Goal: Task Accomplishment & Management: Manage account settings

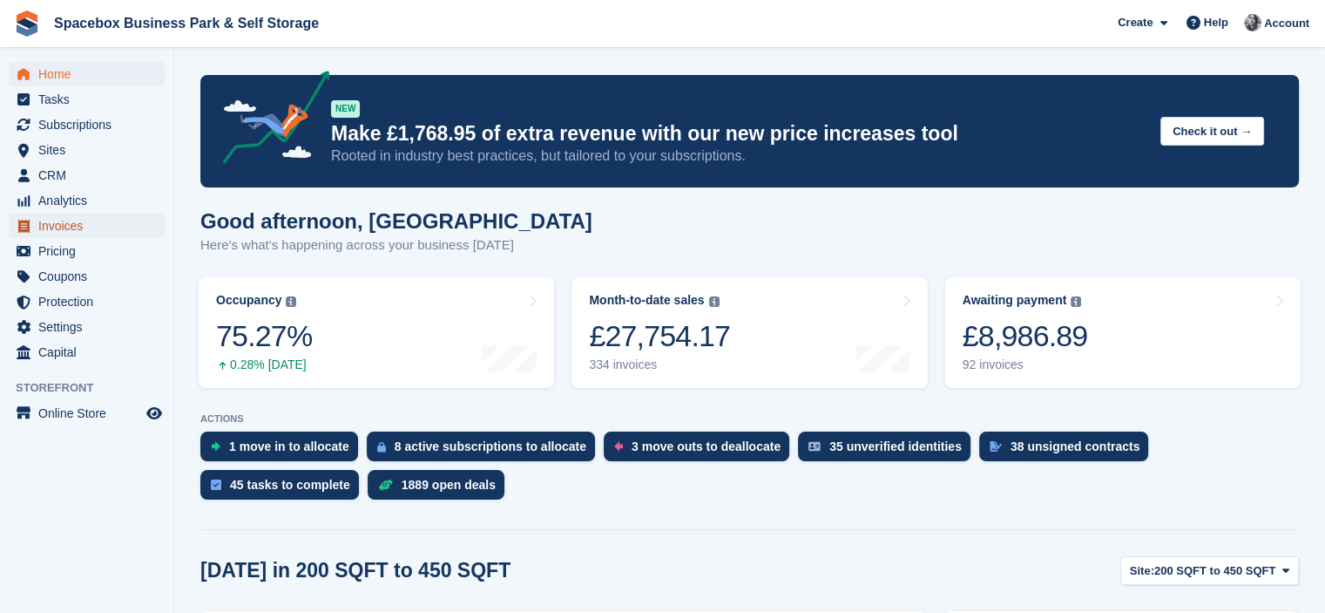
click at [41, 227] on span "Invoices" at bounding box center [90, 226] width 105 height 24
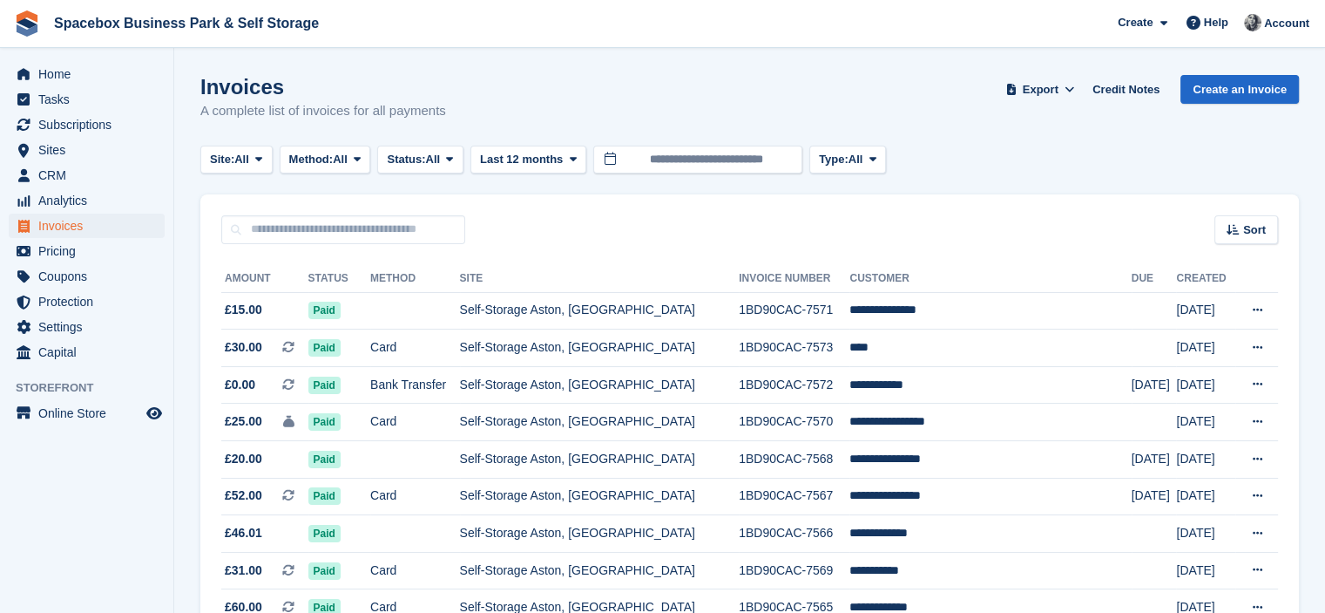
click at [647, 208] on div "Sort Sort by Date created Created (oldest first) Created (newest first)" at bounding box center [749, 219] width 1099 height 50
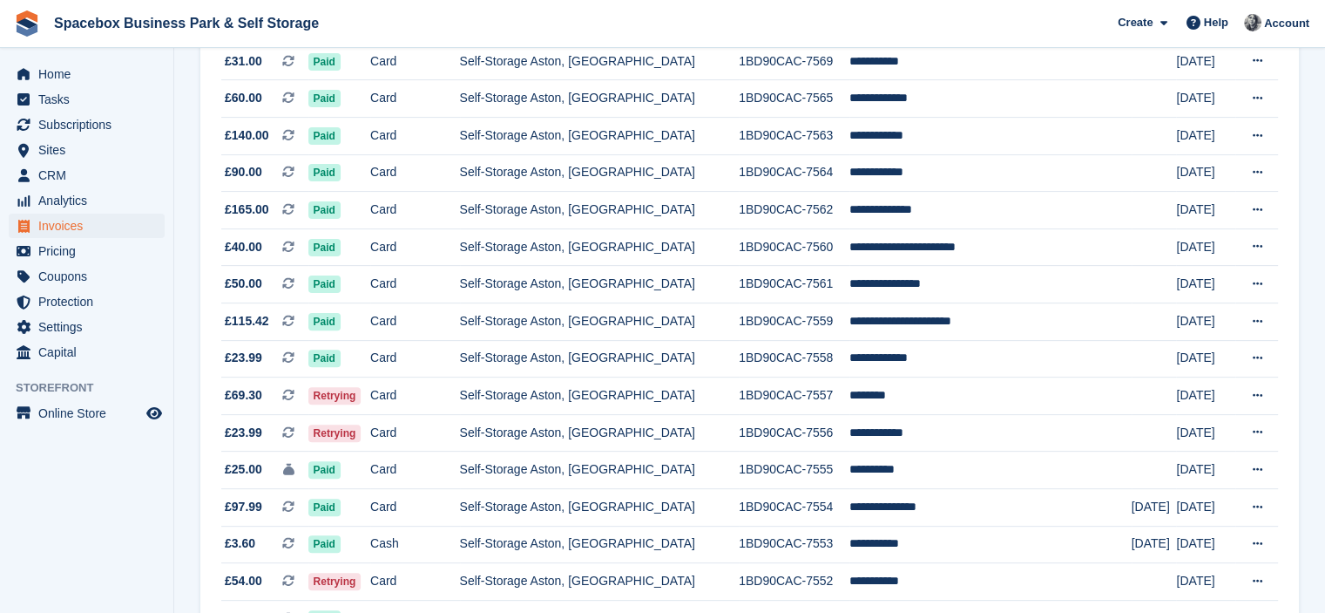
scroll to position [523, 0]
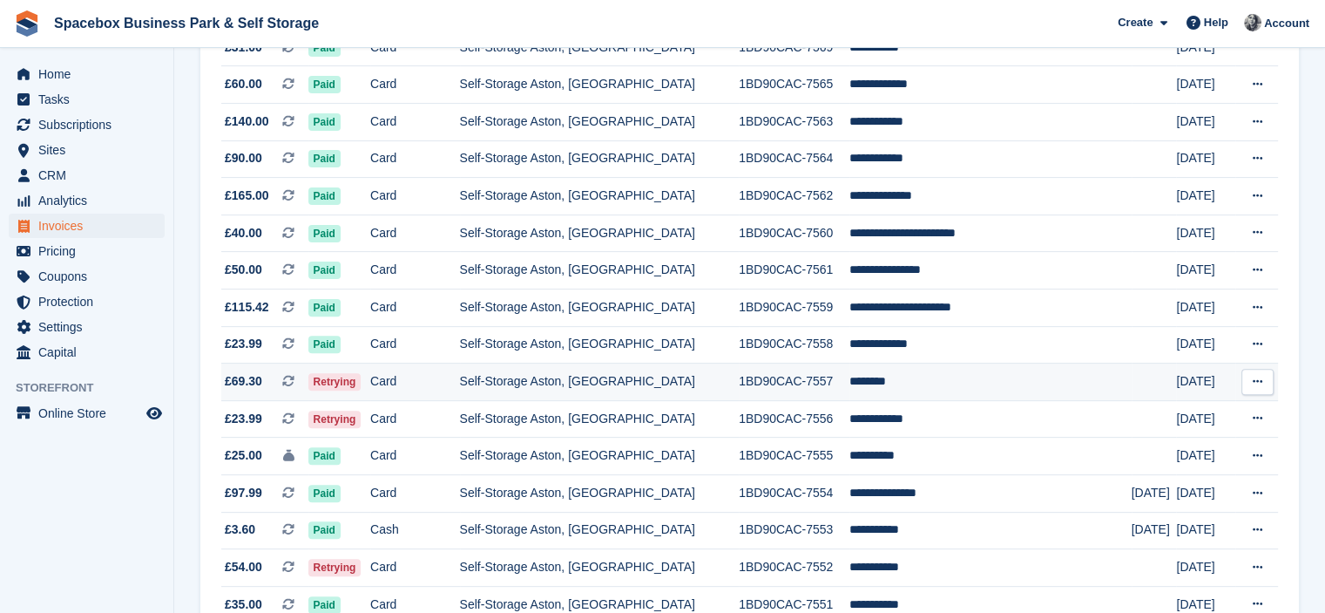
click at [699, 398] on td "Self-Storage Aston, [GEOGRAPHIC_DATA]" at bounding box center [600, 381] width 280 height 37
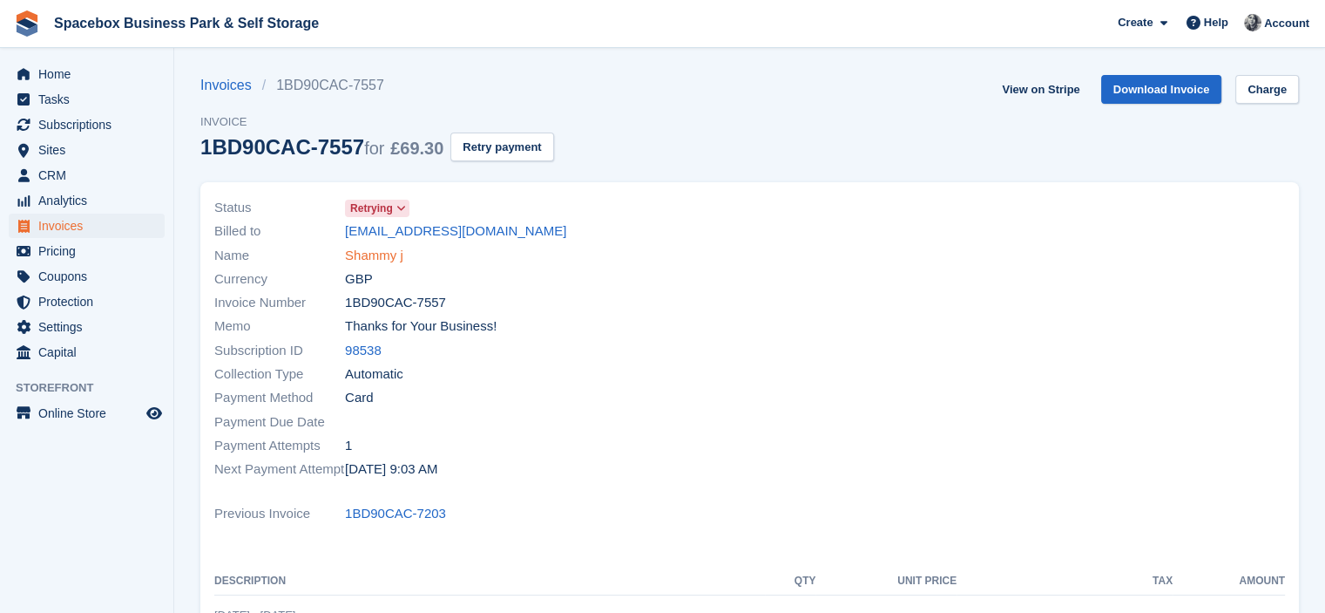
click at [360, 257] on link "Shammy j" at bounding box center [374, 256] width 58 height 20
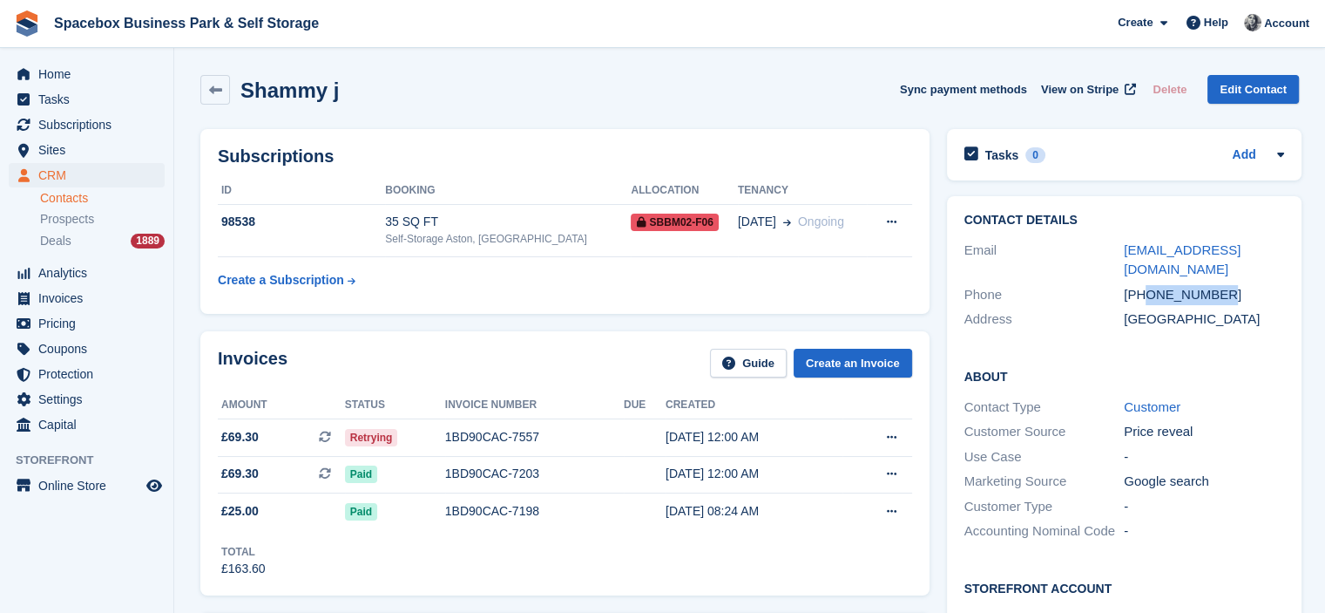
drag, startPoint x: 1143, startPoint y: 292, endPoint x: 1222, endPoint y: 292, distance: 78.4
click at [1222, 292] on div "+447375200169" at bounding box center [1204, 295] width 160 height 20
copy div "7375200169"
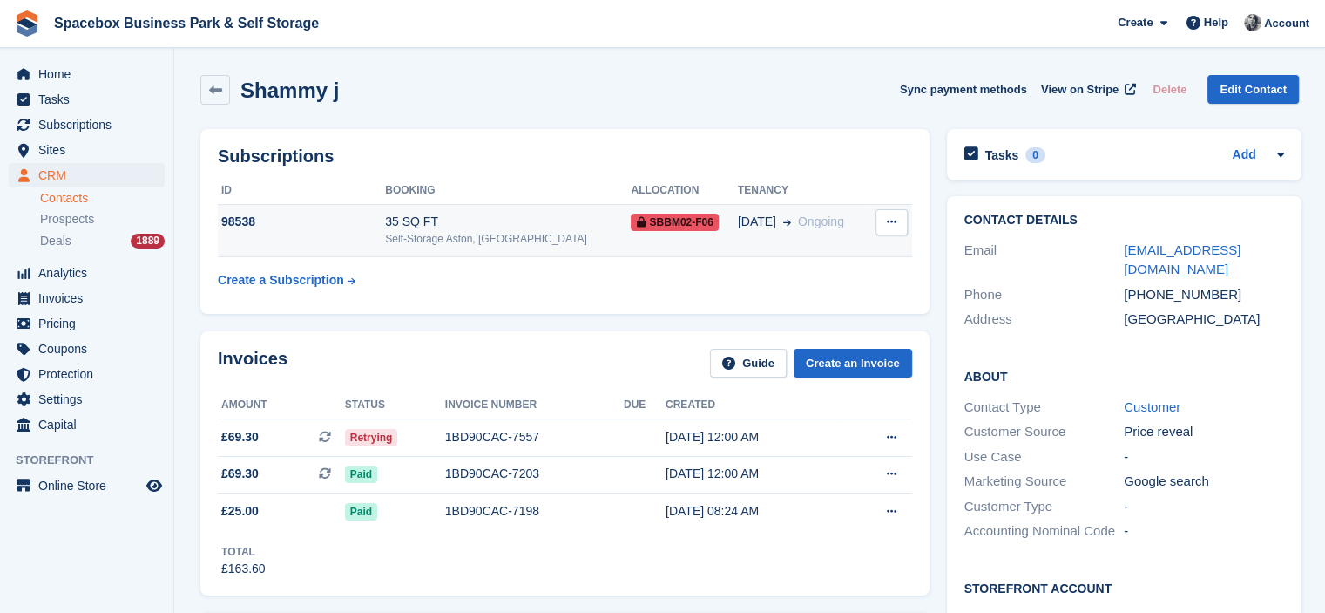
click at [559, 238] on div "Self-Storage Aston, [GEOGRAPHIC_DATA]" at bounding box center [508, 239] width 246 height 16
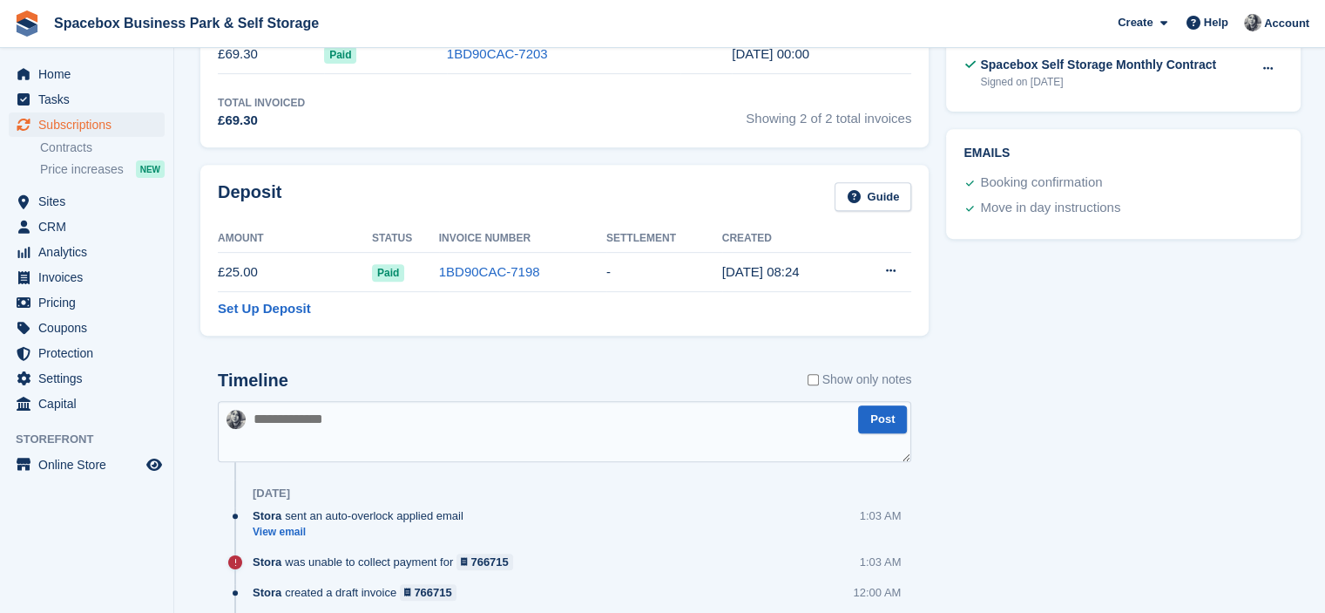
scroll to position [769, 0]
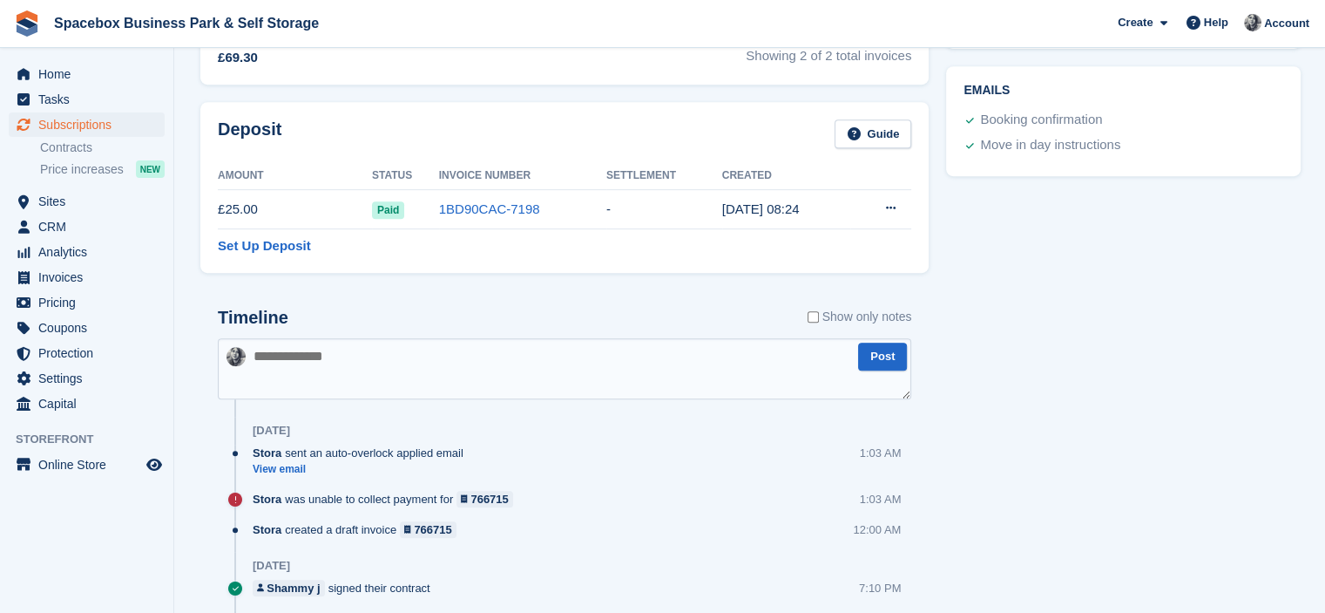
click at [415, 364] on textarea at bounding box center [565, 368] width 694 height 61
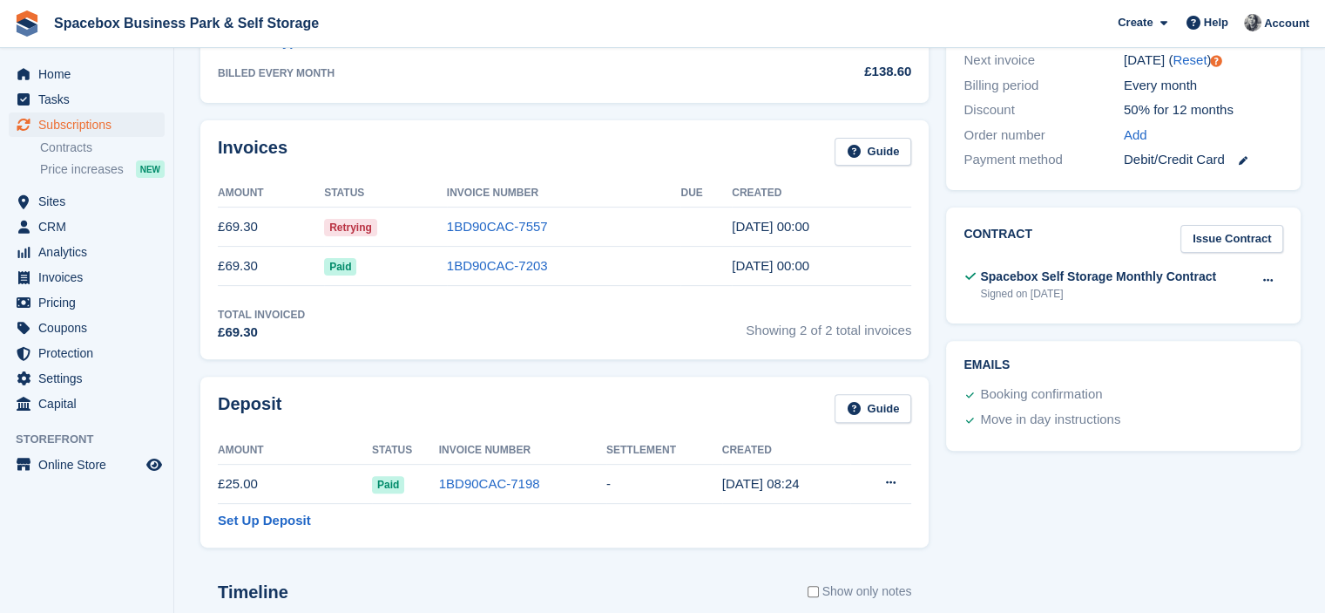
scroll to position [988, 0]
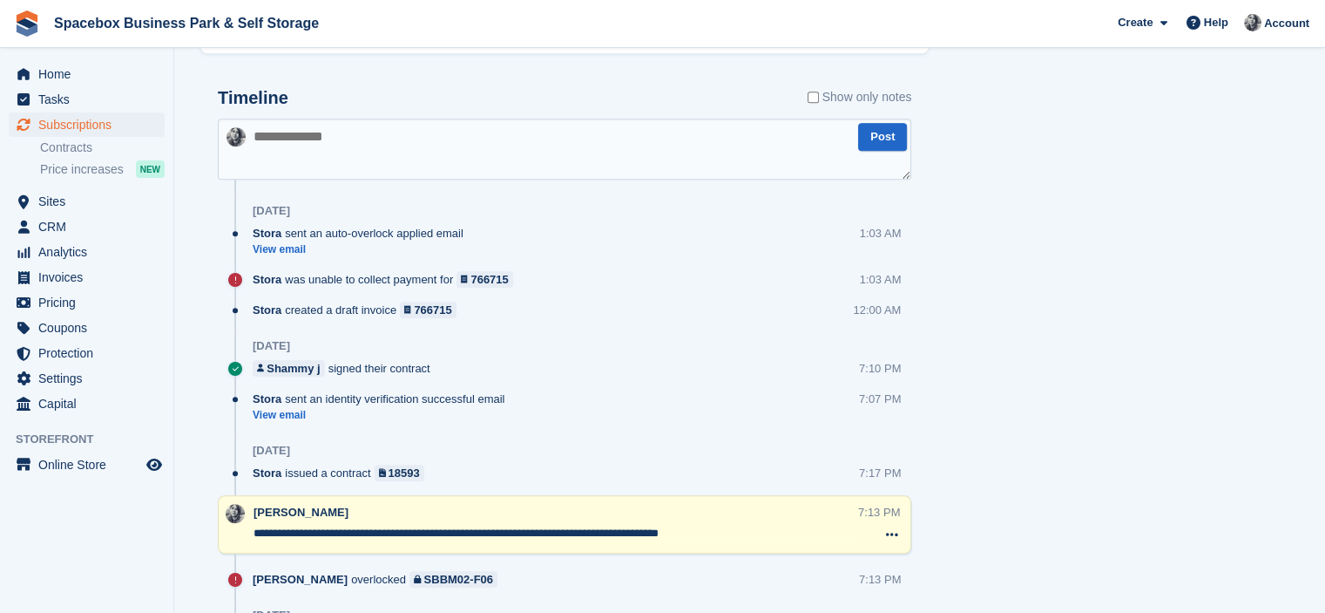
click at [493, 146] on textarea at bounding box center [565, 149] width 694 height 61
click at [342, 163] on textarea at bounding box center [565, 149] width 694 height 61
type textarea "**********"
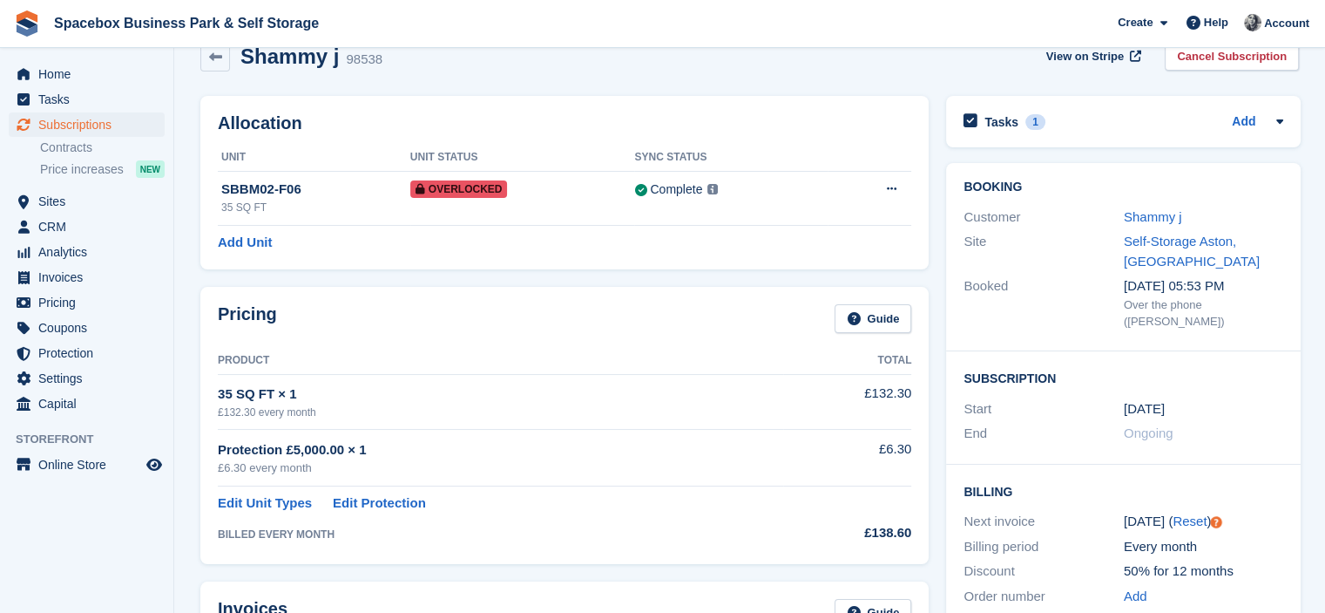
scroll to position [0, 0]
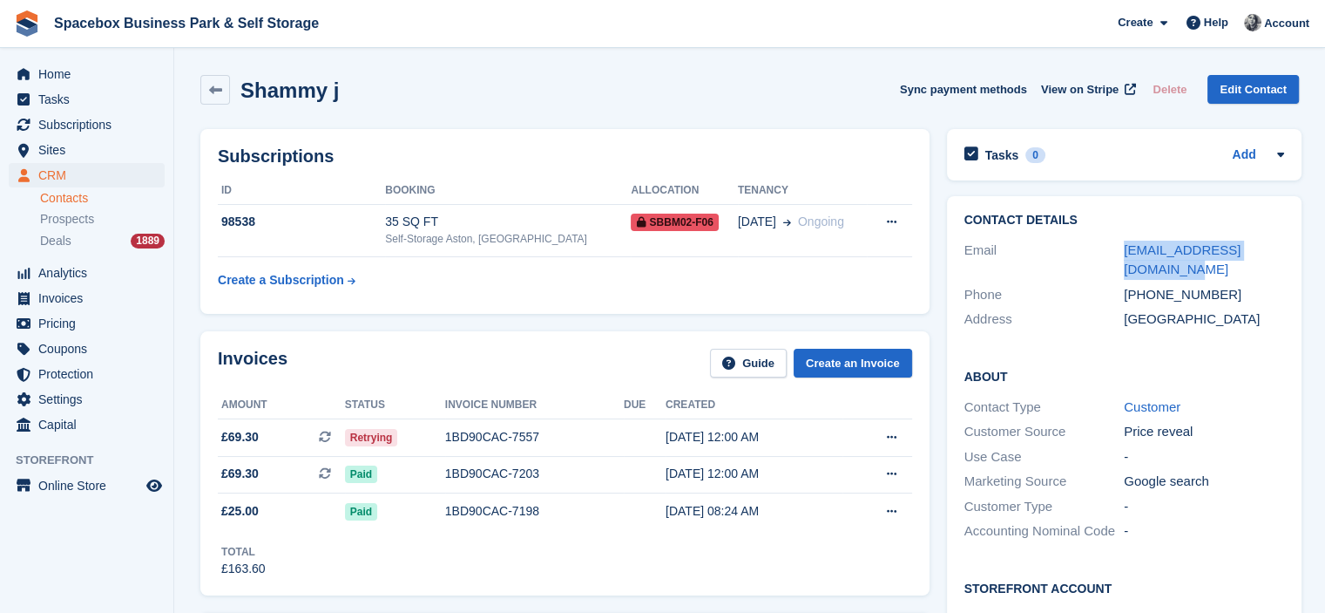
drag, startPoint x: 1153, startPoint y: 272, endPoint x: 1096, endPoint y: 234, distance: 68.4
click at [1096, 234] on div "Contact Details Email johnsonshammy42@gmail.com Phone +447375200169 Address Uni…" at bounding box center [1124, 272] width 355 height 153
copy div "johnsonshammy42@gmail.com"
click at [63, 197] on link "Contacts" at bounding box center [102, 198] width 125 height 17
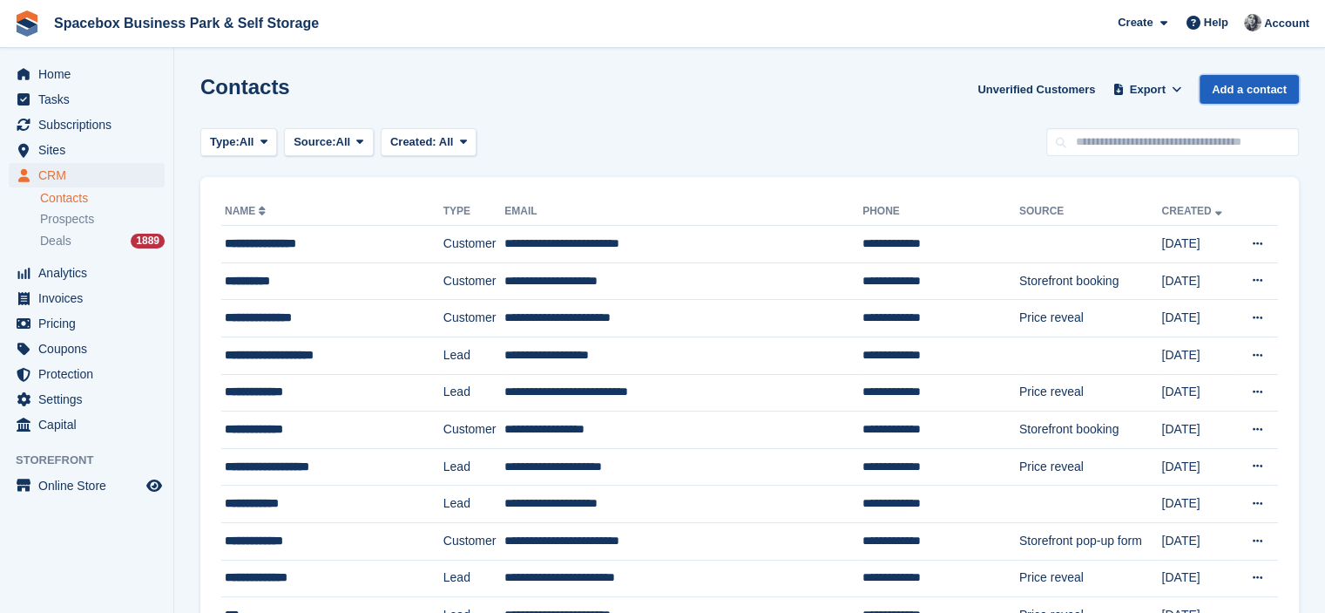
click at [1224, 97] on link "Add a contact" at bounding box center [1249, 89] width 99 height 29
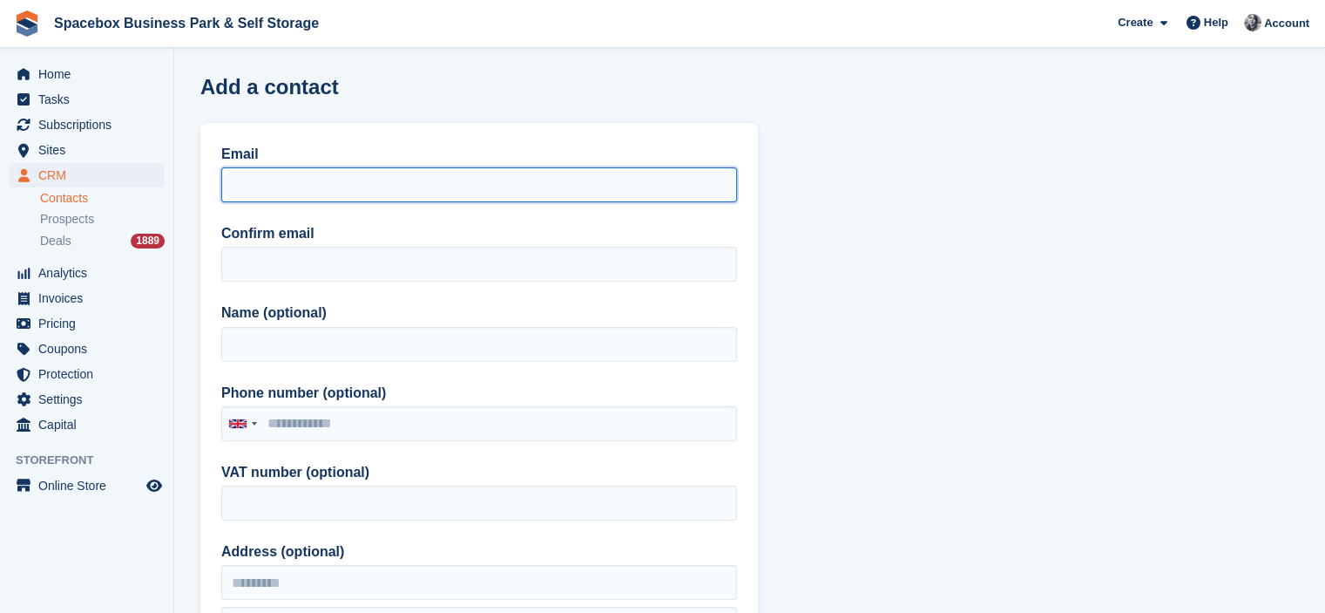
click at [339, 176] on input "Email" at bounding box center [479, 184] width 516 height 35
paste input "**********"
type input "**********"
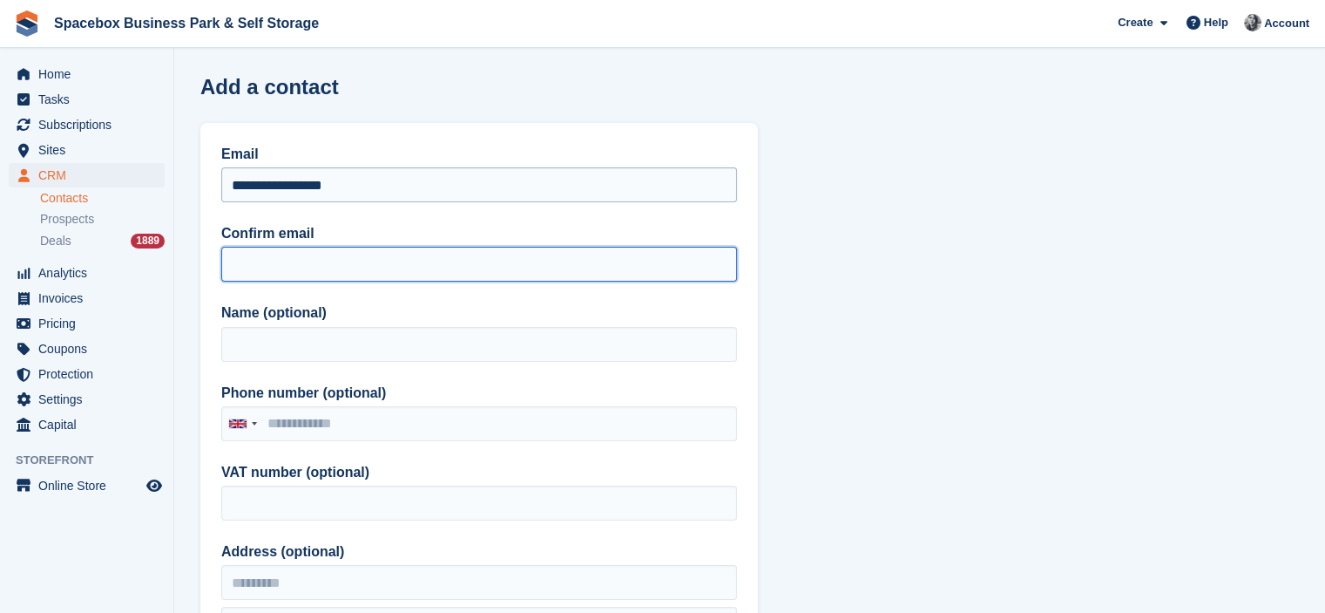
paste input "**********"
type input "**********"
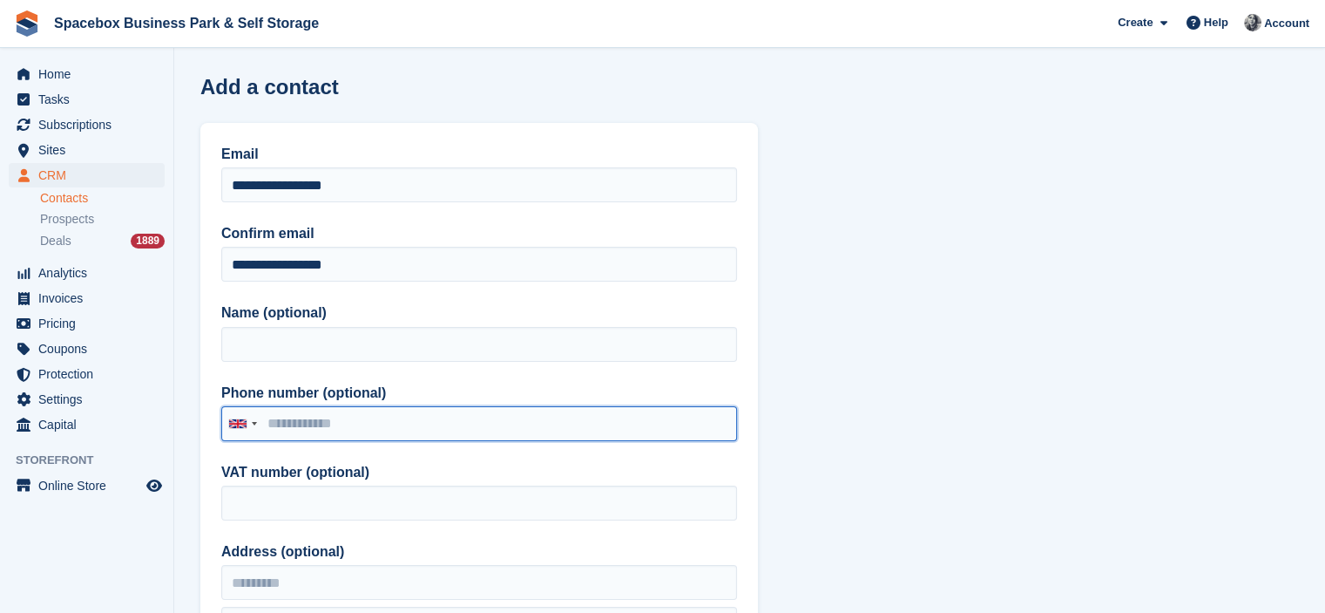
click at [324, 423] on input "Phone number (optional)" at bounding box center [479, 423] width 516 height 35
paste input "**********"
type input "**********"
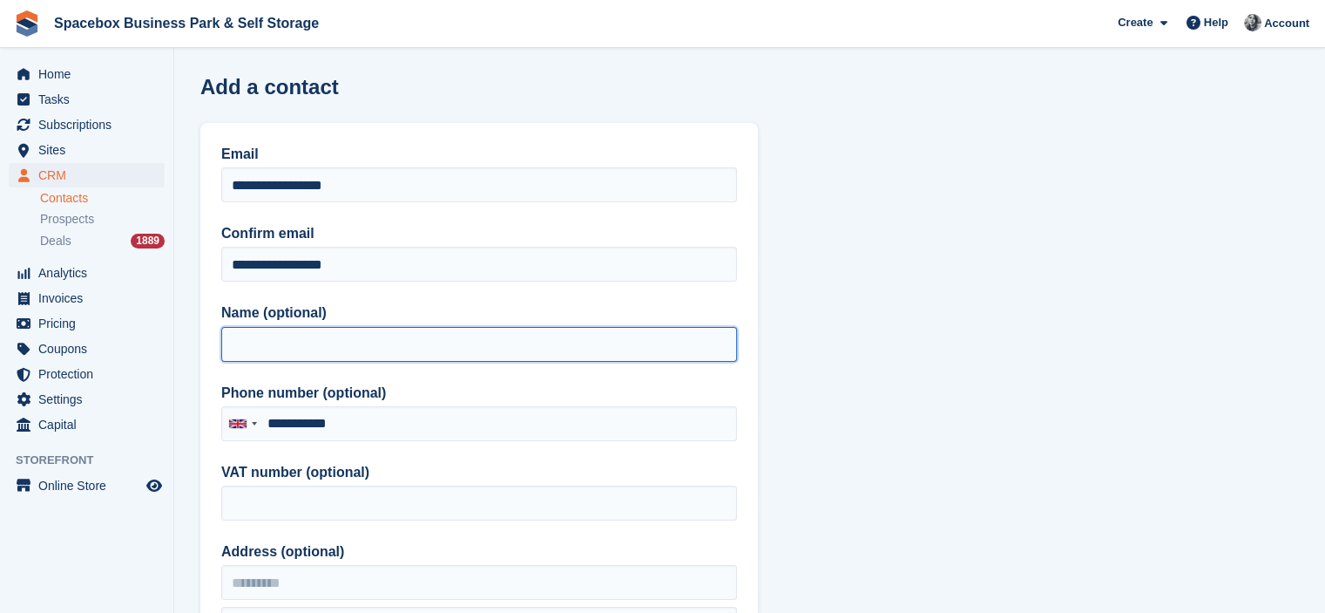
click at [370, 340] on input "Name (optional)" at bounding box center [479, 344] width 516 height 35
paste input "*********"
type input "*********"
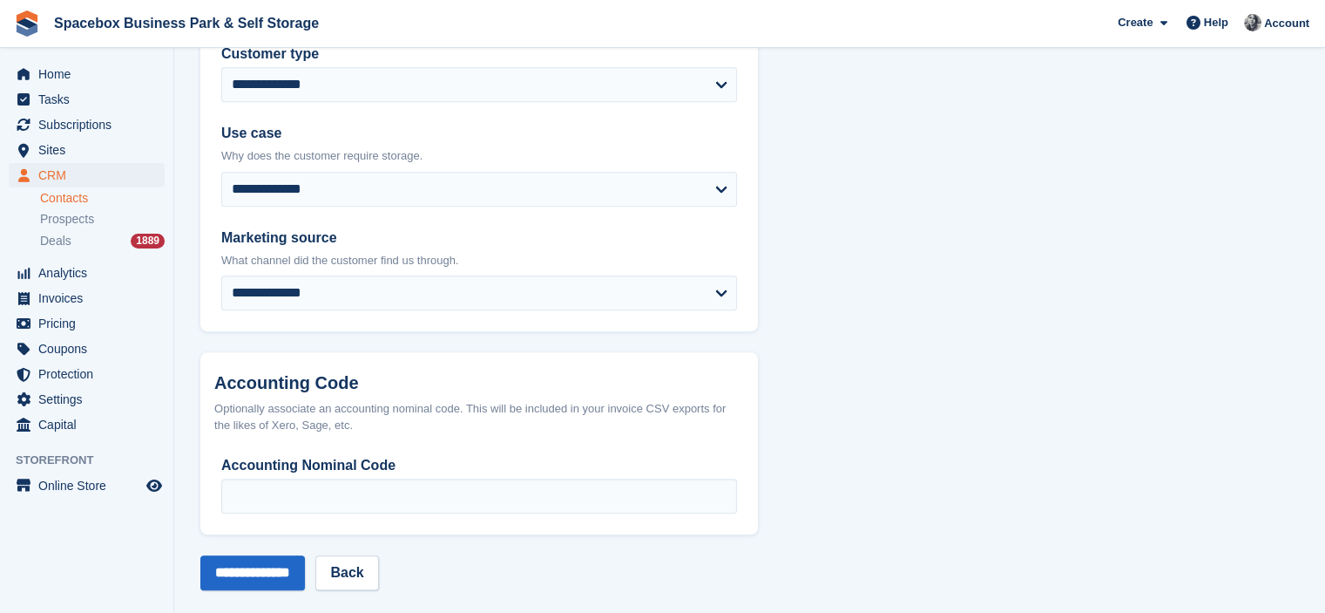
scroll to position [924, 0]
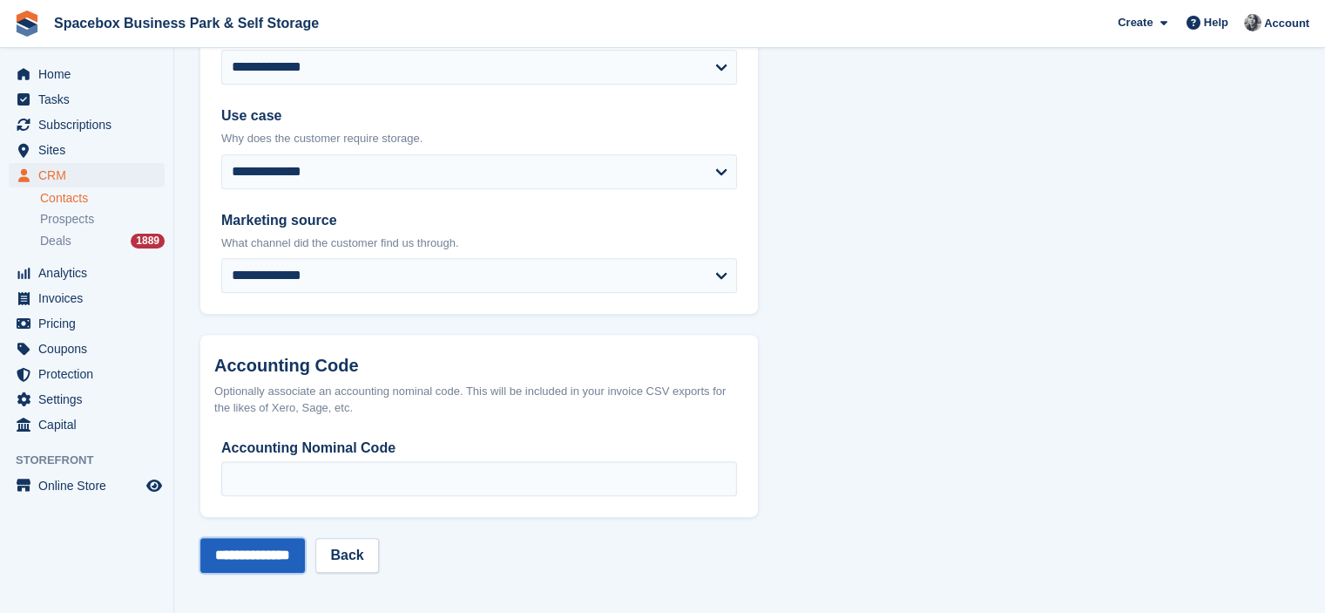
click at [261, 545] on input "**********" at bounding box center [252, 555] width 105 height 35
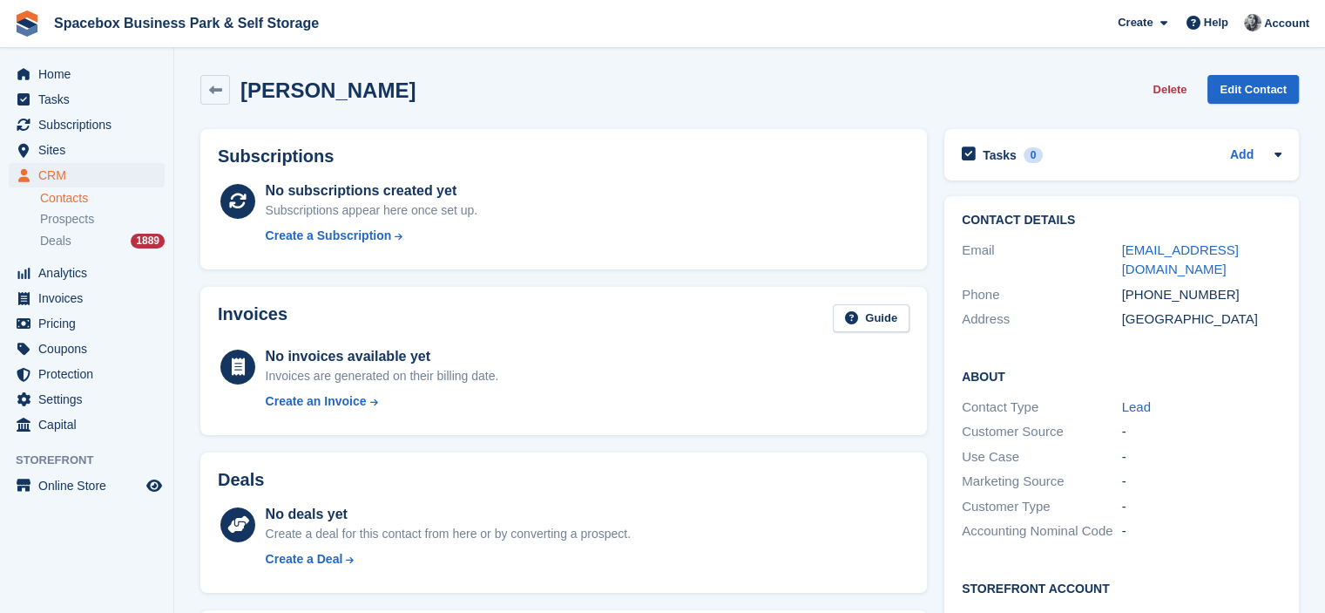
click at [518, 194] on div "No subscriptions created yet Subscriptions appear here once set up. Create a Su…" at bounding box center [588, 215] width 644 height 71
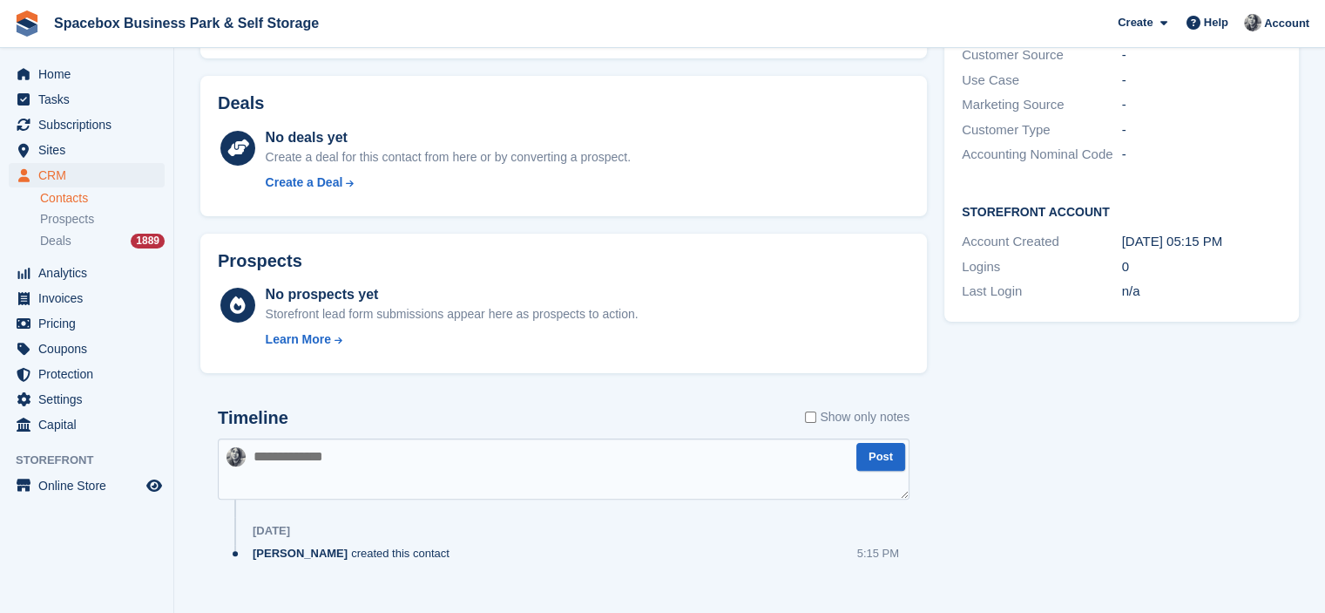
scroll to position [401, 0]
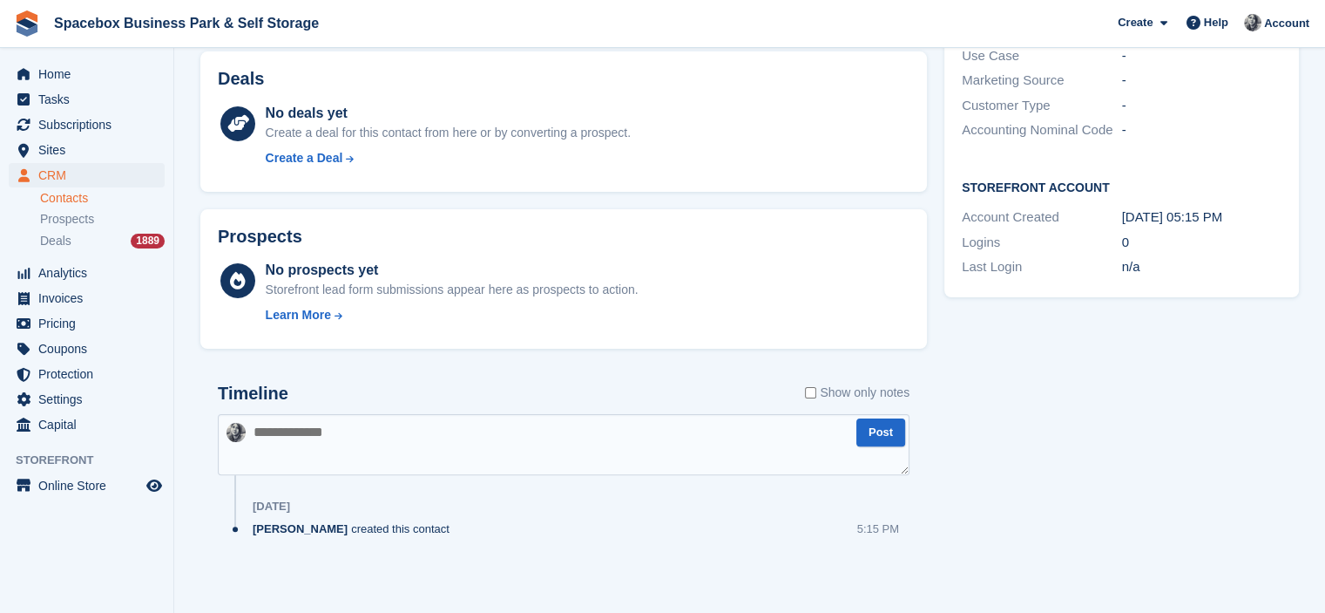
click at [482, 428] on textarea at bounding box center [564, 444] width 692 height 61
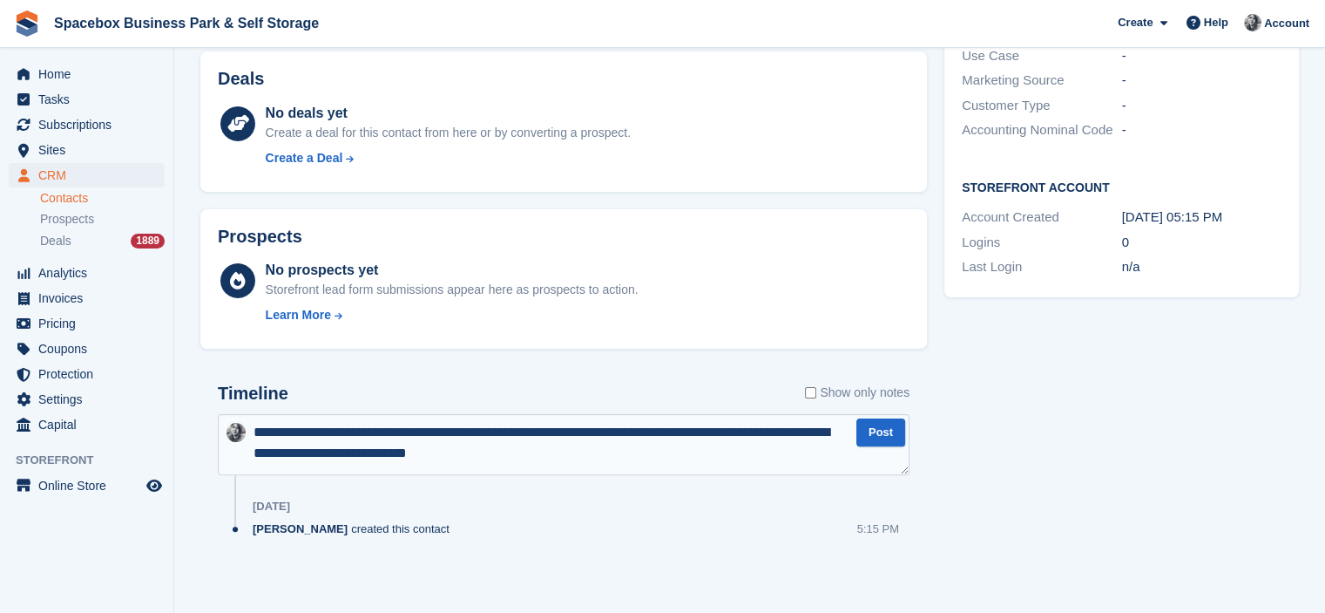
type textarea "**********"
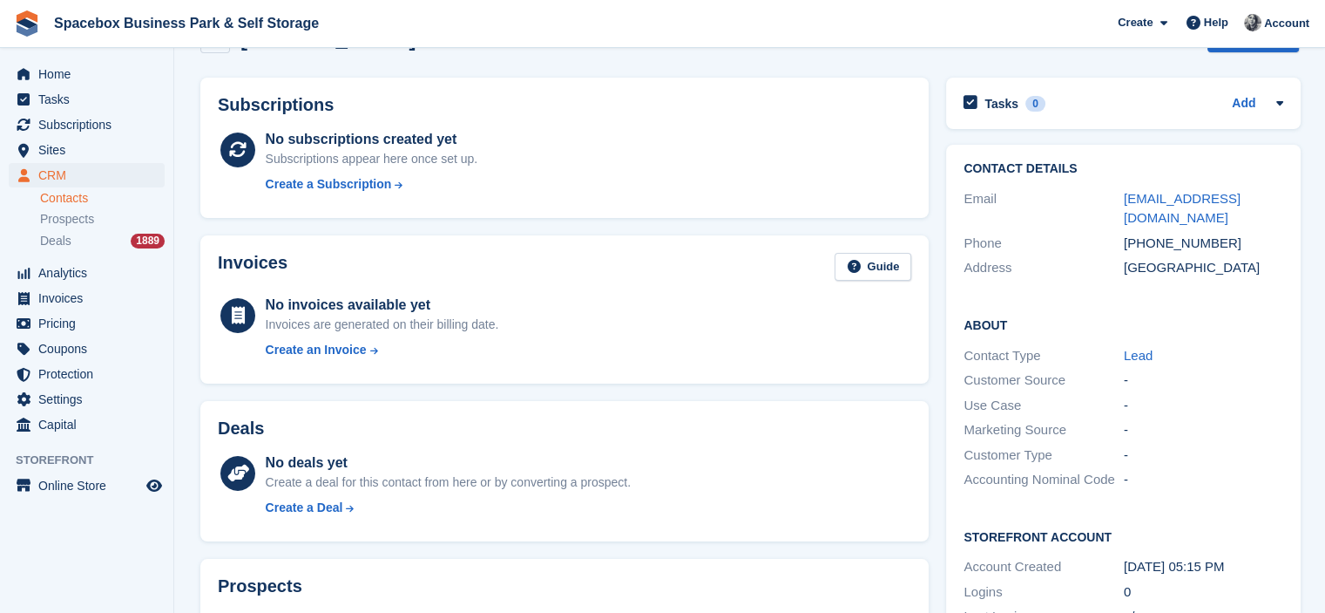
scroll to position [0, 0]
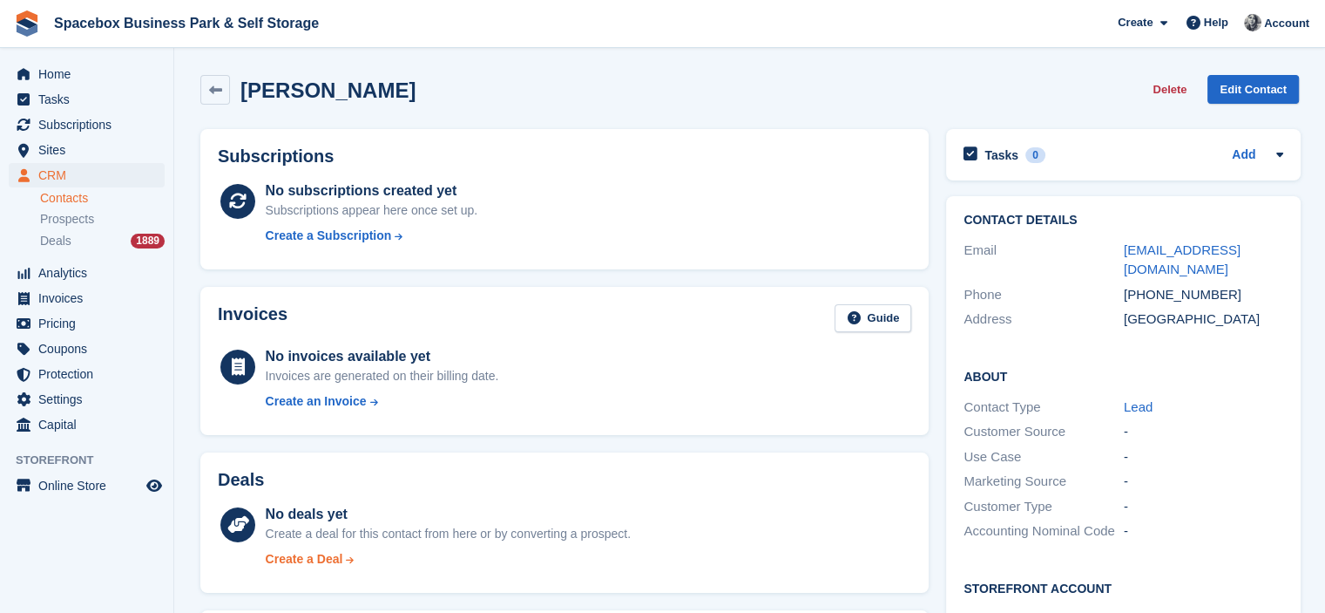
click at [328, 551] on div "Create a Deal" at bounding box center [305, 559] width 78 height 18
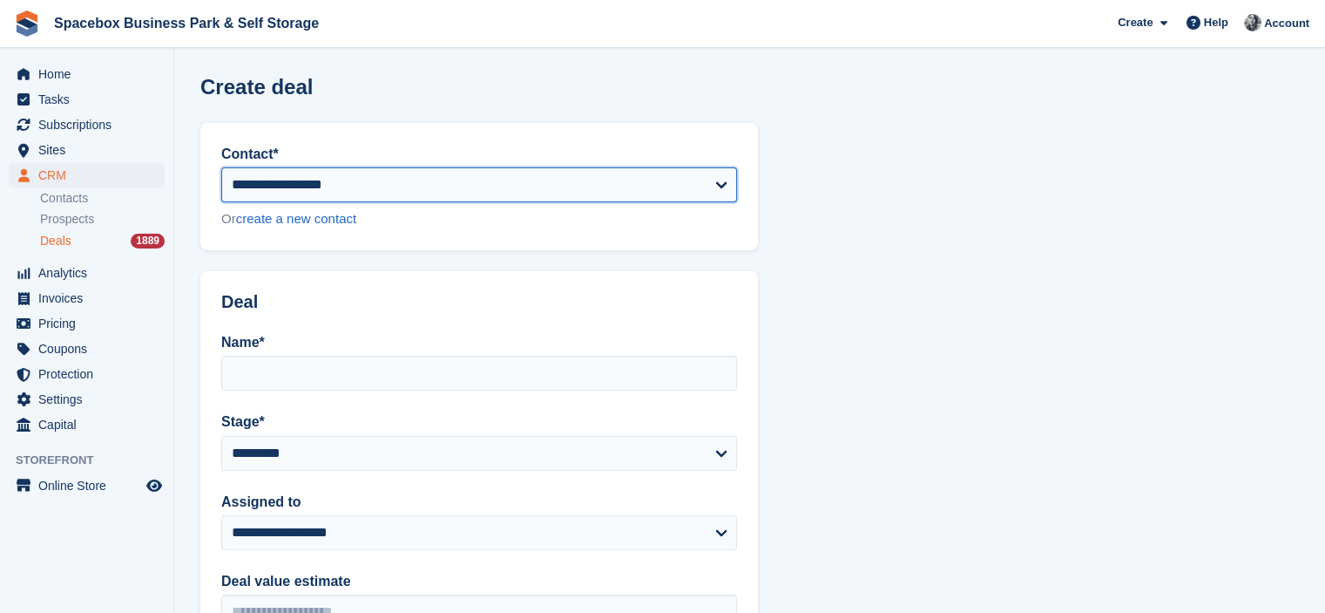
click at [385, 167] on select "**********" at bounding box center [479, 184] width 516 height 35
select select "******"
click at [221, 167] on select "**********" at bounding box center [479, 184] width 516 height 35
type input "**********"
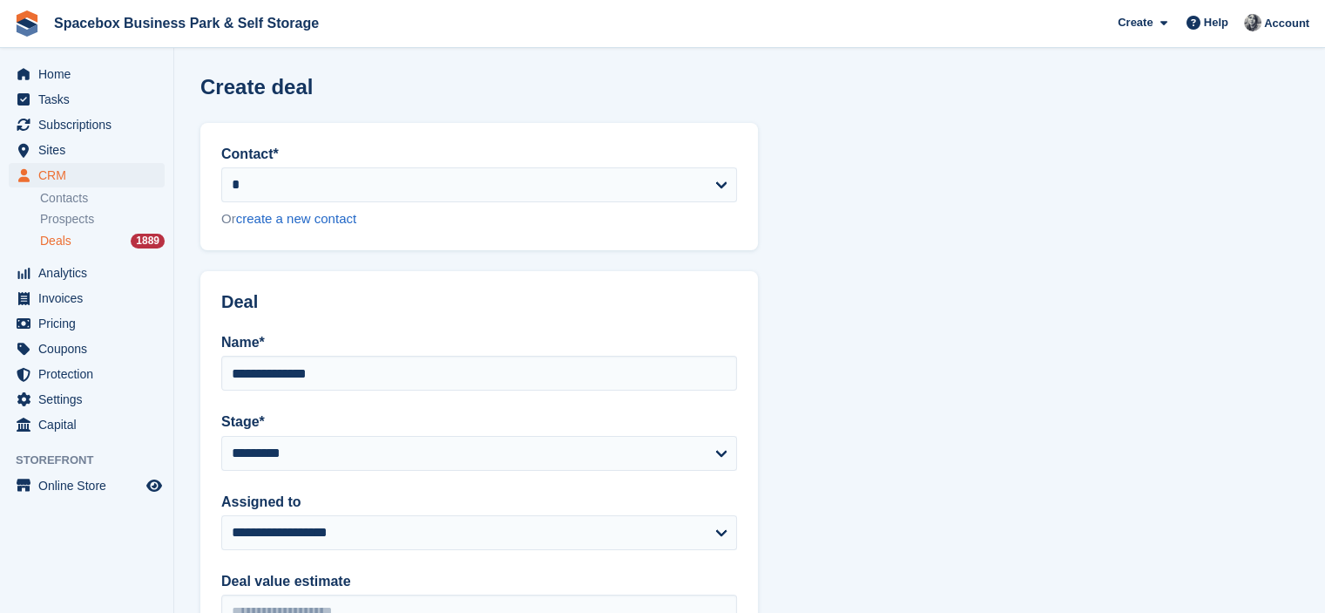
click at [917, 410] on section "**********" at bounding box center [749, 576] width 1151 height 1153
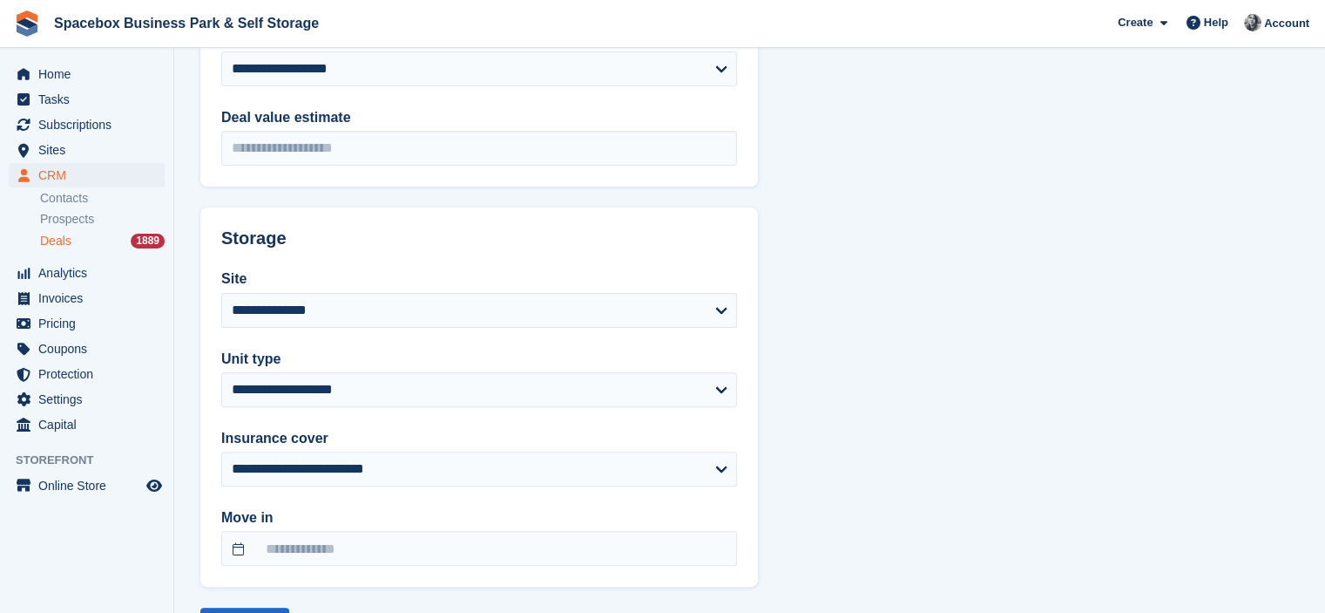
scroll to position [494, 0]
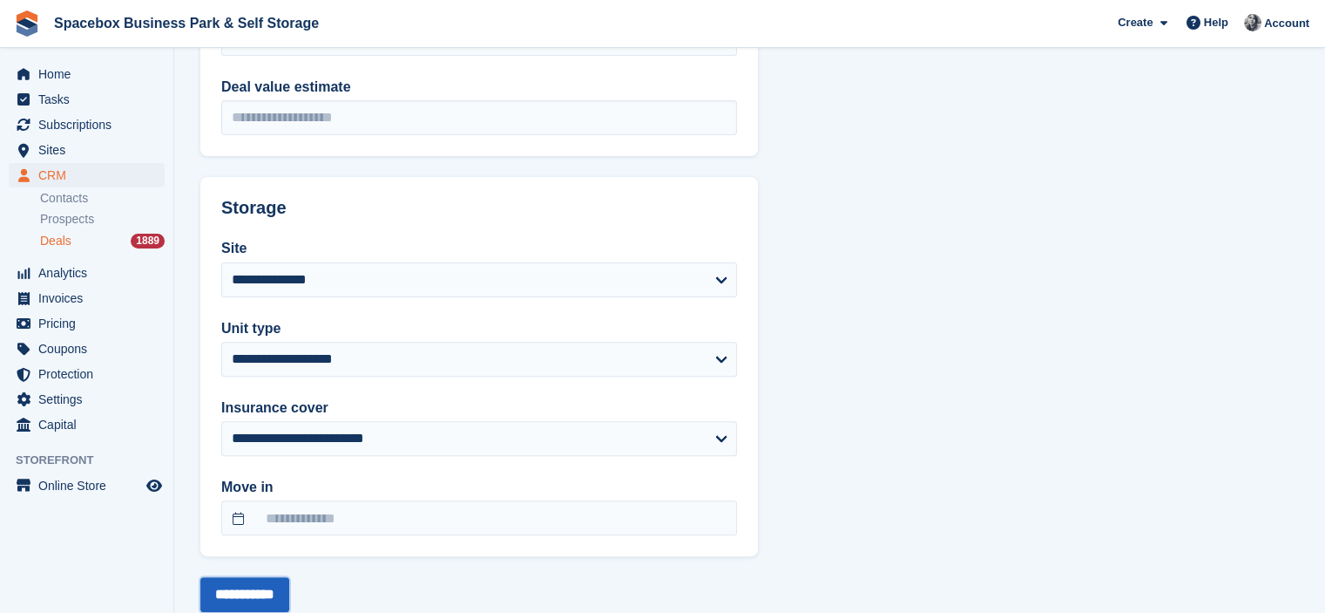
click at [251, 589] on input "**********" at bounding box center [244, 594] width 89 height 35
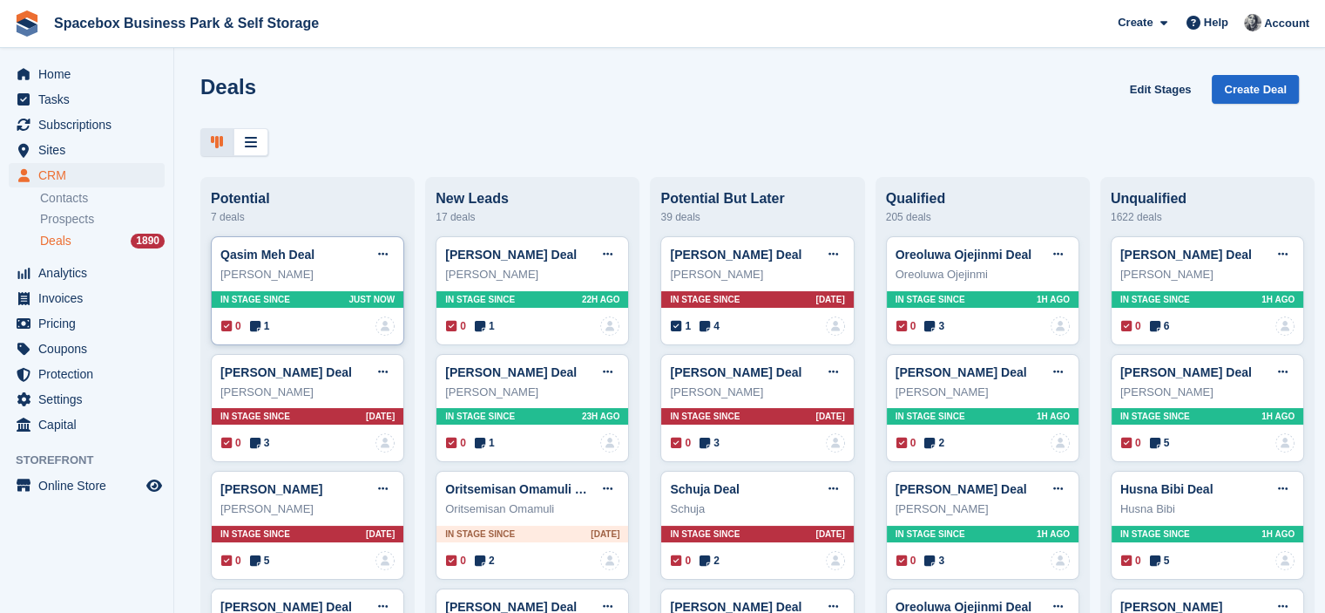
click at [252, 329] on icon at bounding box center [255, 326] width 10 height 12
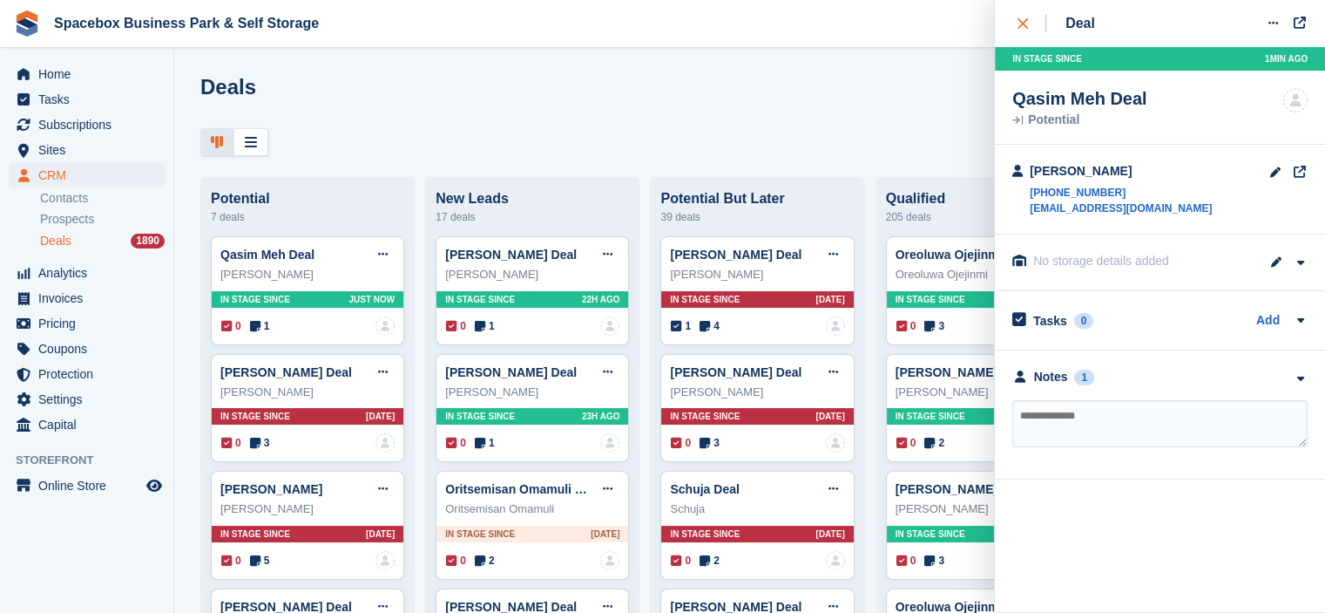
click at [1023, 27] on icon "close" at bounding box center [1023, 23] width 10 height 10
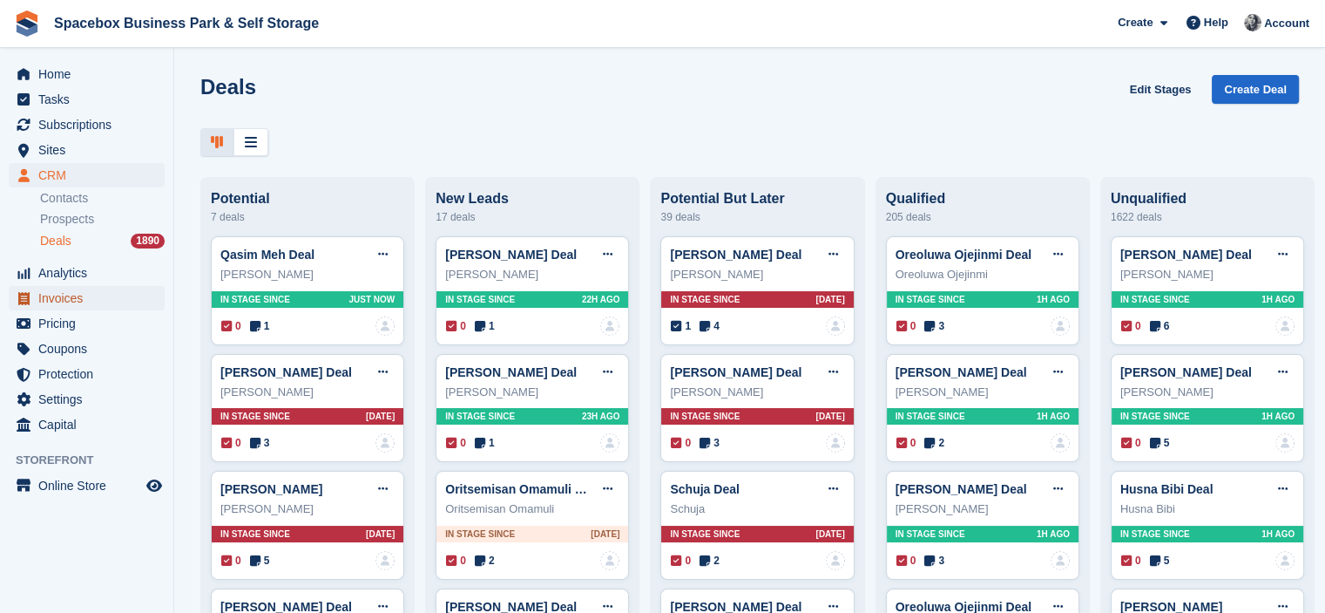
click at [68, 295] on span "Invoices" at bounding box center [90, 298] width 105 height 24
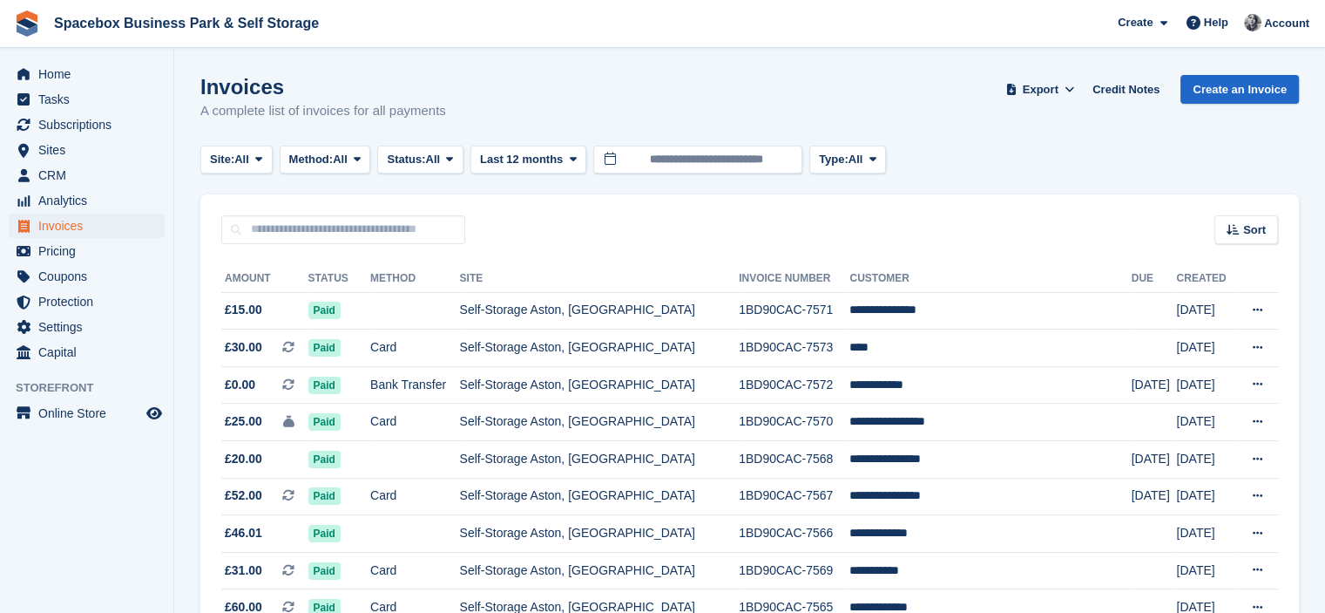
click at [482, 212] on div "Sort Sort by Date created Created (oldest first) Created (newest first)" at bounding box center [749, 219] width 1099 height 50
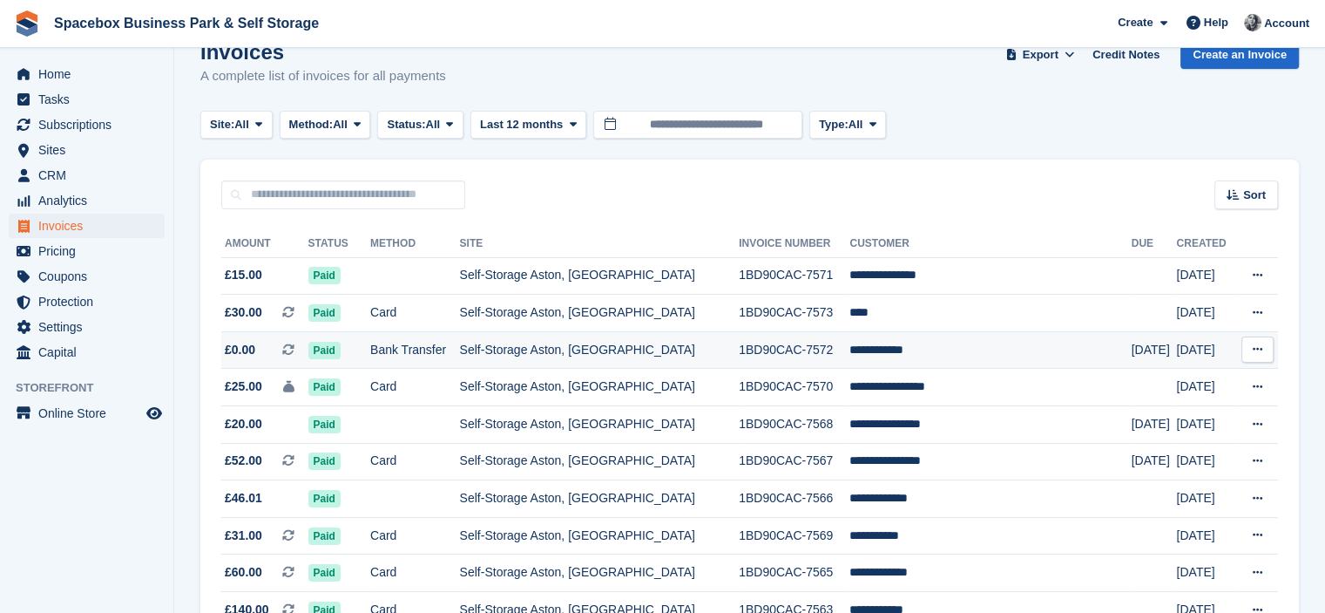
click at [620, 361] on td "Self-Storage Aston, [GEOGRAPHIC_DATA]" at bounding box center [600, 349] width 280 height 37
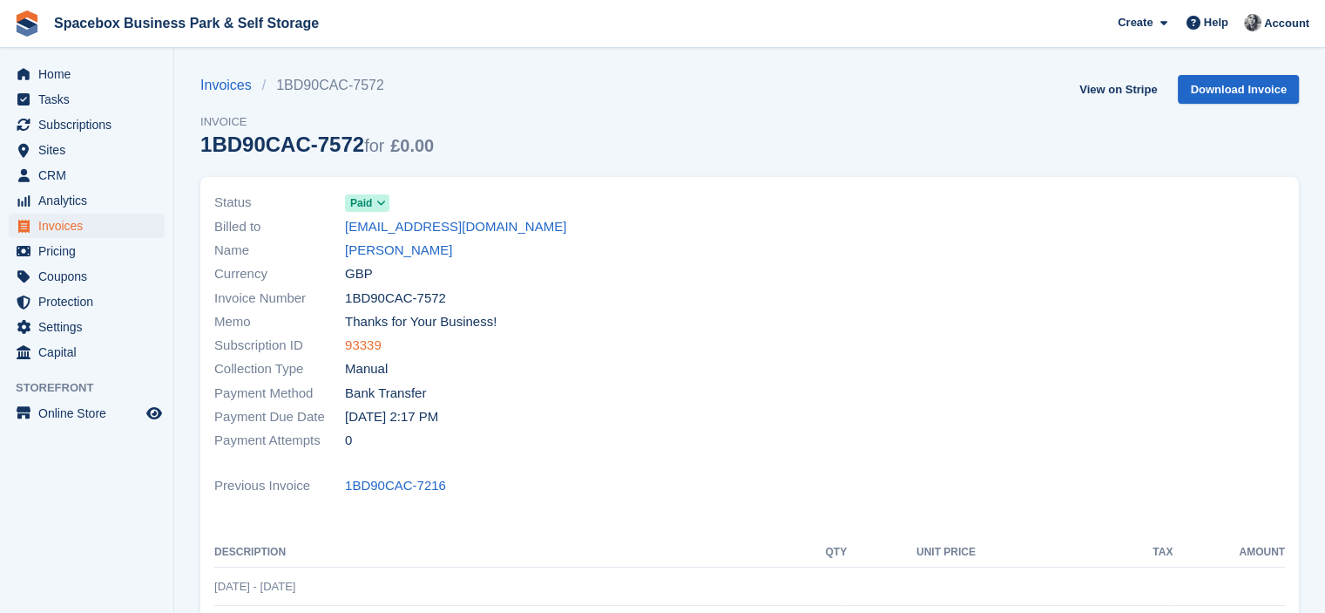
click at [353, 346] on link "93339" at bounding box center [363, 346] width 37 height 20
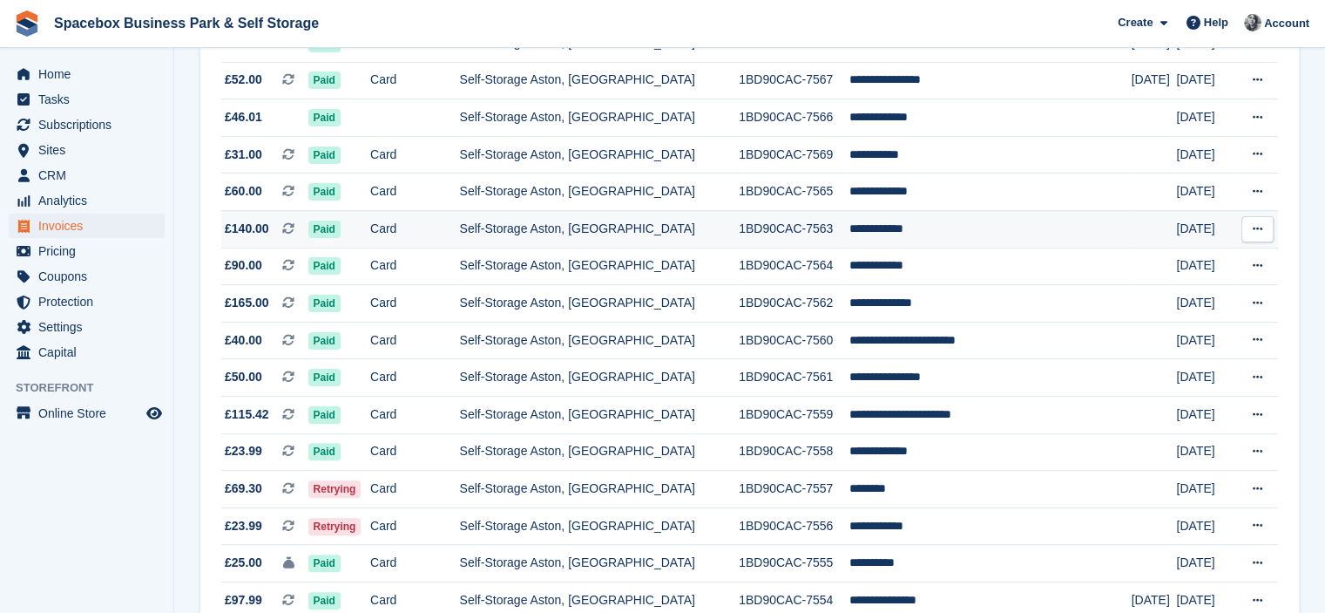
scroll to position [421, 0]
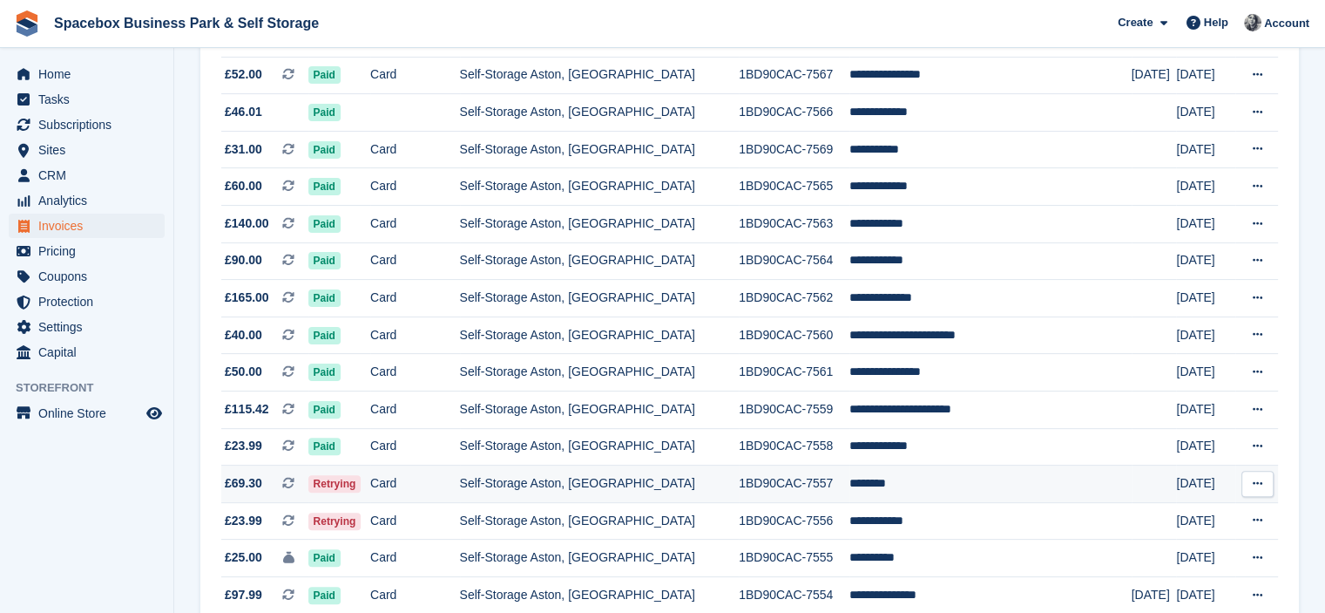
click at [516, 484] on td "Self-Storage Aston, [GEOGRAPHIC_DATA]" at bounding box center [600, 483] width 280 height 37
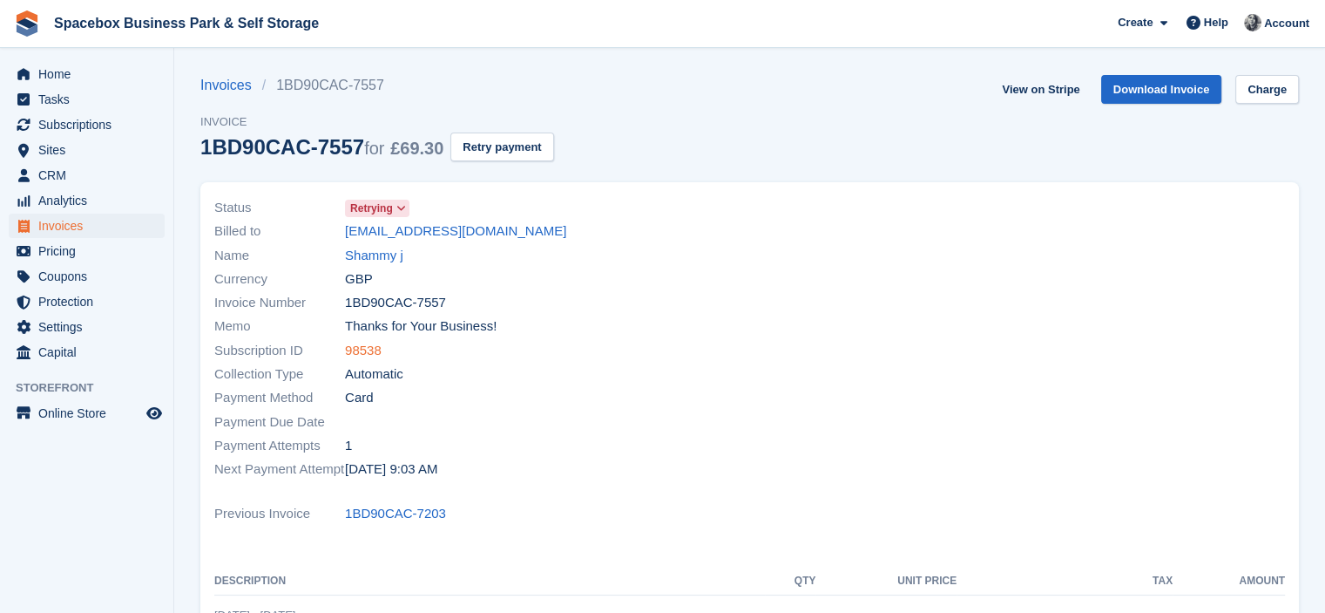
click at [373, 353] on link "98538" at bounding box center [363, 351] width 37 height 20
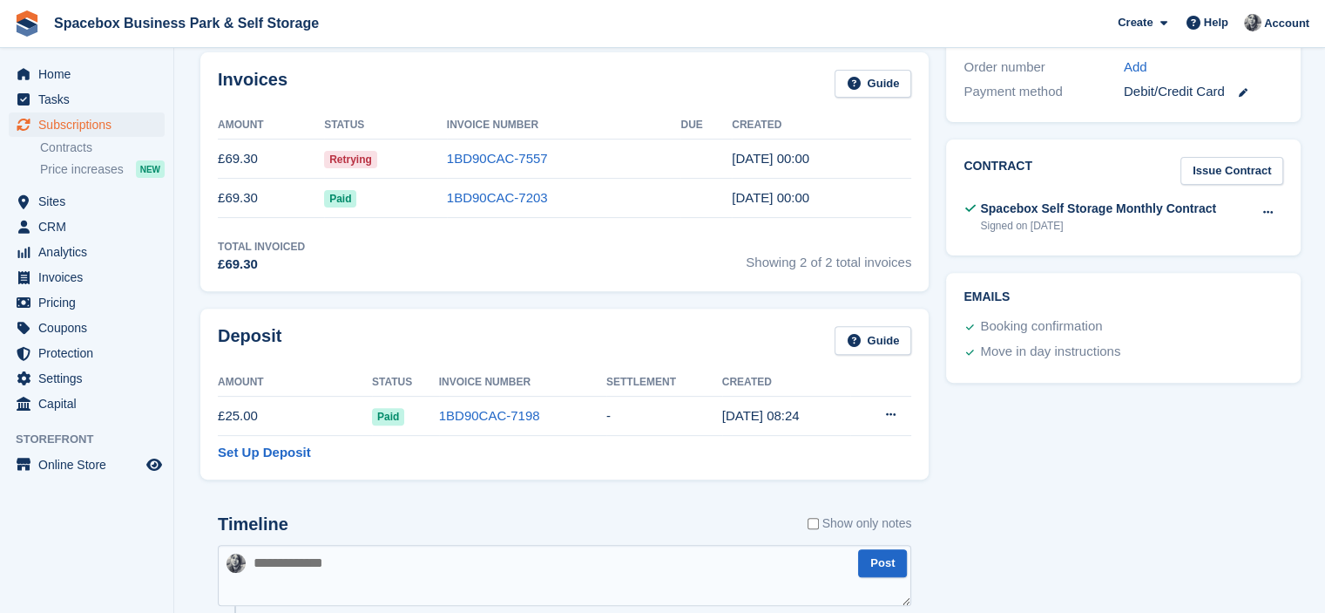
scroll to position [494, 0]
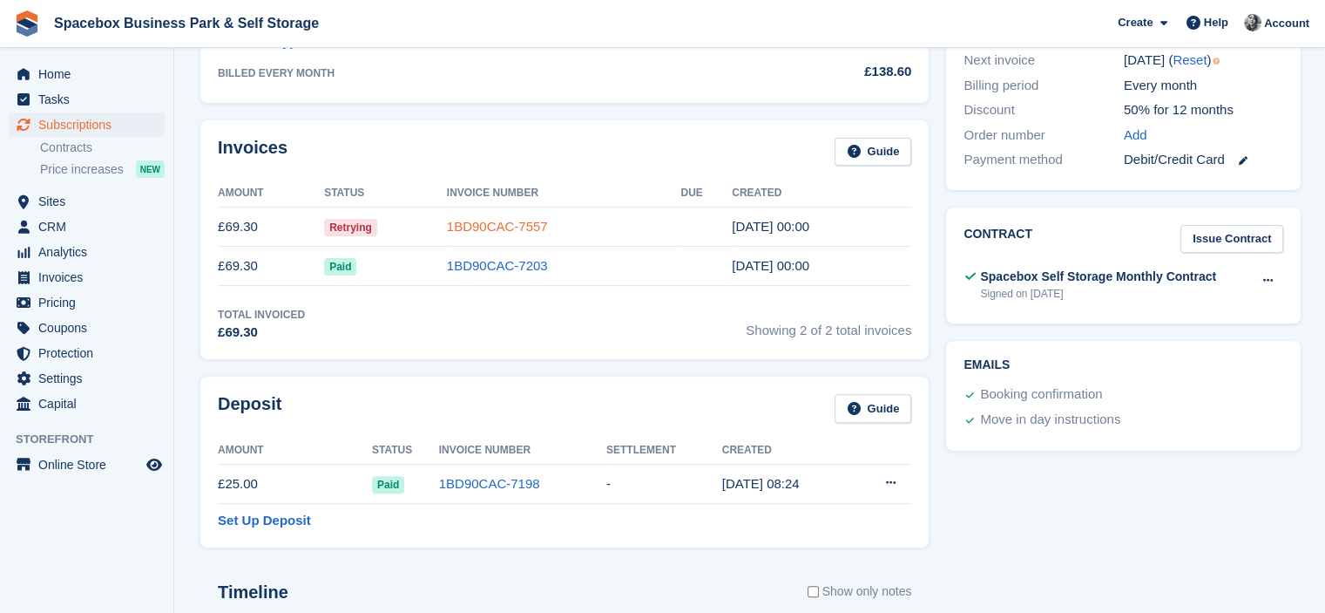
click at [478, 219] on link "1BD90CAC-7557" at bounding box center [497, 226] width 101 height 15
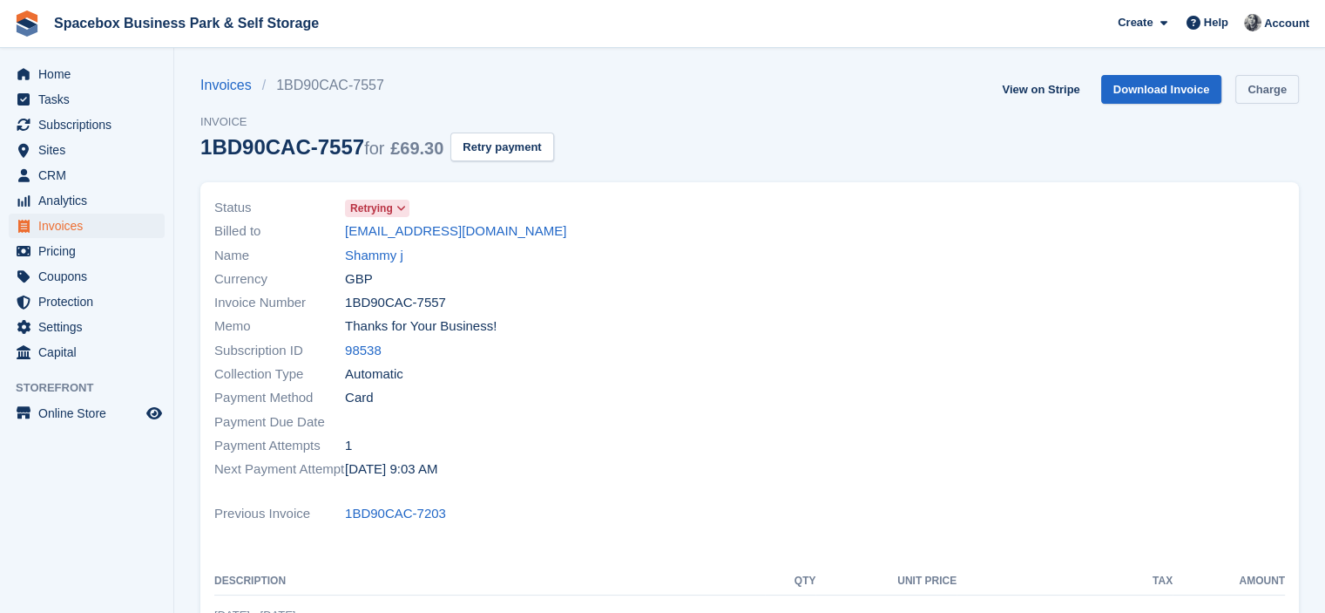
click at [1255, 92] on link "Charge" at bounding box center [1268, 89] width 64 height 29
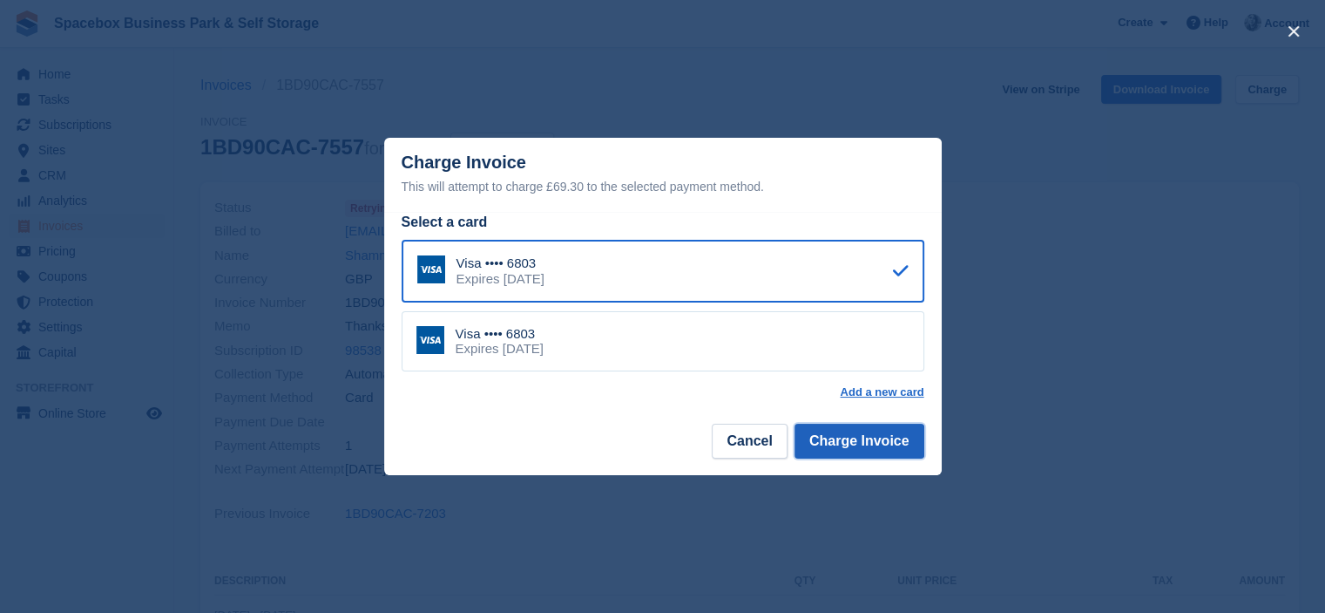
click at [871, 453] on button "Charge Invoice" at bounding box center [860, 441] width 130 height 35
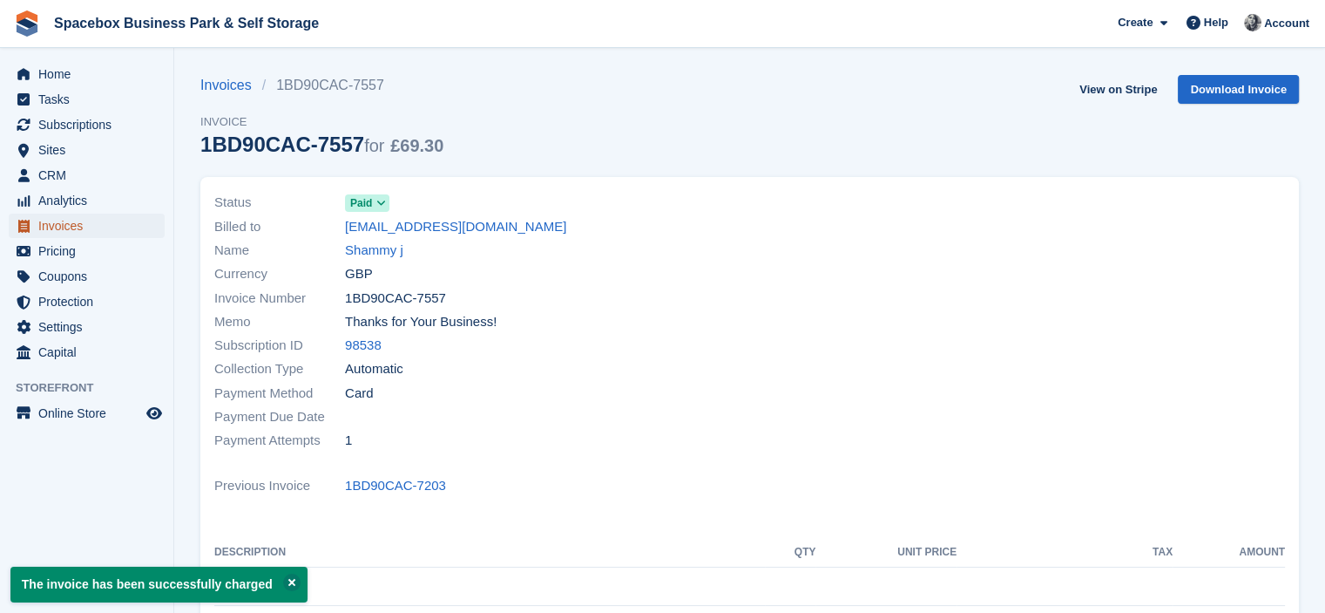
click at [36, 227] on link "Invoices" at bounding box center [87, 226] width 156 height 24
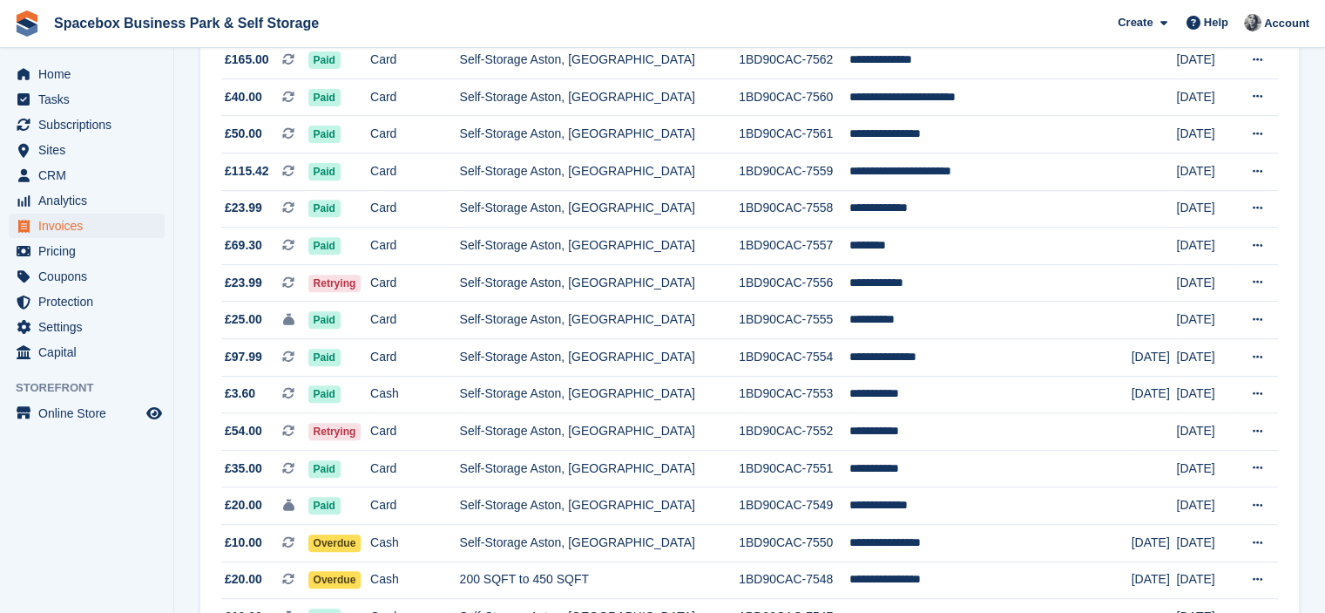
scroll to position [662, 0]
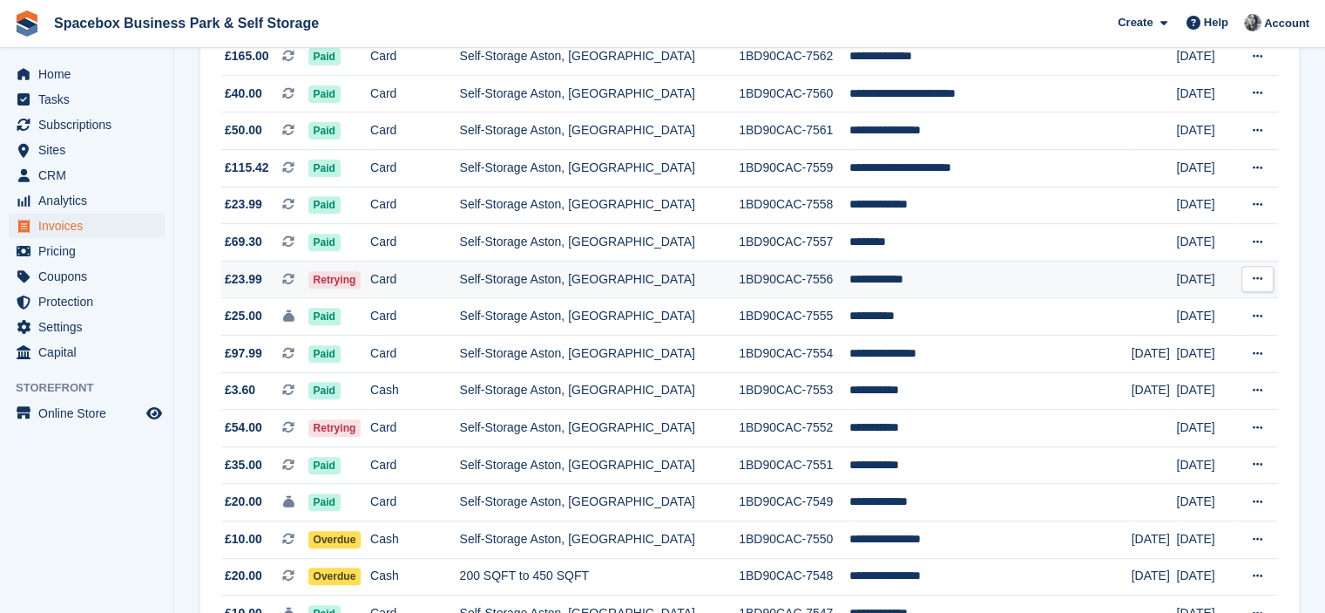
click at [502, 281] on td "Self-Storage Aston, [GEOGRAPHIC_DATA]" at bounding box center [600, 279] width 280 height 37
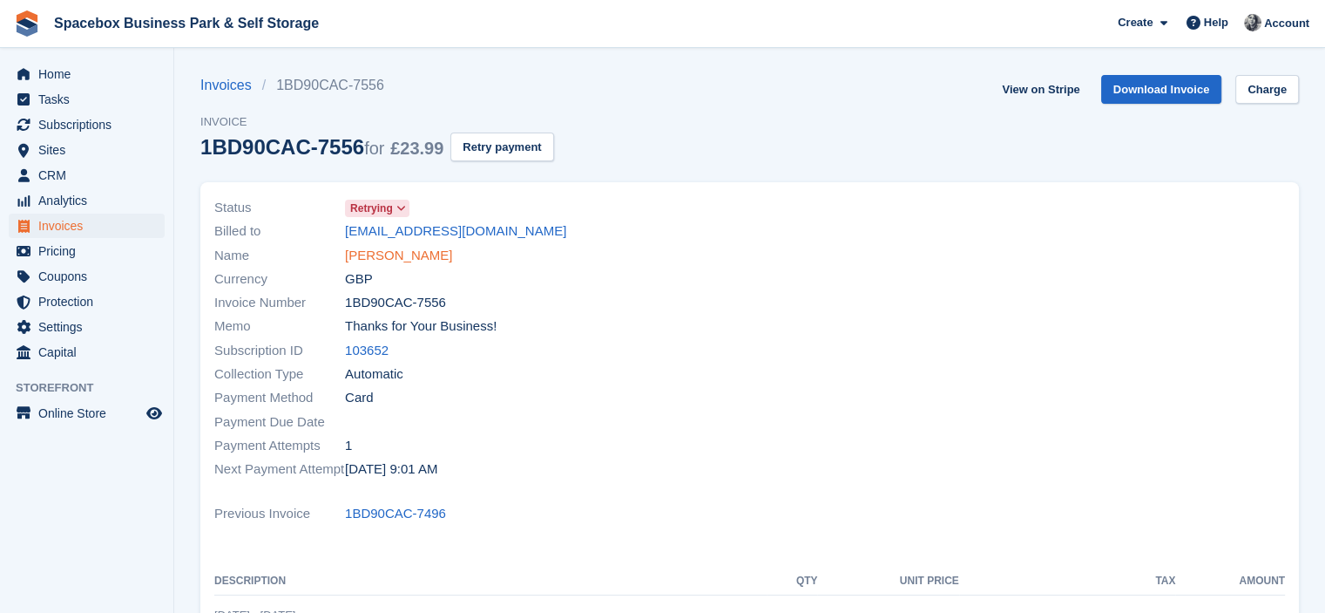
click at [411, 253] on link "[PERSON_NAME]" at bounding box center [398, 256] width 107 height 20
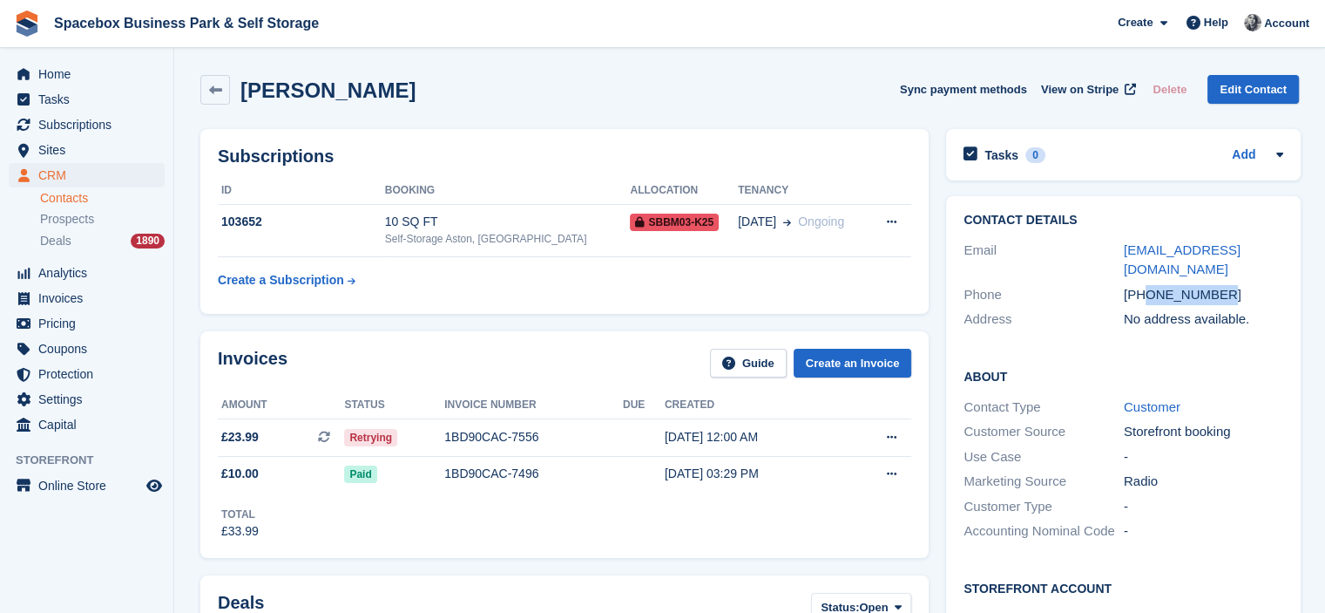
drag, startPoint x: 1146, startPoint y: 278, endPoint x: 1212, endPoint y: 275, distance: 66.3
click at [1212, 285] on div "+447552926954" at bounding box center [1204, 295] width 160 height 20
copy div "7552926954"
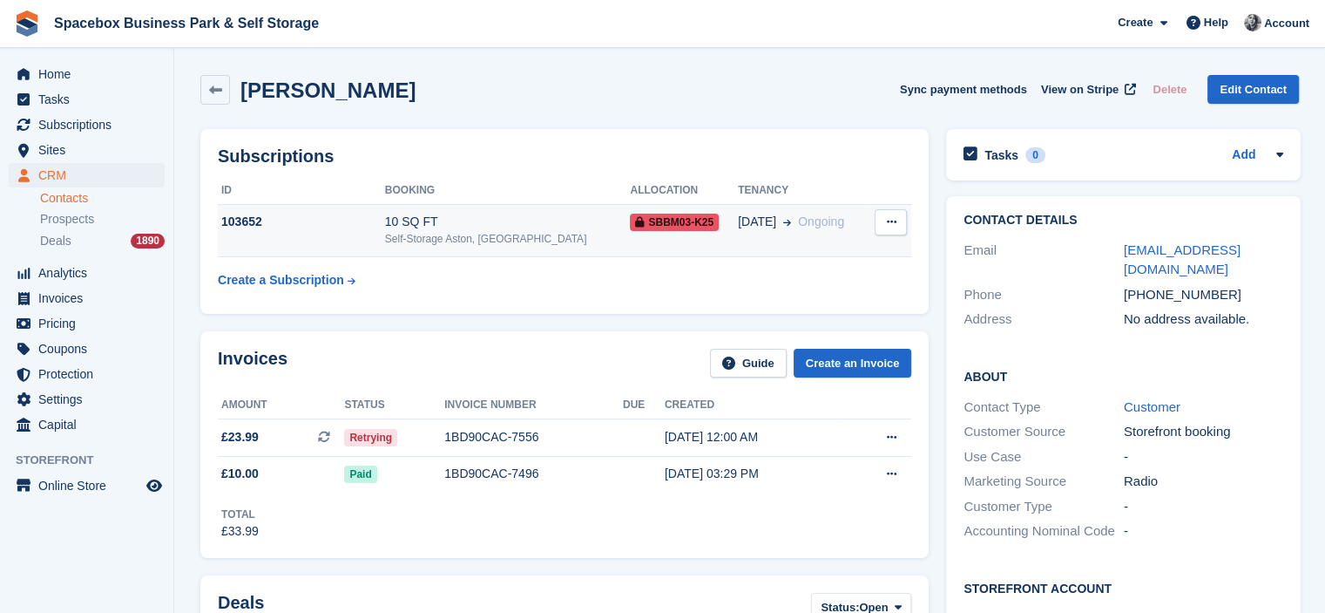
click at [348, 216] on div "103652" at bounding box center [301, 222] width 167 height 18
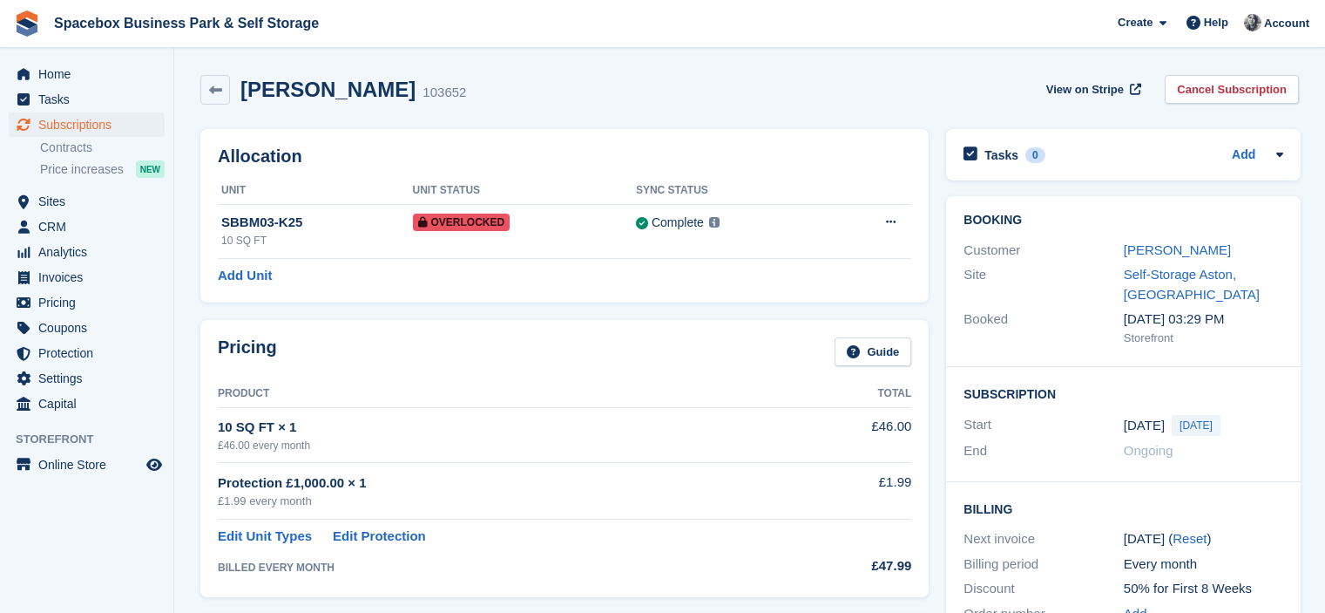
scroll to position [832, 0]
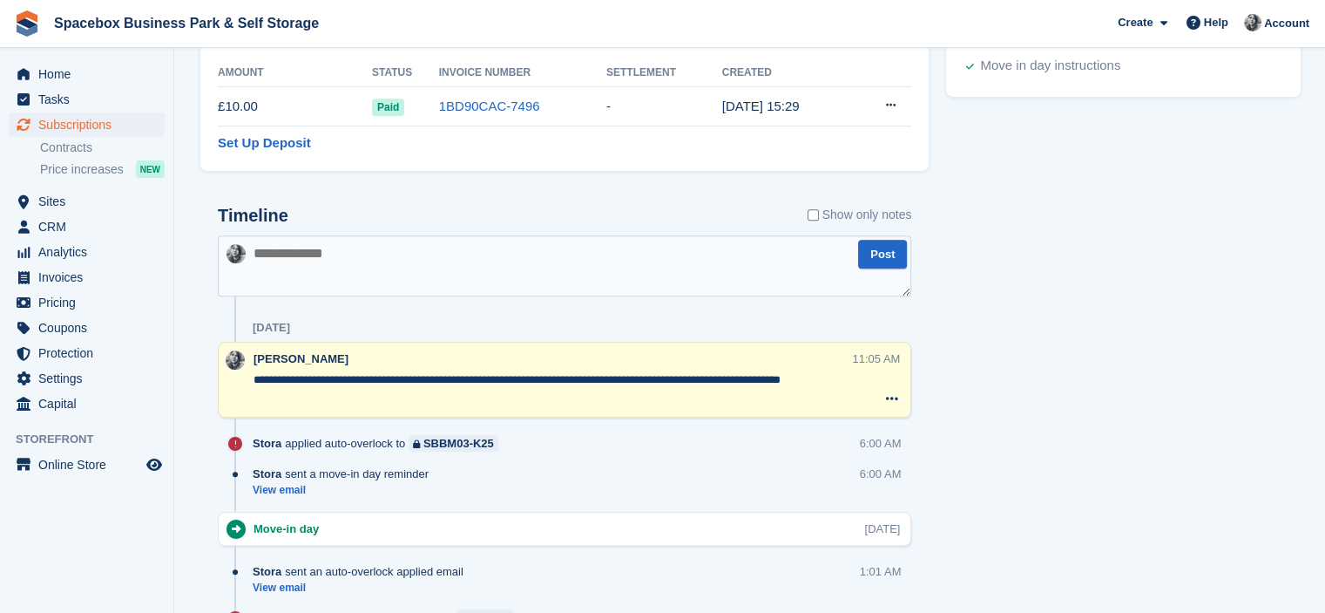
drag, startPoint x: 322, startPoint y: 397, endPoint x: 249, endPoint y: 383, distance: 73.5
click at [249, 383] on div "**********" at bounding box center [565, 380] width 694 height 76
click at [325, 290] on textarea at bounding box center [565, 265] width 694 height 61
type textarea "**********"
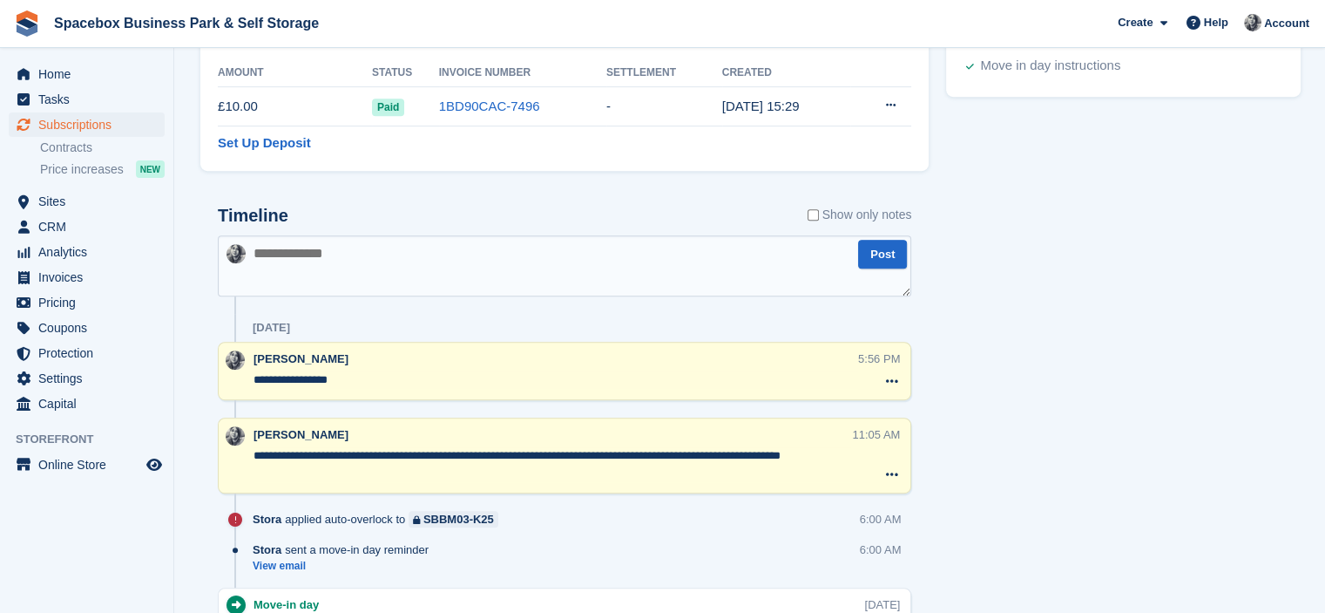
click at [519, 214] on div "Timeline Show only notes" at bounding box center [565, 221] width 694 height 31
drag, startPoint x: 471, startPoint y: 457, endPoint x: 627, endPoint y: 466, distance: 157.2
click at [627, 466] on textarea "**********" at bounding box center [553, 464] width 598 height 35
click at [441, 368] on div "**********" at bounding box center [556, 371] width 605 height 42
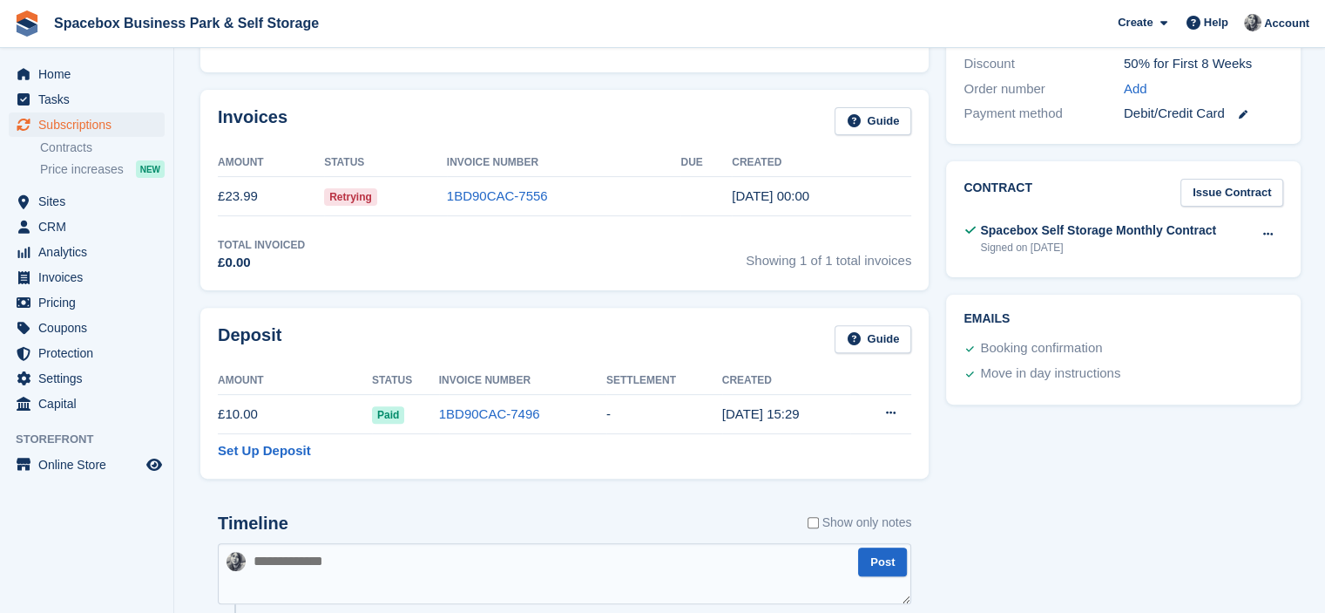
scroll to position [1019, 0]
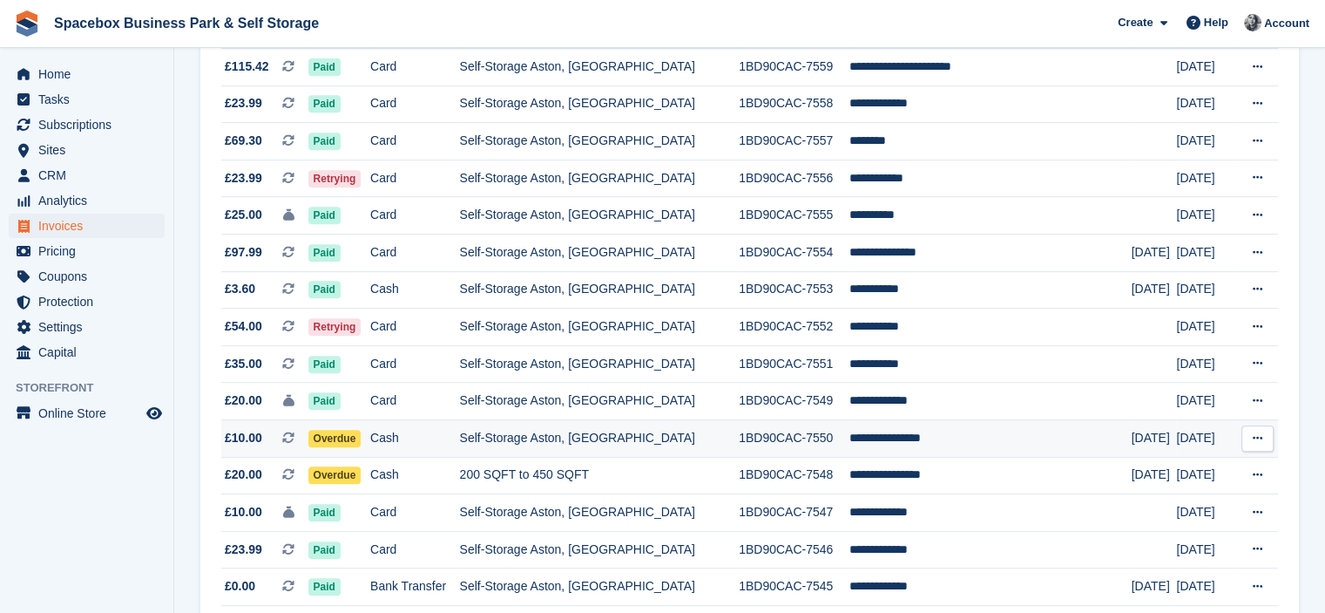
scroll to position [767, 0]
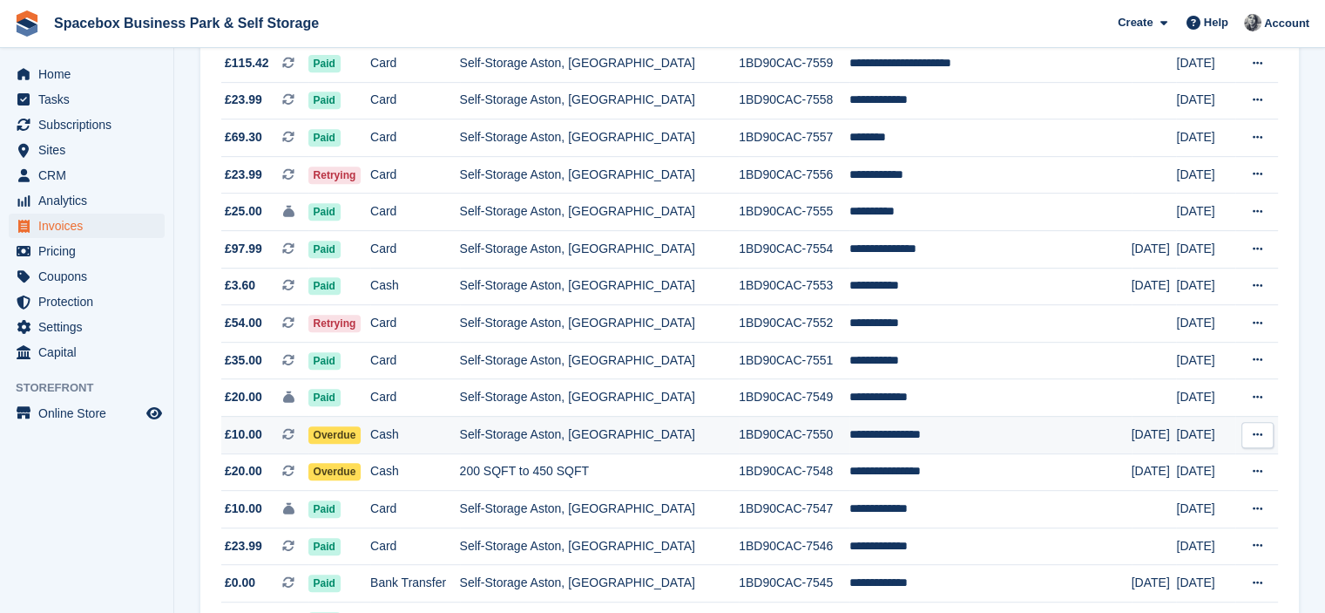
click at [579, 432] on td "Self-Storage Aston, [GEOGRAPHIC_DATA]" at bounding box center [600, 434] width 280 height 37
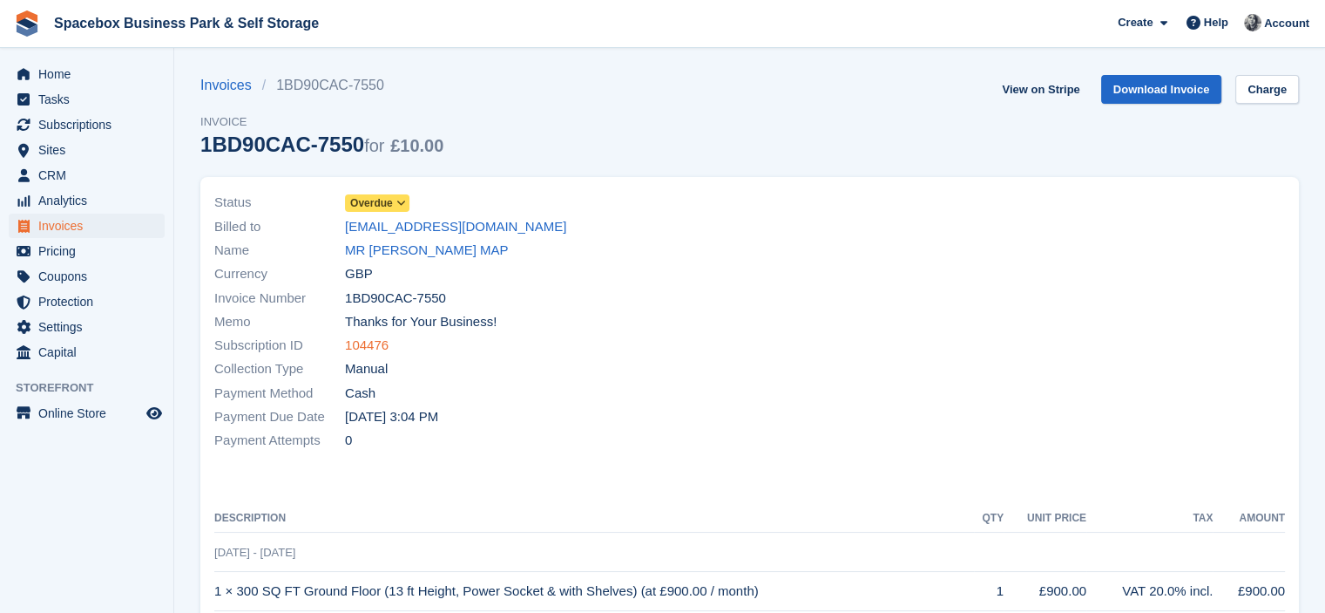
click at [364, 346] on link "104476" at bounding box center [367, 346] width 44 height 20
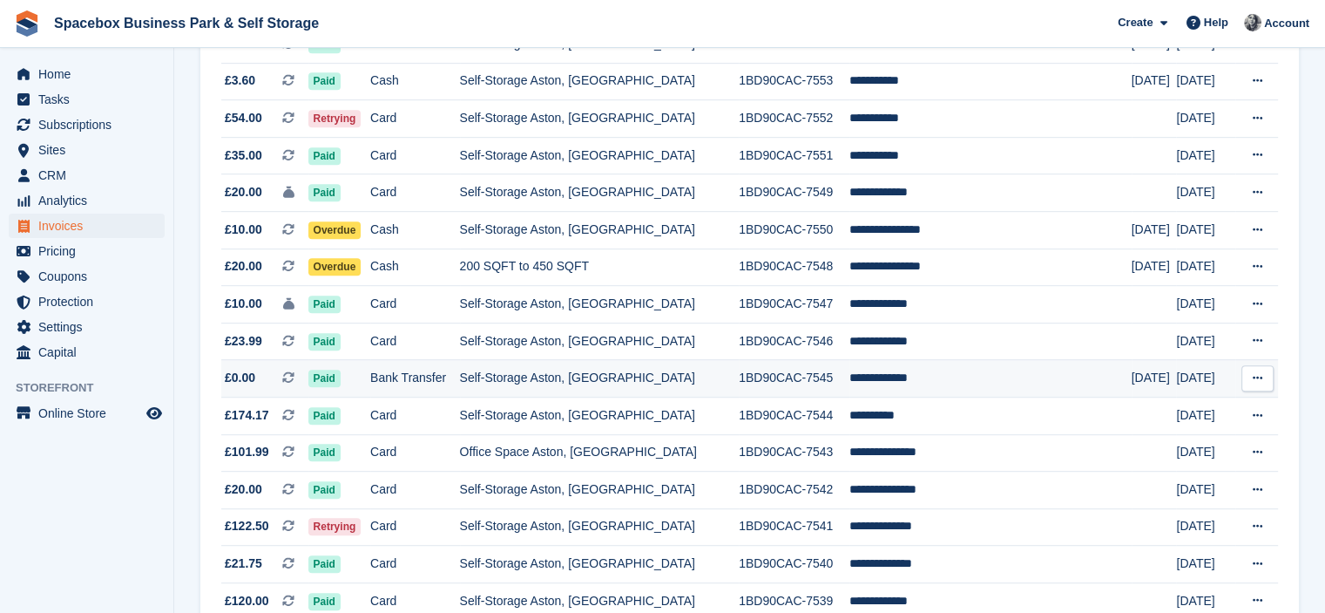
scroll to position [976, 0]
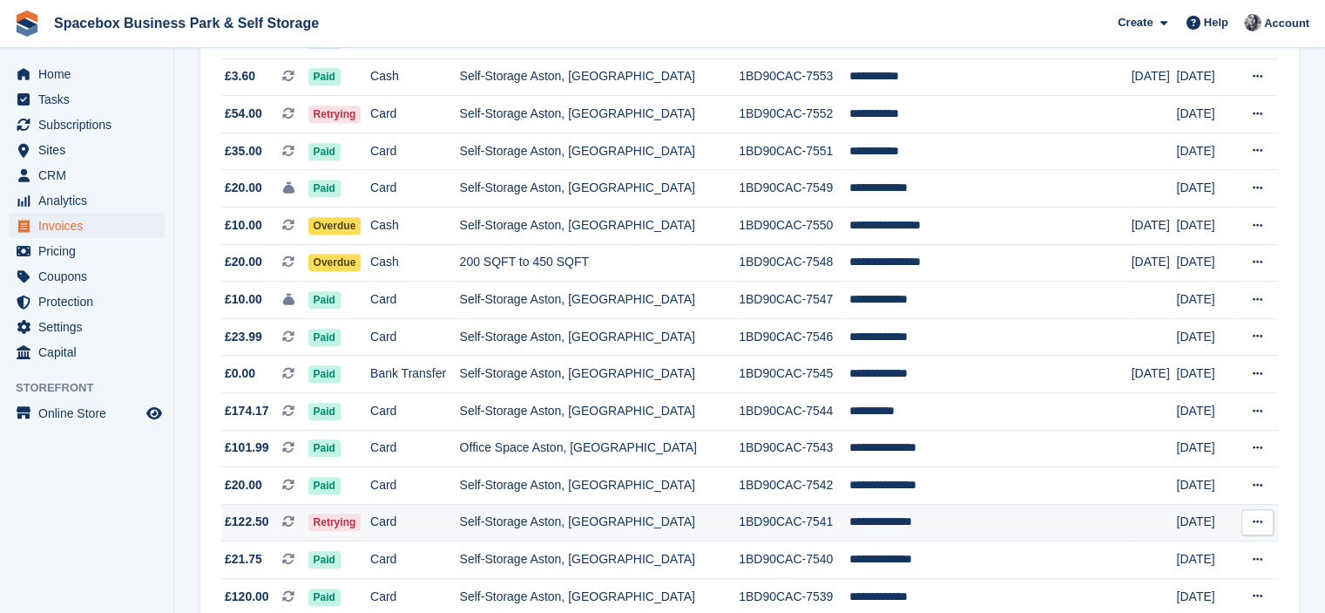
click at [620, 524] on td "Self-Storage Aston, [GEOGRAPHIC_DATA]" at bounding box center [600, 522] width 280 height 37
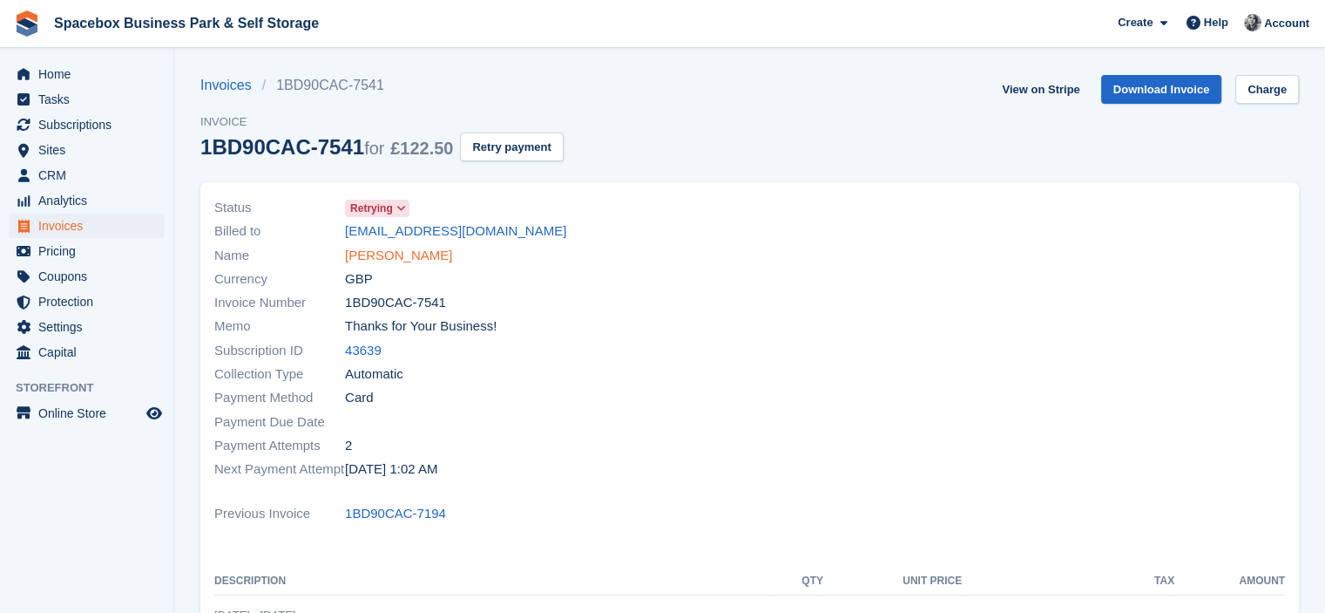
click at [396, 259] on link "[PERSON_NAME]" at bounding box center [398, 256] width 107 height 20
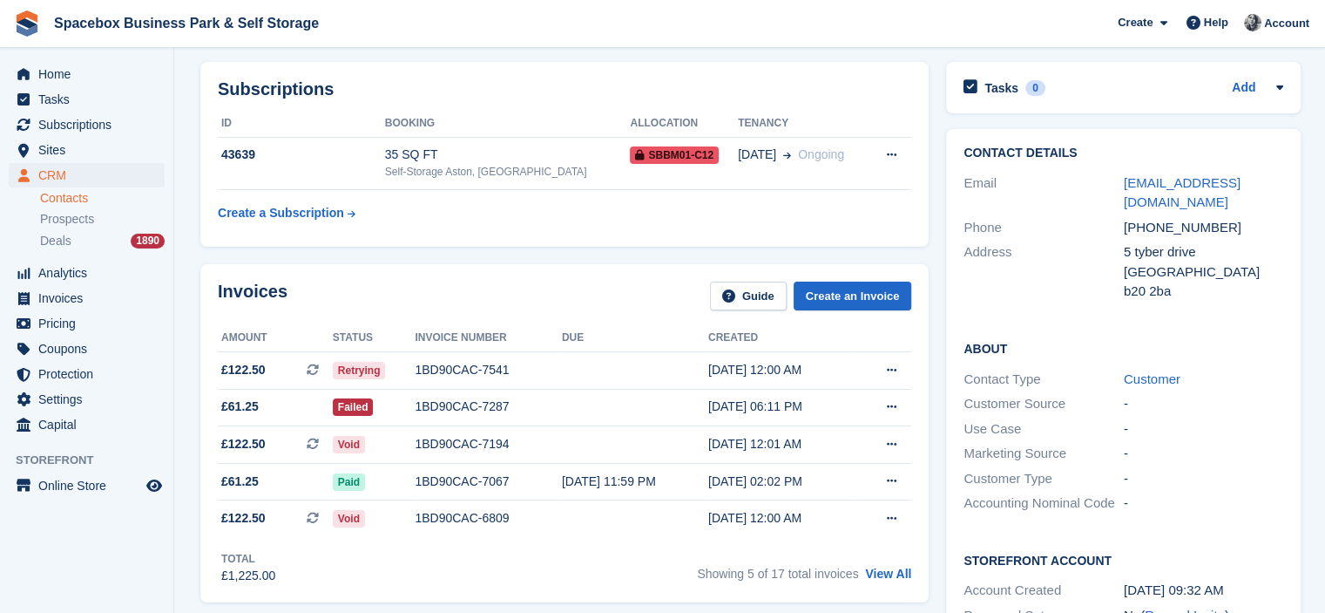
scroll to position [105, 0]
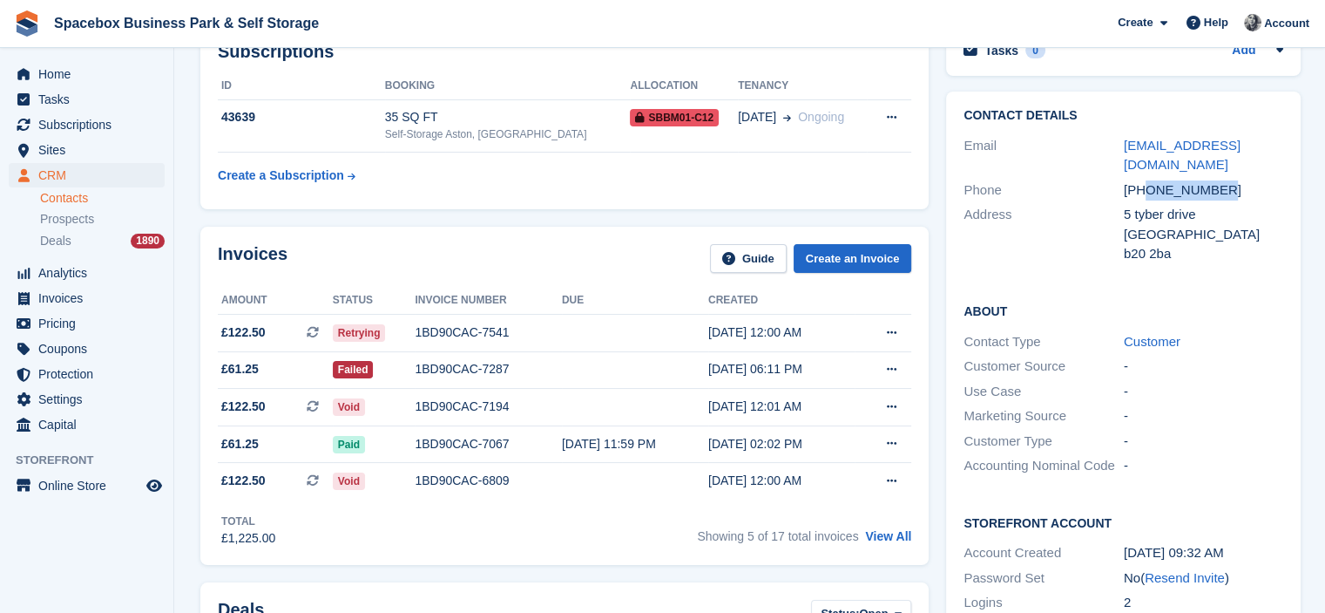
drag, startPoint x: 1144, startPoint y: 187, endPoint x: 1234, endPoint y: 191, distance: 89.8
click at [1234, 191] on div "[PHONE_NUMBER]" at bounding box center [1204, 190] width 160 height 20
copy div "7789012124"
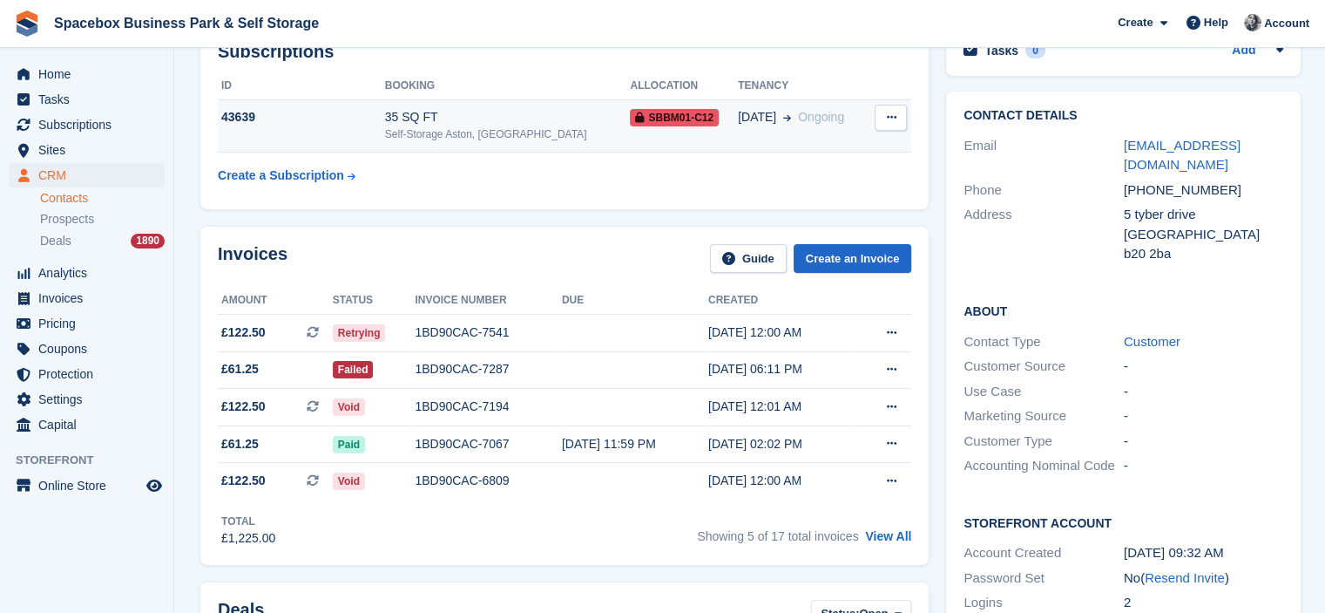
click at [327, 140] on td "43639" at bounding box center [301, 125] width 167 height 53
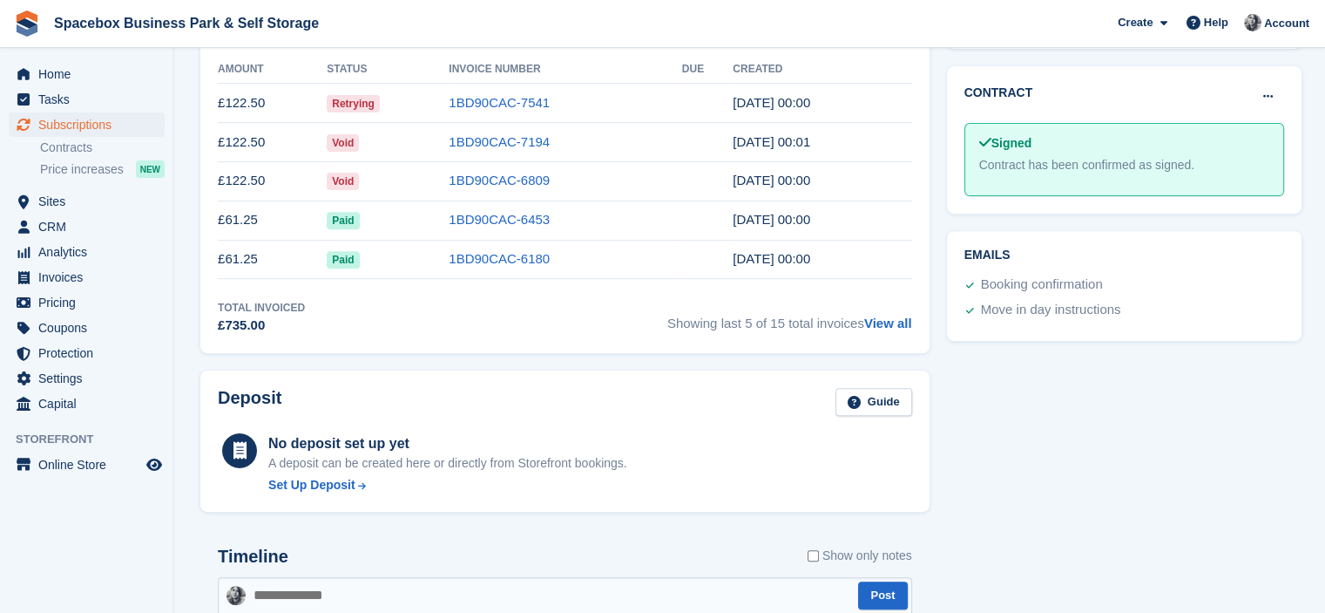
scroll to position [1112, 0]
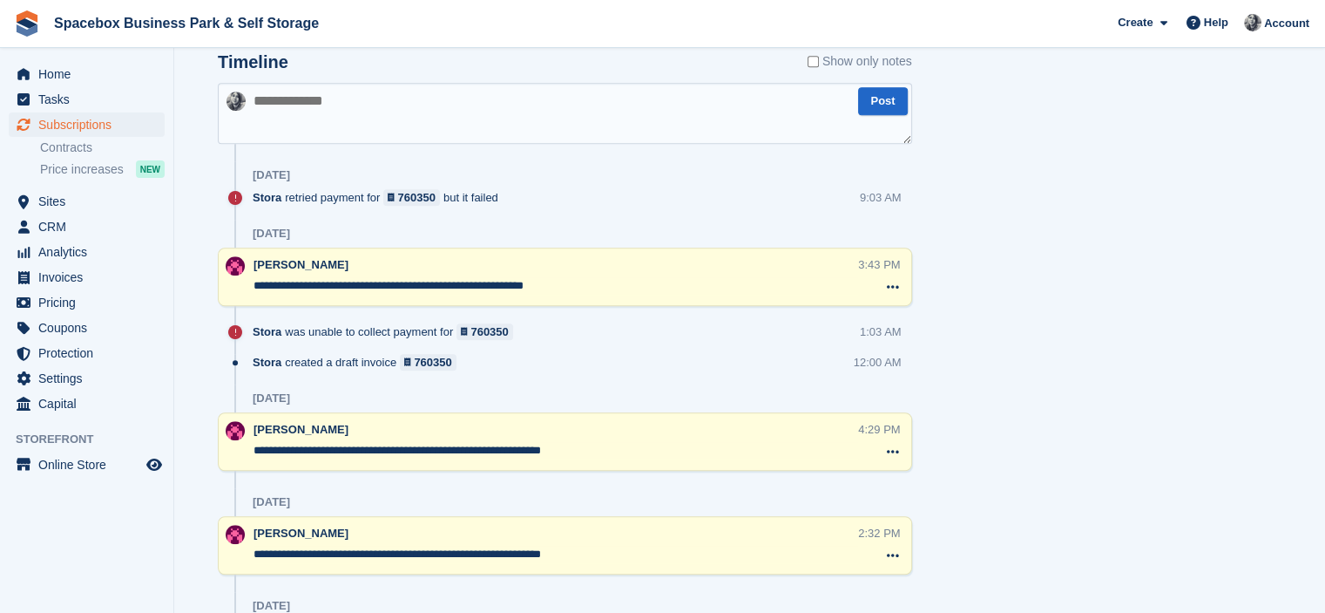
drag, startPoint x: 330, startPoint y: 288, endPoint x: 593, endPoint y: 281, distance: 262.4
click at [593, 281] on textarea "**********" at bounding box center [556, 285] width 605 height 17
drag, startPoint x: 267, startPoint y: 285, endPoint x: 621, endPoint y: 292, distance: 354.7
click at [621, 292] on div "**********" at bounding box center [556, 277] width 605 height 42
click at [376, 391] on div "[DATE]" at bounding box center [583, 398] width 660 height 28
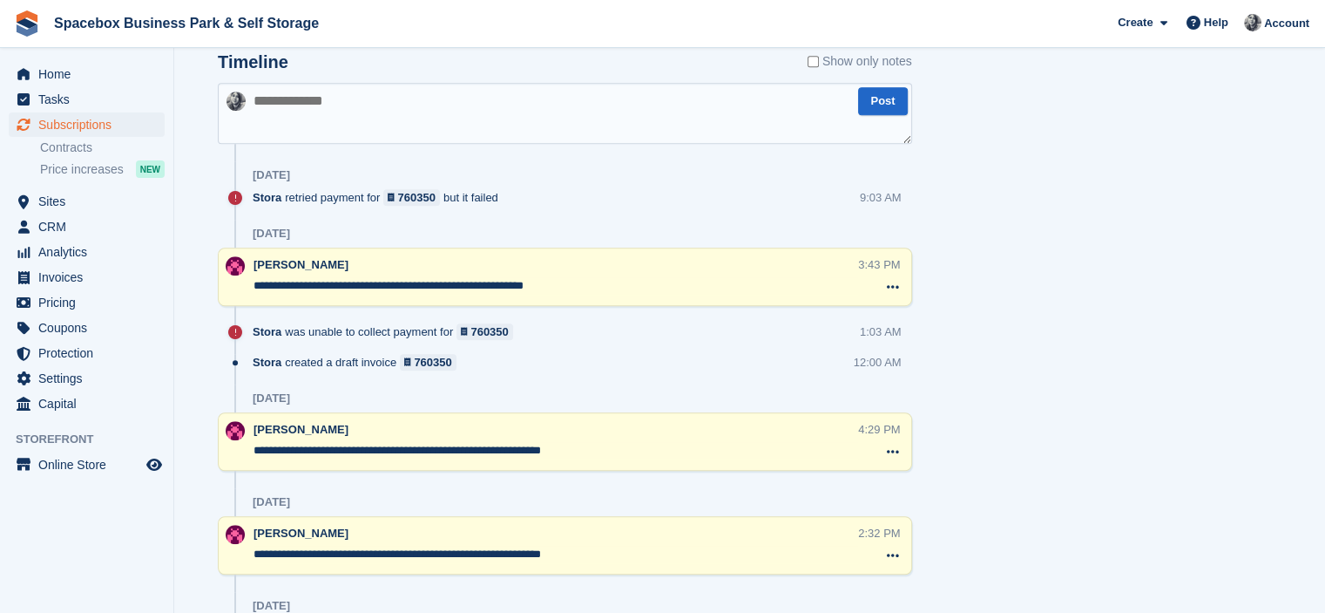
click at [361, 166] on div "[DATE]" at bounding box center [583, 175] width 660 height 28
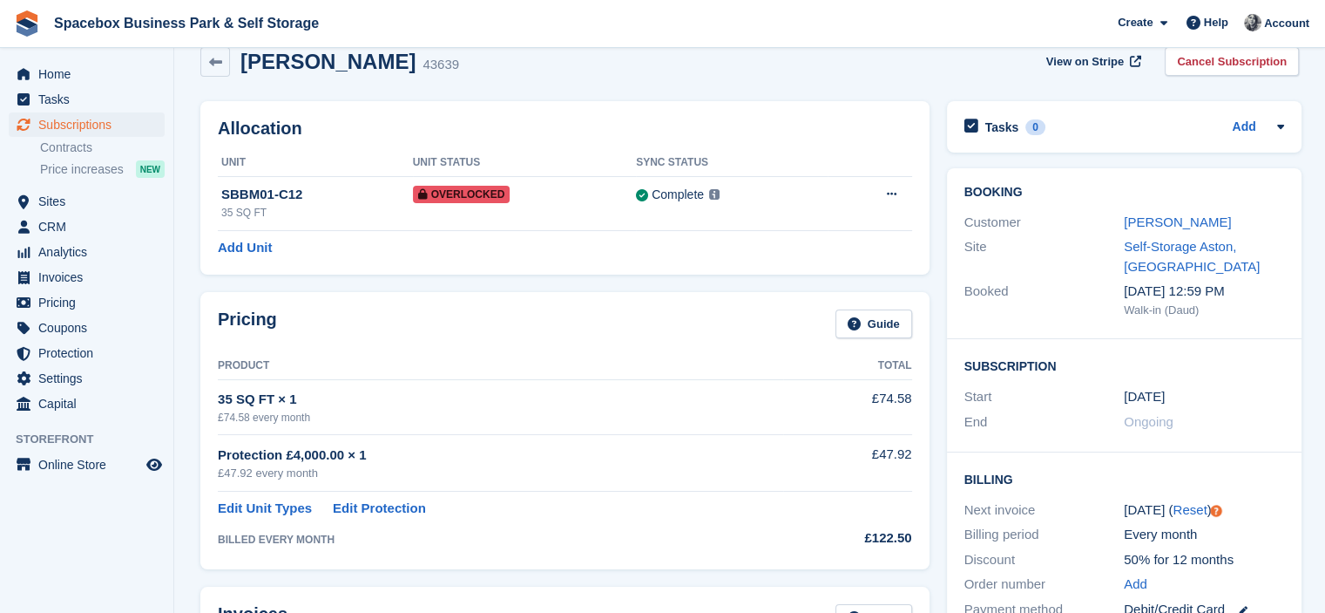
scroll to position [0, 0]
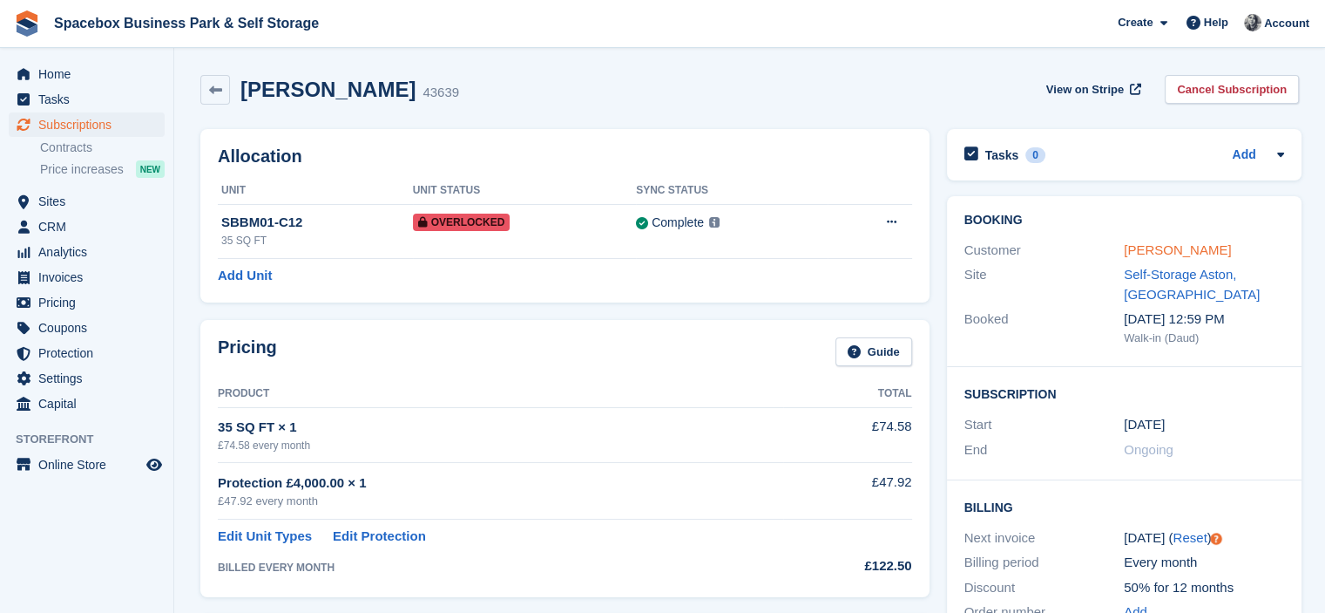
click at [1148, 250] on link "Nakesha Nelson" at bounding box center [1177, 249] width 107 height 15
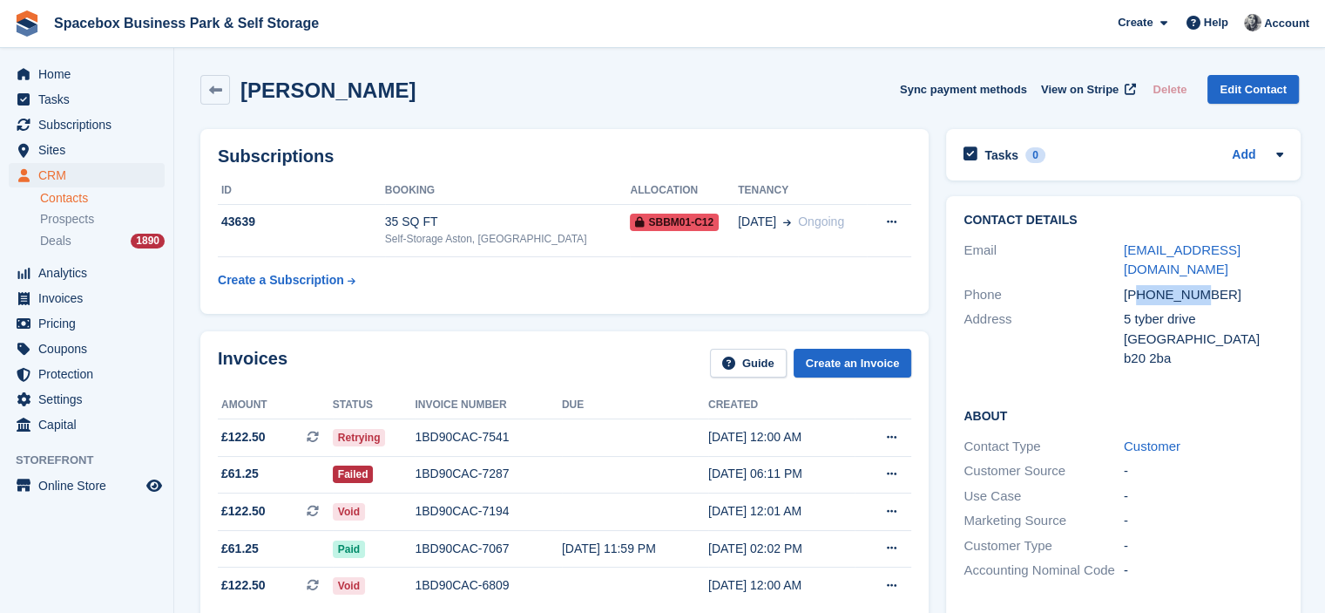
drag, startPoint x: 1141, startPoint y: 291, endPoint x: 1192, endPoint y: 285, distance: 51.8
click at [1192, 285] on div "+447789012124" at bounding box center [1204, 295] width 160 height 20
click at [1152, 292] on div "+447789012124" at bounding box center [1204, 295] width 160 height 20
drag, startPoint x: 1145, startPoint y: 295, endPoint x: 1215, endPoint y: 288, distance: 70.1
click at [1215, 288] on div "+447789012124" at bounding box center [1204, 295] width 160 height 20
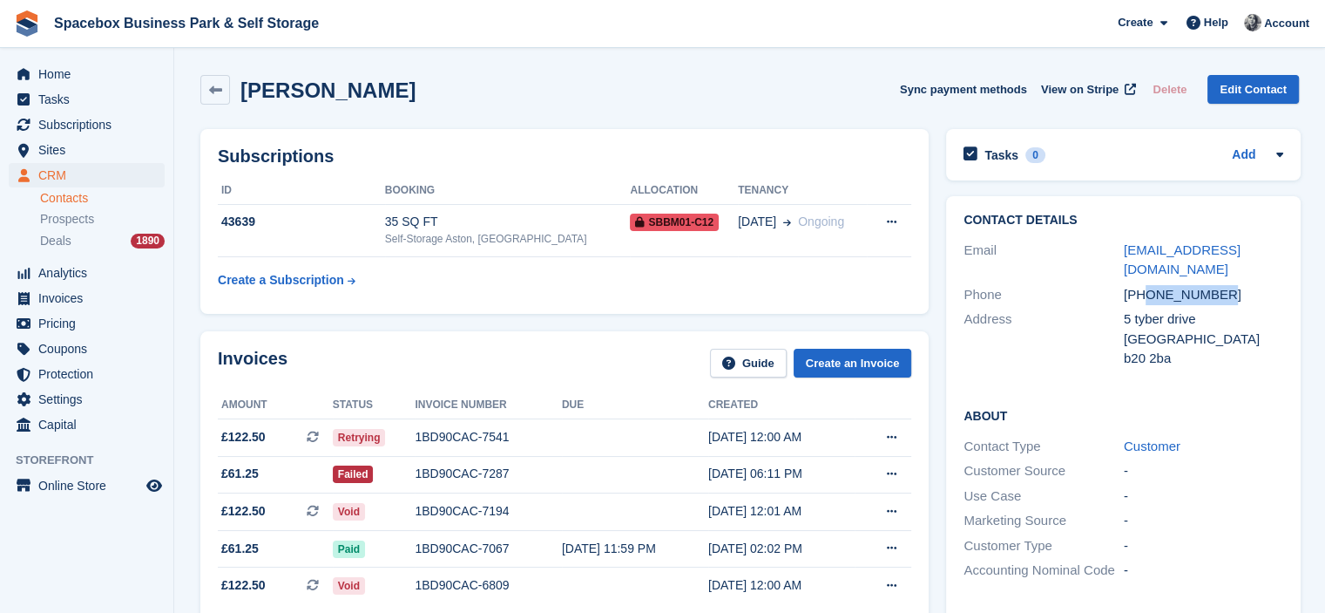
copy div "7789012124"
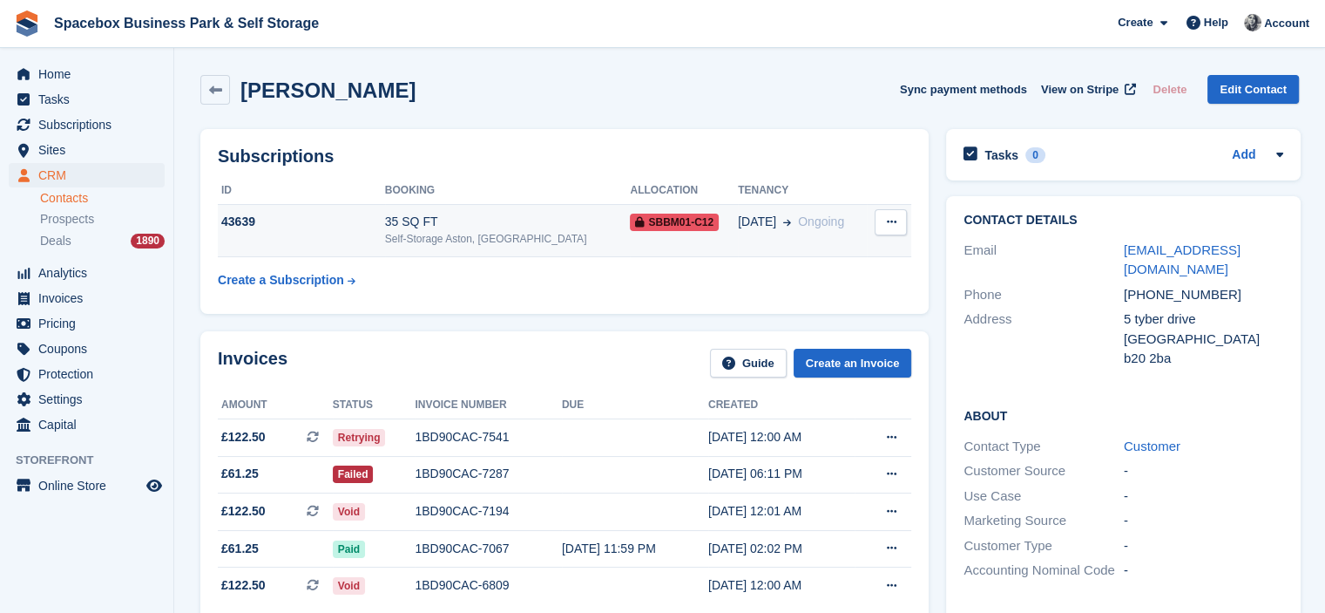
click at [411, 229] on div "35 SQ FT" at bounding box center [508, 222] width 246 height 18
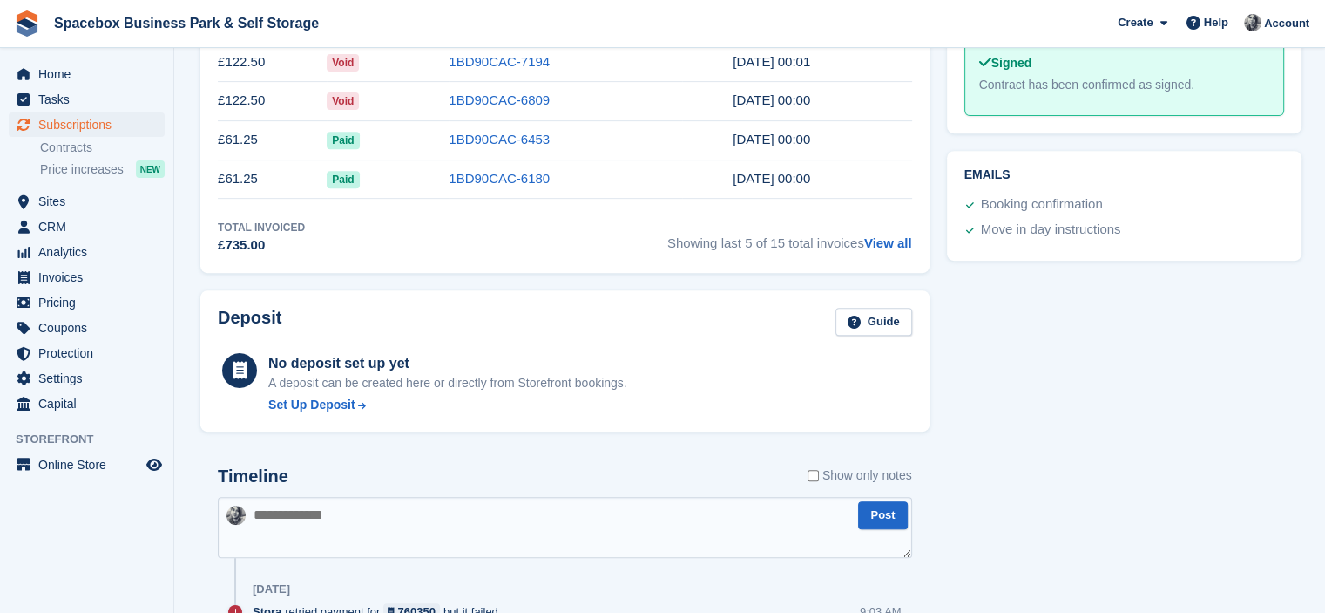
scroll to position [843, 0]
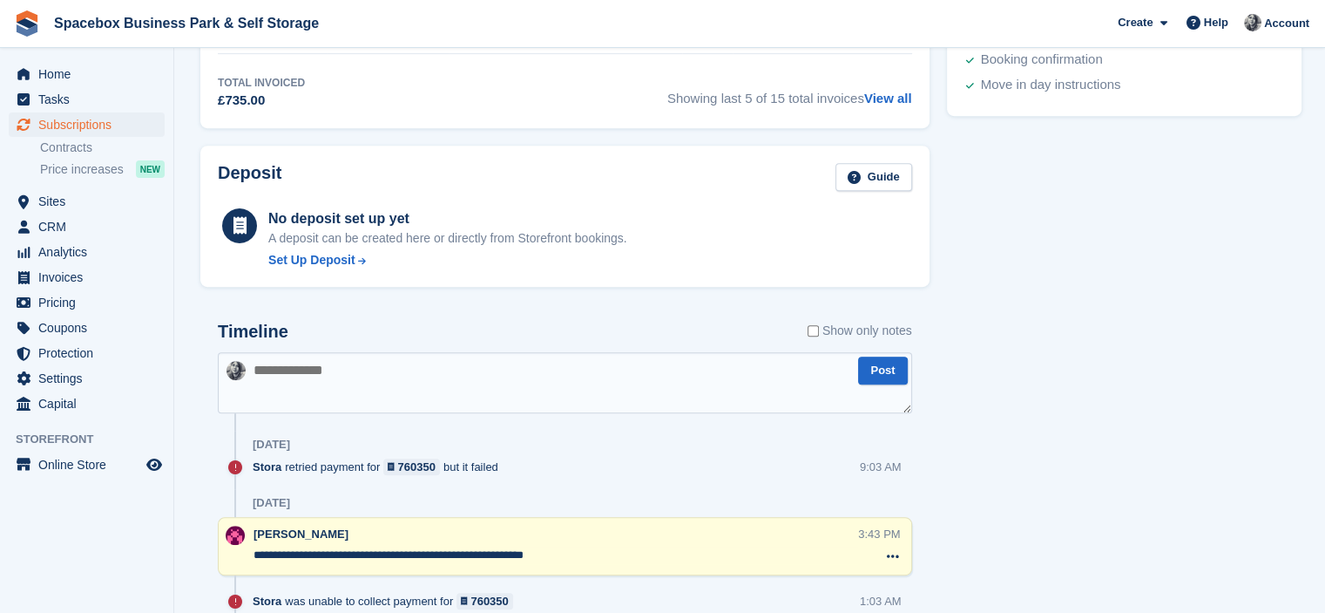
click at [366, 362] on textarea at bounding box center [565, 382] width 695 height 61
type textarea "**********"
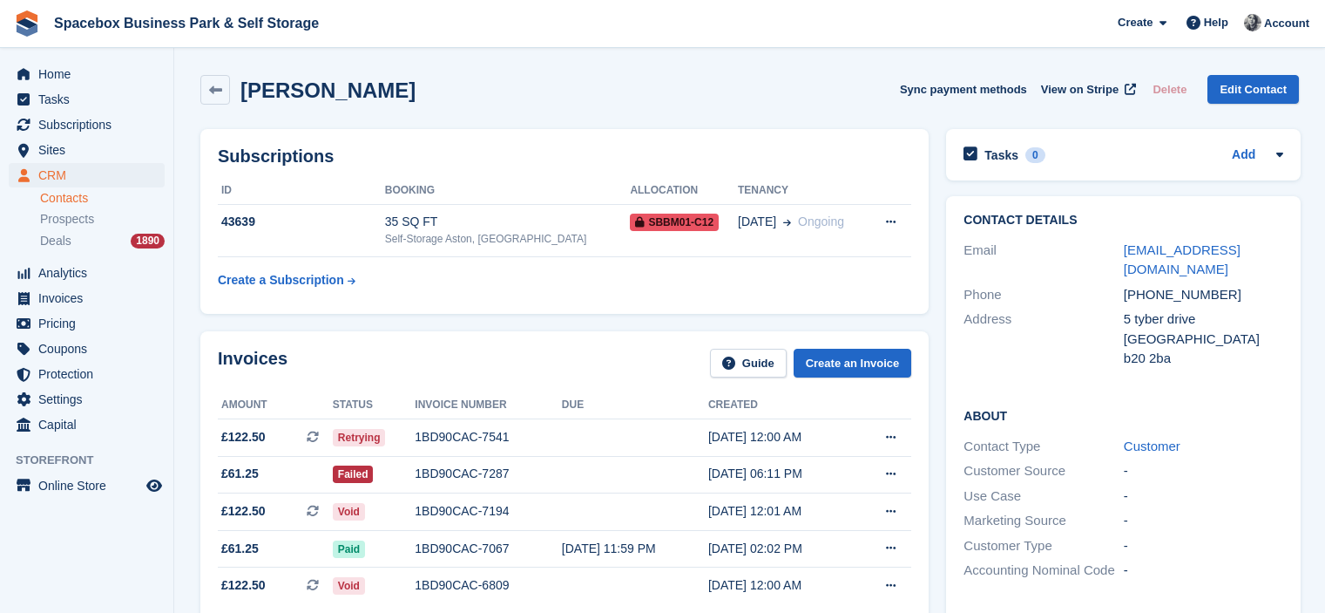
scroll to position [106, 0]
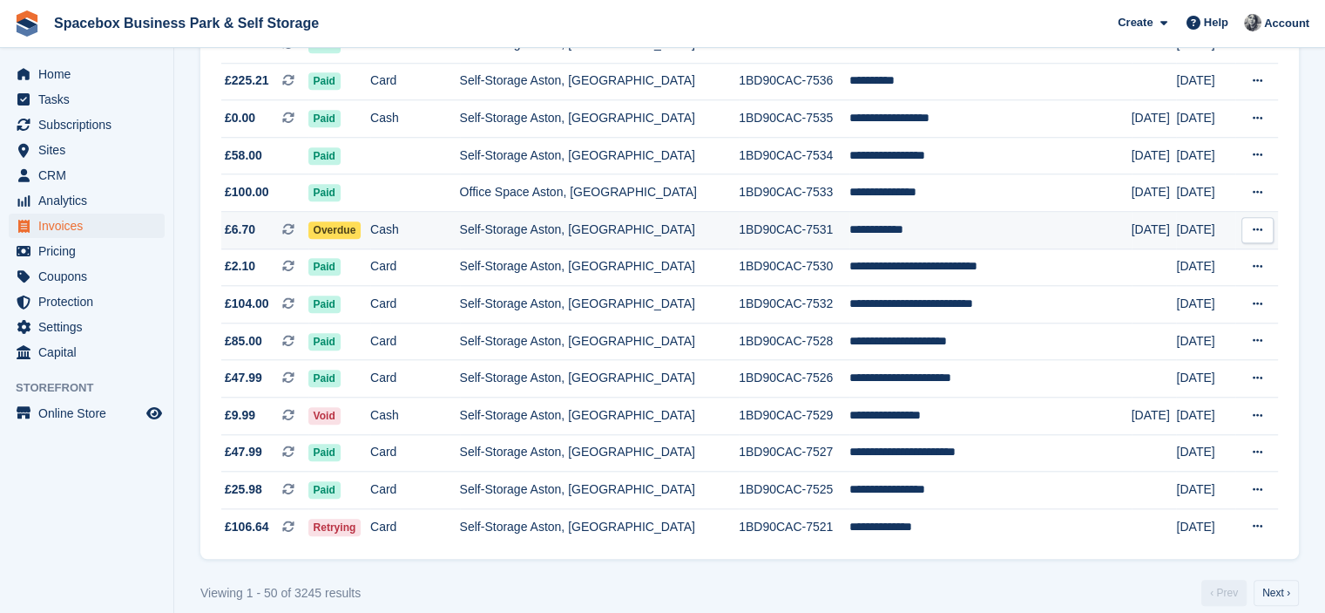
scroll to position [1630, 0]
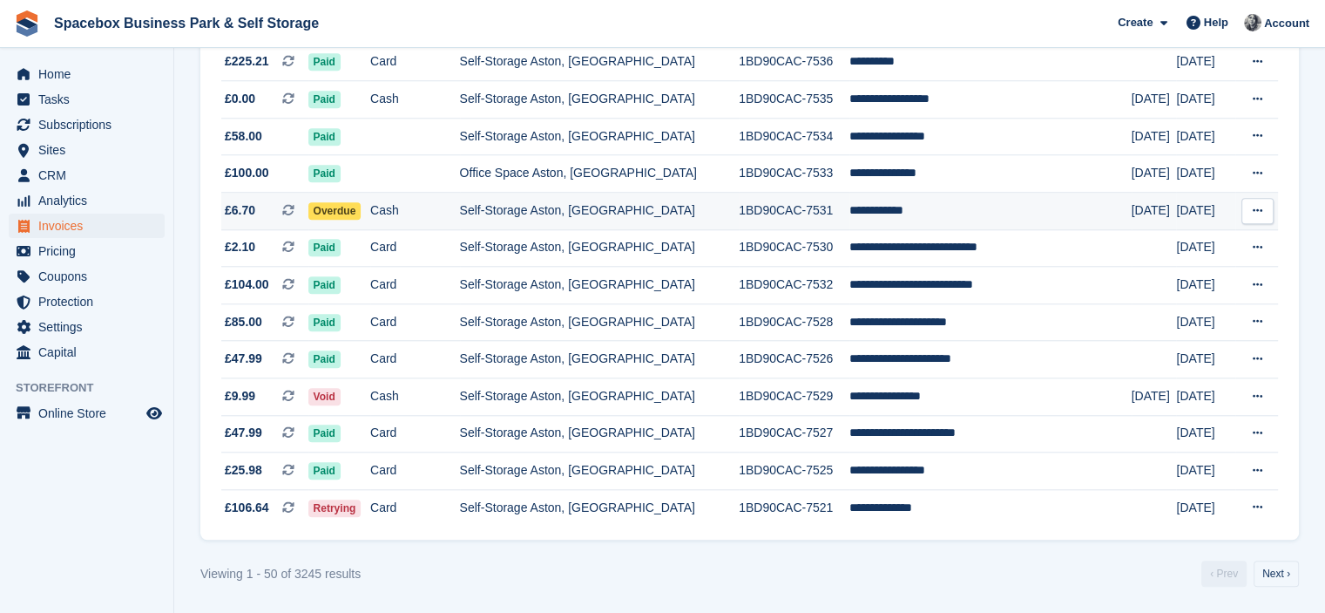
click at [760, 215] on td "1BD90CAC-7531" at bounding box center [794, 211] width 111 height 37
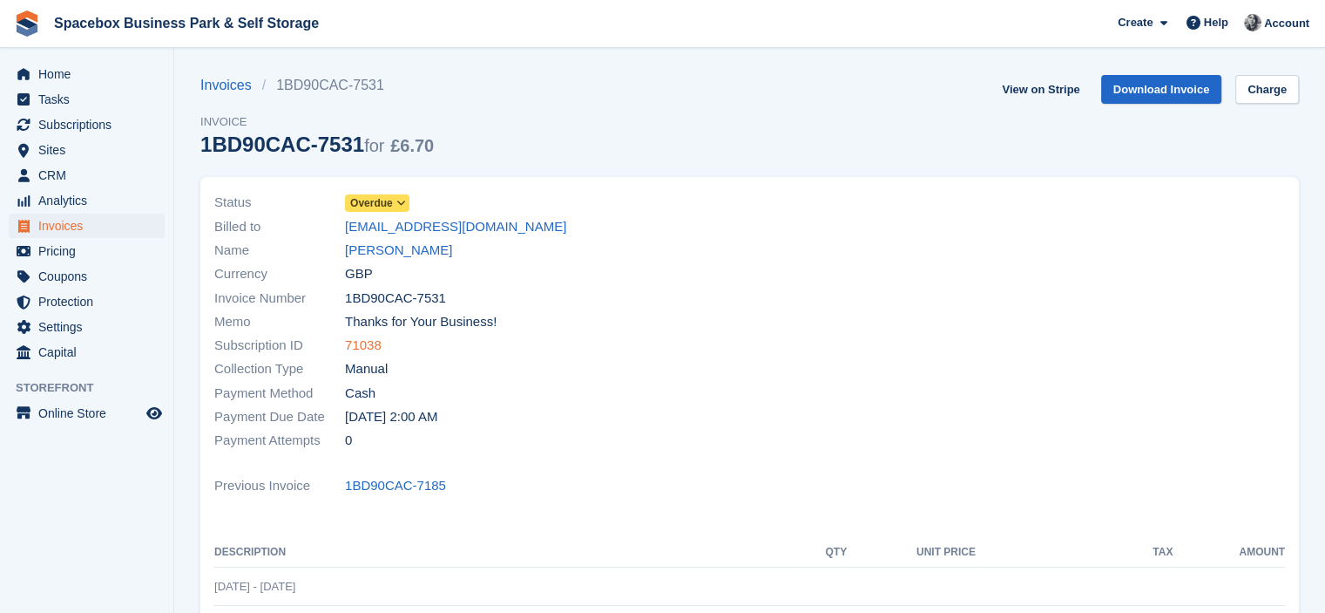
click at [353, 346] on link "71038" at bounding box center [363, 346] width 37 height 20
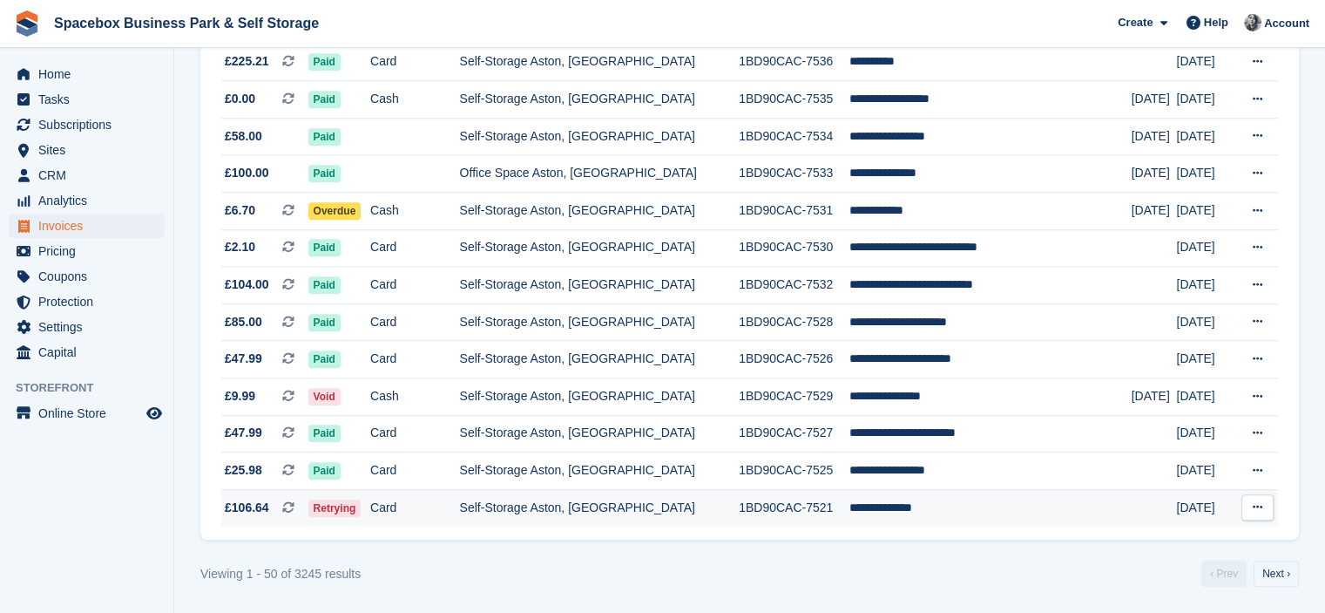
scroll to position [1630, 0]
click at [505, 500] on td "Self-Storage Aston, [GEOGRAPHIC_DATA]" at bounding box center [600, 507] width 280 height 37
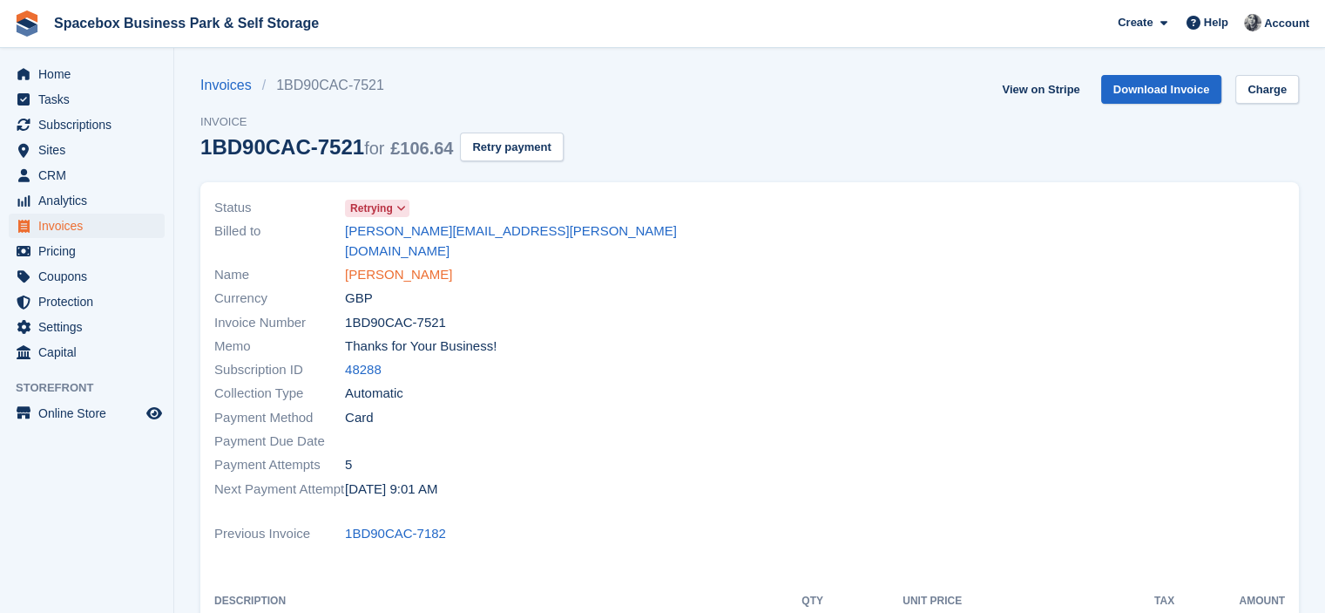
click at [376, 265] on link "[PERSON_NAME]" at bounding box center [398, 275] width 107 height 20
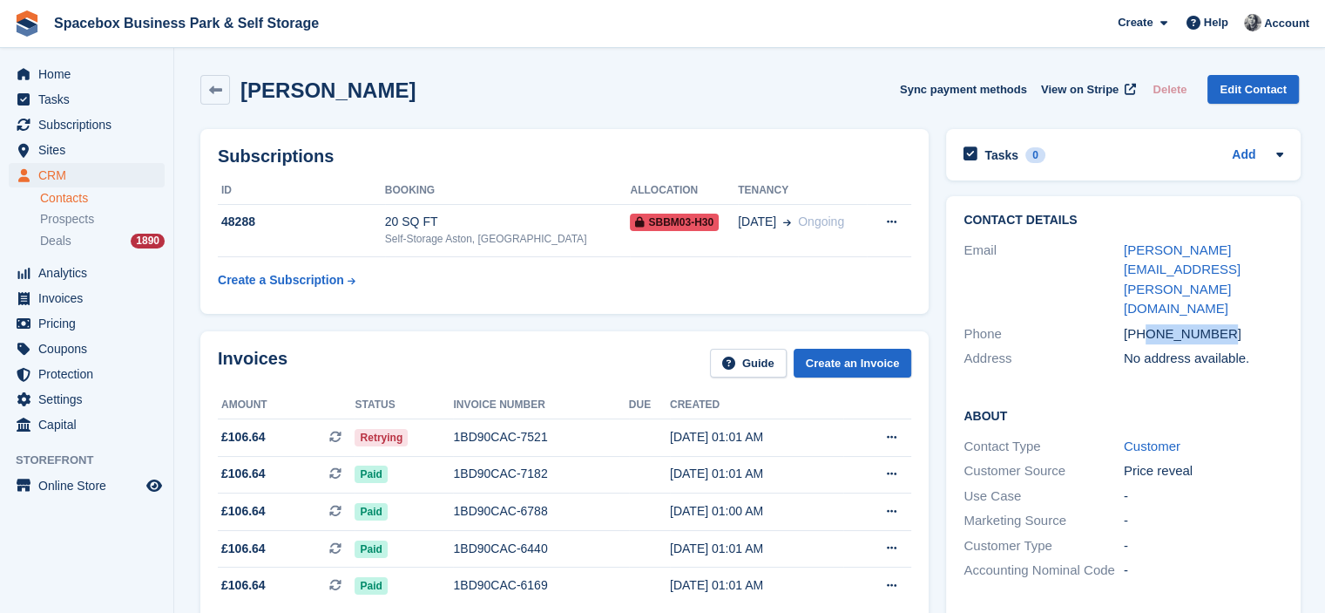
drag, startPoint x: 1147, startPoint y: 273, endPoint x: 1221, endPoint y: 267, distance: 74.3
click at [1221, 324] on div "+447883742031" at bounding box center [1204, 334] width 160 height 20
copy div "7883742031"
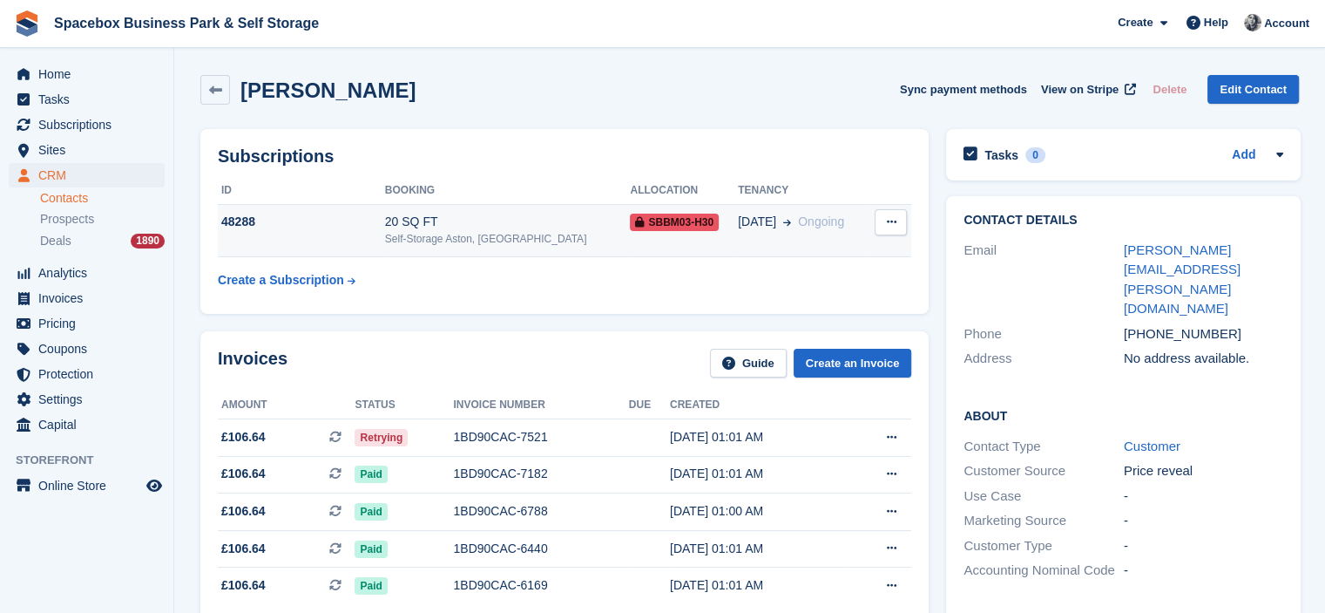
click at [638, 209] on td "SBBM03-H30" at bounding box center [684, 230] width 108 height 53
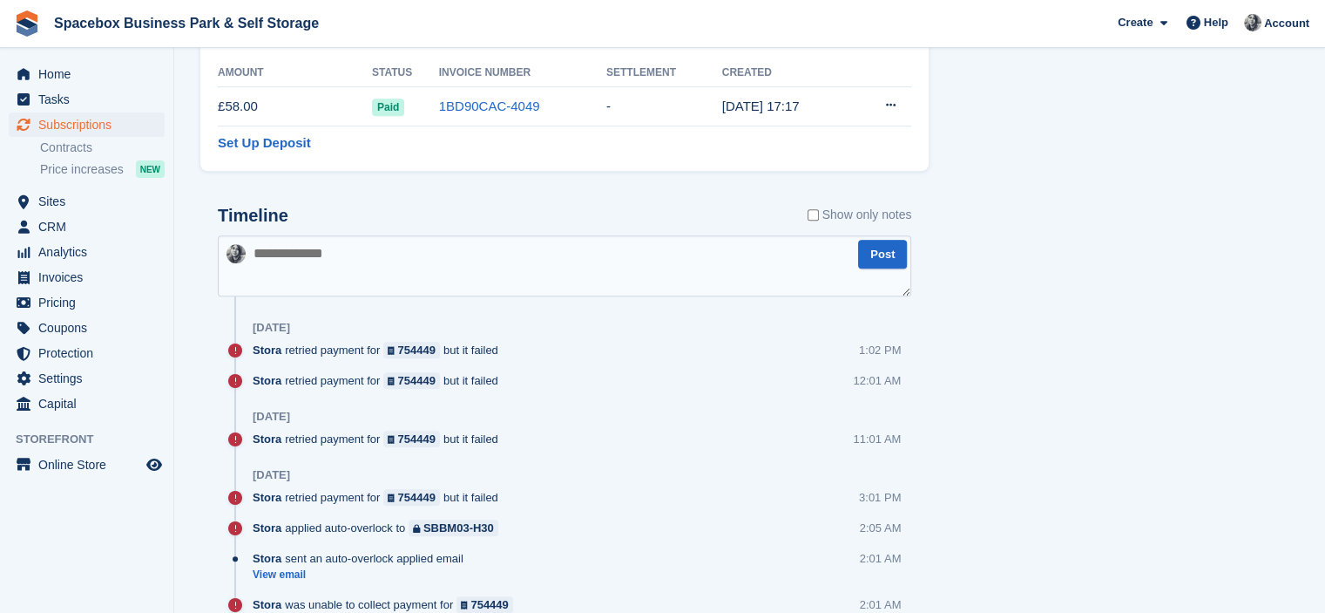
scroll to position [1482, 0]
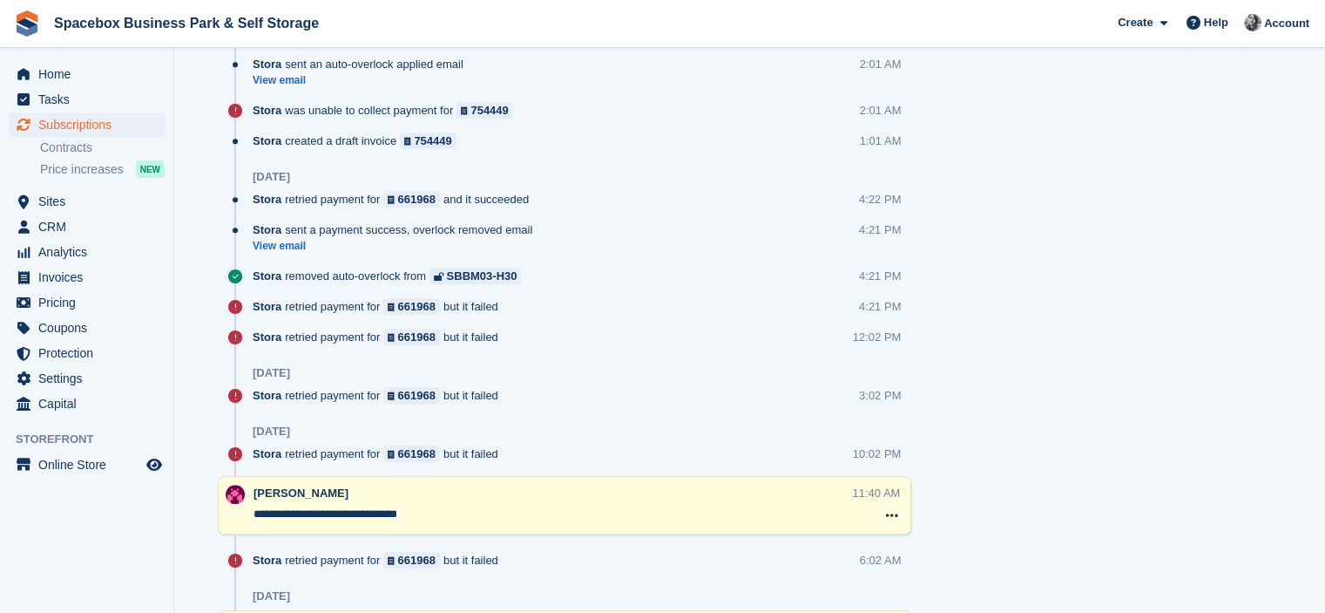
drag, startPoint x: 428, startPoint y: 511, endPoint x: 222, endPoint y: 511, distance: 205.7
click at [222, 511] on div "**********" at bounding box center [565, 505] width 694 height 58
click at [302, 501] on div "**********" at bounding box center [553, 506] width 599 height 42
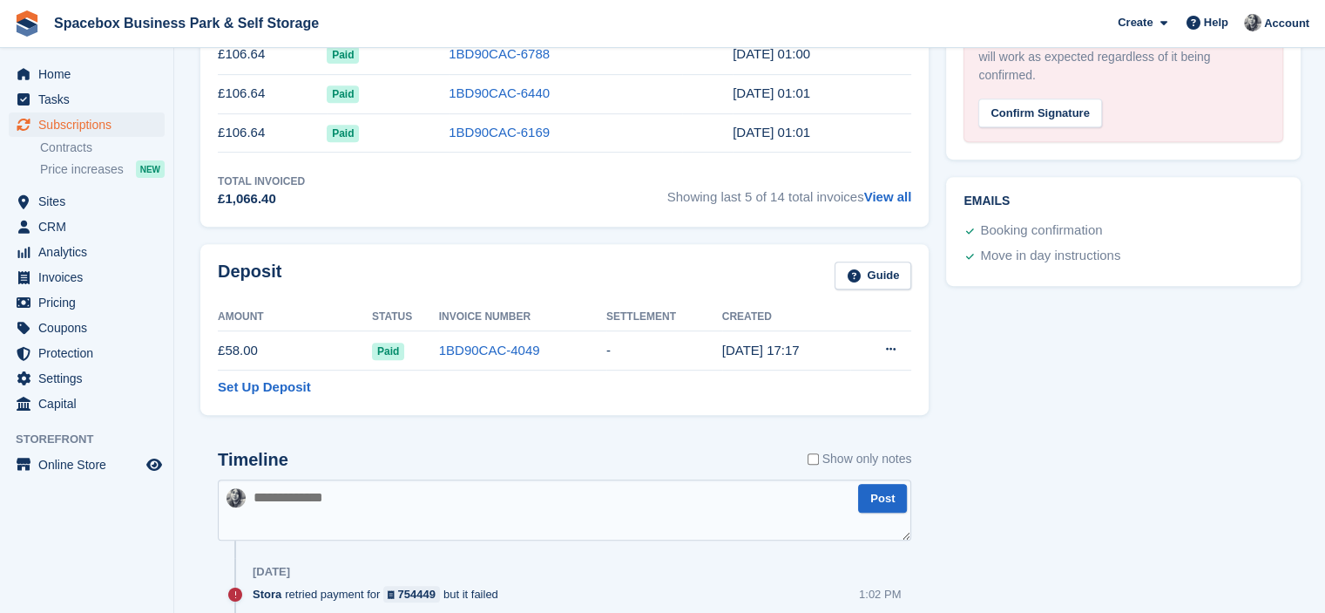
scroll to position [1238, 0]
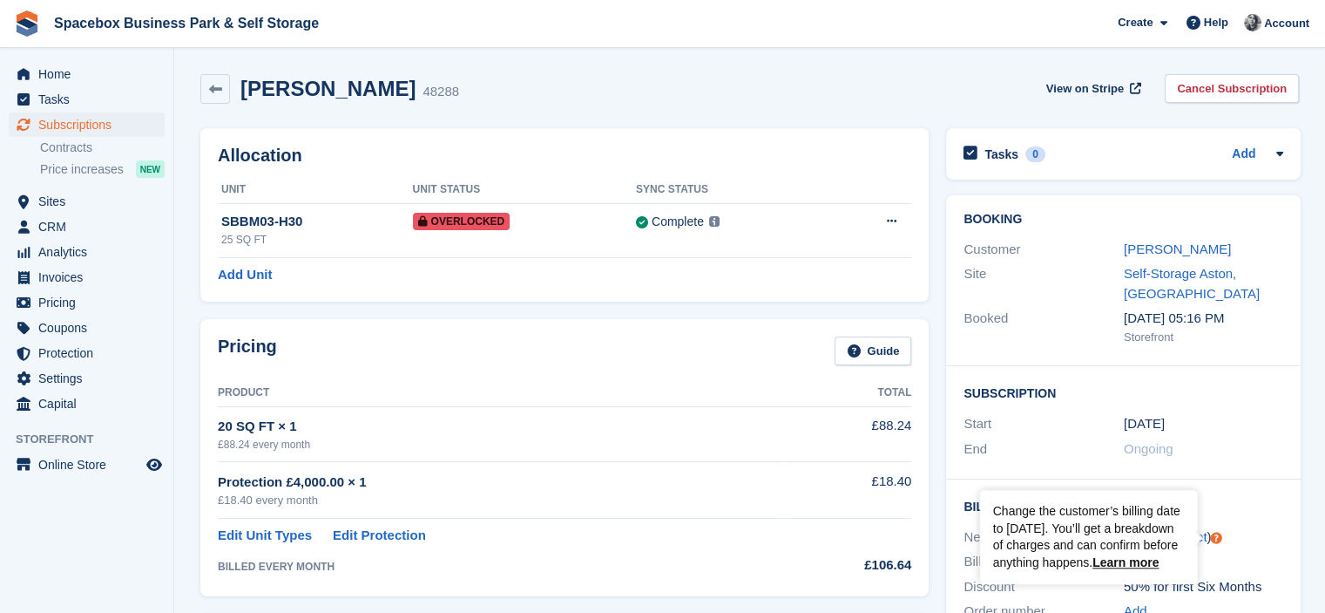
scroll to position [0, 0]
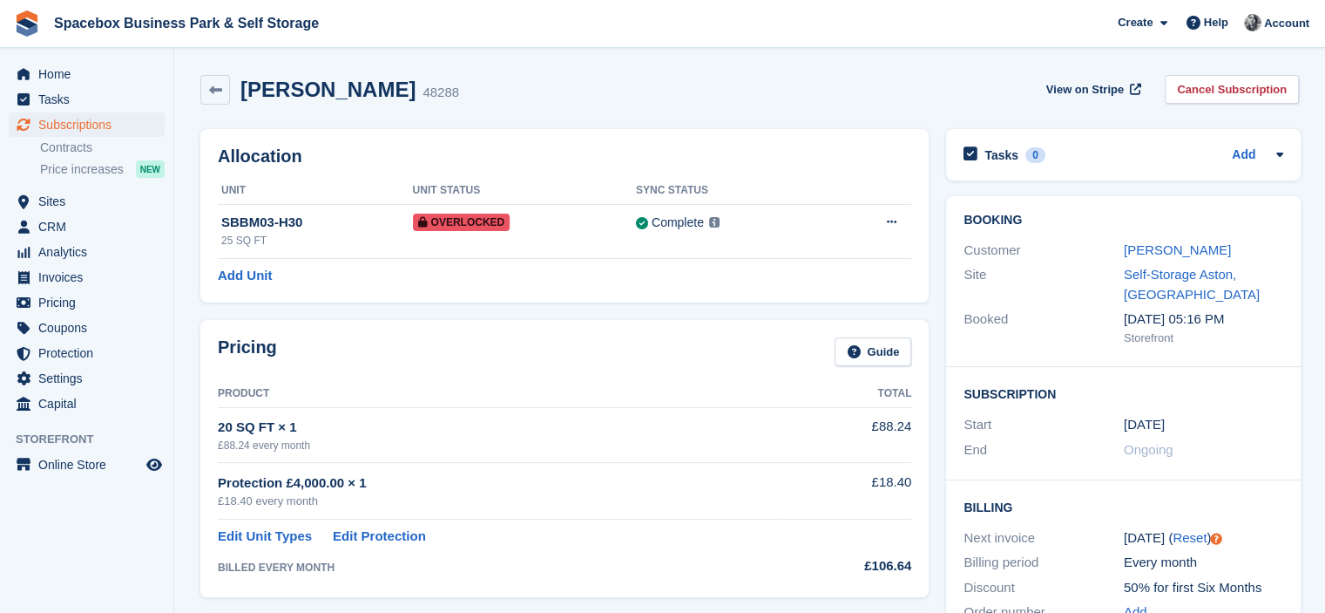
click at [626, 120] on div "Allocation Unit Unit Status Sync Status SBBM03-H30 25 SQ FT Overlocked Complete…" at bounding box center [565, 215] width 746 height 191
click at [581, 142] on div "Allocation Unit Unit Status Sync Status SBBM03-H30 25 SQ FT Overlocked Complete…" at bounding box center [564, 215] width 729 height 173
click at [516, 281] on div "Add Unit" at bounding box center [565, 276] width 694 height 20
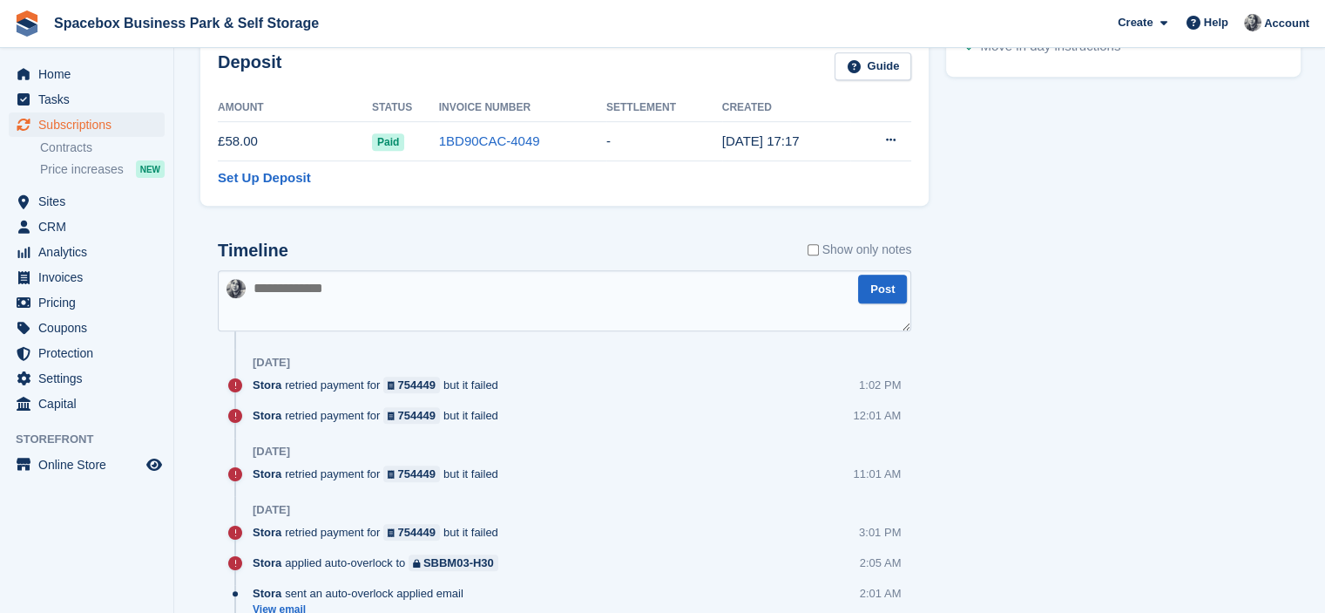
scroll to position [988, 0]
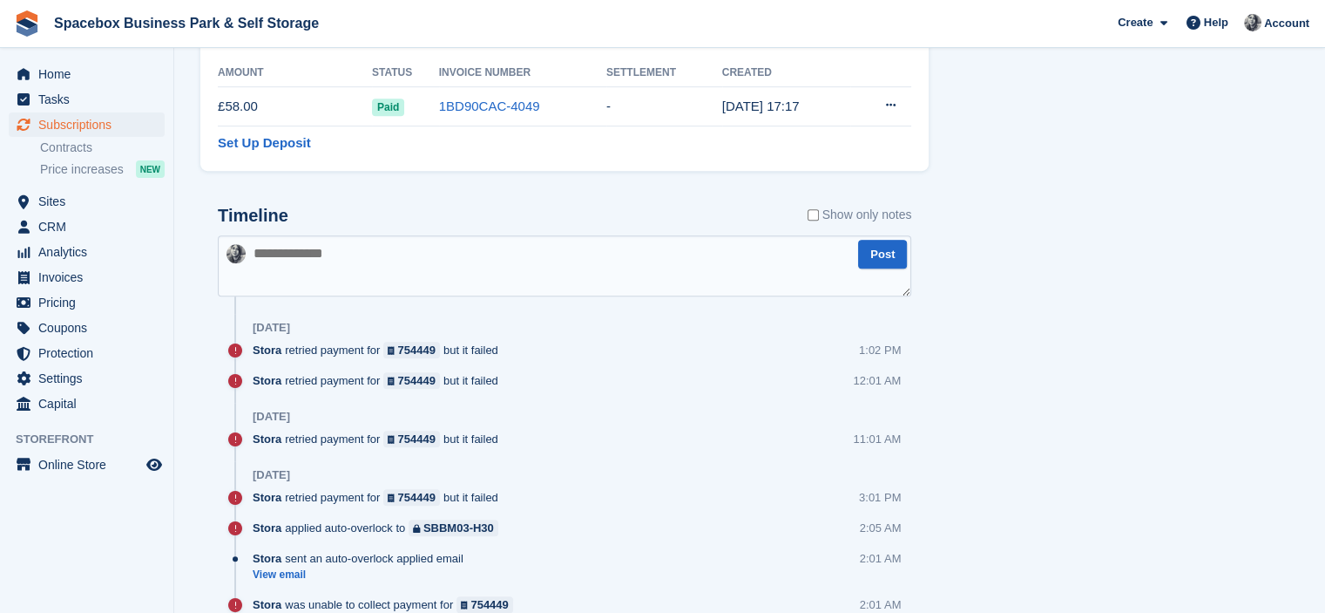
click at [445, 260] on textarea at bounding box center [565, 265] width 694 height 61
type textarea "**********"
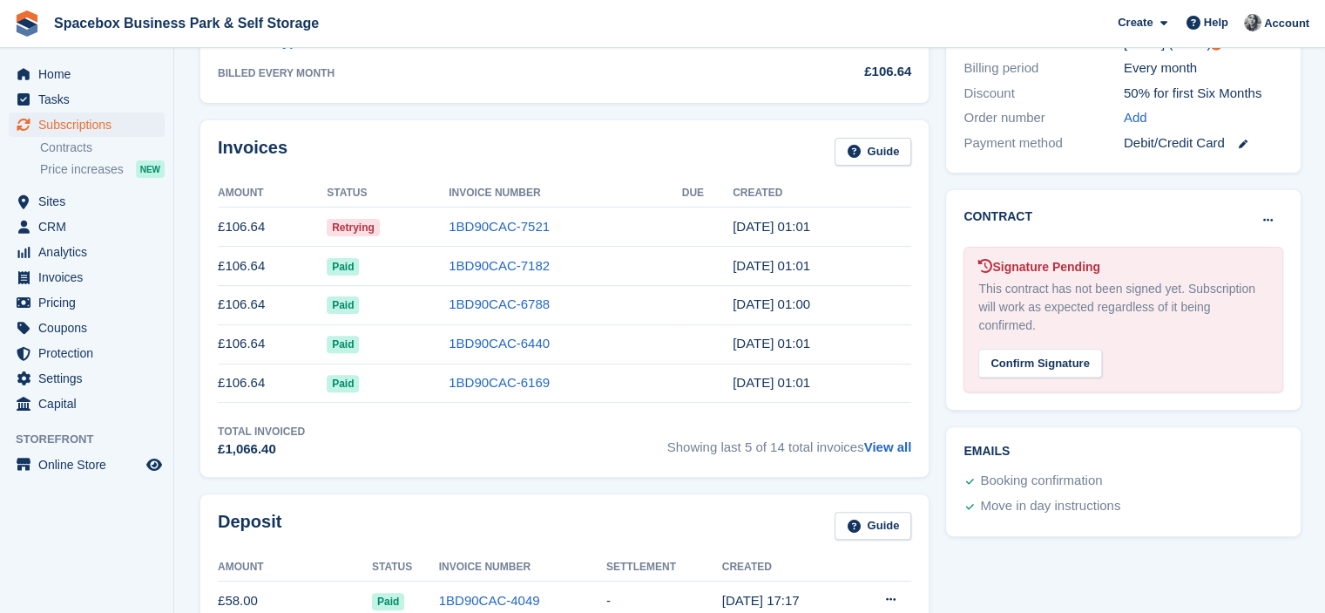
scroll to position [0, 0]
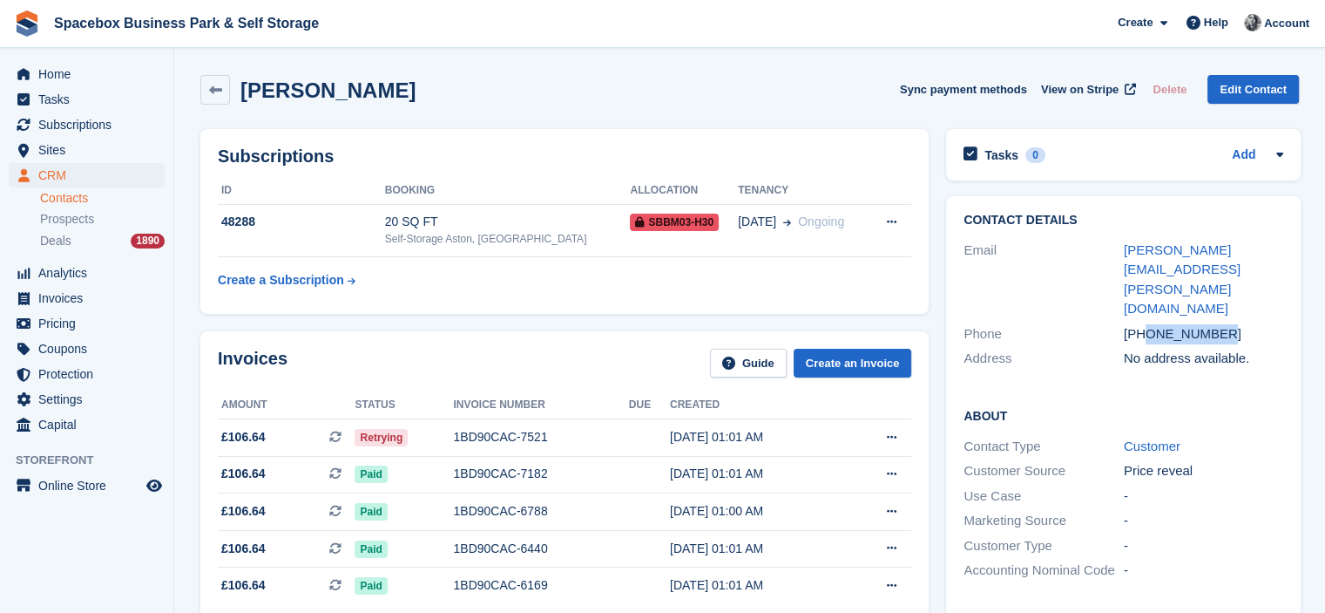
drag, startPoint x: 1147, startPoint y: 275, endPoint x: 1223, endPoint y: 271, distance: 75.9
click at [1223, 324] on div "+447883742031" at bounding box center [1204, 334] width 160 height 20
copy div "7883742031"
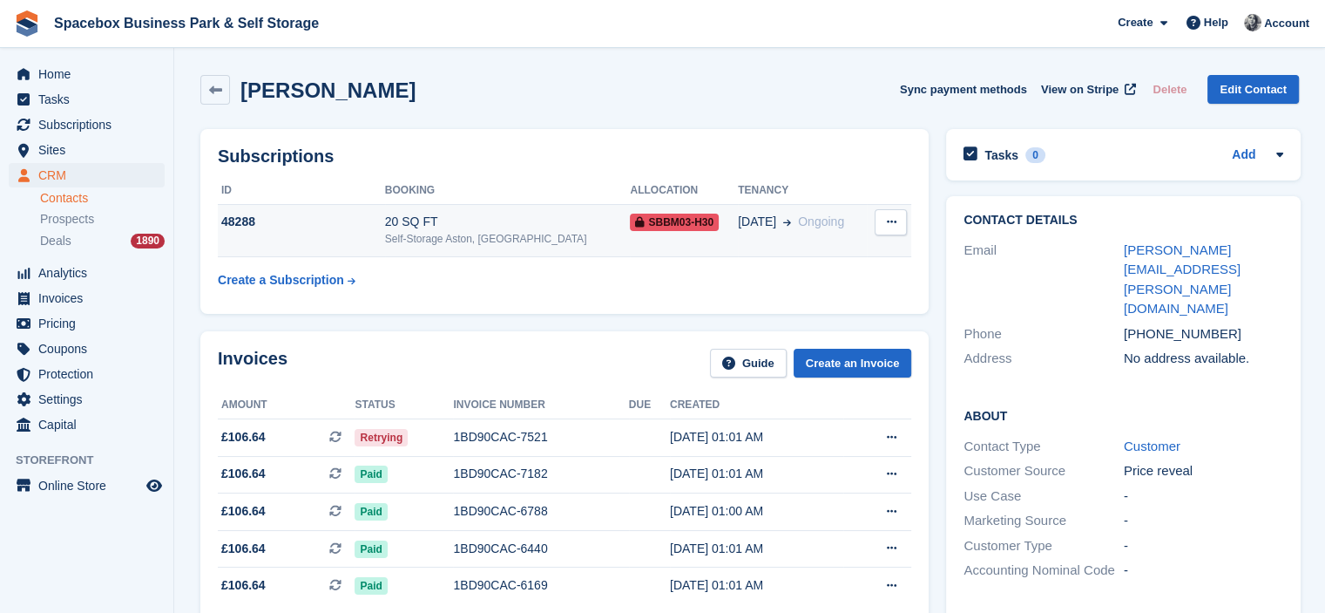
click at [432, 242] on div "Self-Storage Aston, [GEOGRAPHIC_DATA]" at bounding box center [508, 239] width 246 height 16
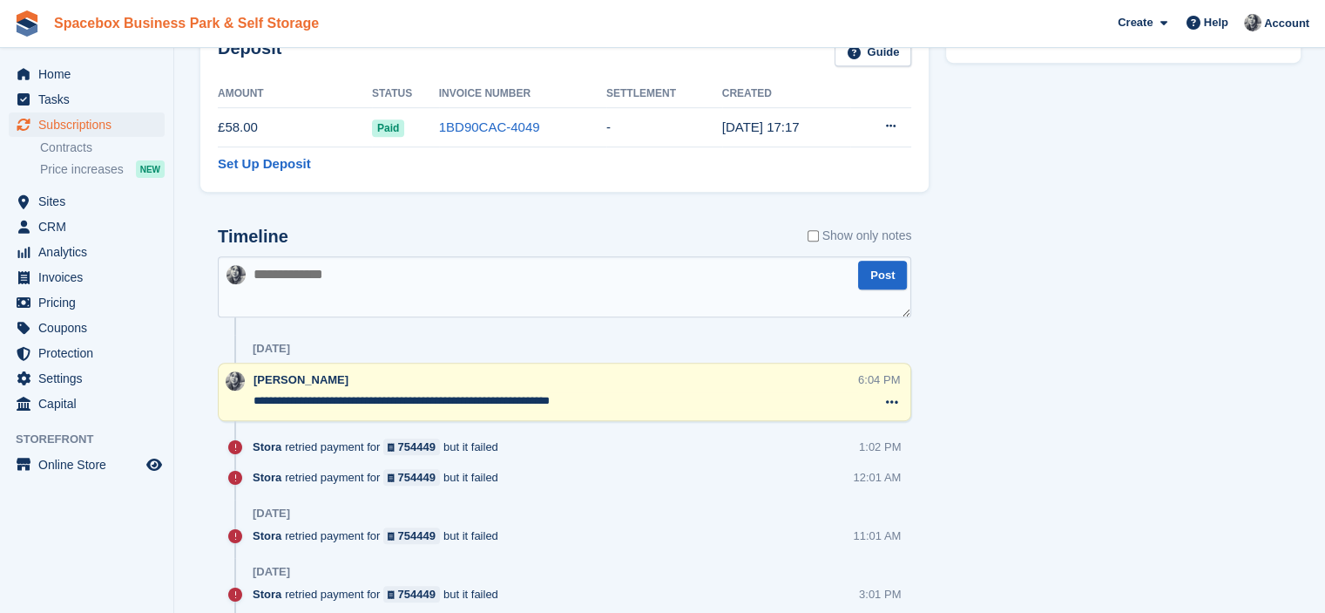
scroll to position [967, 0]
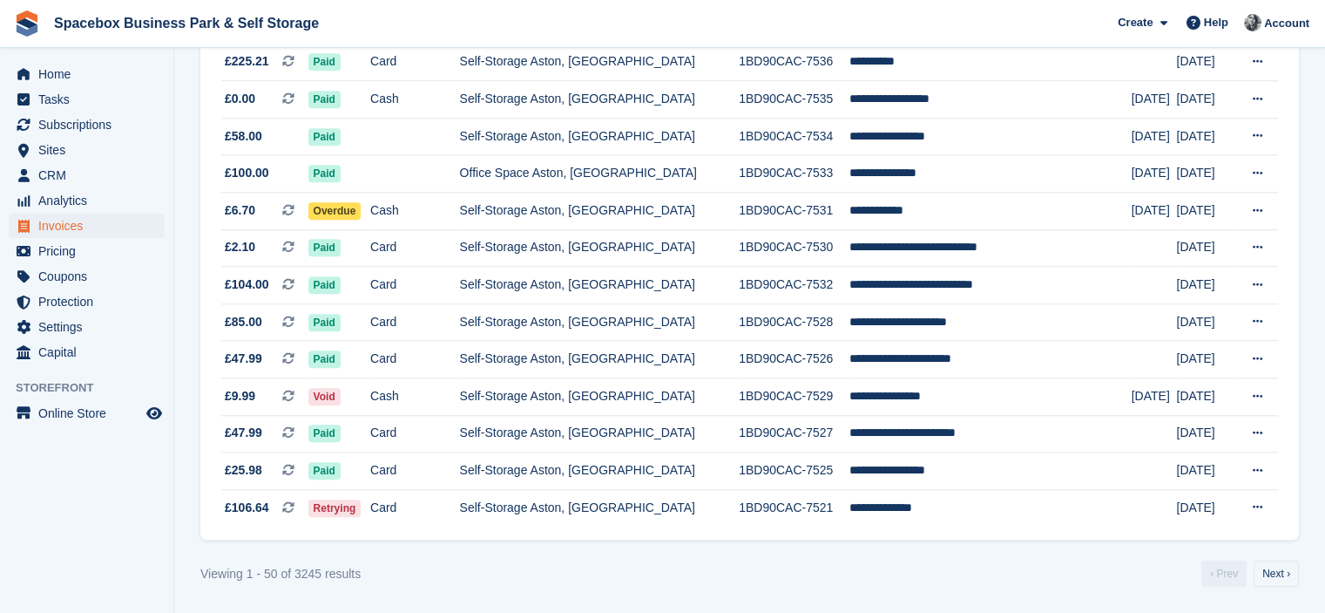
scroll to position [1630, 0]
click at [1283, 570] on link "Next ›" at bounding box center [1276, 573] width 45 height 26
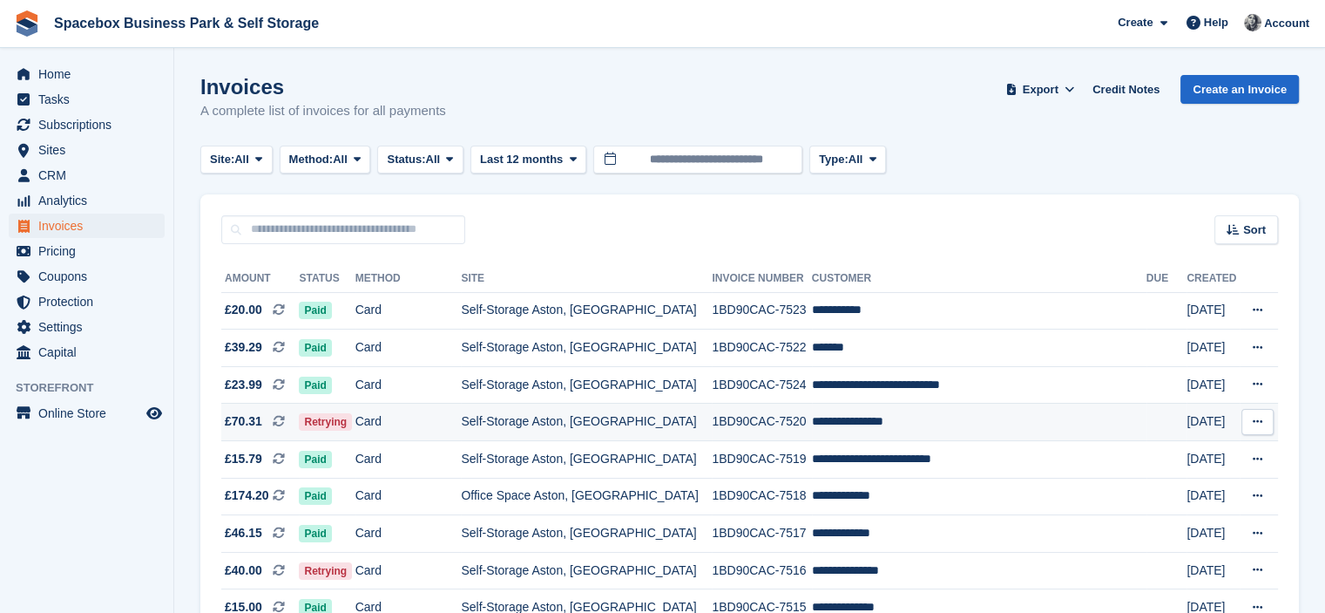
click at [627, 428] on td "Self-Storage Aston, [GEOGRAPHIC_DATA]" at bounding box center [586, 421] width 251 height 37
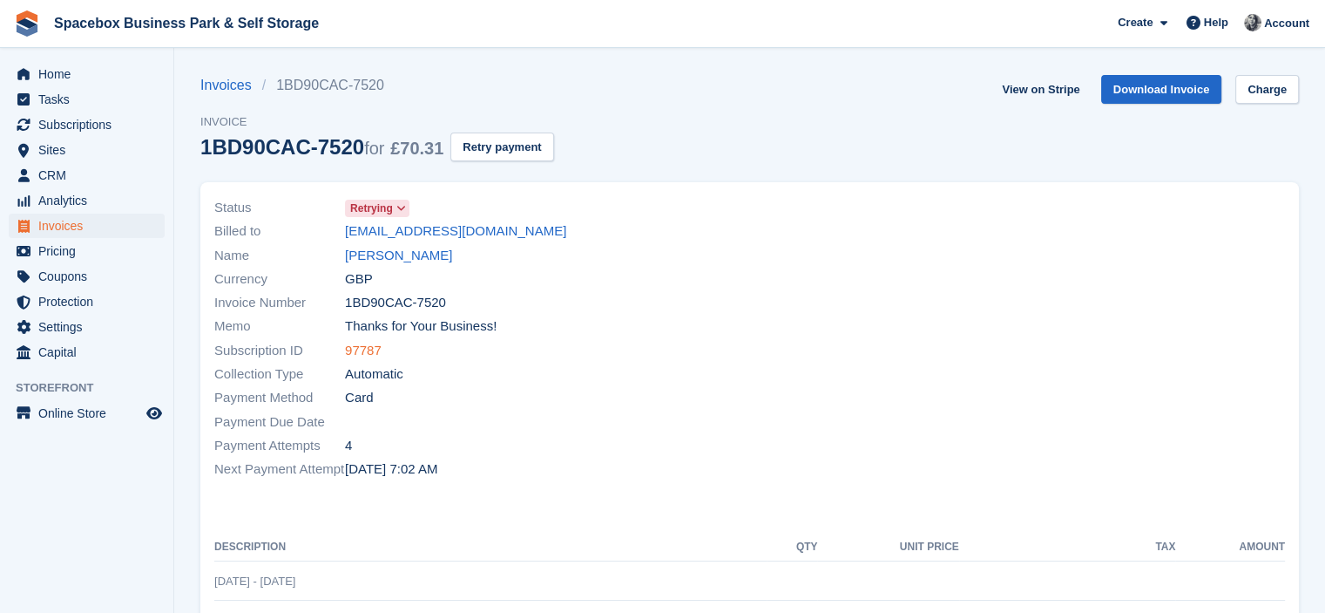
click at [349, 355] on link "97787" at bounding box center [363, 351] width 37 height 20
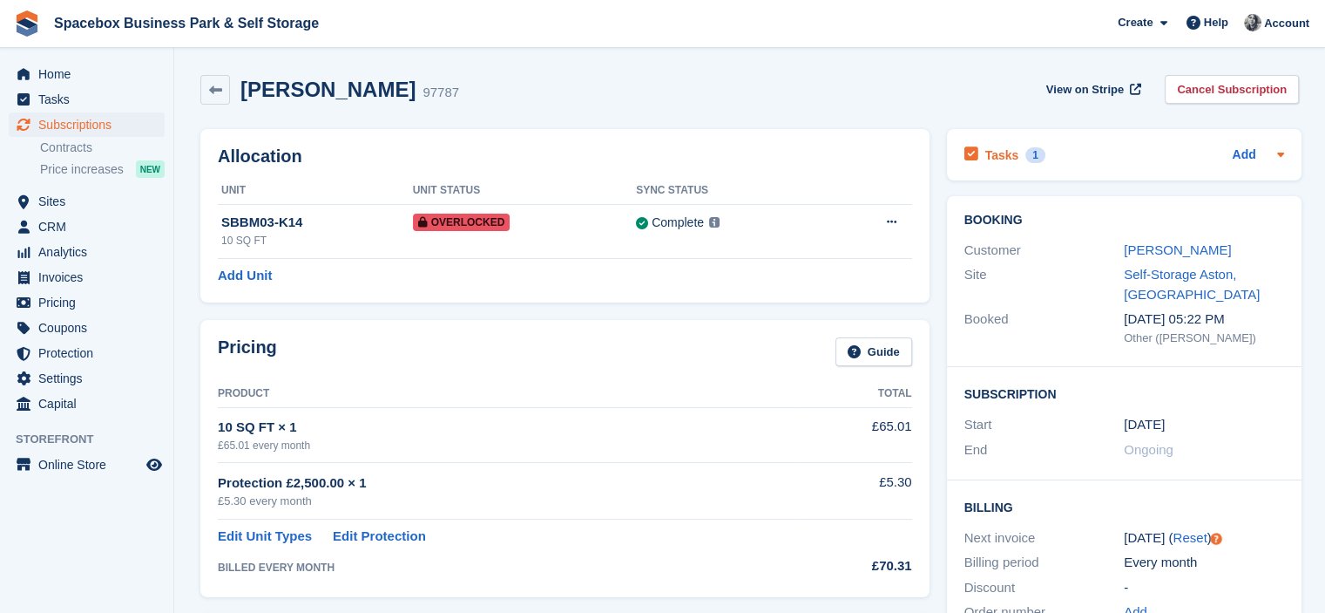
click at [1073, 157] on div "Tasks 1 Add" at bounding box center [1125, 155] width 320 height 24
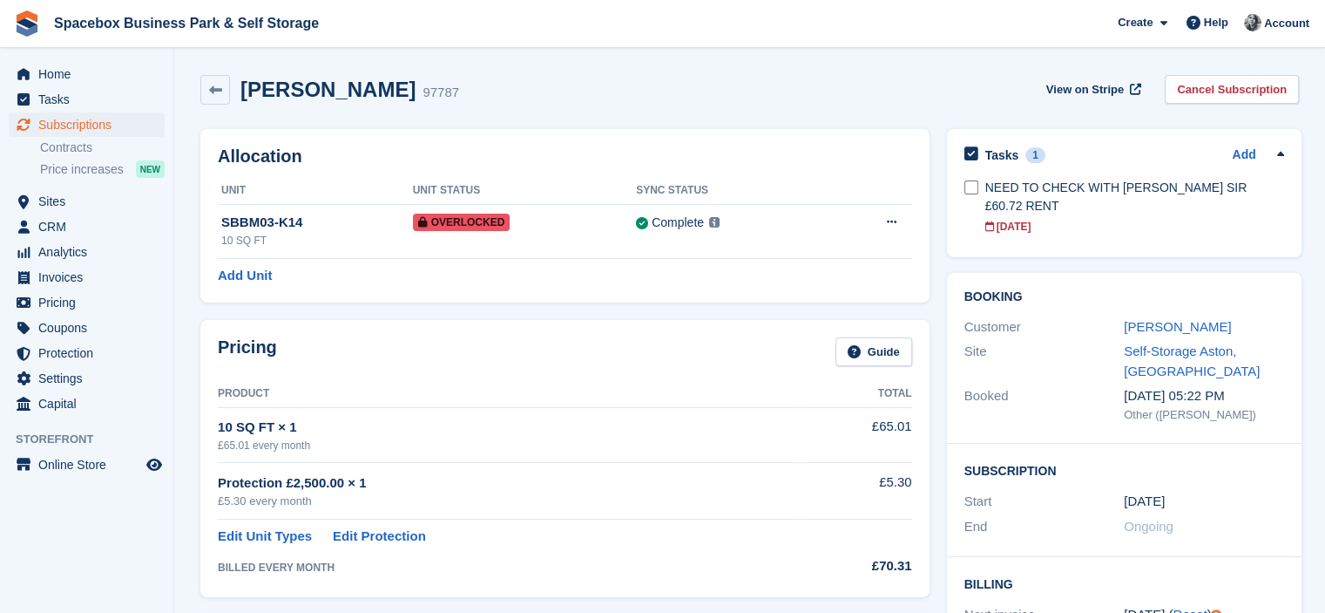
click at [752, 153] on h2 "Allocation" at bounding box center [565, 156] width 695 height 20
click at [1146, 319] on link "Abigail Ayorinde" at bounding box center [1177, 326] width 107 height 15
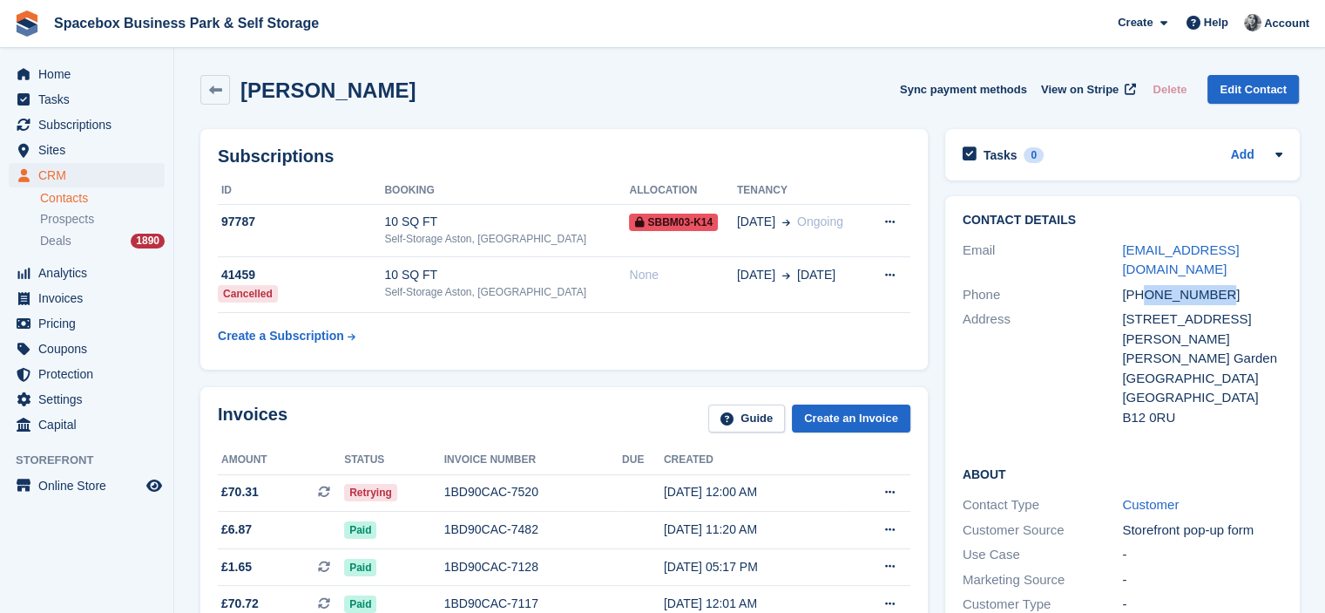
drag, startPoint x: 1147, startPoint y: 275, endPoint x: 1224, endPoint y: 276, distance: 76.7
click at [1224, 285] on div "+447340949747" at bounding box center [1202, 295] width 160 height 20
copy div "7340949747"
click at [383, 183] on th "ID" at bounding box center [301, 191] width 166 height 28
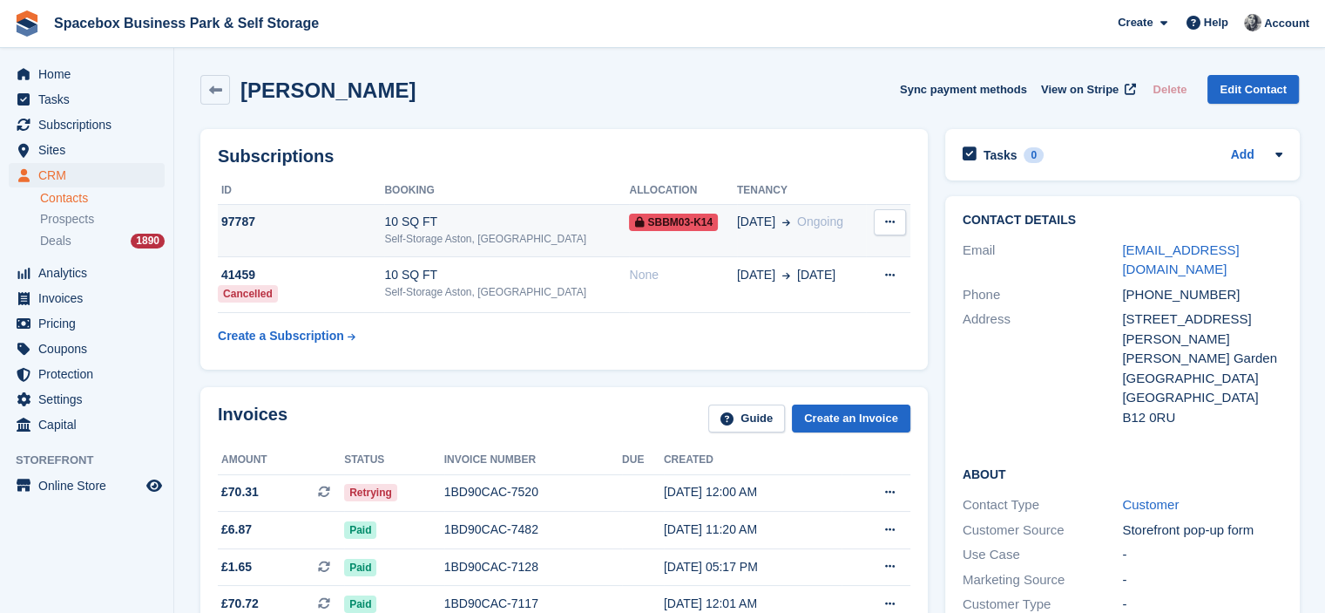
click at [395, 230] on div "10 SQ FT" at bounding box center [506, 222] width 245 height 18
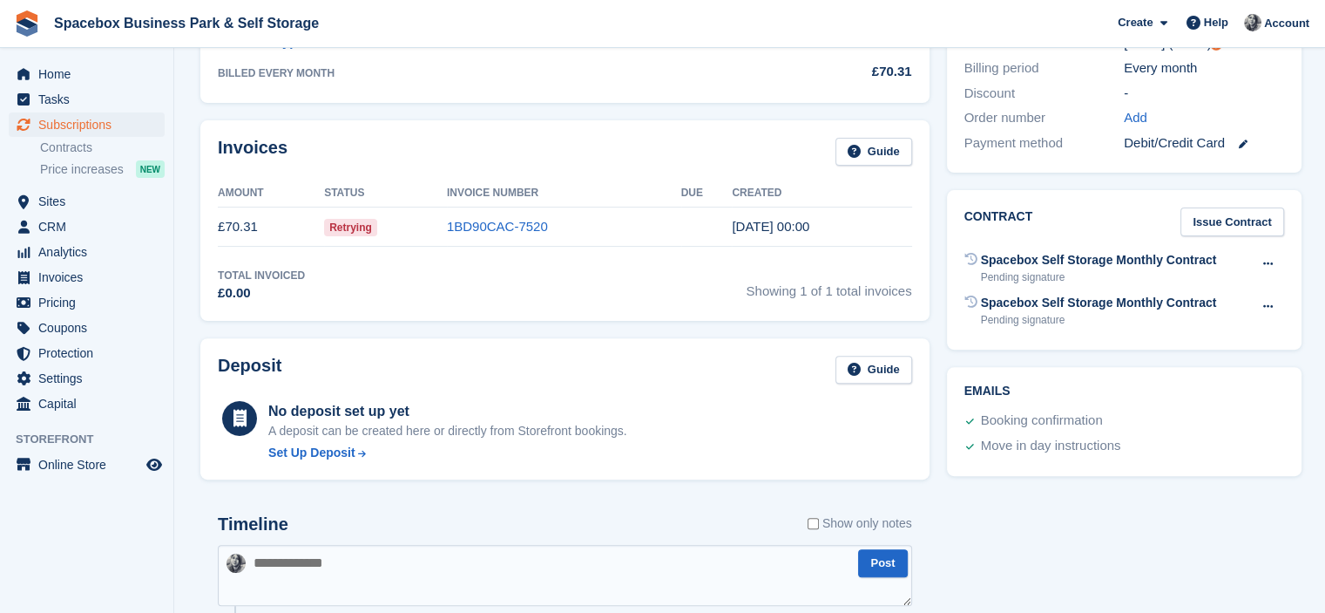
scroll to position [988, 0]
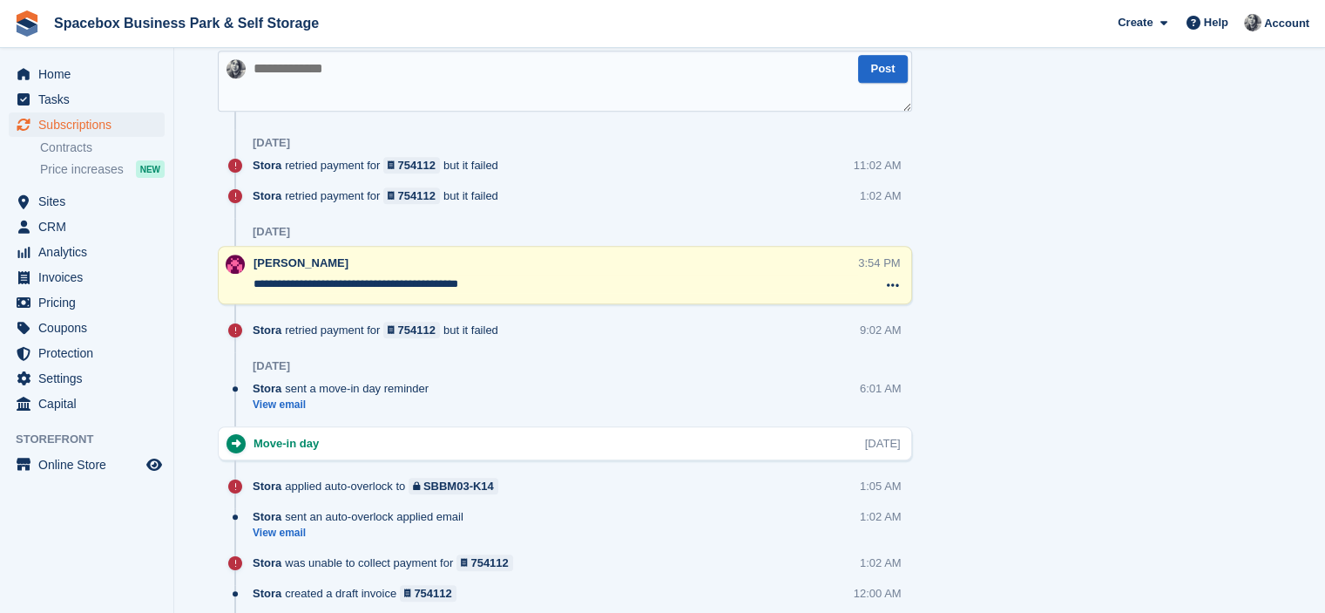
click at [356, 93] on textarea at bounding box center [565, 81] width 695 height 61
type textarea "**********"
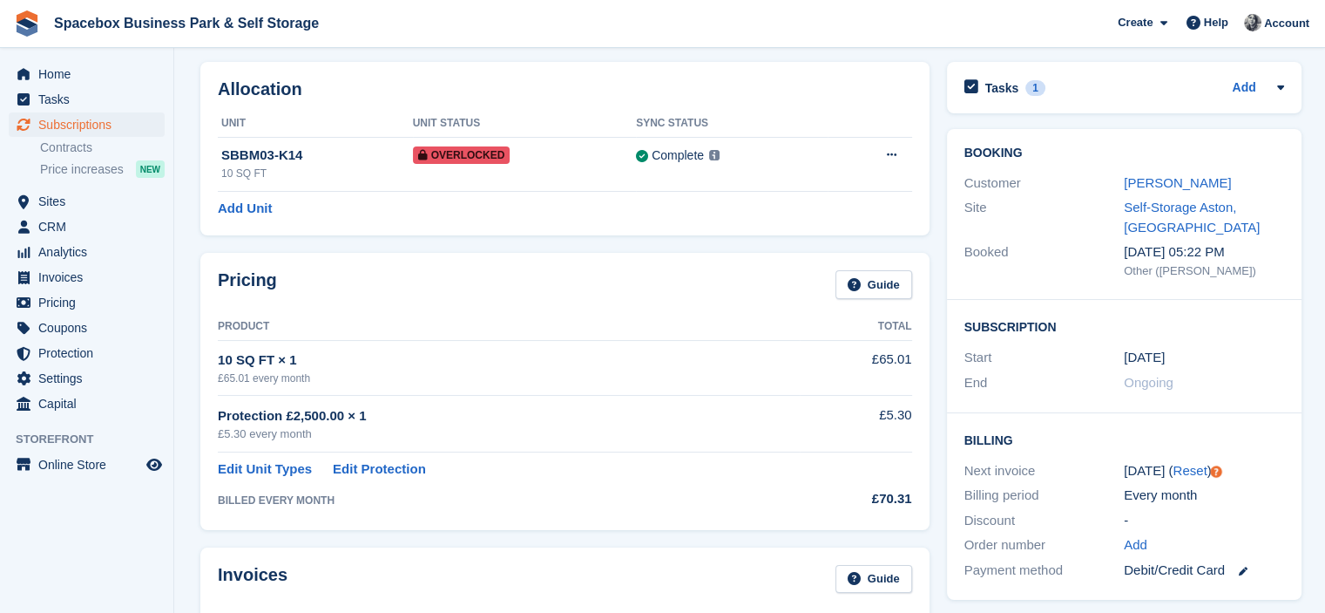
scroll to position [0, 0]
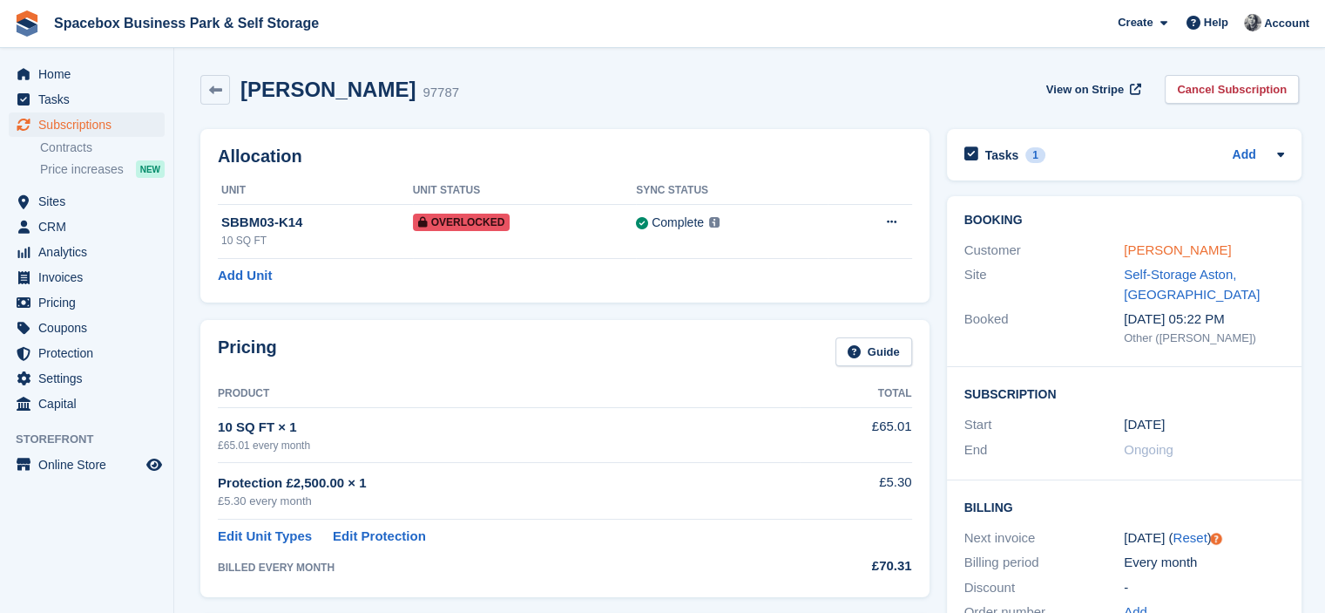
click at [1198, 250] on link "Abigail Ayorinde" at bounding box center [1177, 249] width 107 height 15
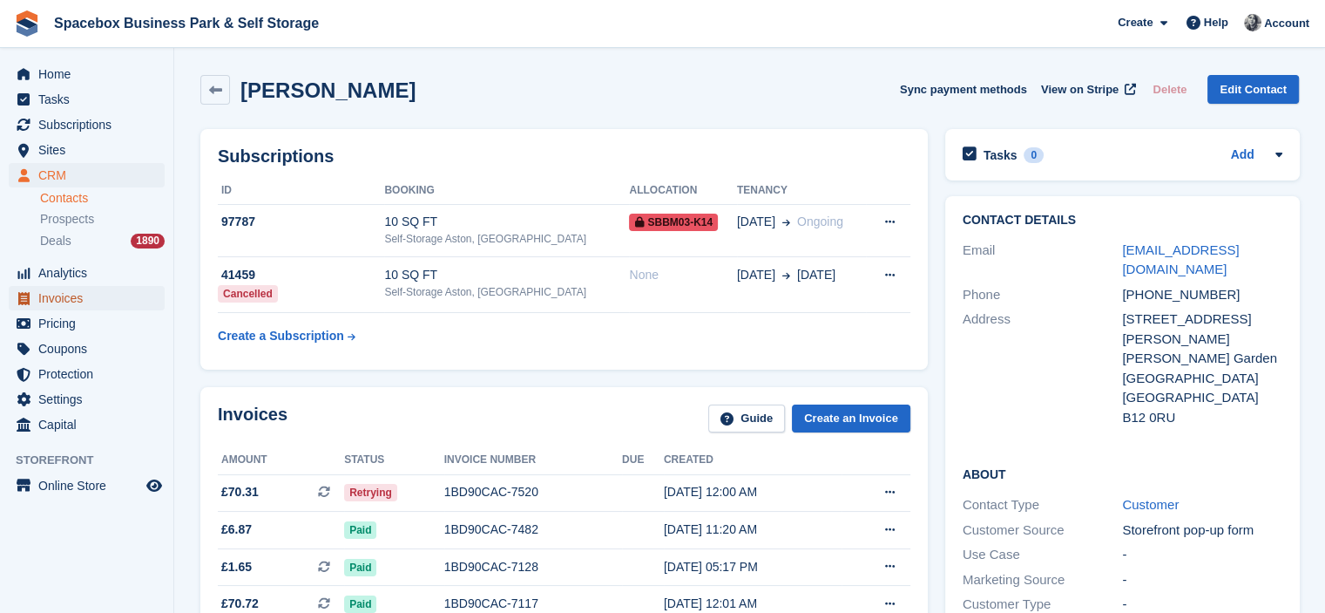
click at [65, 291] on span "Invoices" at bounding box center [90, 298] width 105 height 24
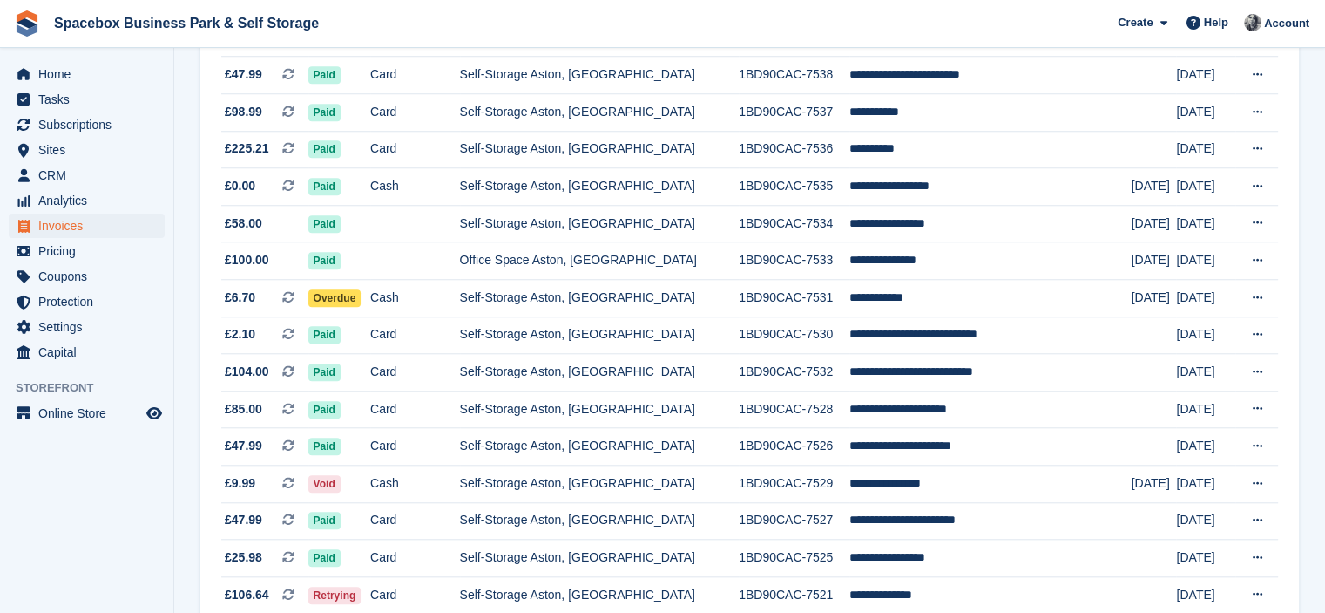
scroll to position [1630, 0]
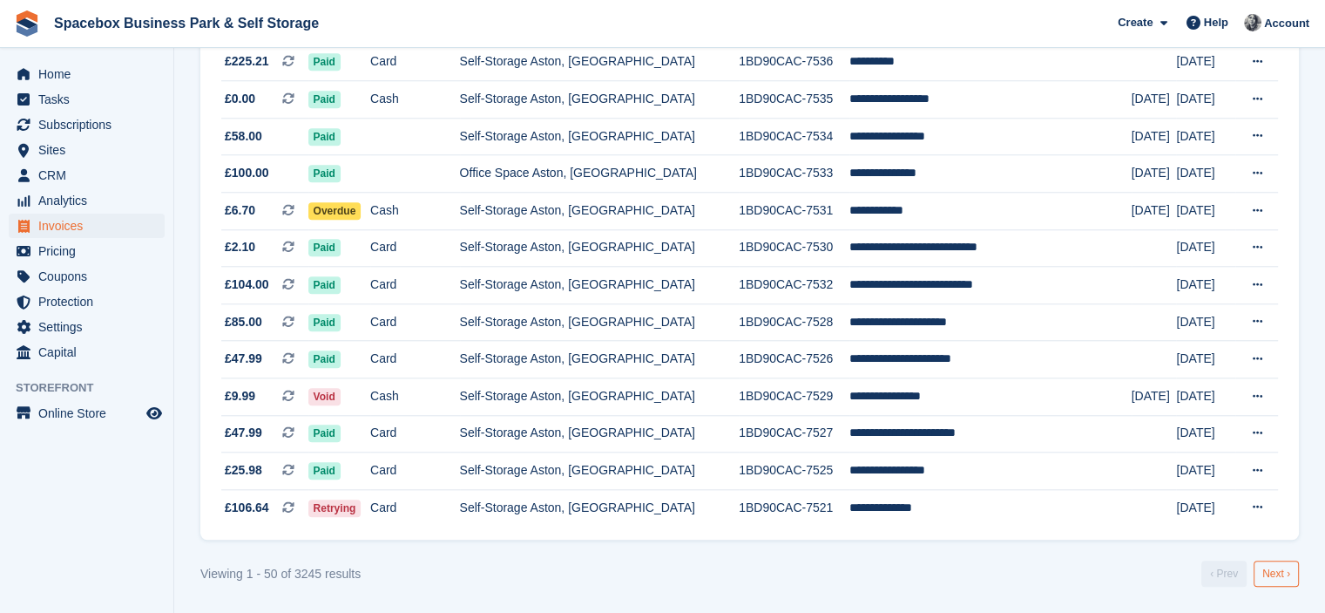
click at [1285, 578] on link "Next ›" at bounding box center [1276, 573] width 45 height 26
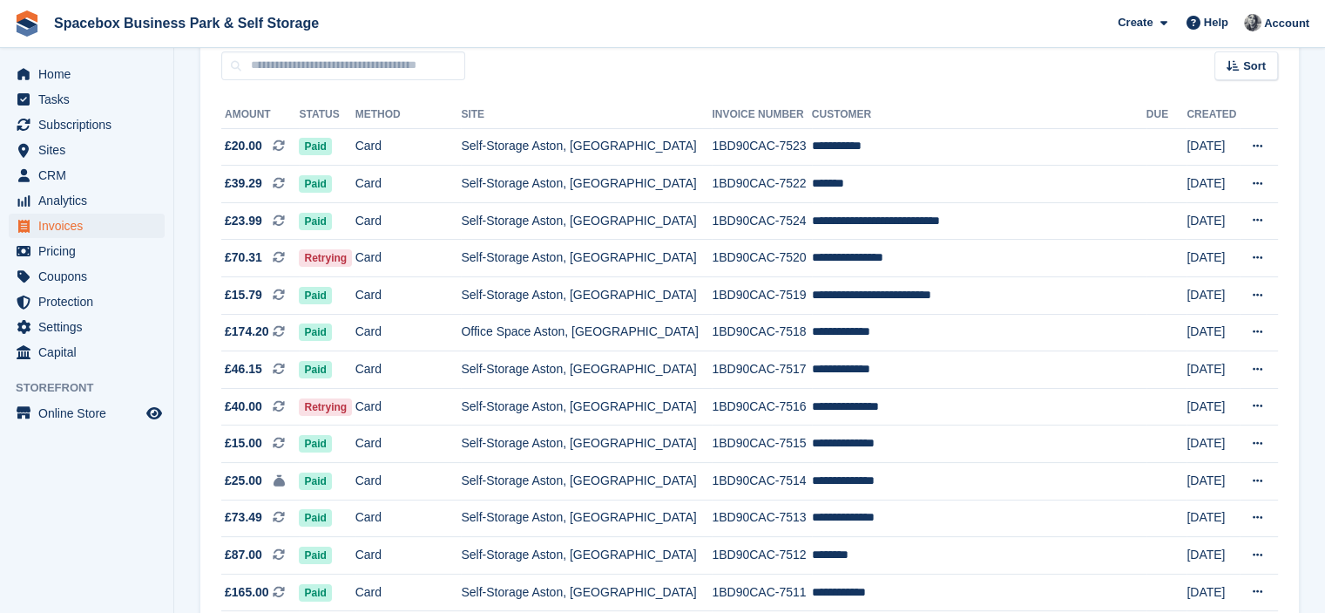
scroll to position [147, 0]
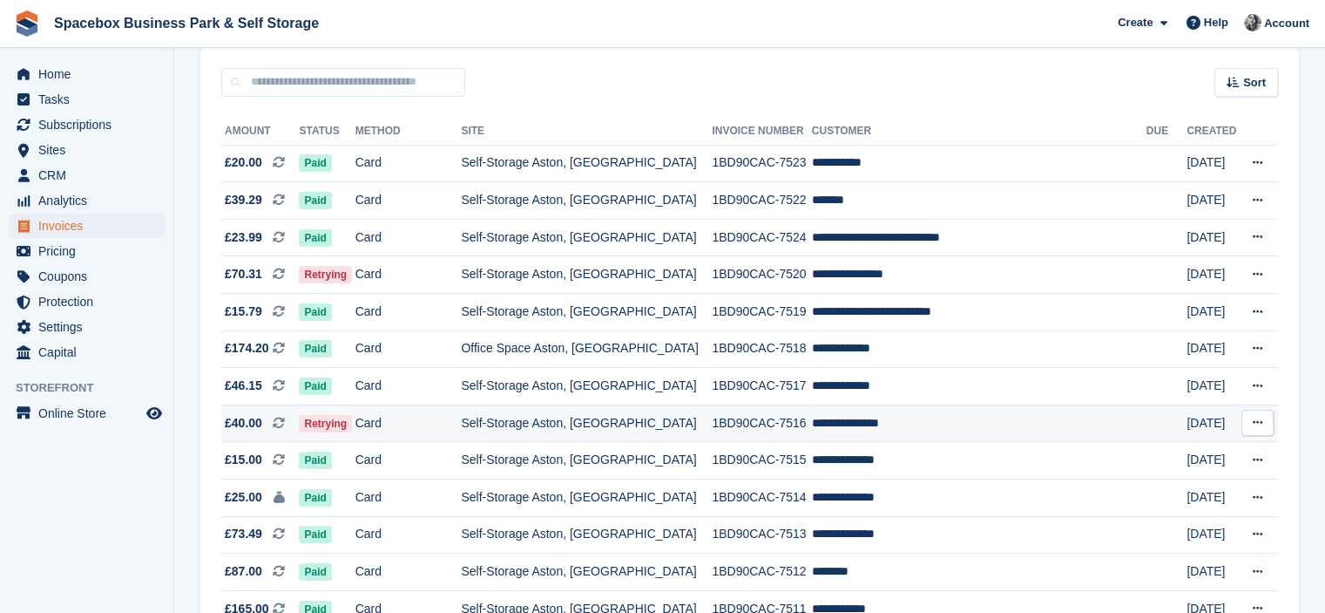
click at [516, 417] on td "Self-Storage Aston, [GEOGRAPHIC_DATA]" at bounding box center [586, 422] width 251 height 37
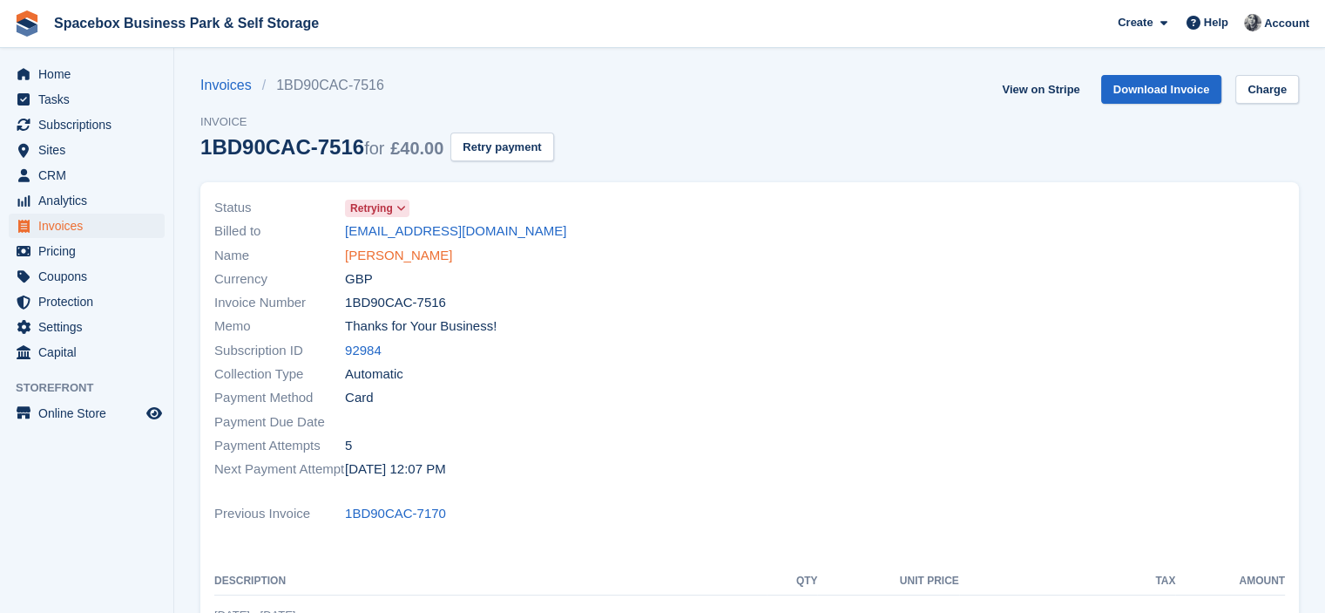
click at [374, 254] on link "[PERSON_NAME]" at bounding box center [398, 256] width 107 height 20
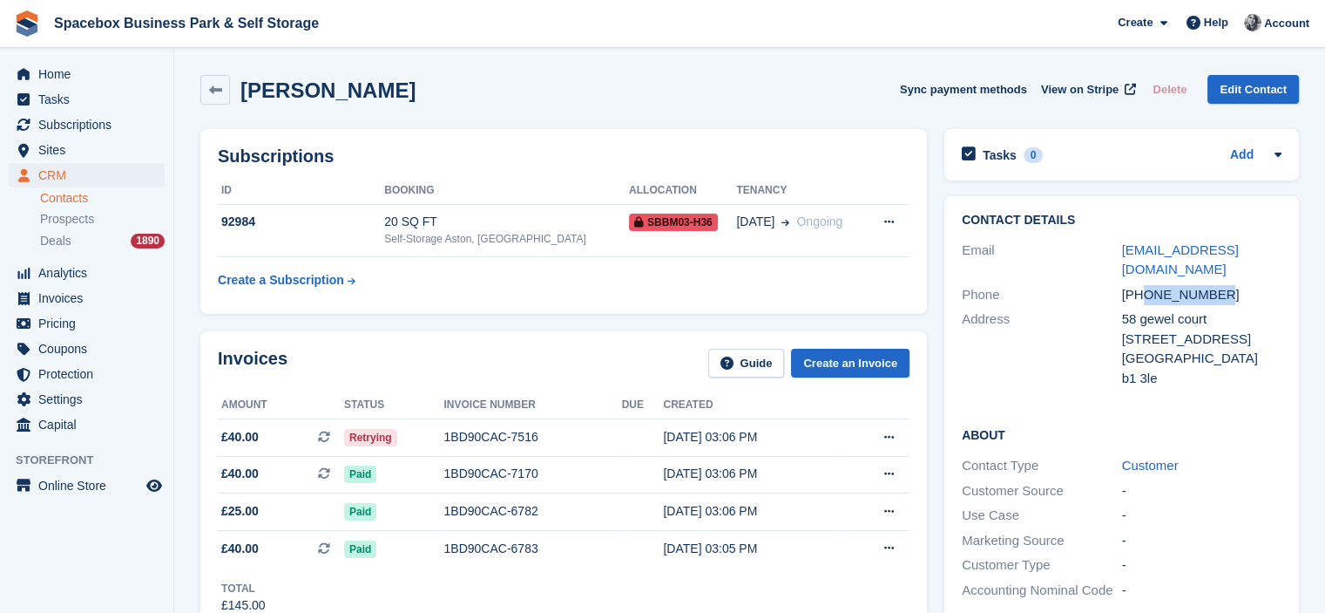
drag, startPoint x: 1145, startPoint y: 278, endPoint x: 1230, endPoint y: 276, distance: 85.4
click at [1230, 285] on div "[PHONE_NUMBER]" at bounding box center [1202, 295] width 160 height 20
copy div "7388060405"
drag, startPoint x: 287, startPoint y: 90, endPoint x: 261, endPoint y: 94, distance: 25.6
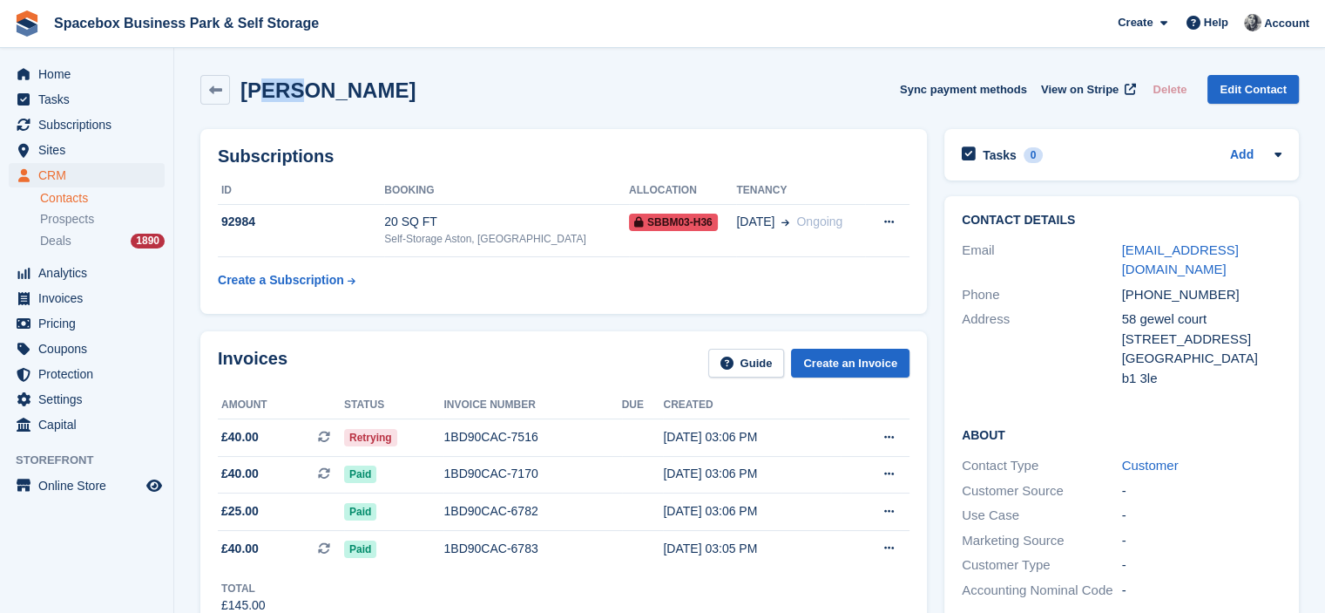
click at [261, 94] on h2 "[PERSON_NAME]" at bounding box center [328, 90] width 175 height 24
click at [314, 125] on div "Subscriptions ID Booking Allocation Tenancy 92984 20 SQ FT Self-Storage Aston, …" at bounding box center [564, 221] width 744 height 202
click at [361, 91] on h2 "[PERSON_NAME]" at bounding box center [328, 90] width 175 height 24
drag, startPoint x: 1142, startPoint y: 275, endPoint x: 1220, endPoint y: 266, distance: 78.0
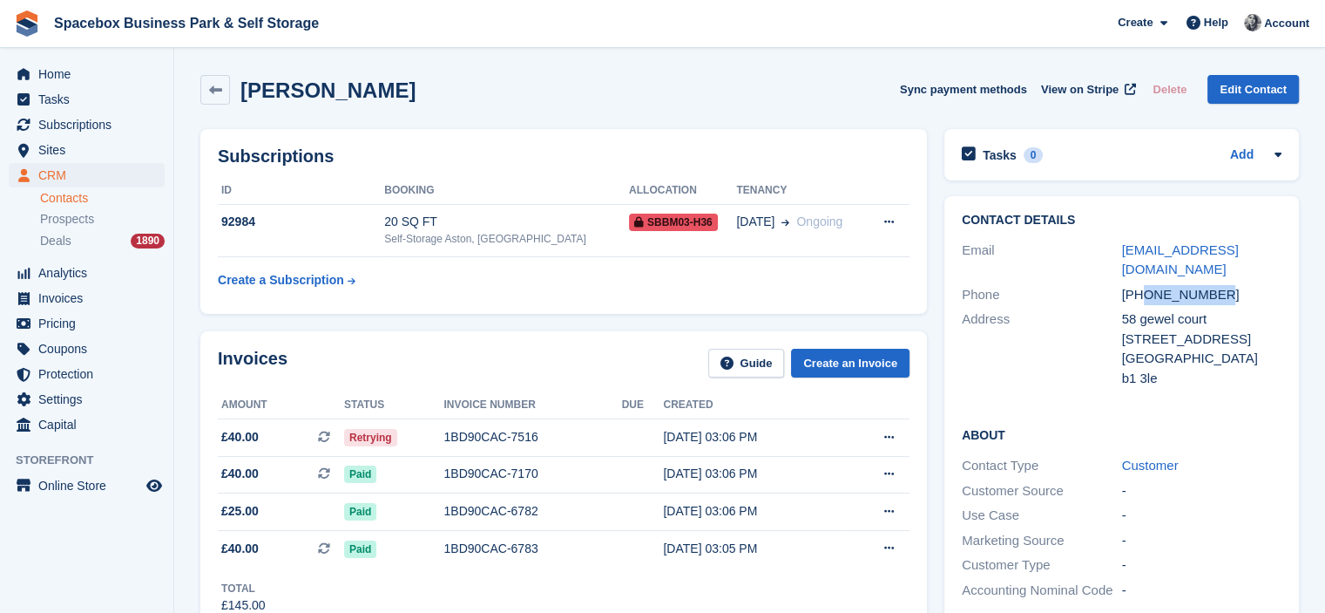
click at [1220, 285] on div "[PHONE_NUMBER]" at bounding box center [1202, 295] width 160 height 20
copy div "7388060405"
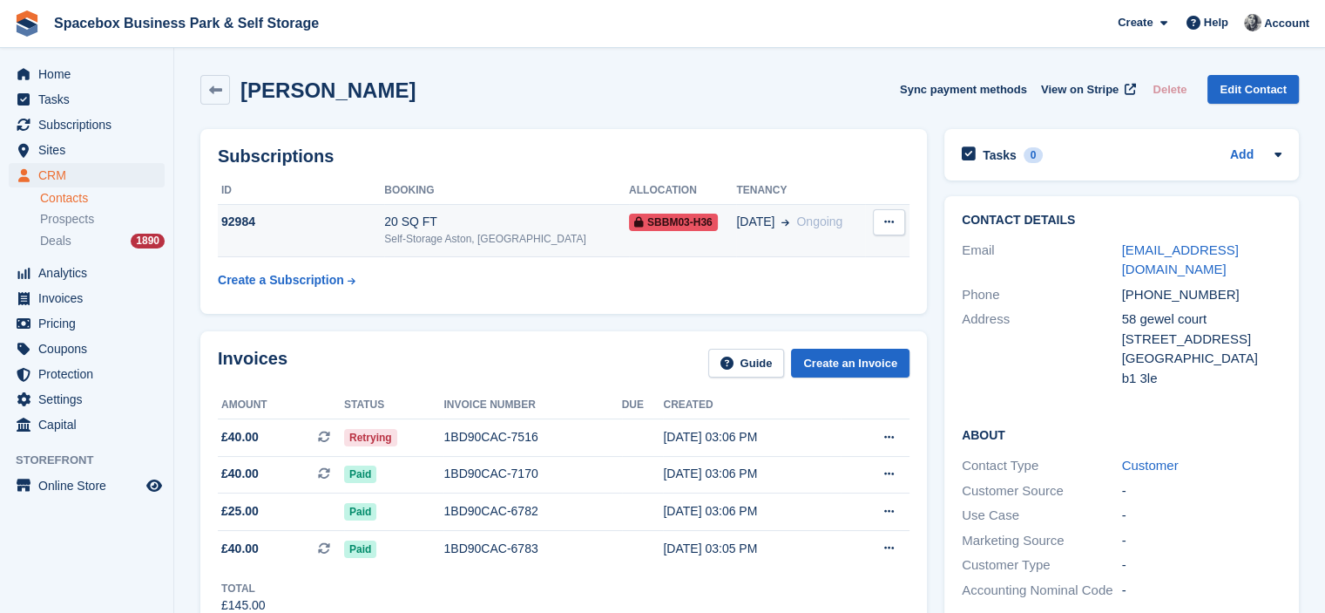
click at [471, 250] on td "20 SQ FT Self-Storage Aston, Birmingham" at bounding box center [506, 230] width 245 height 53
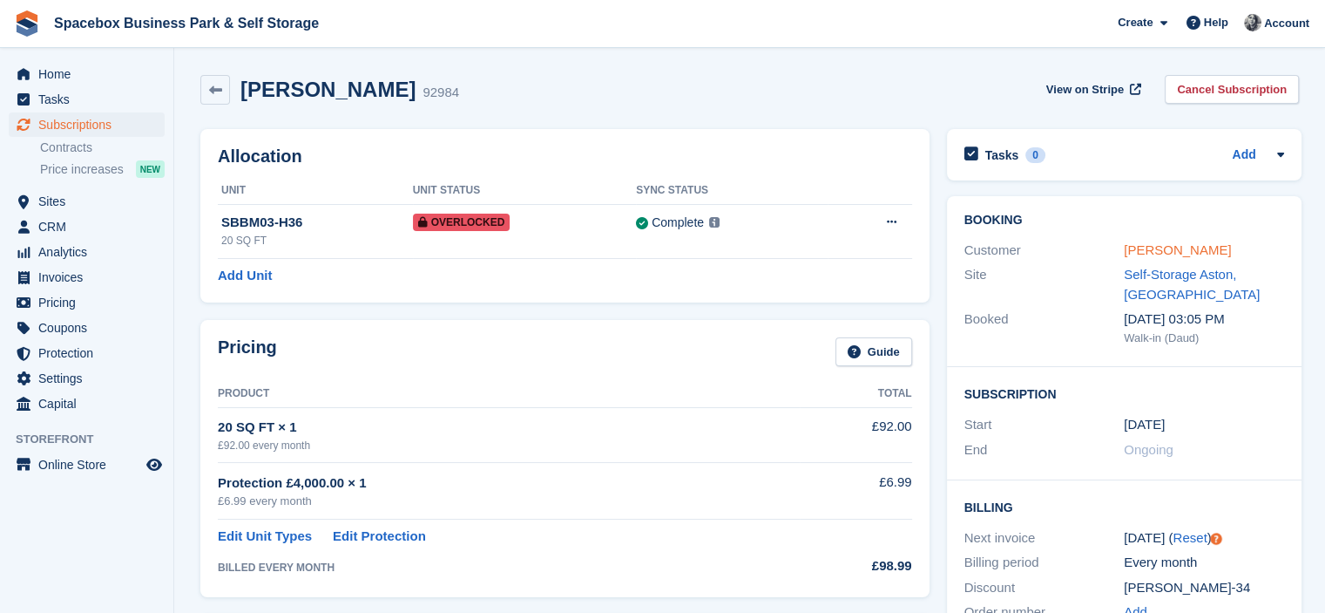
click at [1164, 247] on link "[PERSON_NAME]" at bounding box center [1177, 249] width 107 height 15
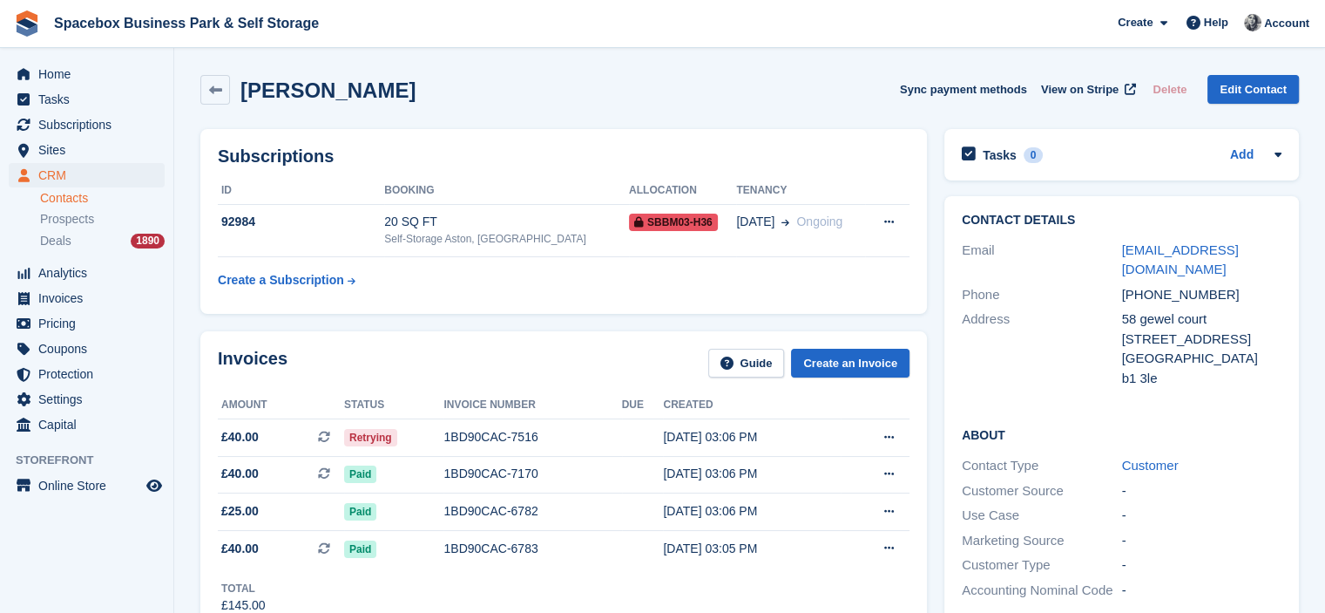
click at [421, 137] on div "Subscriptions ID Booking Allocation Tenancy 92984 20 SQ FT Self-Storage [GEOGRA…" at bounding box center [563, 221] width 727 height 185
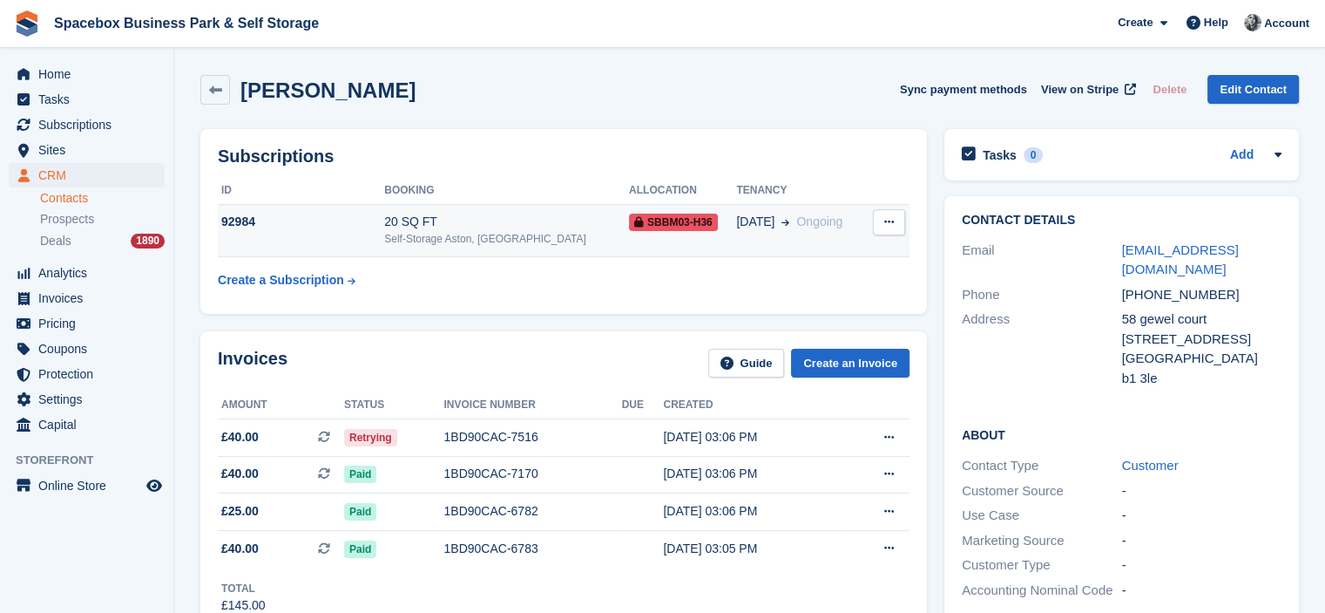
click at [466, 242] on div "Self-Storage Aston, [GEOGRAPHIC_DATA]" at bounding box center [506, 239] width 245 height 16
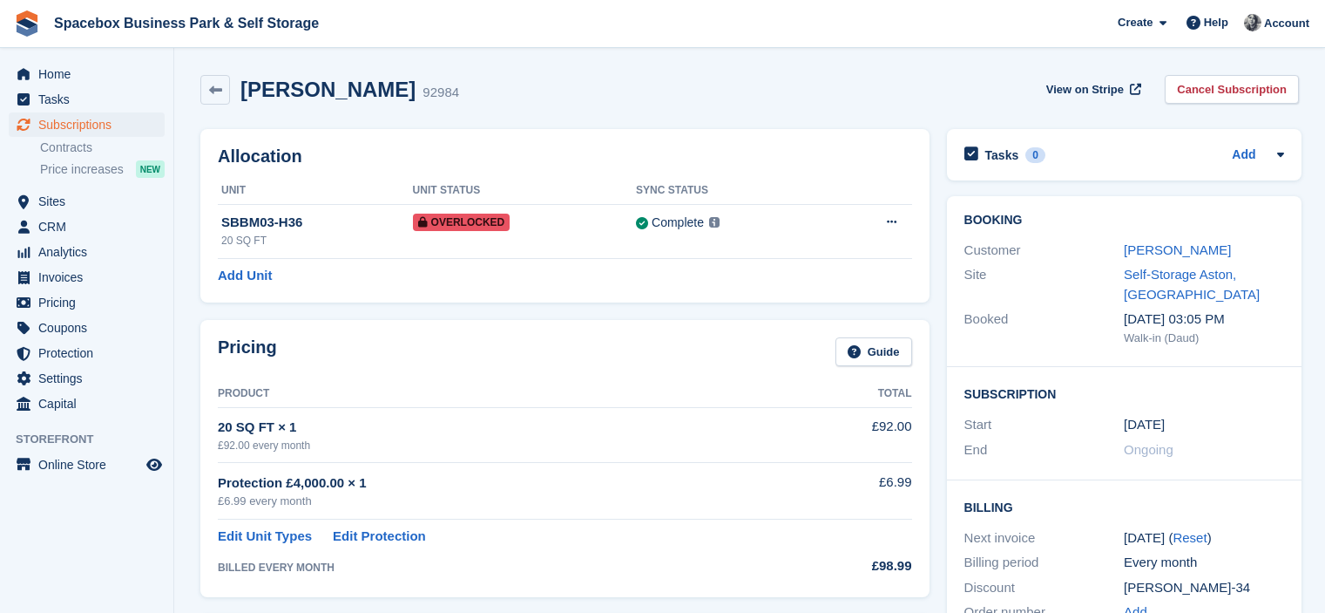
scroll to position [558, 0]
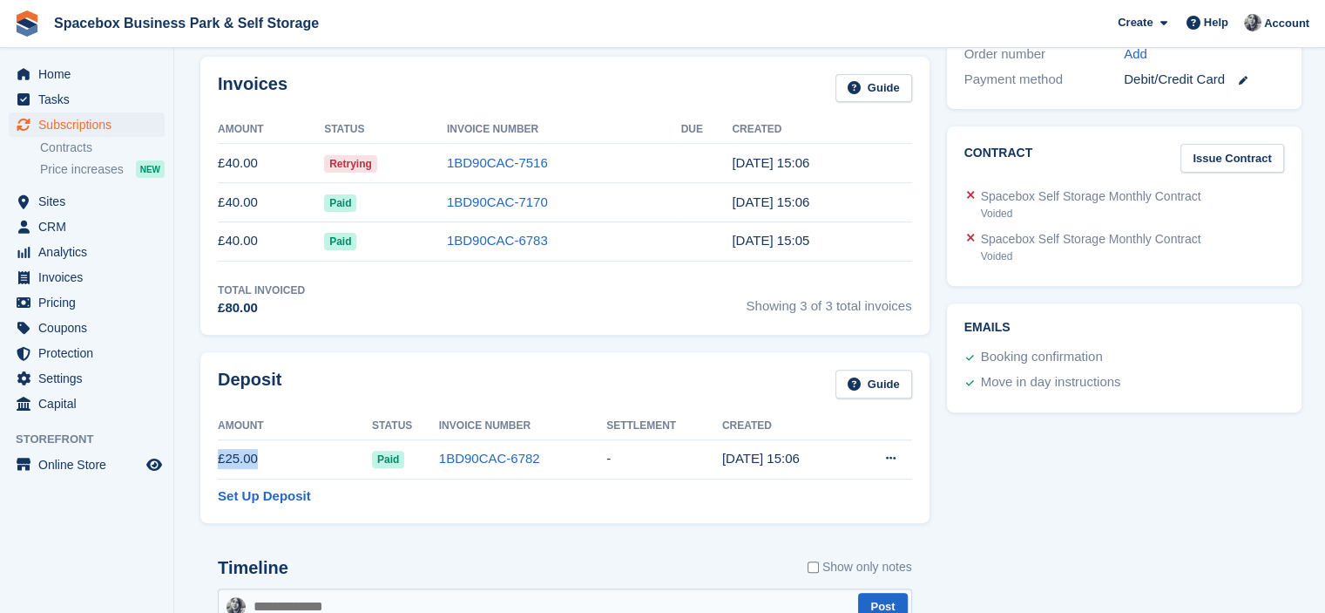
drag, startPoint x: 220, startPoint y: 453, endPoint x: 257, endPoint y: 450, distance: 37.6
click at [257, 450] on td "£25.00" at bounding box center [295, 458] width 154 height 39
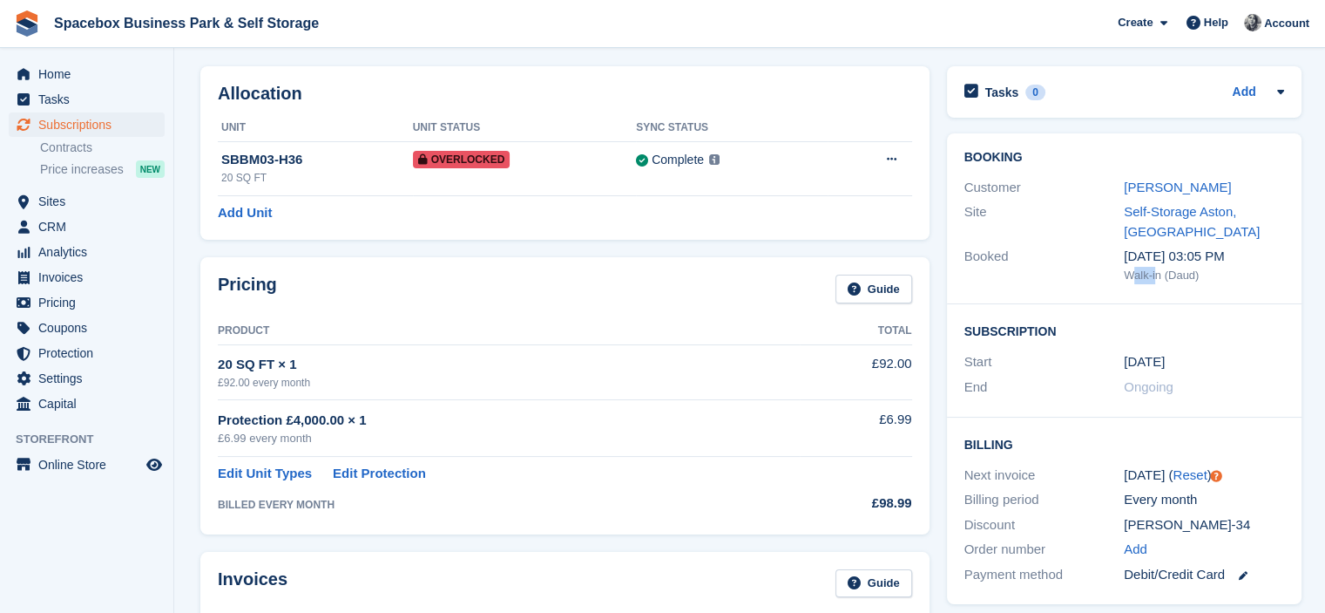
drag, startPoint x: 1132, startPoint y: 275, endPoint x: 1154, endPoint y: 273, distance: 21.9
click at [1154, 273] on div "Walk-in (Daud)" at bounding box center [1204, 275] width 160 height 17
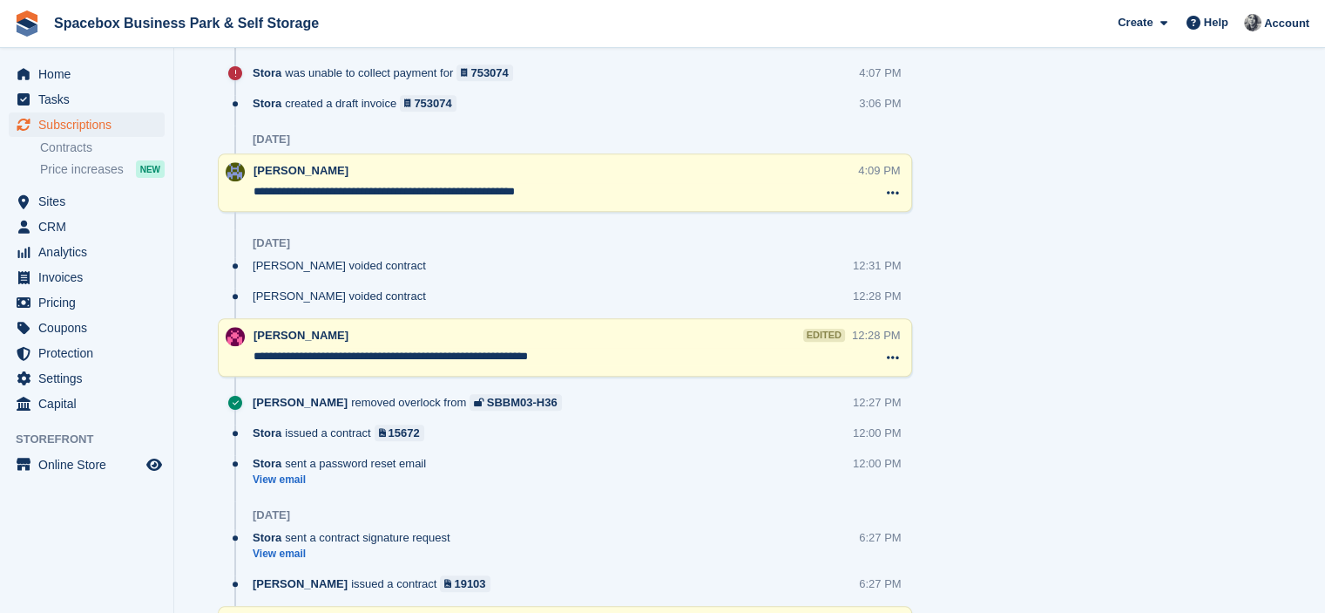
scroll to position [2040, 0]
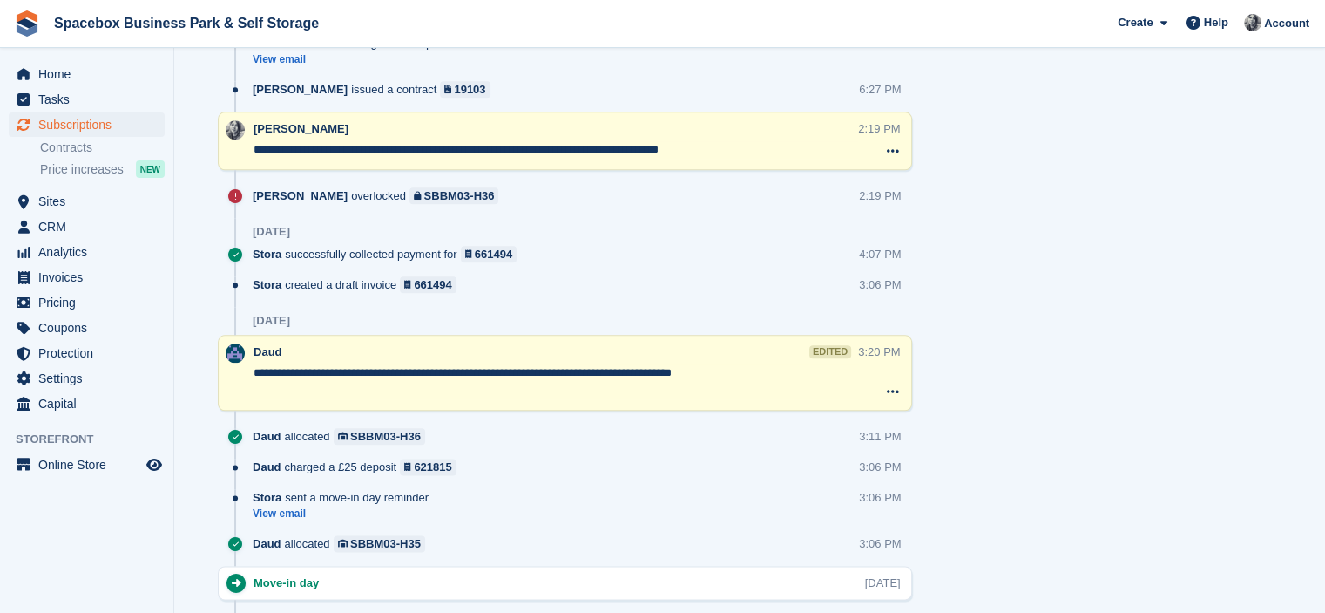
drag, startPoint x: 377, startPoint y: 379, endPoint x: 482, endPoint y: 369, distance: 105.0
click at [482, 369] on textarea "**********" at bounding box center [556, 381] width 605 height 35
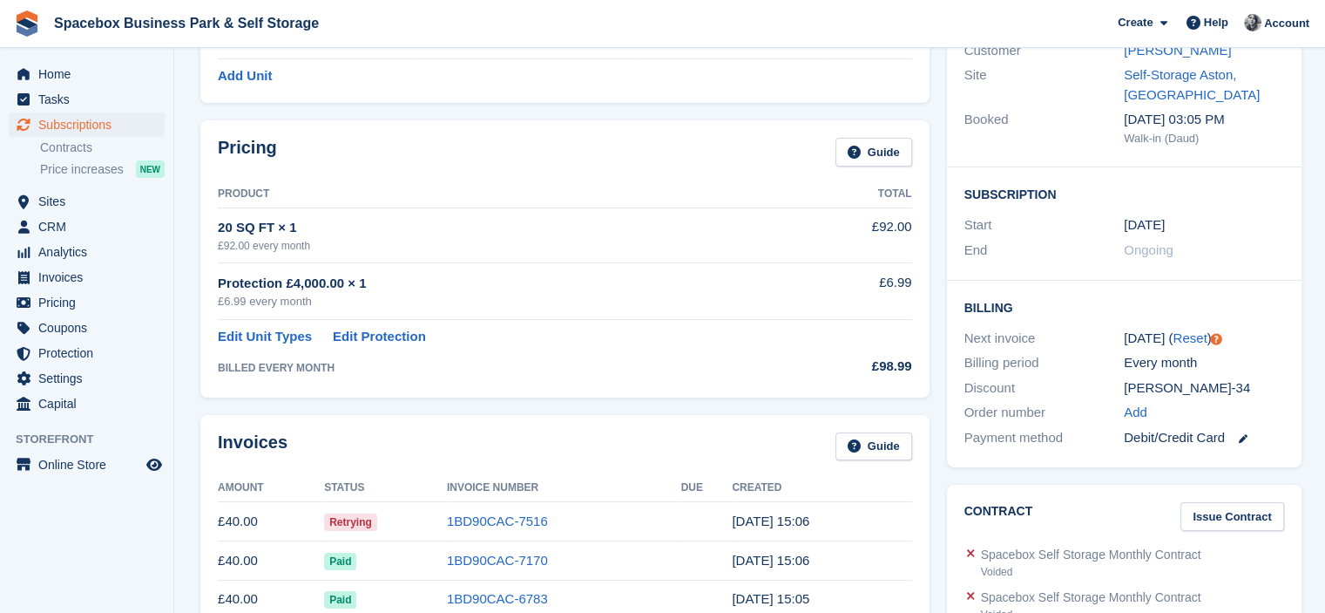
scroll to position [0, 0]
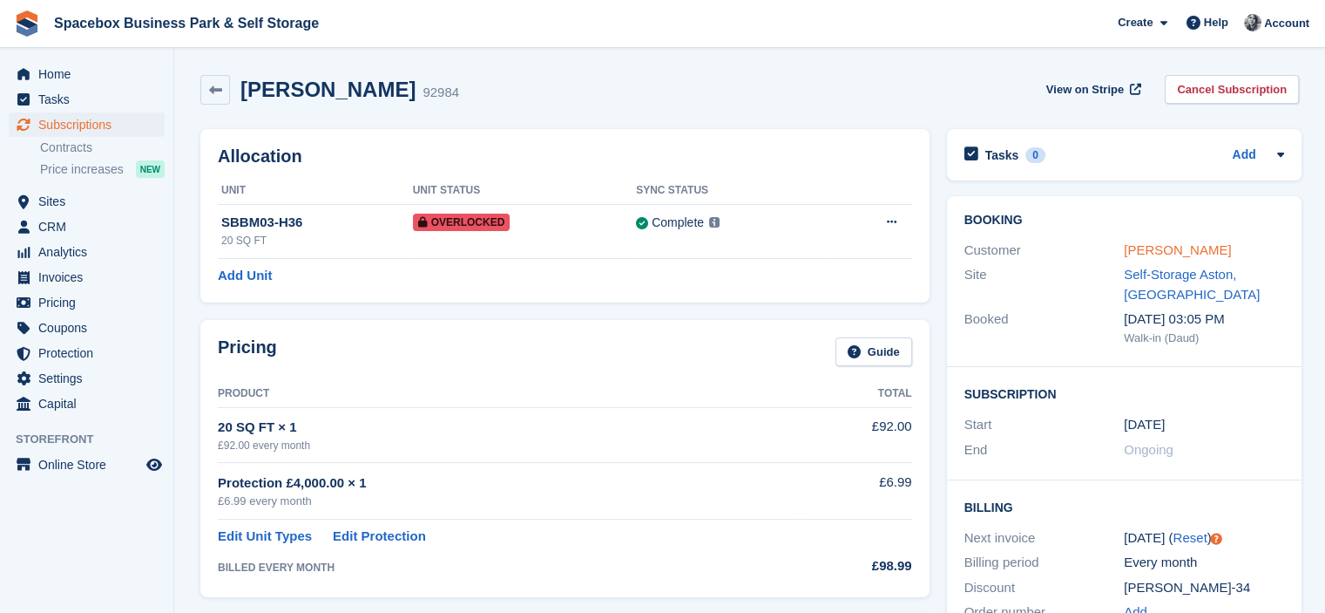
click at [1150, 247] on link "[PERSON_NAME]" at bounding box center [1177, 249] width 107 height 15
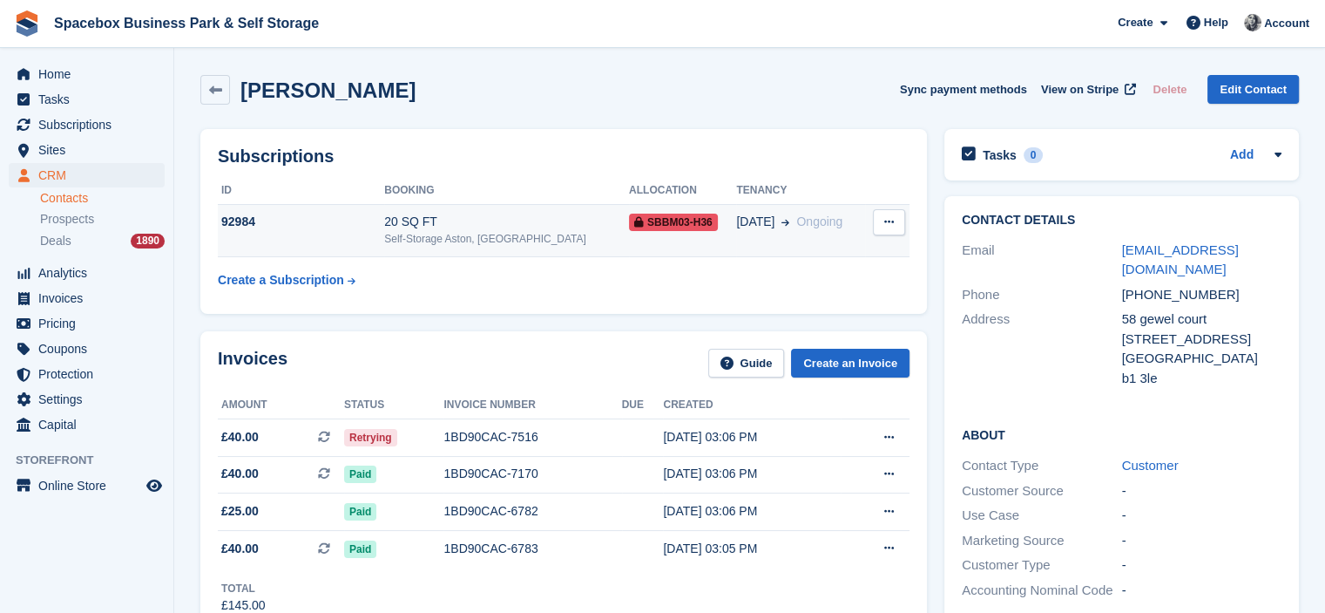
click at [437, 215] on div "20 SQ FT" at bounding box center [506, 222] width 245 height 18
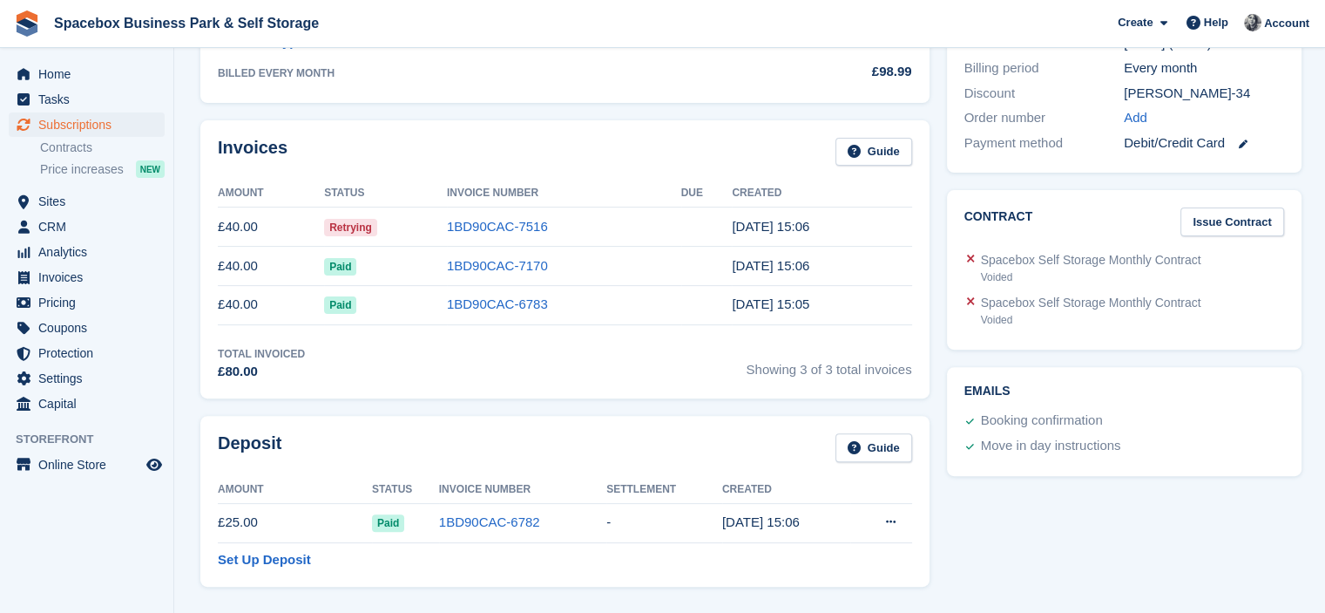
scroll to position [988, 0]
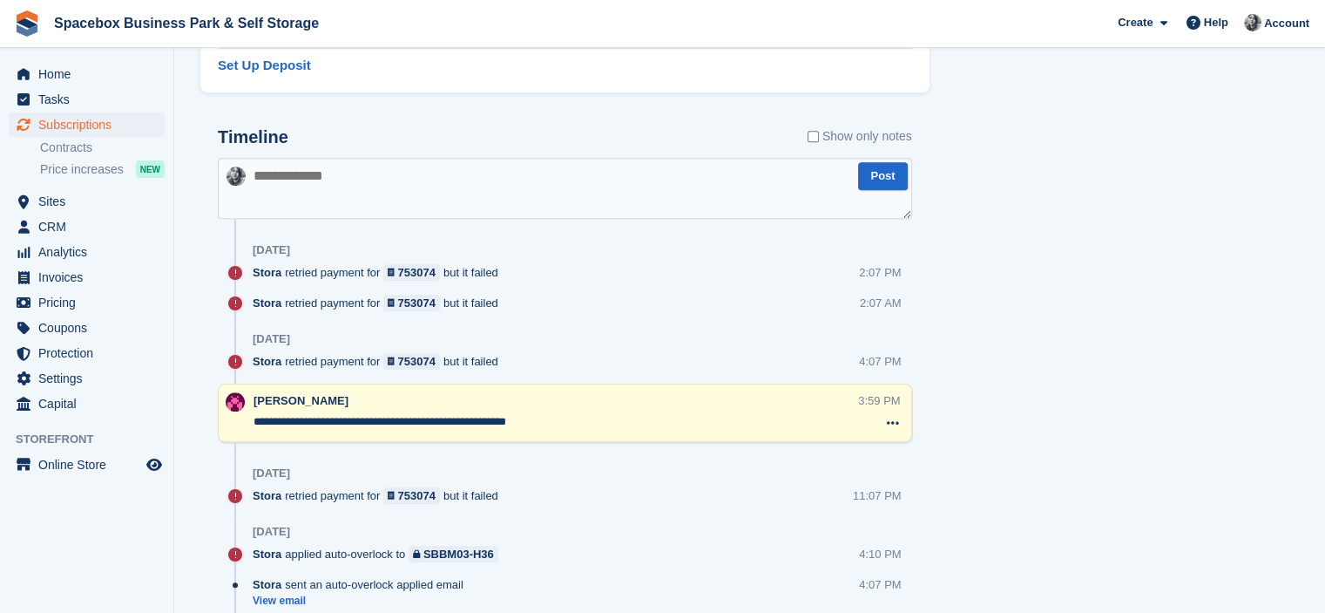
click at [437, 207] on textarea at bounding box center [565, 188] width 695 height 61
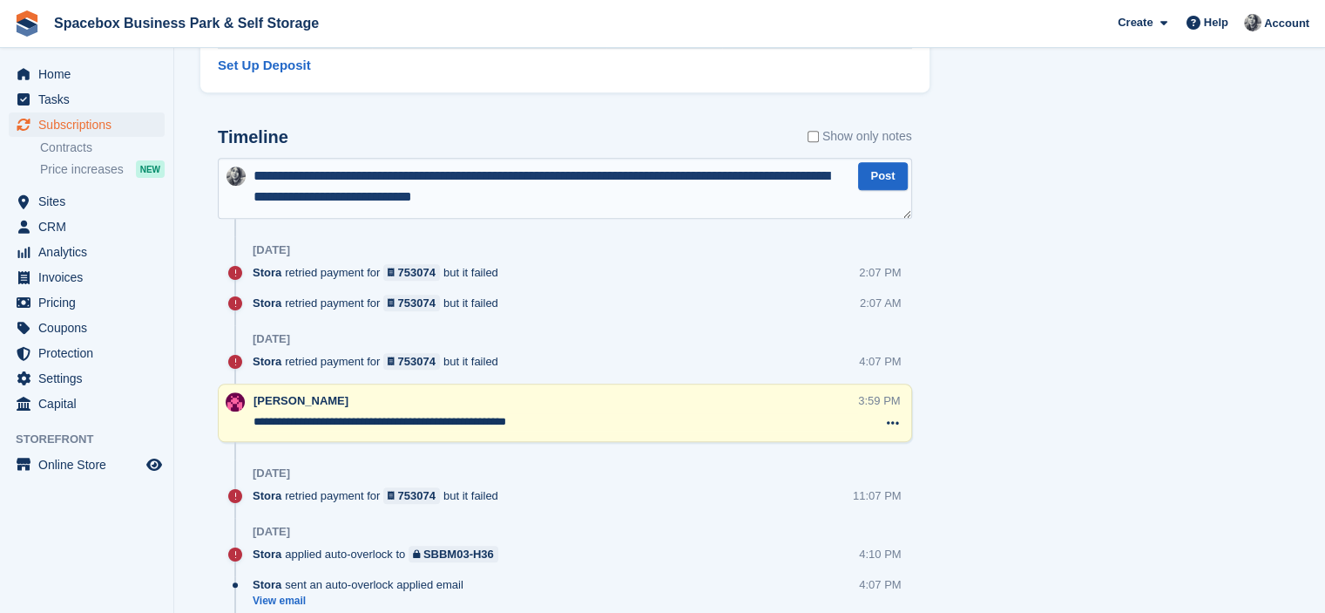
click at [558, 198] on textarea "**********" at bounding box center [565, 188] width 695 height 61
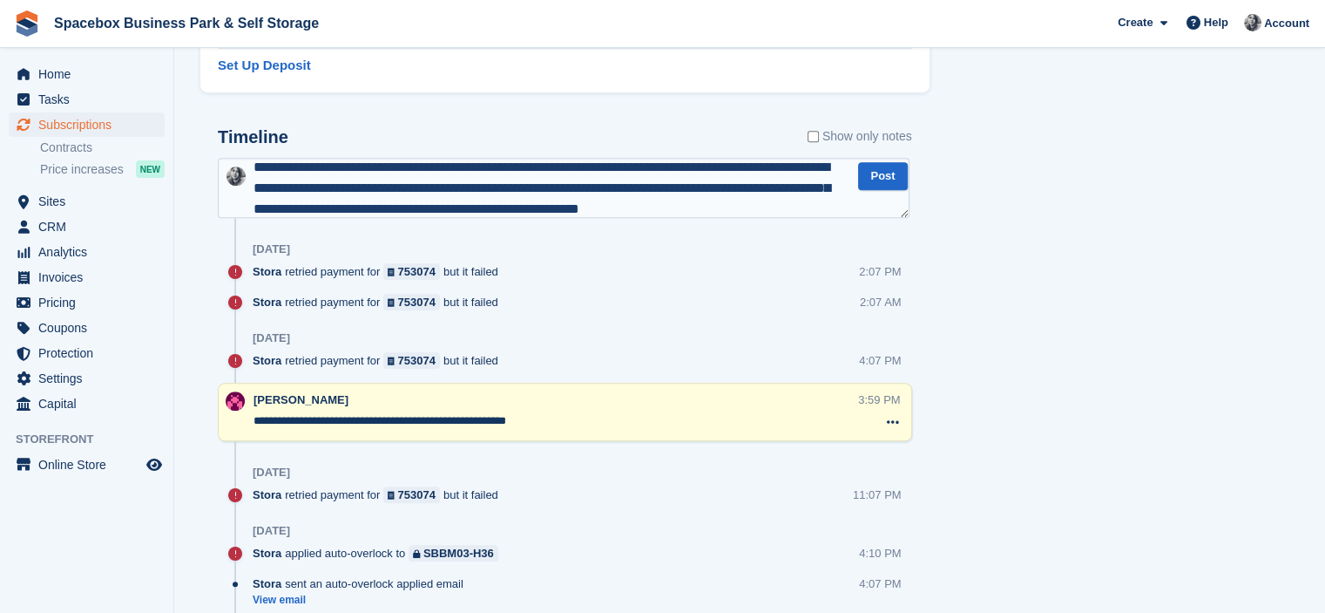
scroll to position [30, 0]
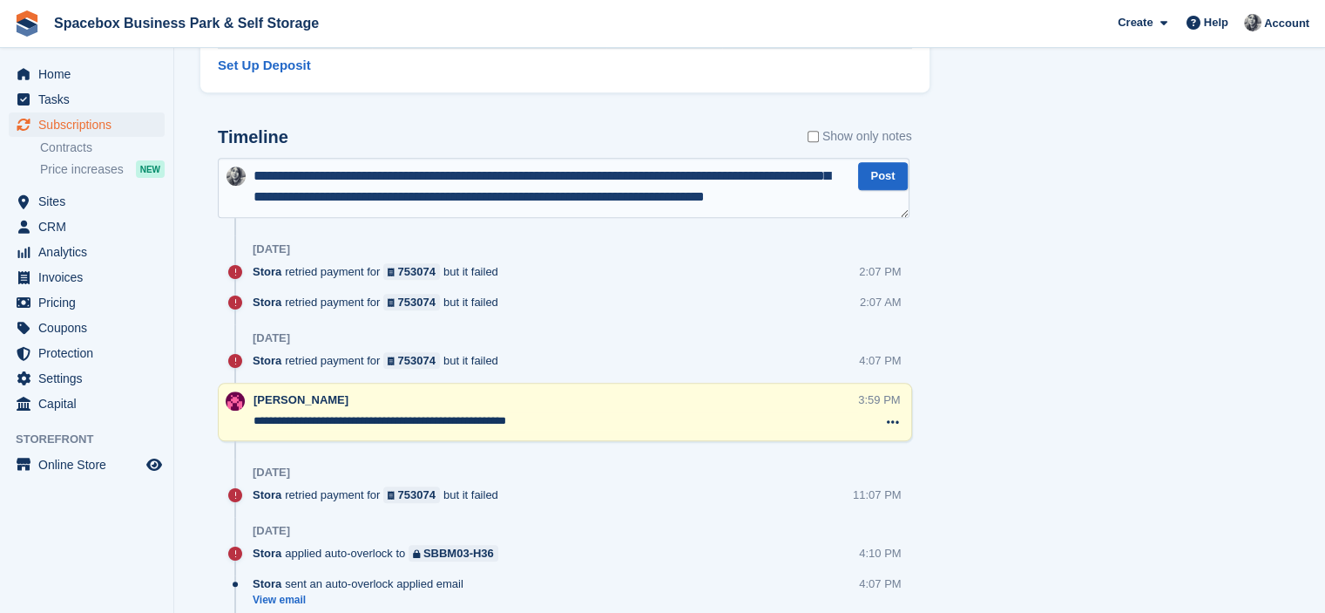
type textarea "**********"
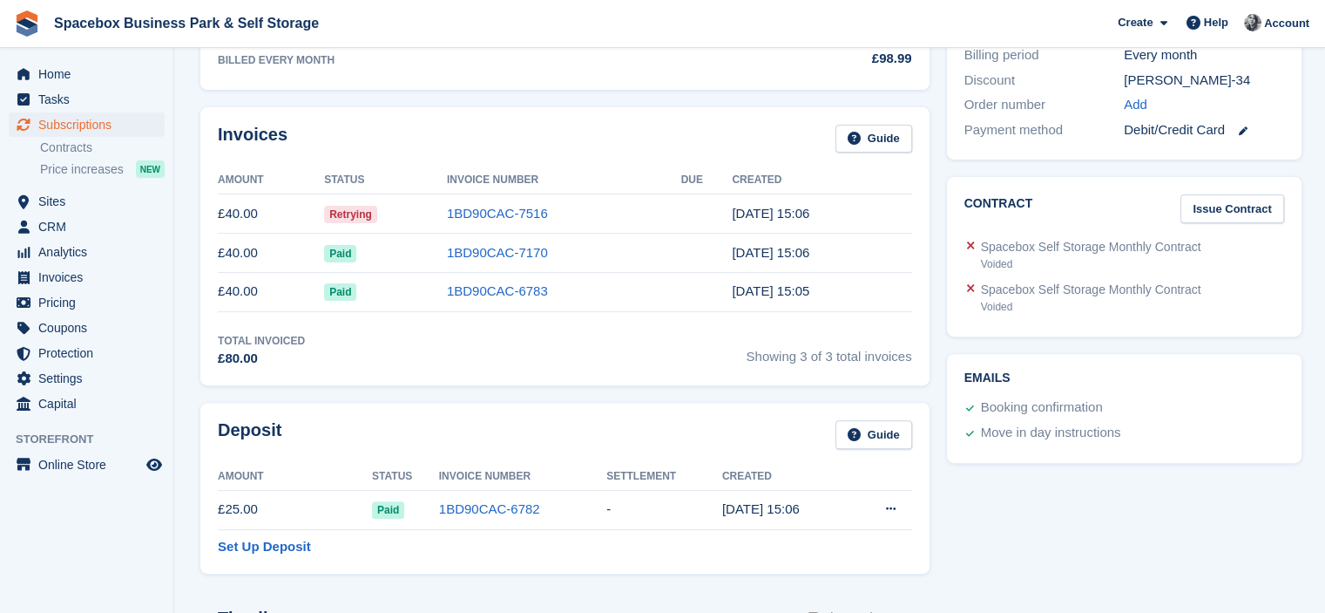
scroll to position [494, 0]
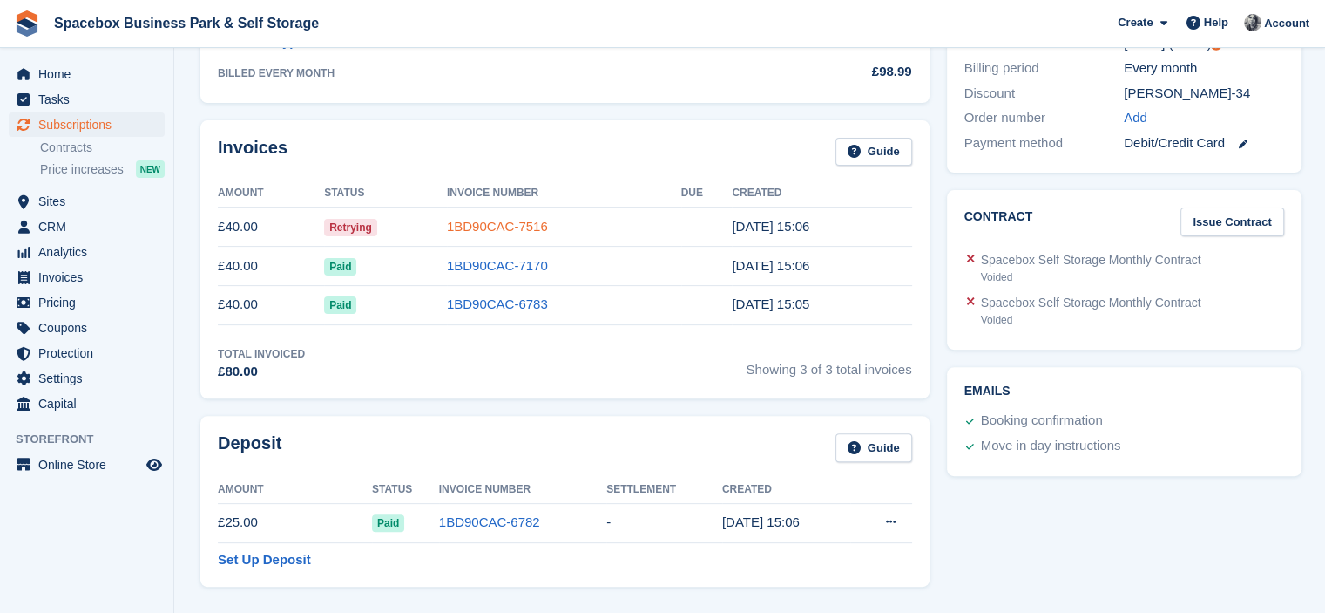
click at [497, 229] on link "1BD90CAC-7516" at bounding box center [497, 226] width 101 height 15
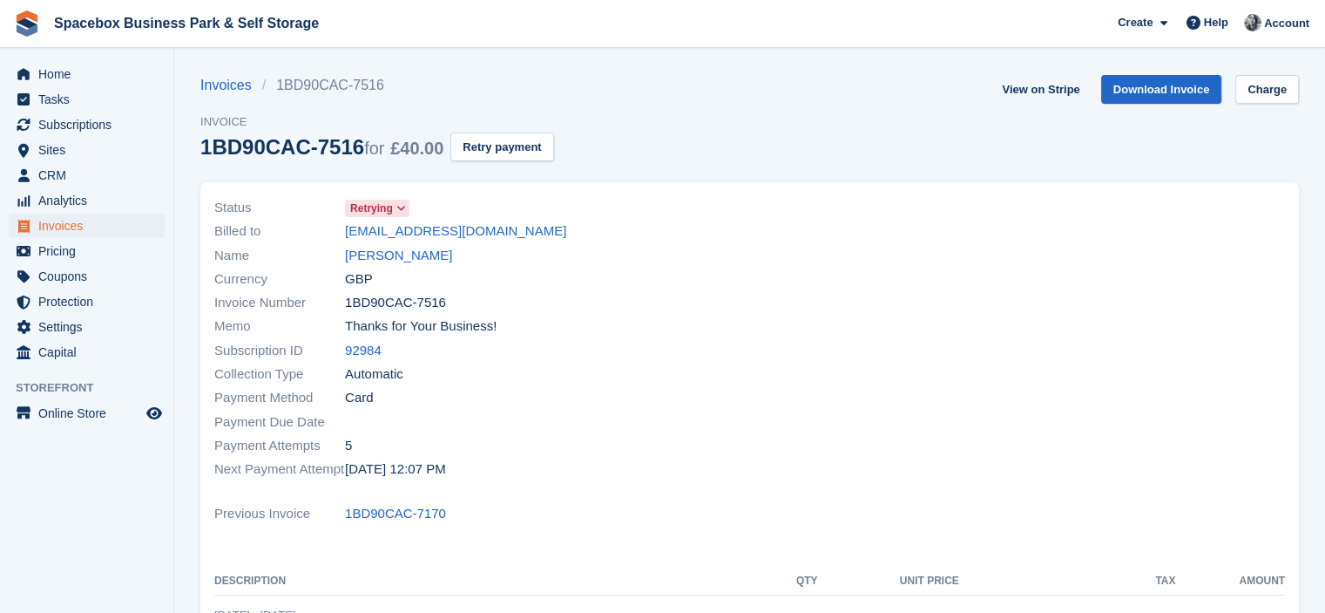
click at [399, 212] on icon at bounding box center [402, 208] width 10 height 10
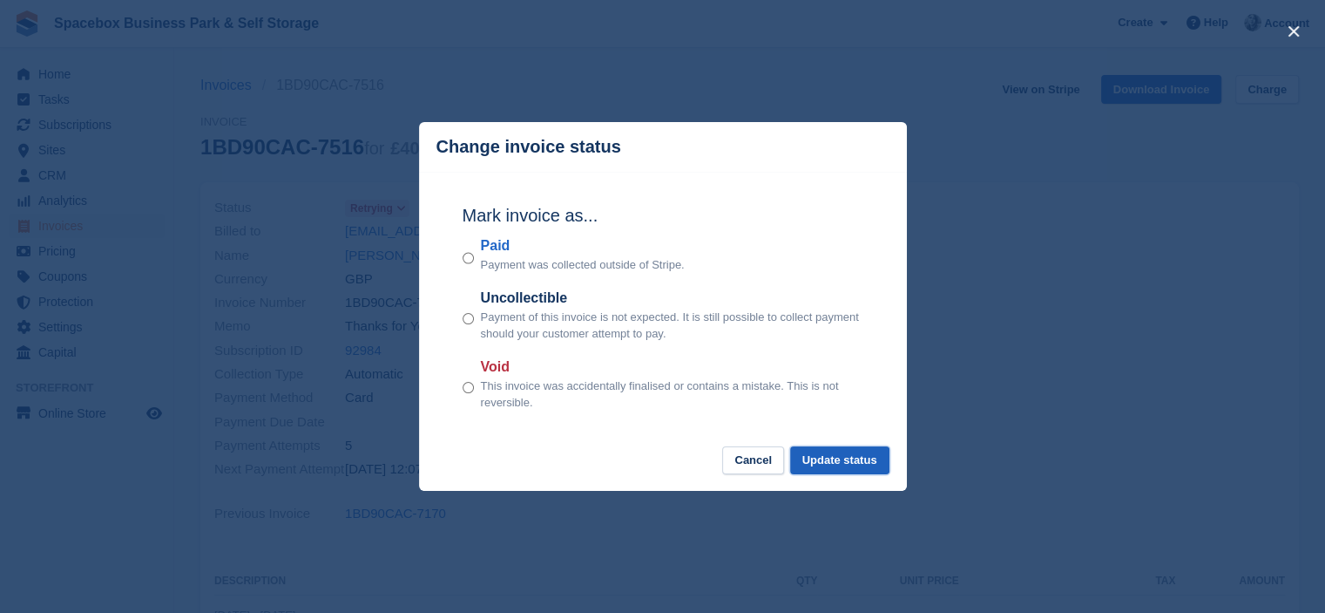
click at [817, 451] on button "Update status" at bounding box center [839, 460] width 99 height 29
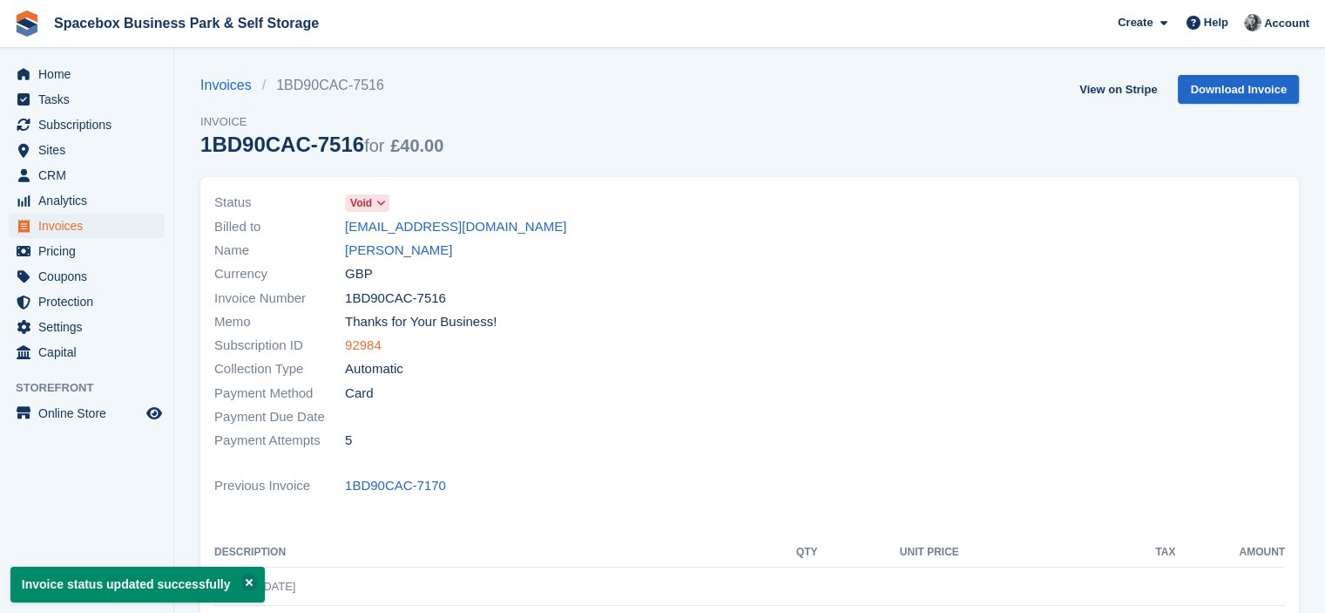
click at [372, 348] on link "92984" at bounding box center [363, 346] width 37 height 20
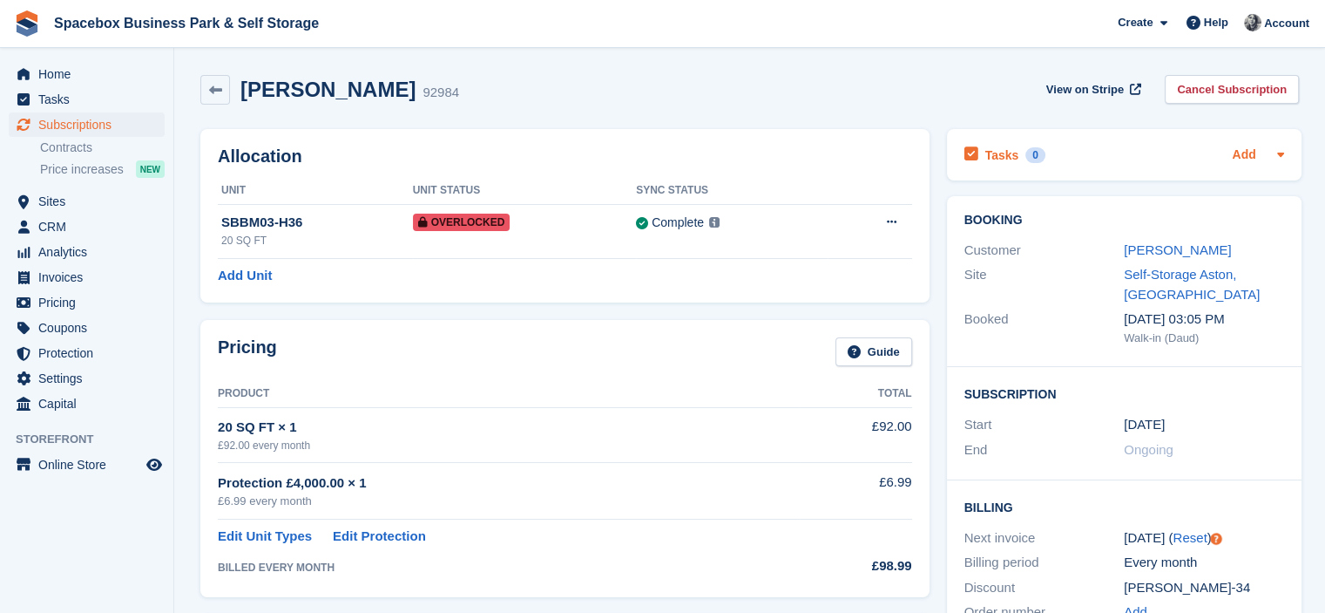
click at [1248, 156] on link "Add" at bounding box center [1244, 156] width 24 height 20
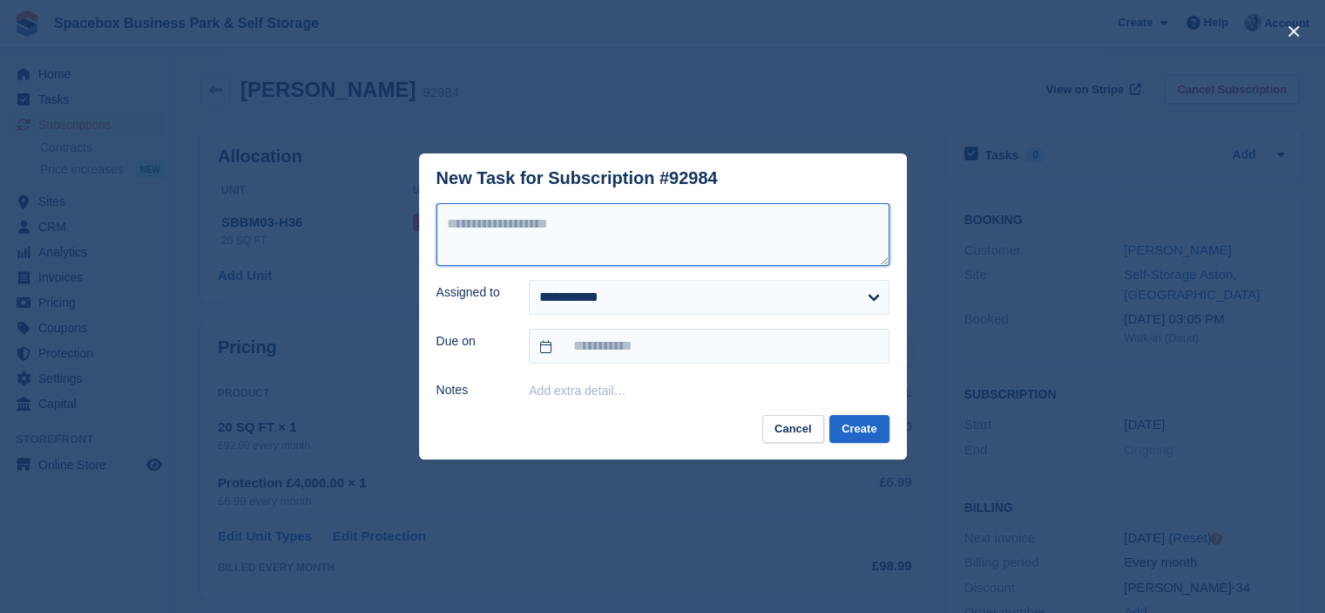
click at [726, 239] on textarea at bounding box center [663, 234] width 453 height 63
type textarea "**********"
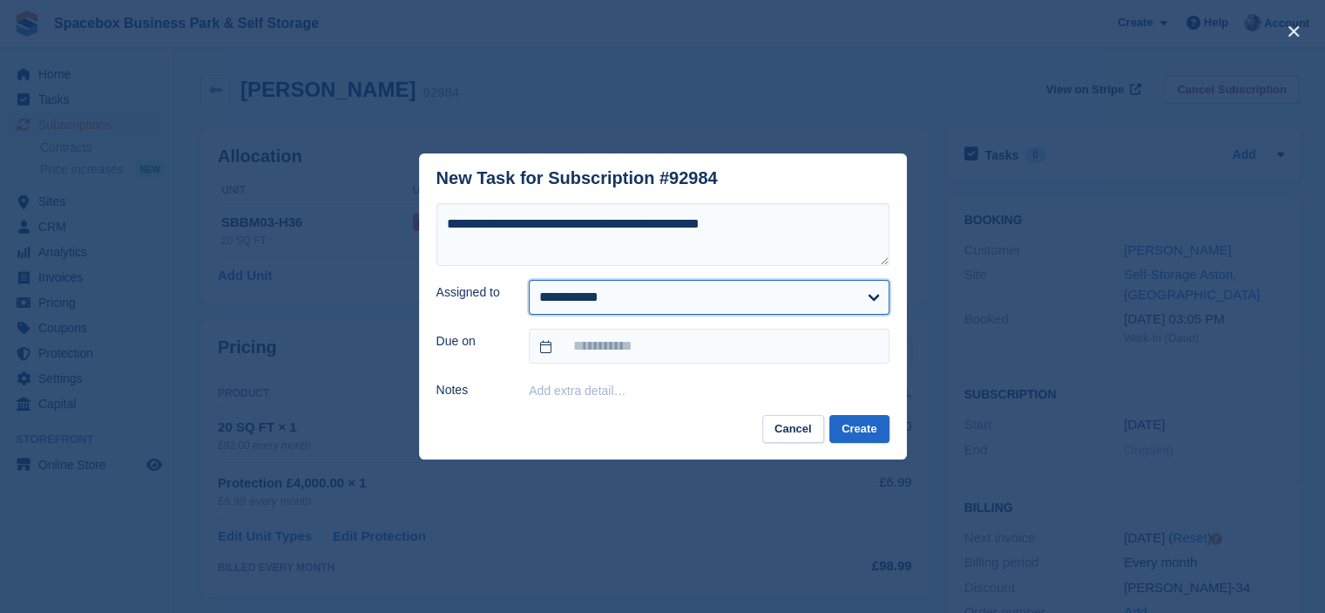
click at [667, 295] on select "**********" at bounding box center [709, 297] width 360 height 35
select select "****"
click at [529, 280] on select "**********" at bounding box center [709, 297] width 360 height 35
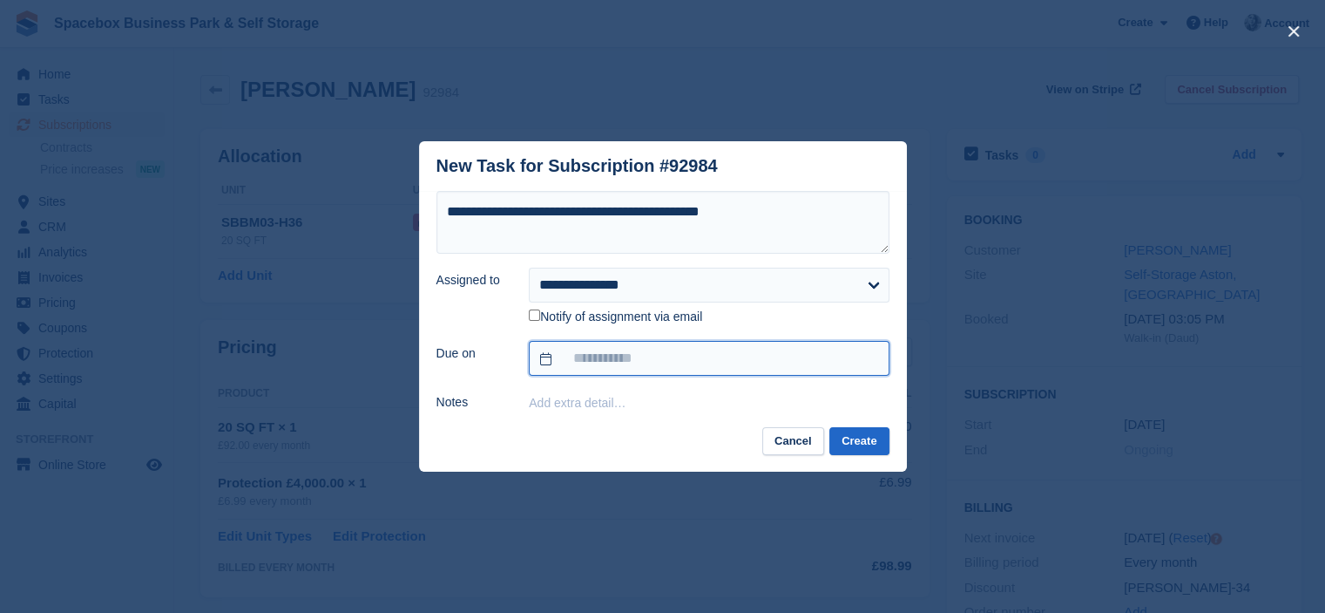
click at [620, 342] on input "text" at bounding box center [709, 358] width 360 height 35
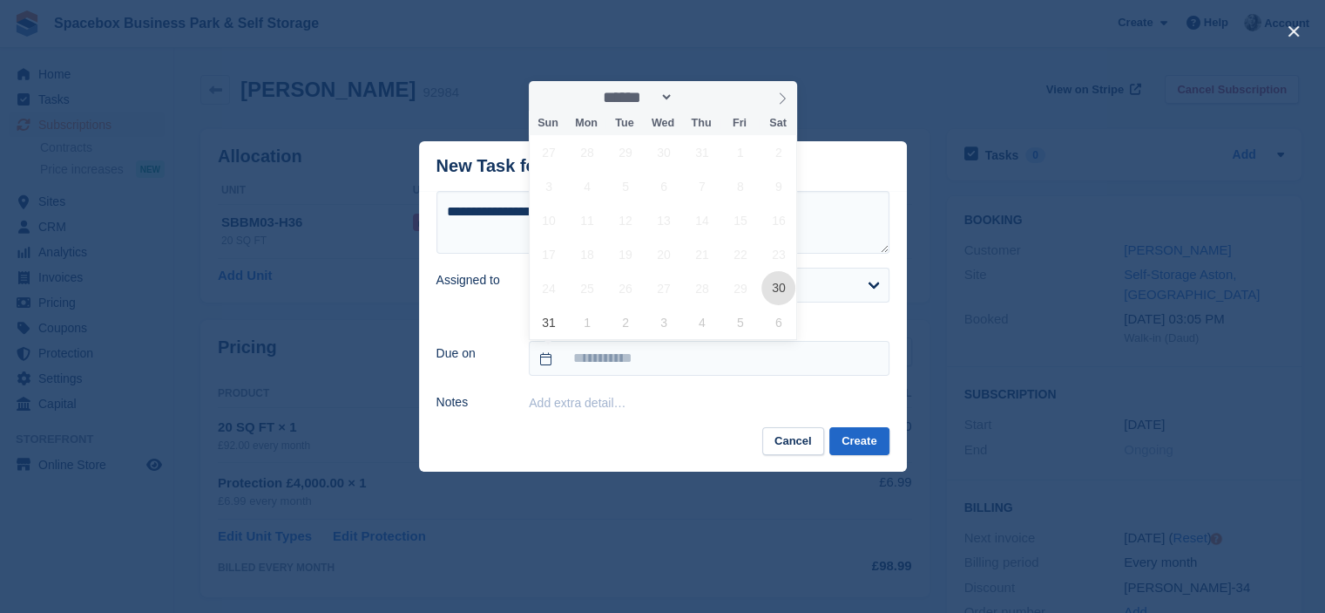
click at [767, 287] on span "30" at bounding box center [779, 288] width 34 height 34
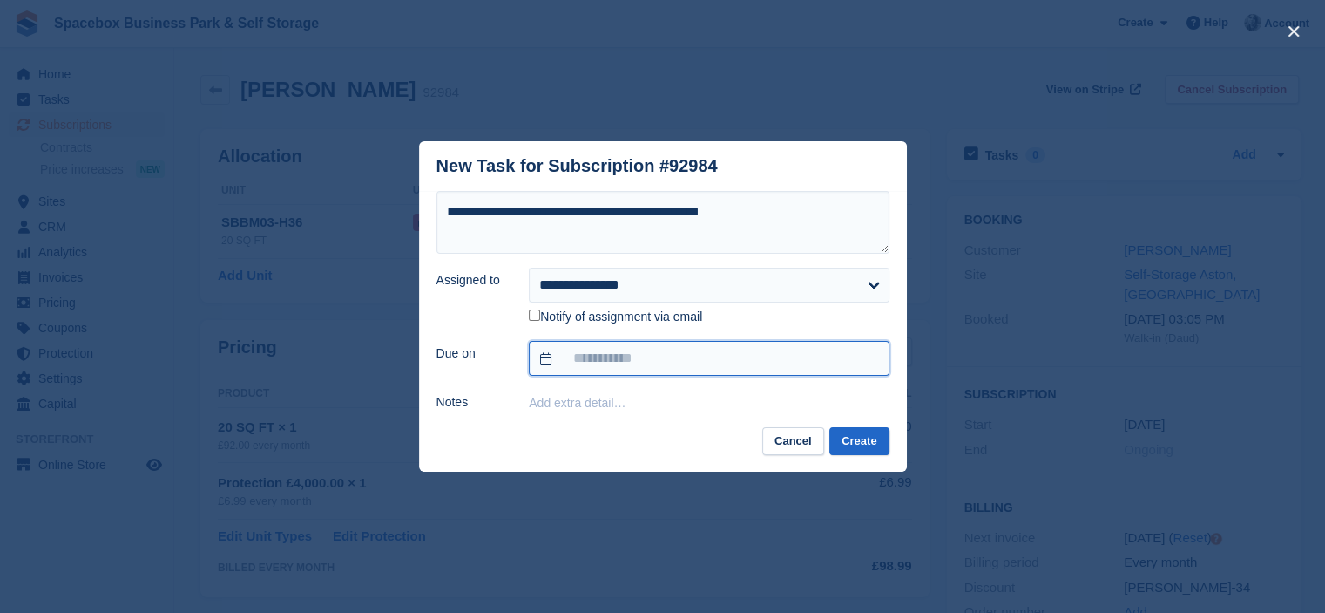
type input "**********"
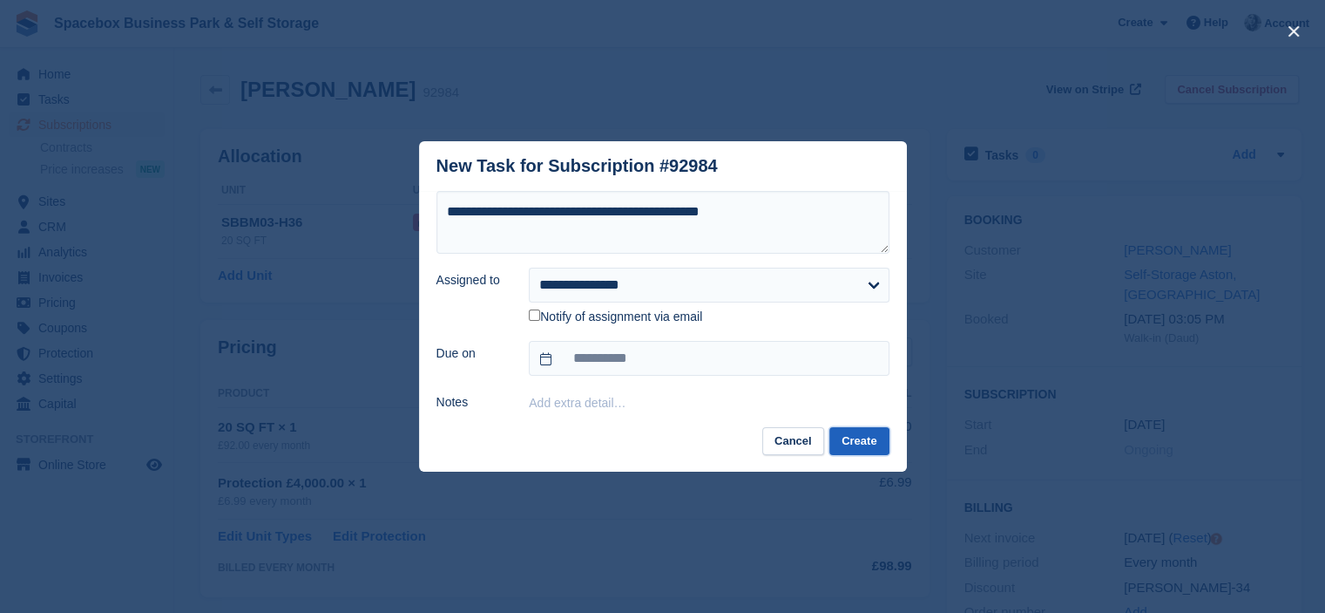
click at [868, 445] on button "Create" at bounding box center [859, 441] width 59 height 29
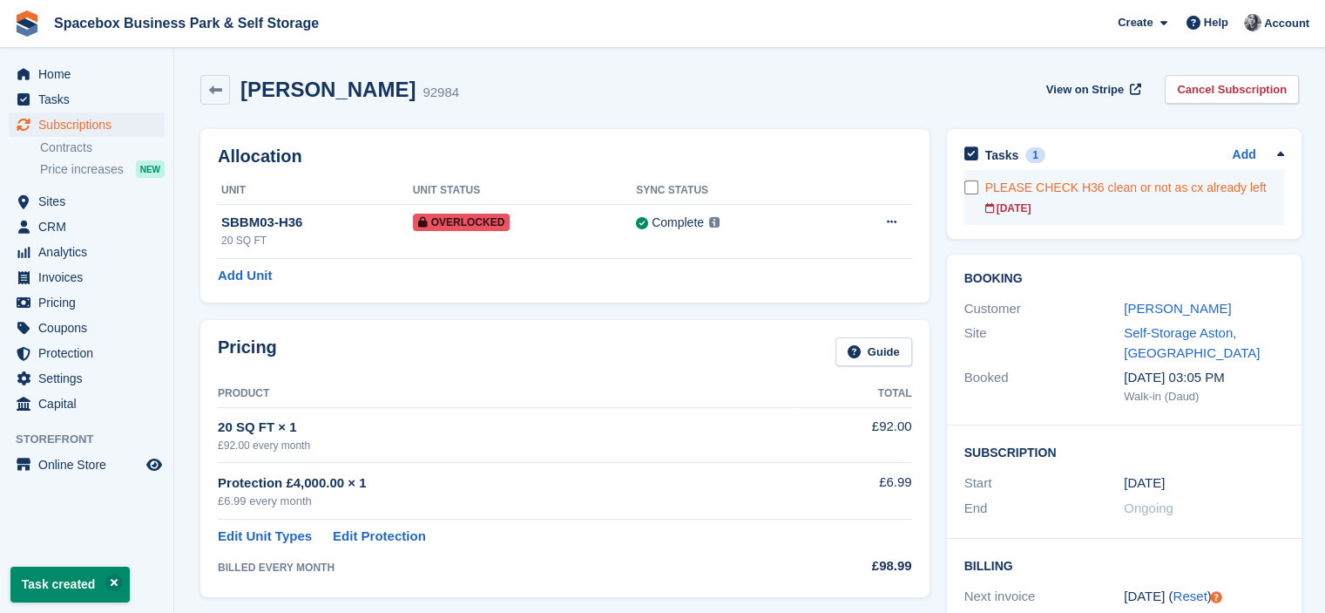
click at [1147, 191] on div "PLEASE CHECK H36 clean or not as cx already left" at bounding box center [1135, 188] width 299 height 18
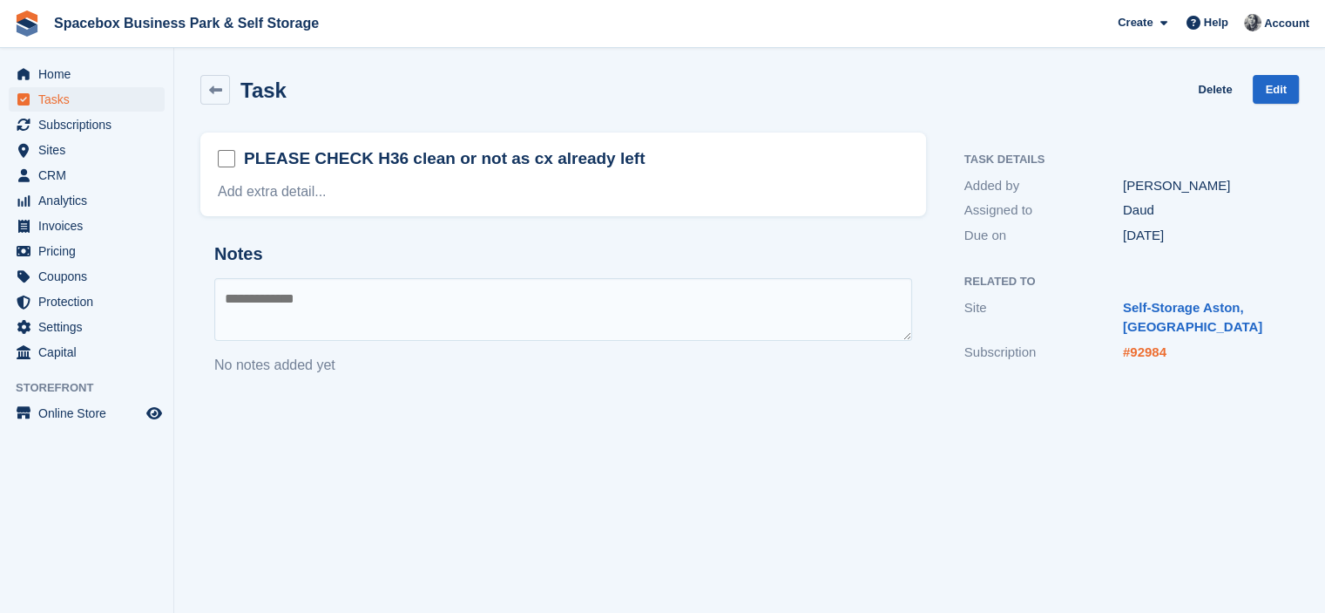
click at [1133, 352] on link "#92984" at bounding box center [1145, 351] width 44 height 15
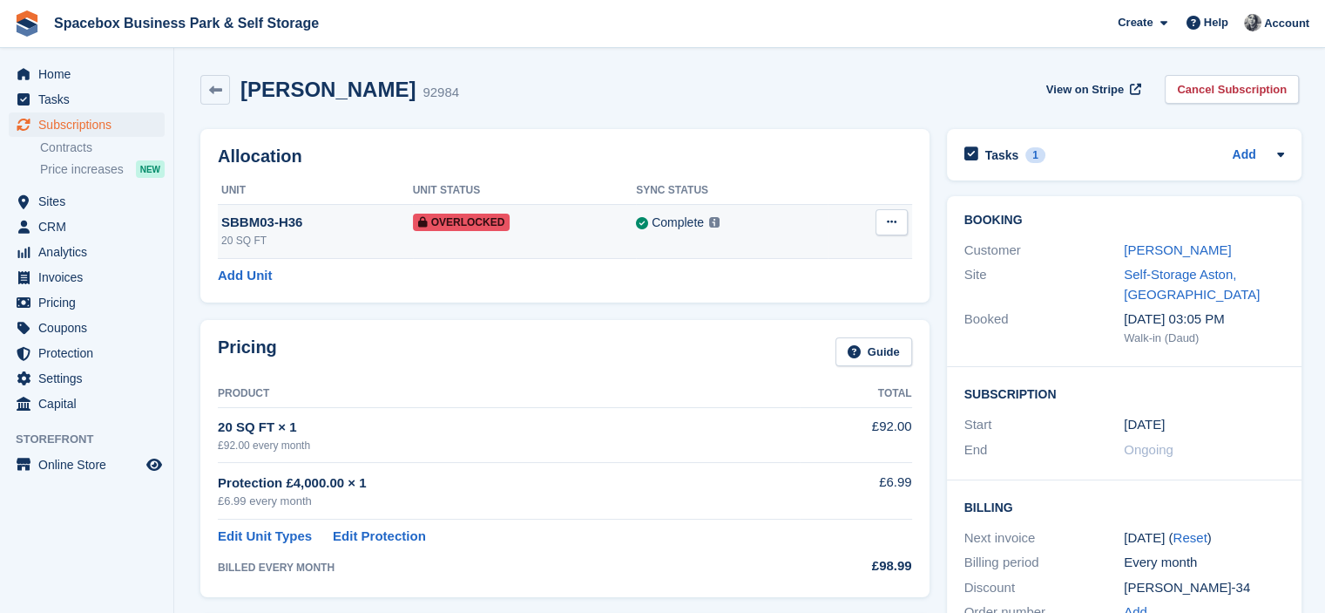
click at [893, 222] on icon at bounding box center [892, 221] width 10 height 11
click at [803, 251] on p "Remove Overlock" at bounding box center [825, 256] width 152 height 23
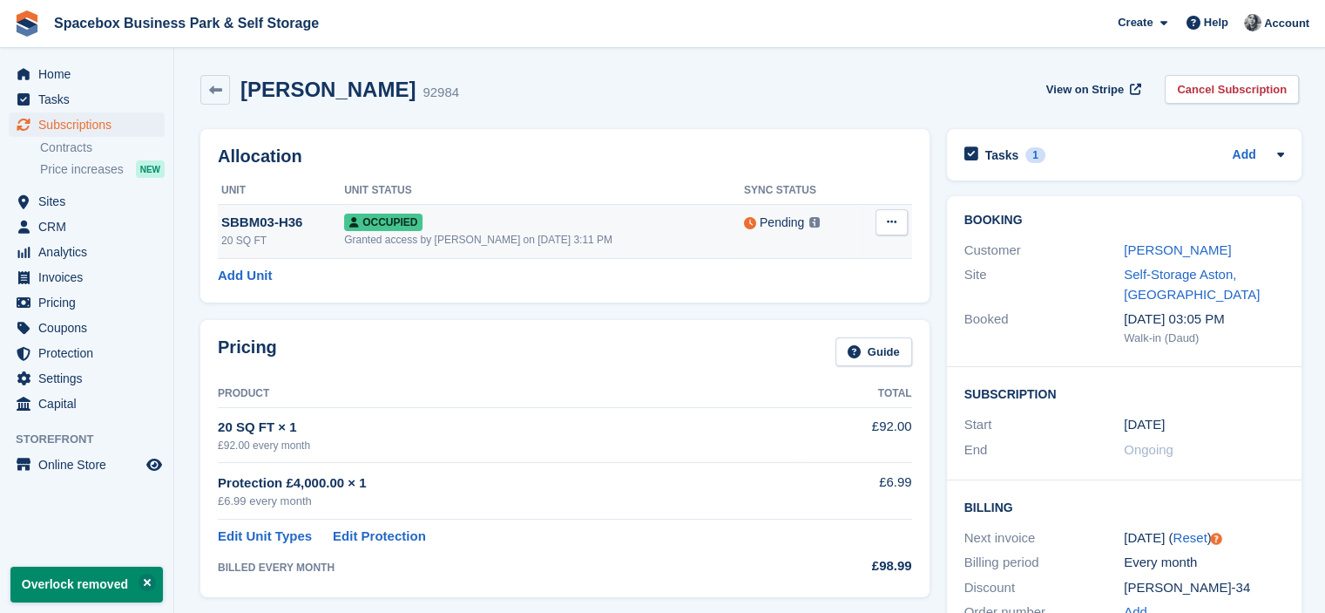
click at [894, 229] on button at bounding box center [892, 222] width 32 height 26
click at [803, 308] on p "Deallocate" at bounding box center [825, 316] width 152 height 23
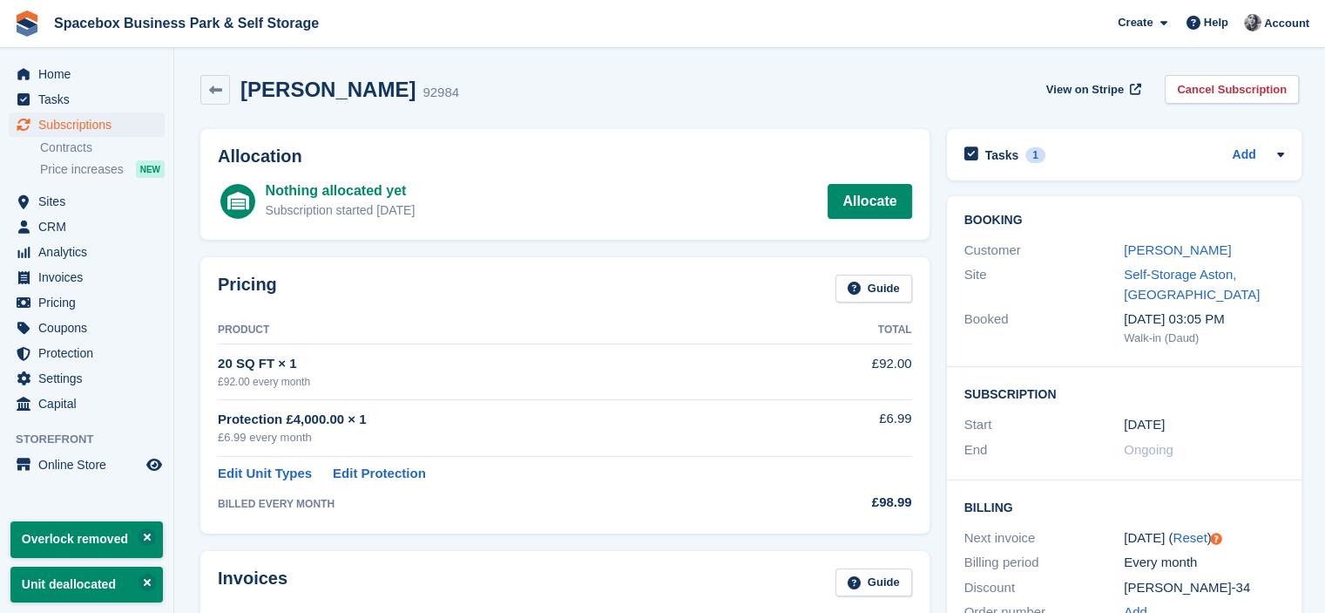
click at [715, 115] on div "paula hodorogea 92984 View on Stripe Cancel Subscription" at bounding box center [750, 93] width 1116 height 54
click at [1241, 153] on link "Add" at bounding box center [1244, 156] width 24 height 20
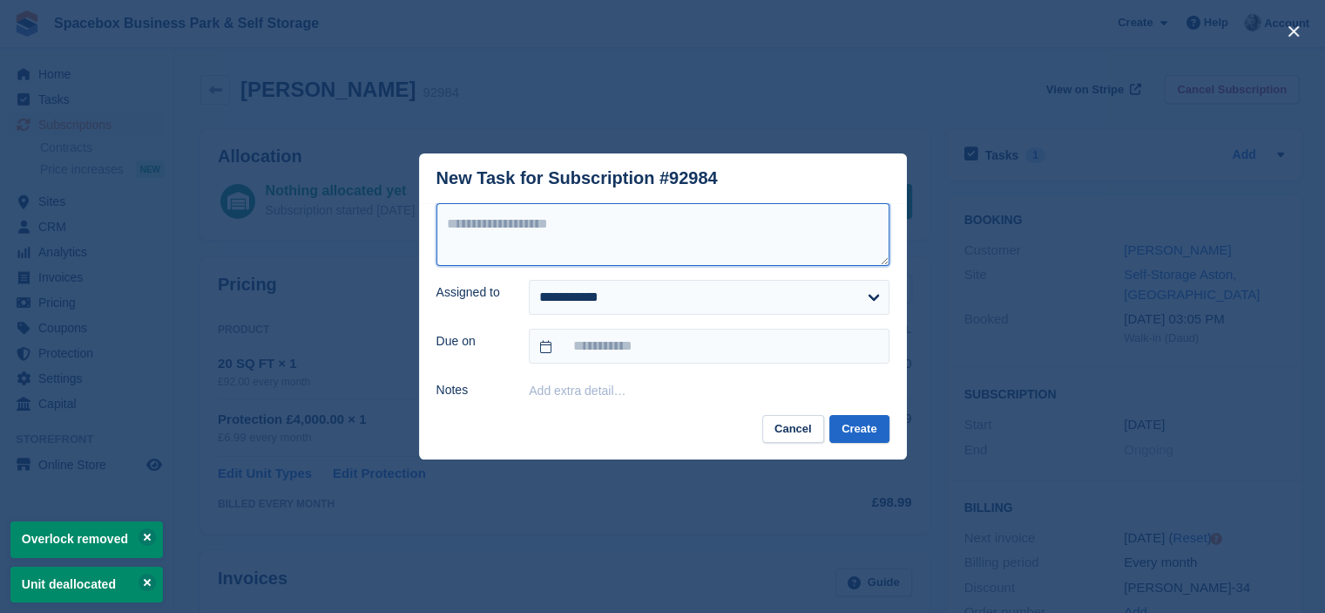
click at [795, 238] on textarea at bounding box center [663, 234] width 453 height 63
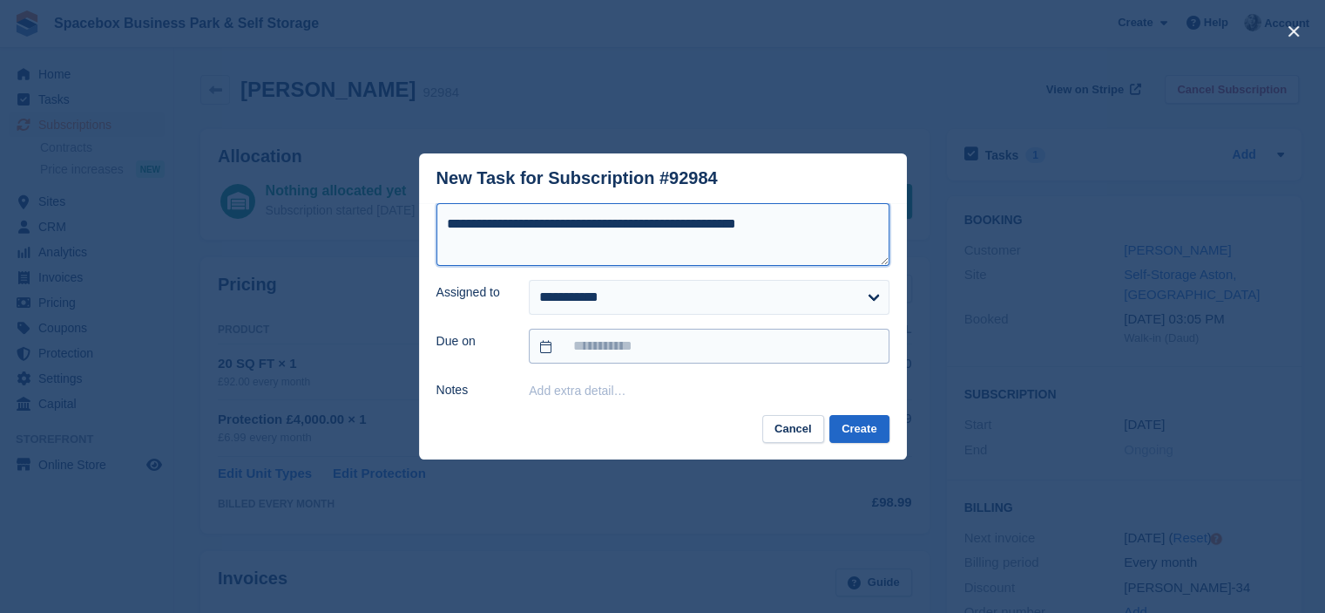
type textarea "**********"
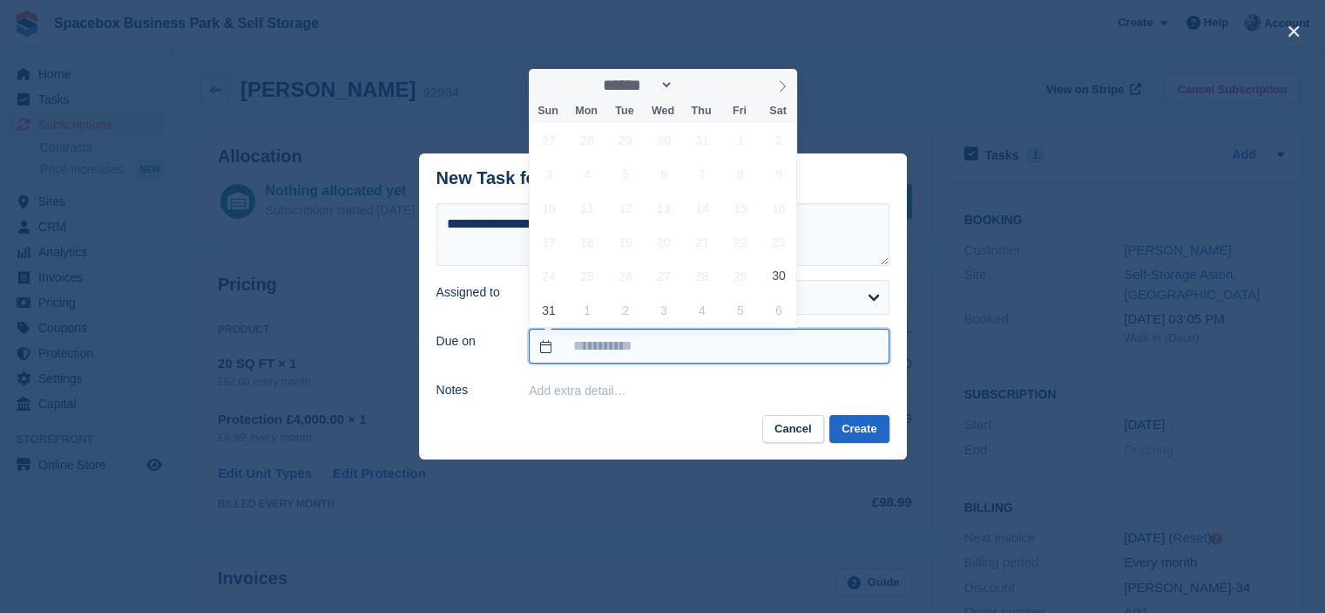
click at [626, 355] on input "text" at bounding box center [709, 346] width 360 height 35
click at [782, 79] on span at bounding box center [783, 84] width 30 height 30
select select "*"
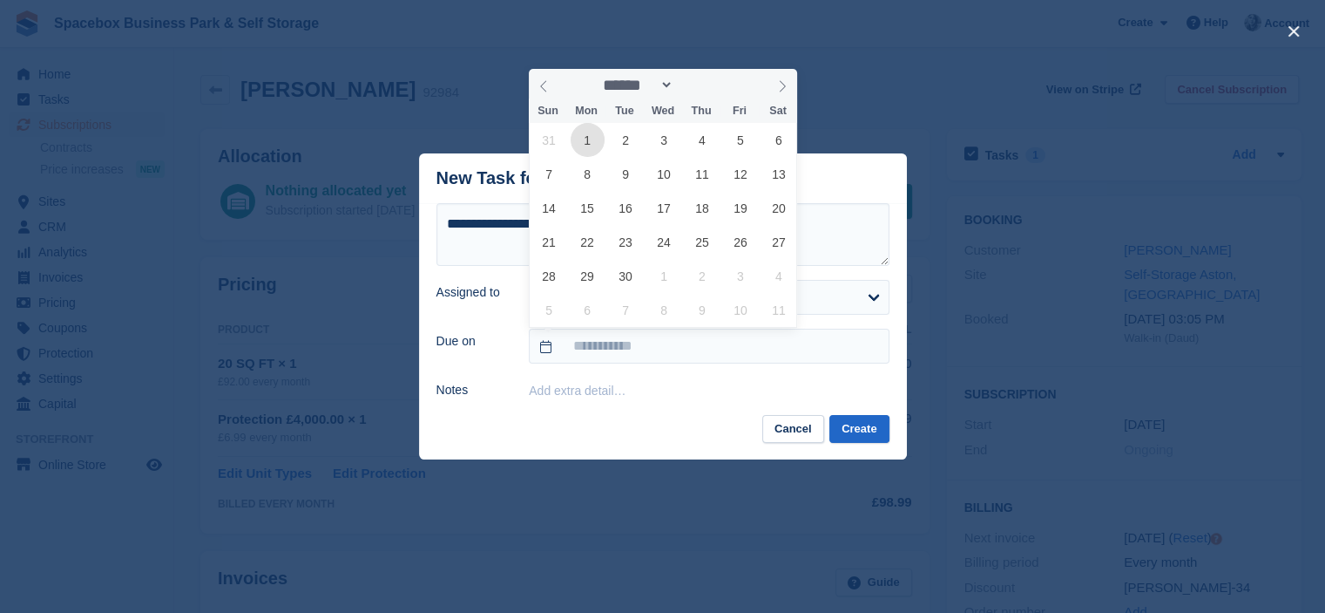
click at [582, 136] on span "1" at bounding box center [588, 140] width 34 height 34
type input "**********"
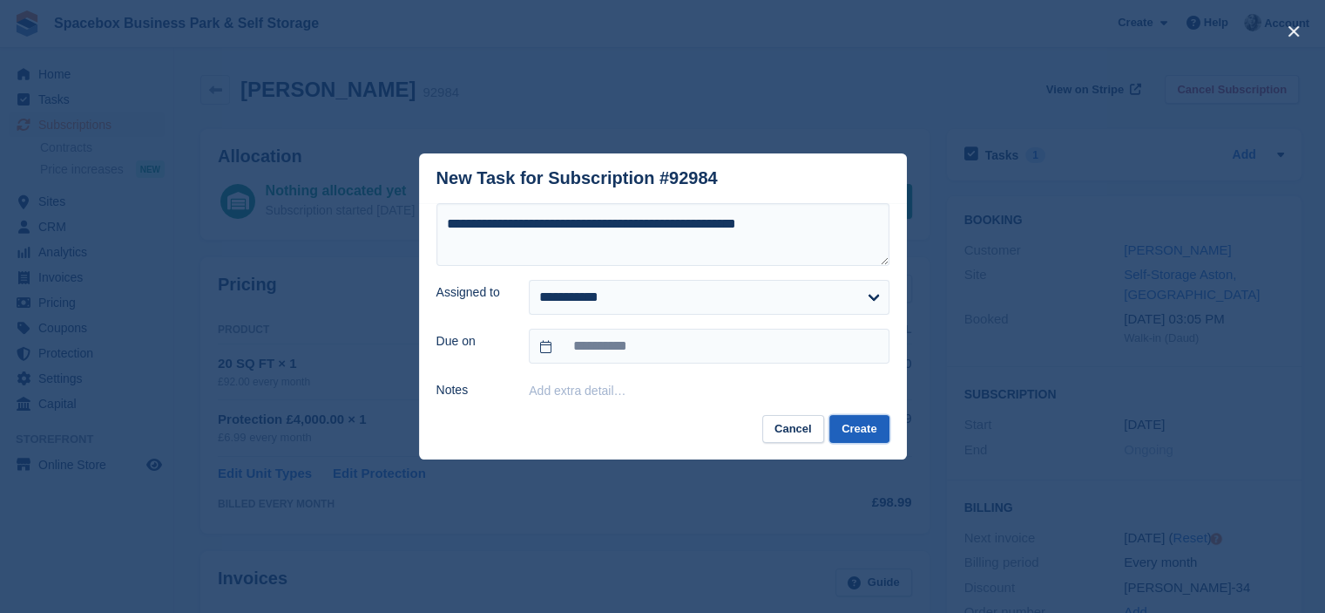
click at [846, 425] on button "Create" at bounding box center [859, 429] width 59 height 29
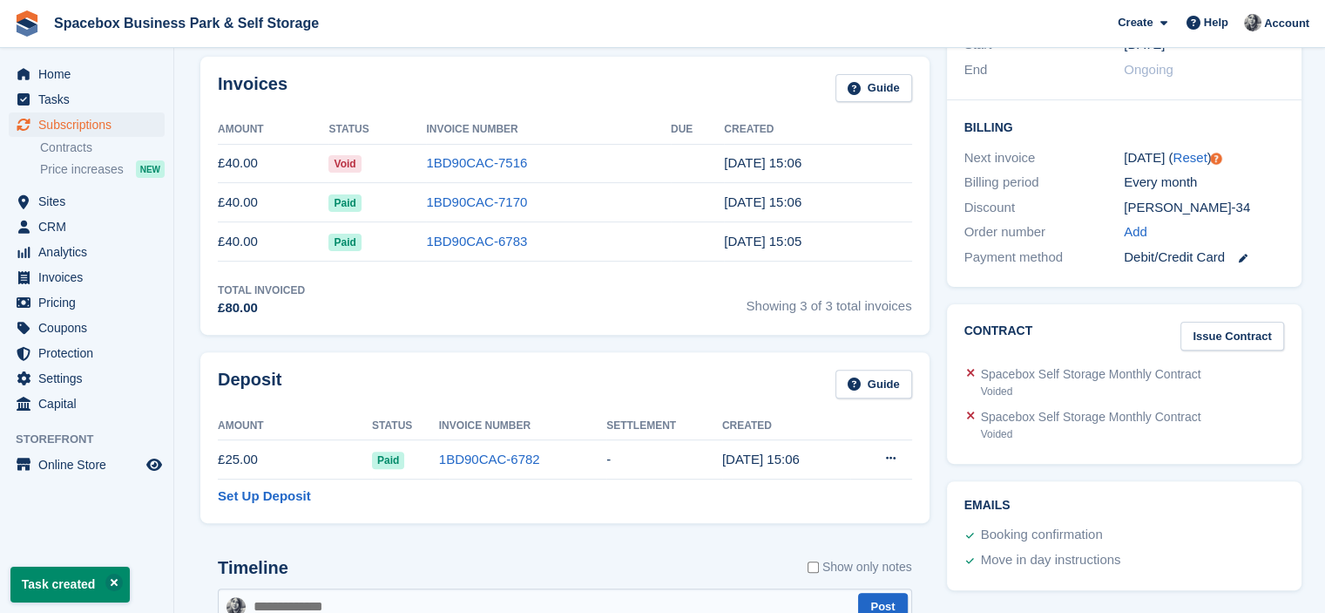
scroll to position [988, 0]
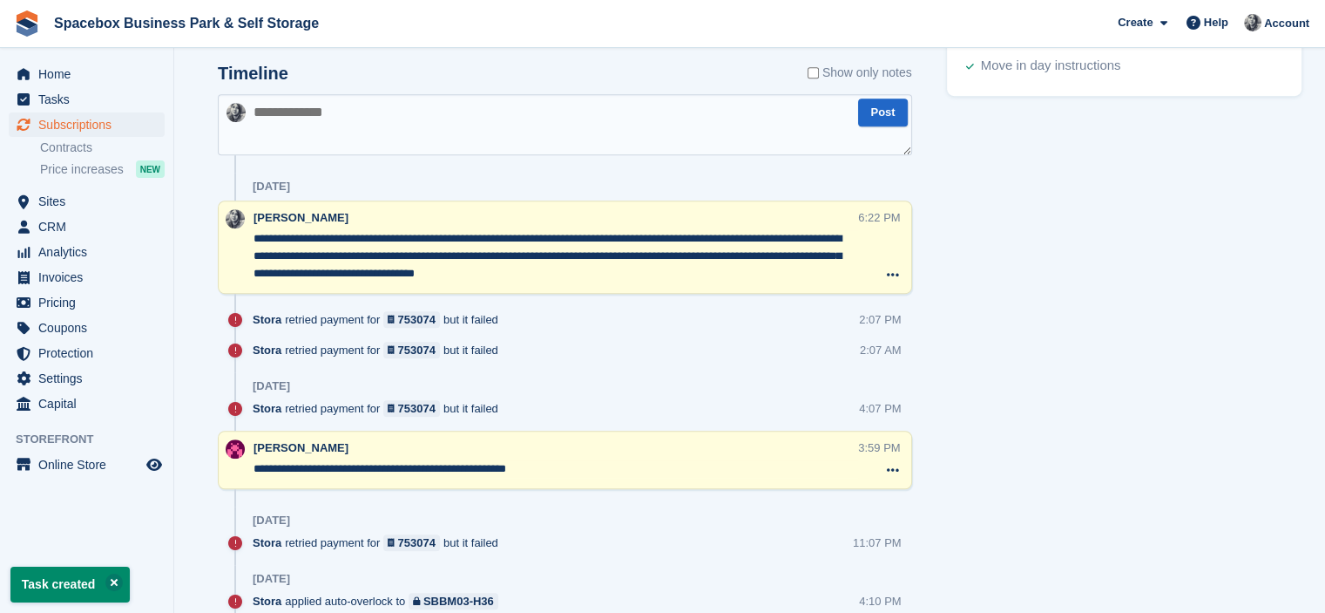
click at [384, 107] on textarea at bounding box center [565, 124] width 695 height 61
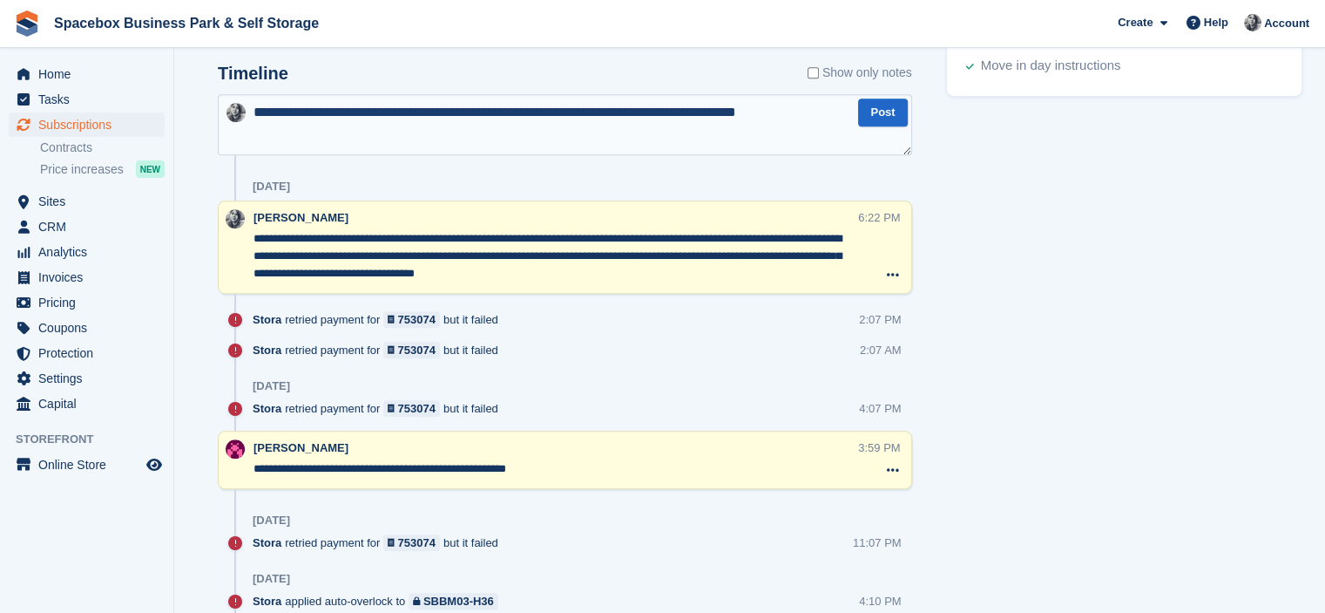
type textarea "**********"
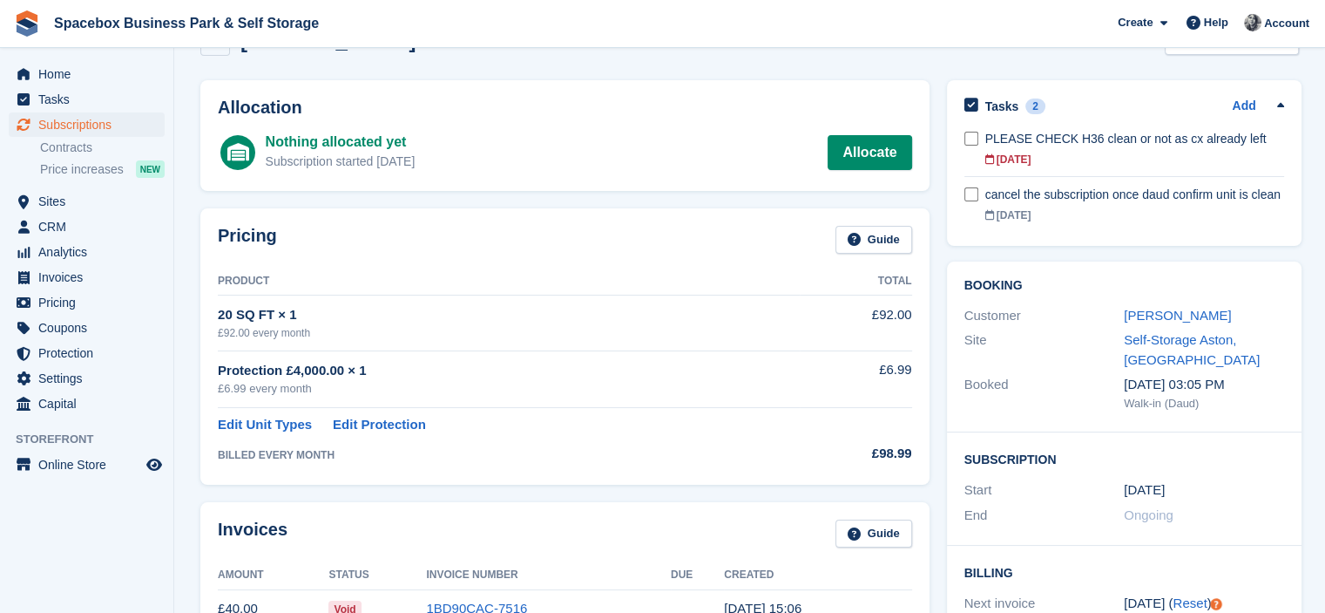
scroll to position [0, 0]
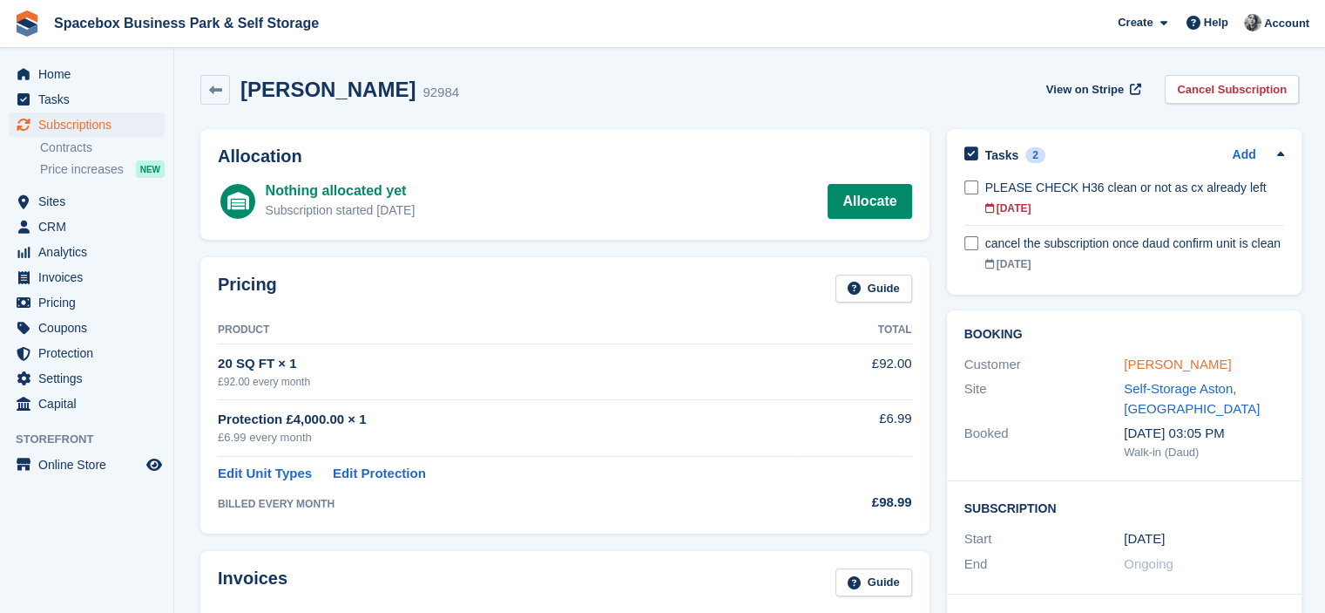
click at [1147, 362] on link "paula hodorogea" at bounding box center [1177, 363] width 107 height 15
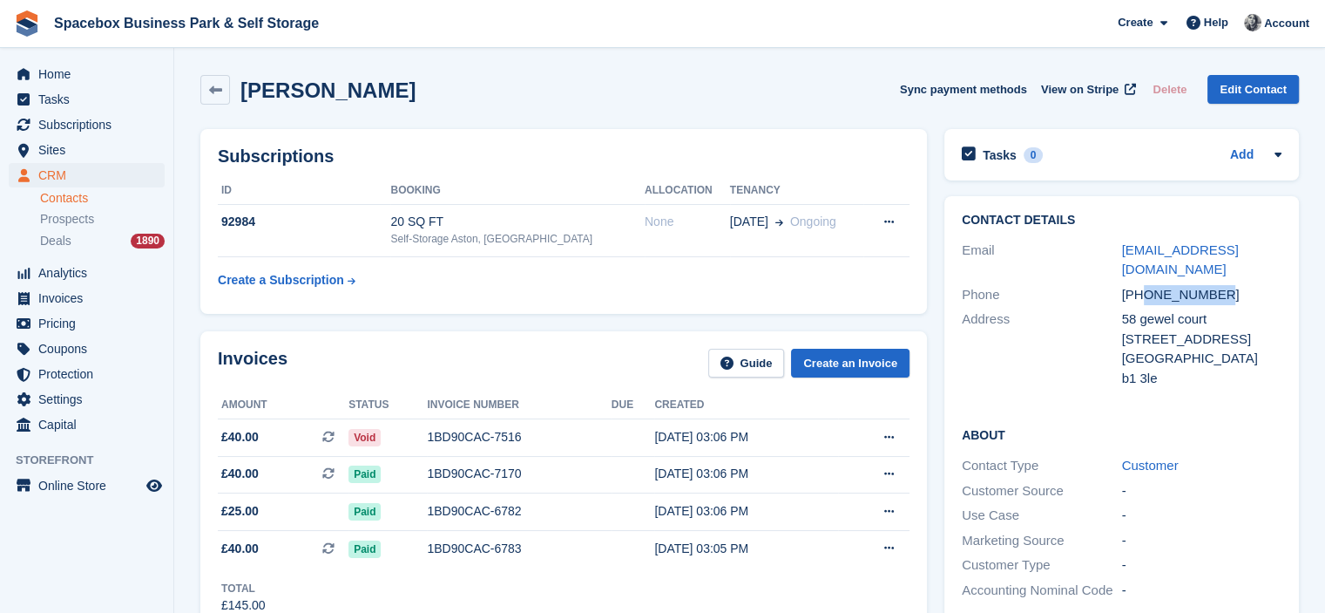
drag, startPoint x: 1143, startPoint y: 275, endPoint x: 1242, endPoint y: 284, distance: 98.9
click at [1242, 285] on div "+447388060405" at bounding box center [1202, 295] width 160 height 20
copy div "7388060405"
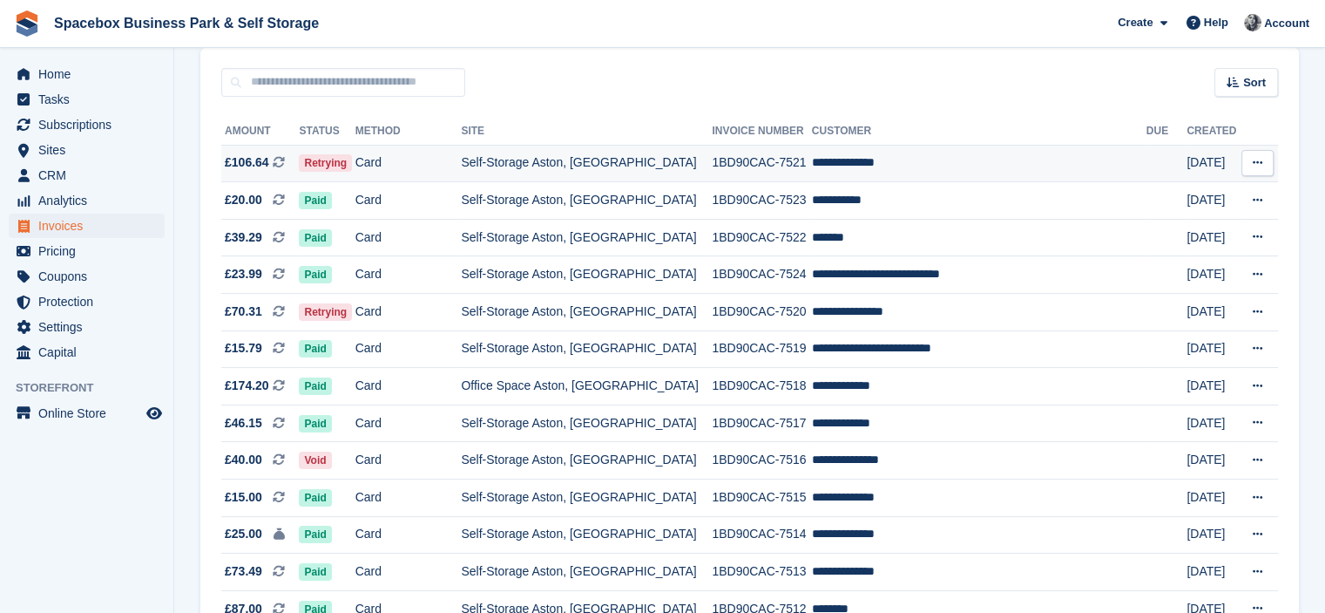
scroll to position [147, 0]
click at [564, 315] on td "Self-Storage Aston, [GEOGRAPHIC_DATA]" at bounding box center [586, 312] width 251 height 37
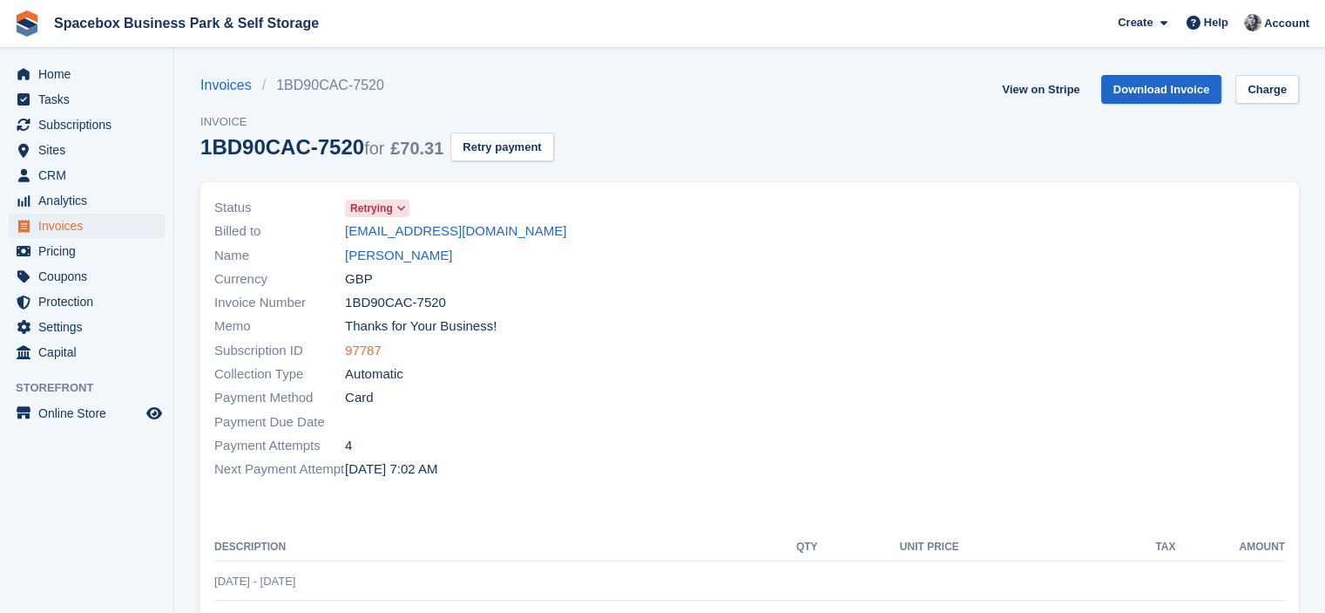
click at [362, 354] on link "97787" at bounding box center [363, 351] width 37 height 20
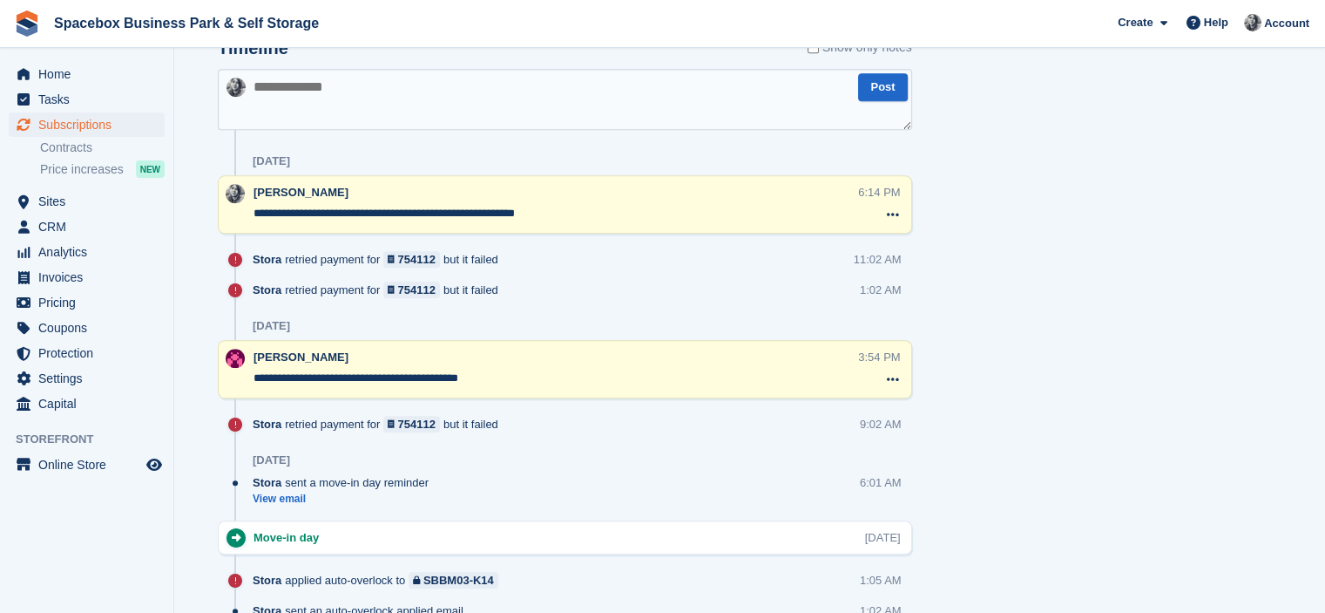
scroll to position [988, 0]
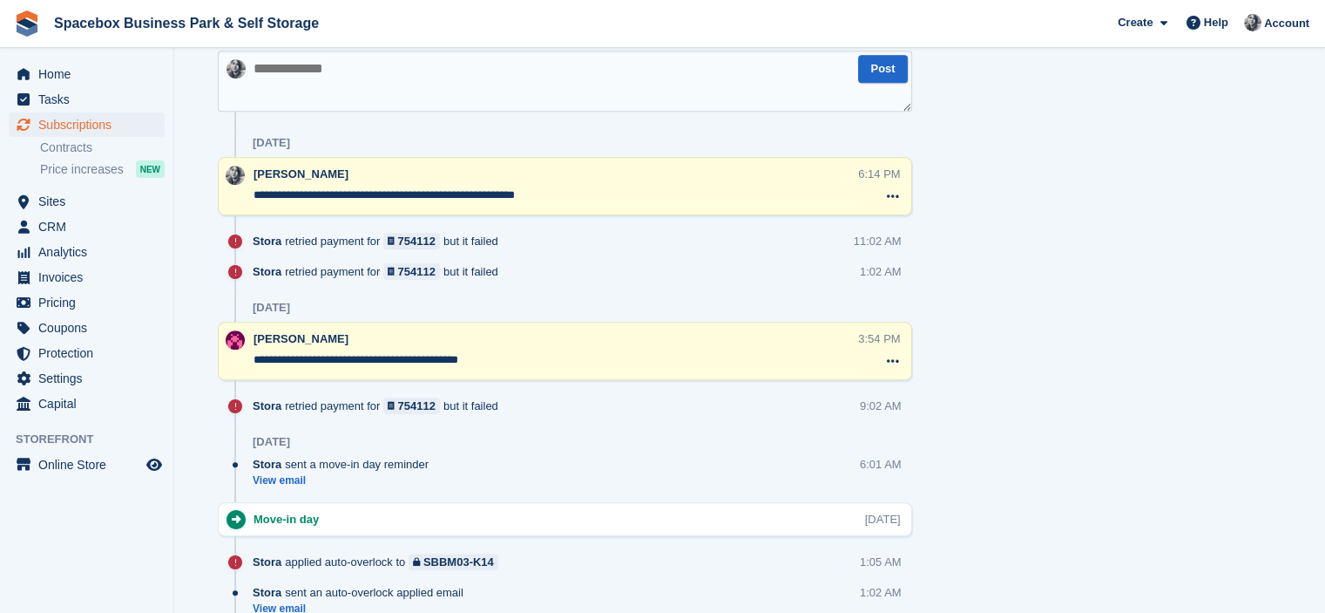
click at [366, 79] on textarea at bounding box center [565, 81] width 695 height 61
paste textarea "**********"
type textarea "**********"
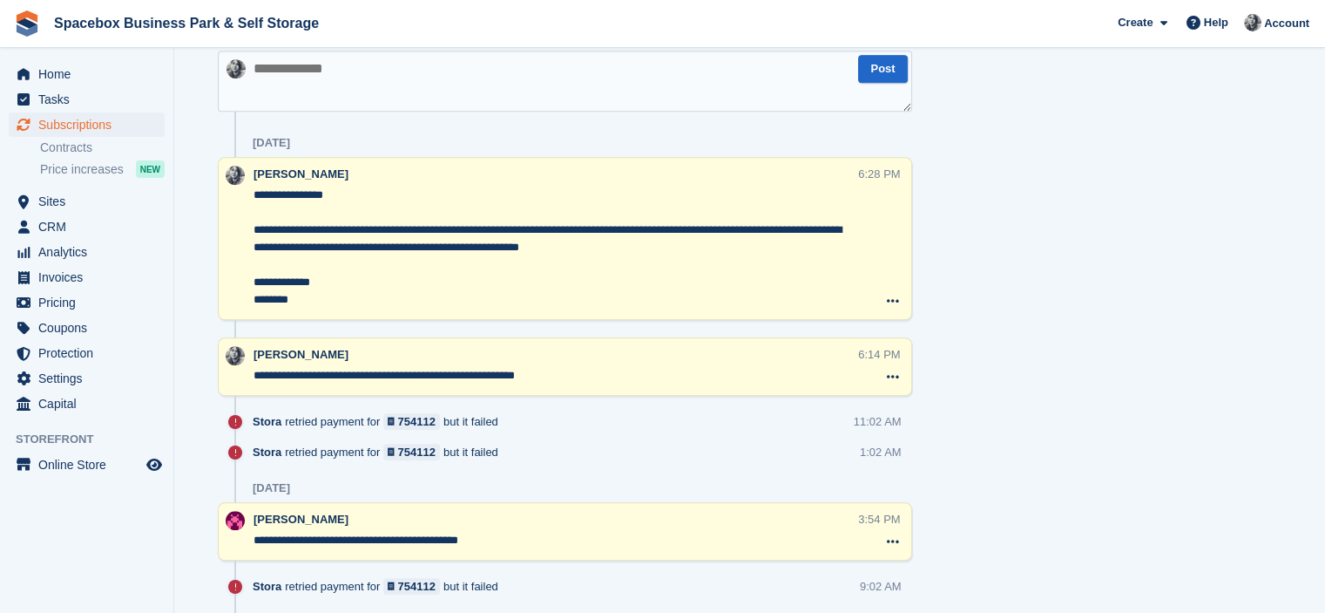
drag, startPoint x: 300, startPoint y: 304, endPoint x: 240, endPoint y: 229, distance: 96.1
click at [240, 229] on div "**********" at bounding box center [565, 238] width 695 height 163
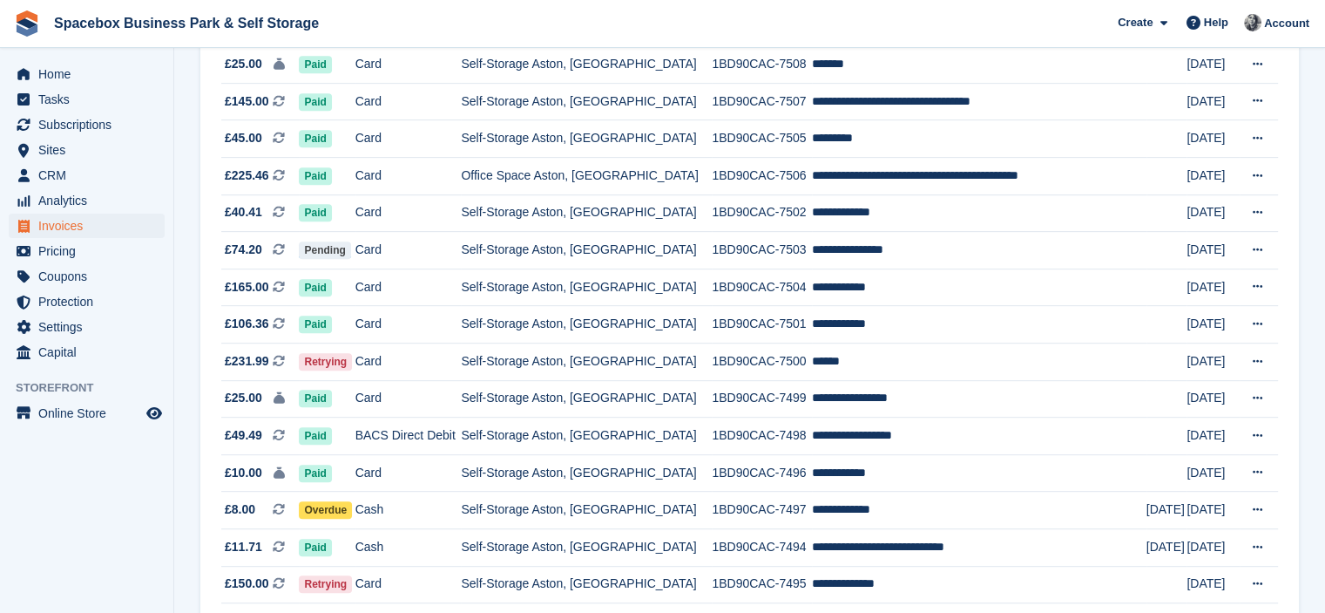
scroll to position [871, 0]
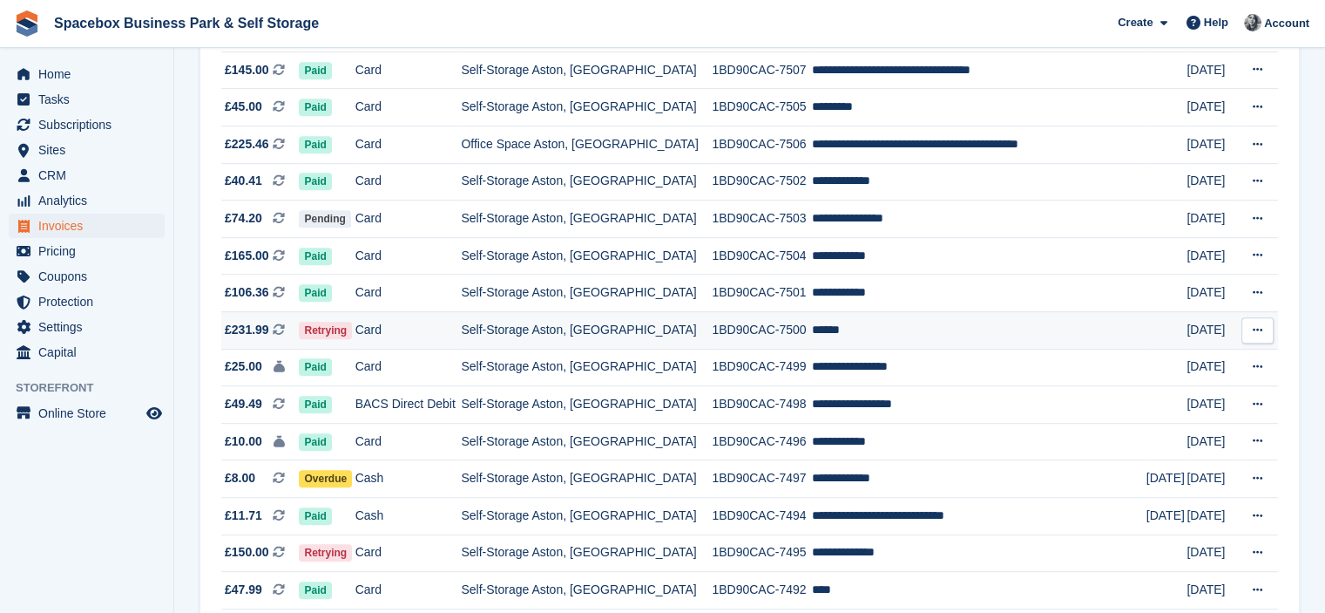
click at [577, 326] on td "Self-Storage Aston, [GEOGRAPHIC_DATA]" at bounding box center [586, 329] width 251 height 37
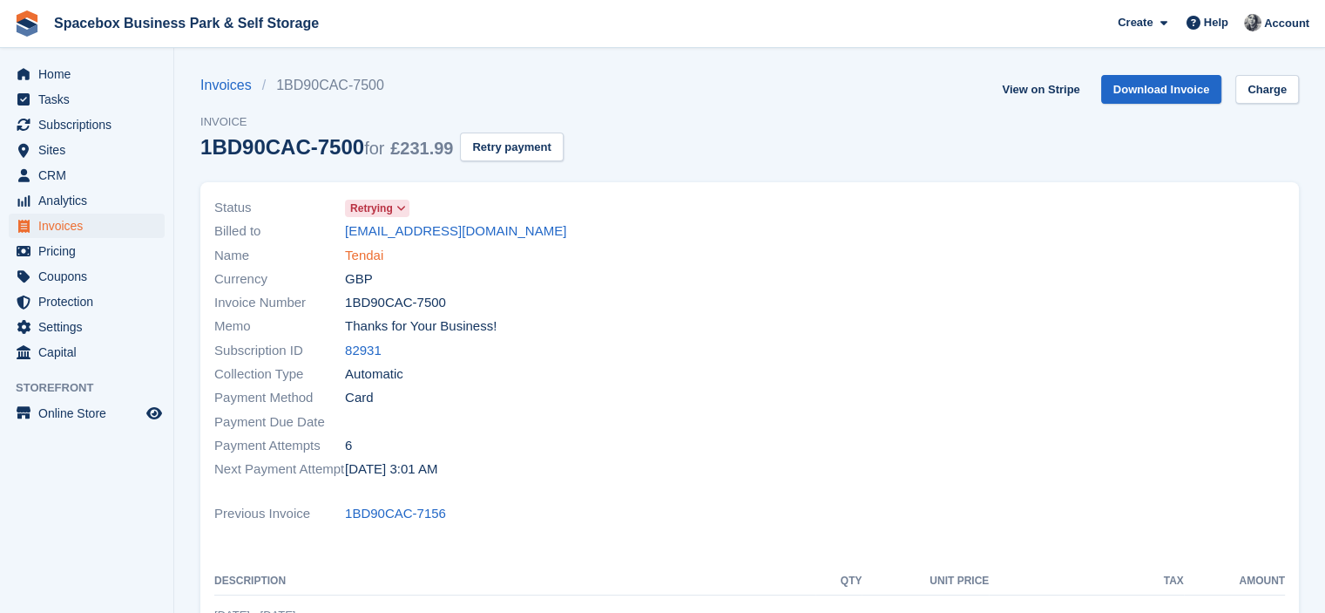
click at [357, 264] on link "Tendai" at bounding box center [364, 256] width 38 height 20
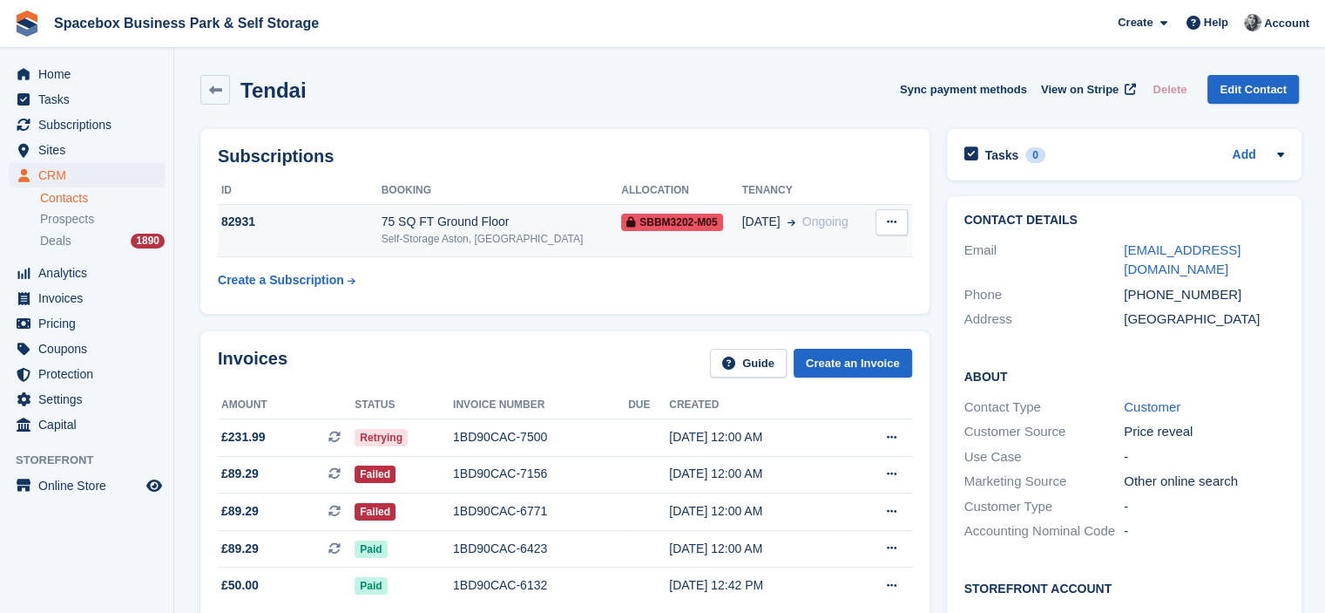
click at [397, 219] on div "75 SQ FT Ground Floor" at bounding box center [502, 222] width 241 height 18
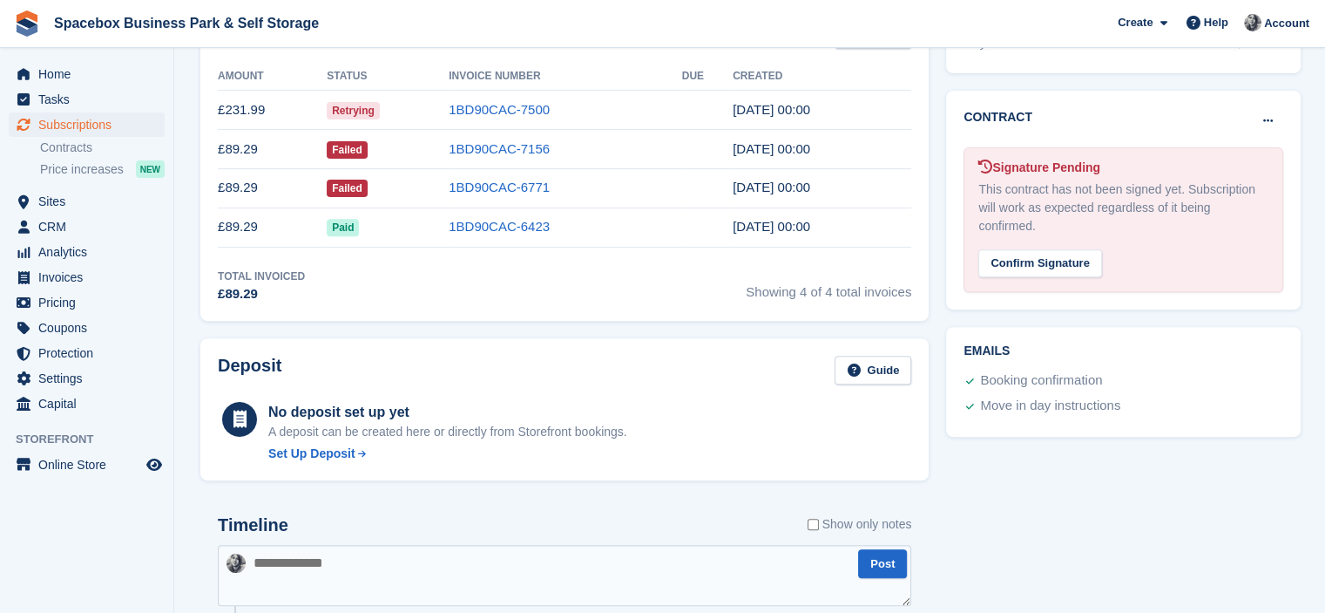
scroll to position [1105, 0]
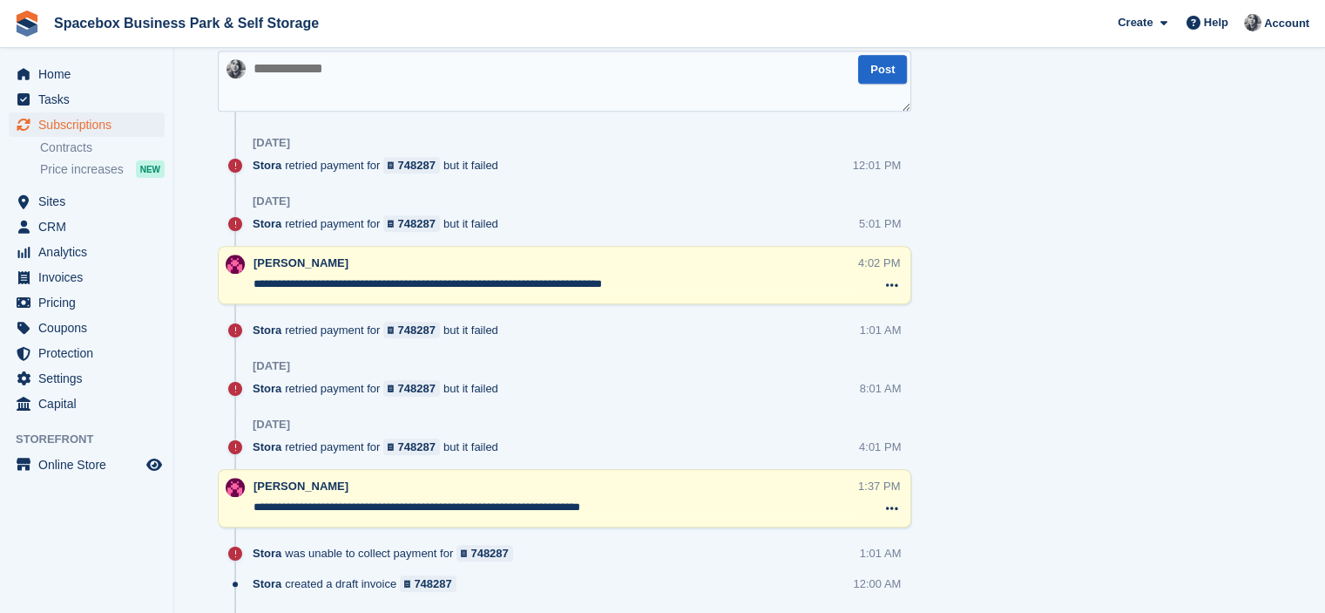
drag, startPoint x: 353, startPoint y: 283, endPoint x: 680, endPoint y: 282, distance: 326.8
click at [680, 282] on textarea "**********" at bounding box center [556, 283] width 605 height 17
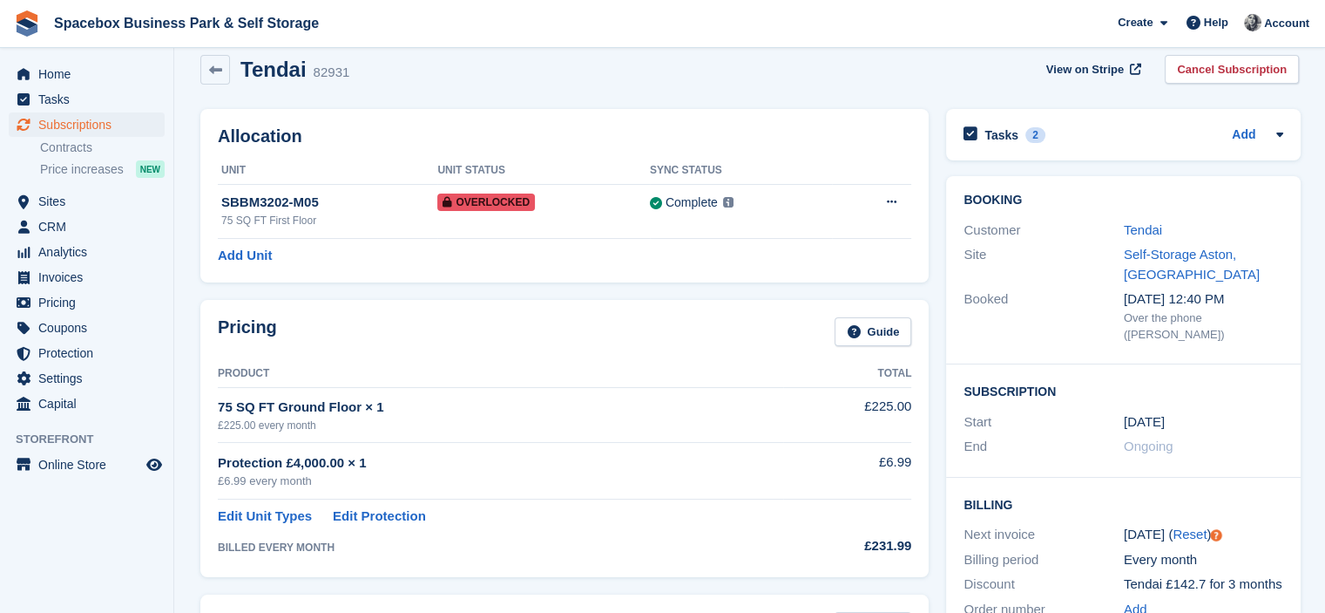
scroll to position [0, 0]
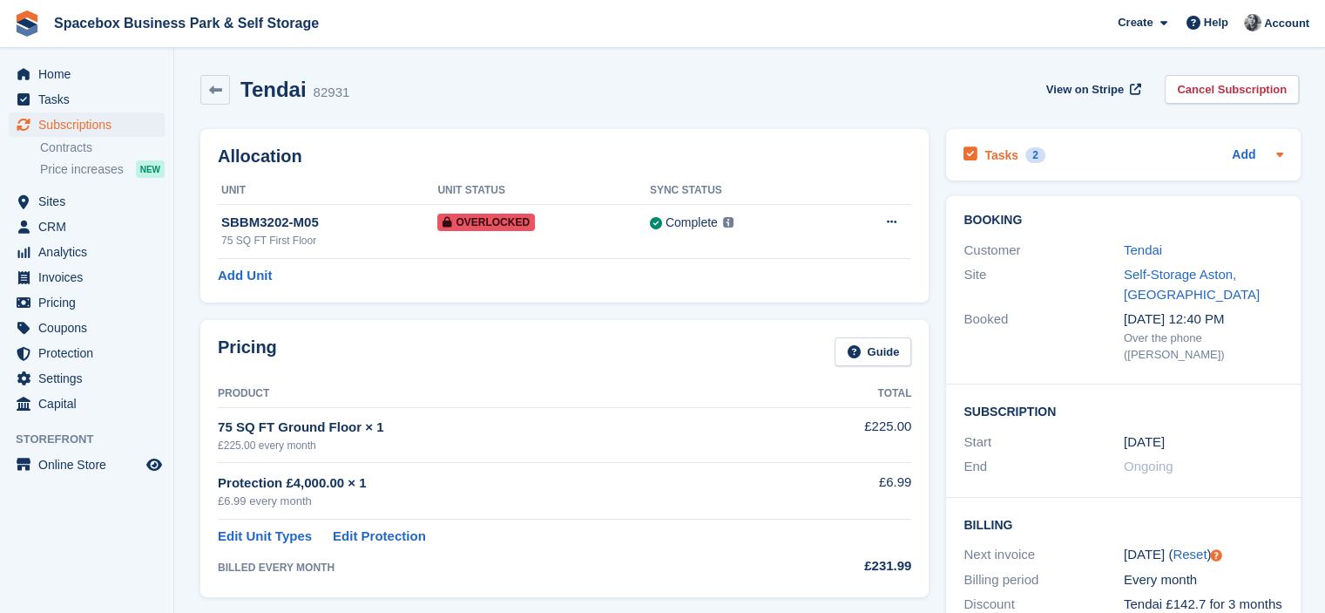
click at [1127, 159] on div "Tasks 2 Add" at bounding box center [1124, 155] width 320 height 24
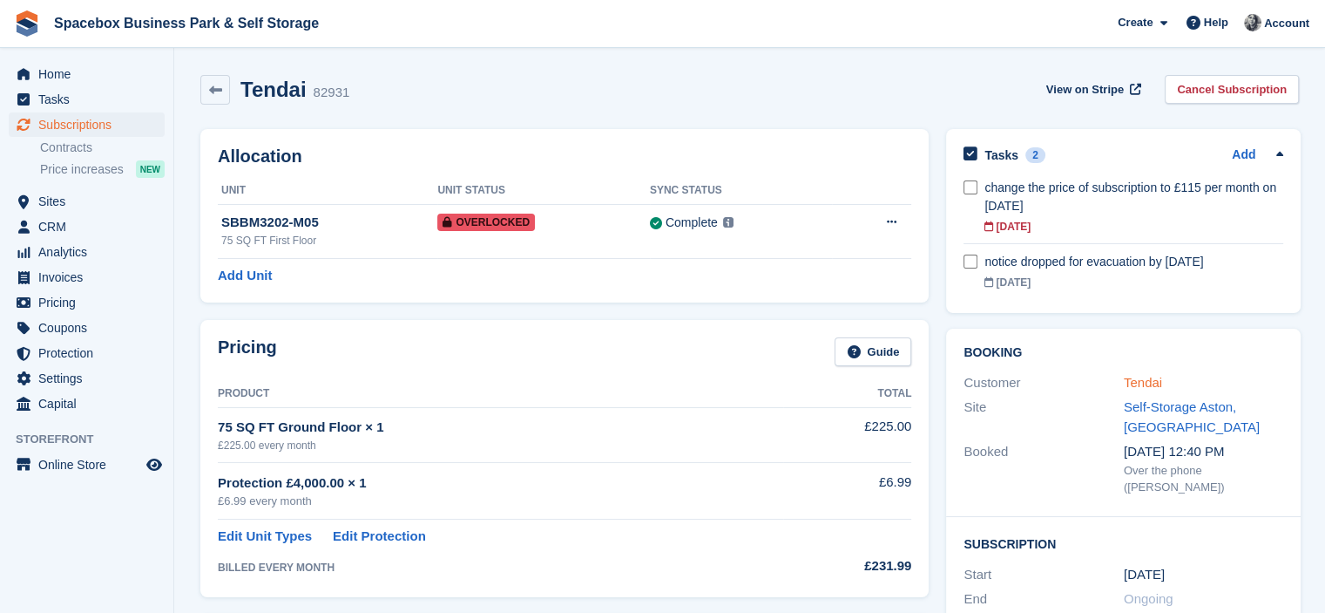
click at [1138, 377] on link "Tendai" at bounding box center [1143, 382] width 38 height 15
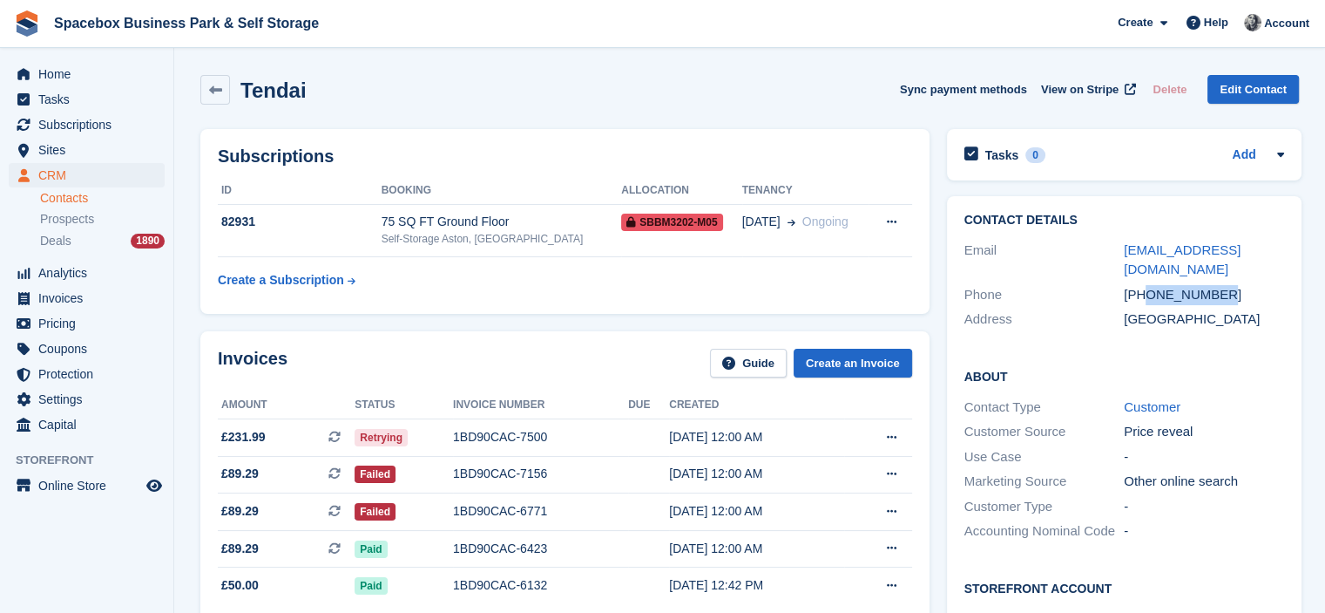
drag, startPoint x: 1145, startPoint y: 271, endPoint x: 1227, endPoint y: 269, distance: 81.9
click at [1227, 285] on div "[PHONE_NUMBER]" at bounding box center [1204, 295] width 160 height 20
copy div "7749879534"
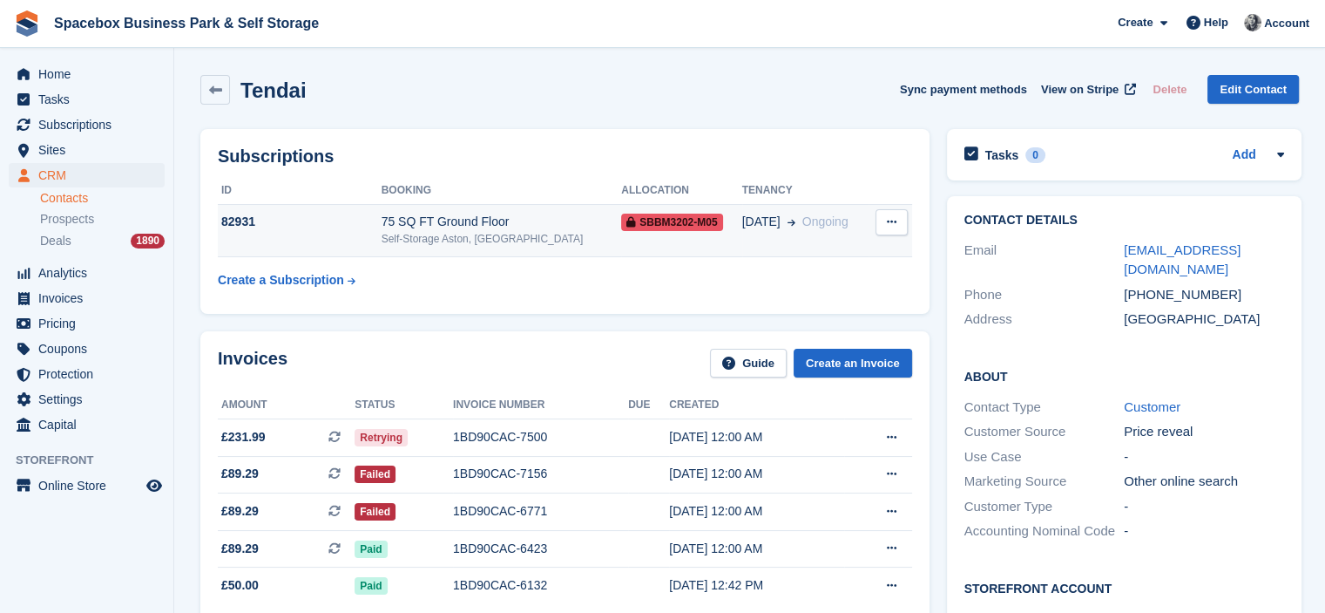
click at [469, 221] on div "75 SQ FT Ground Floor" at bounding box center [502, 222] width 241 height 18
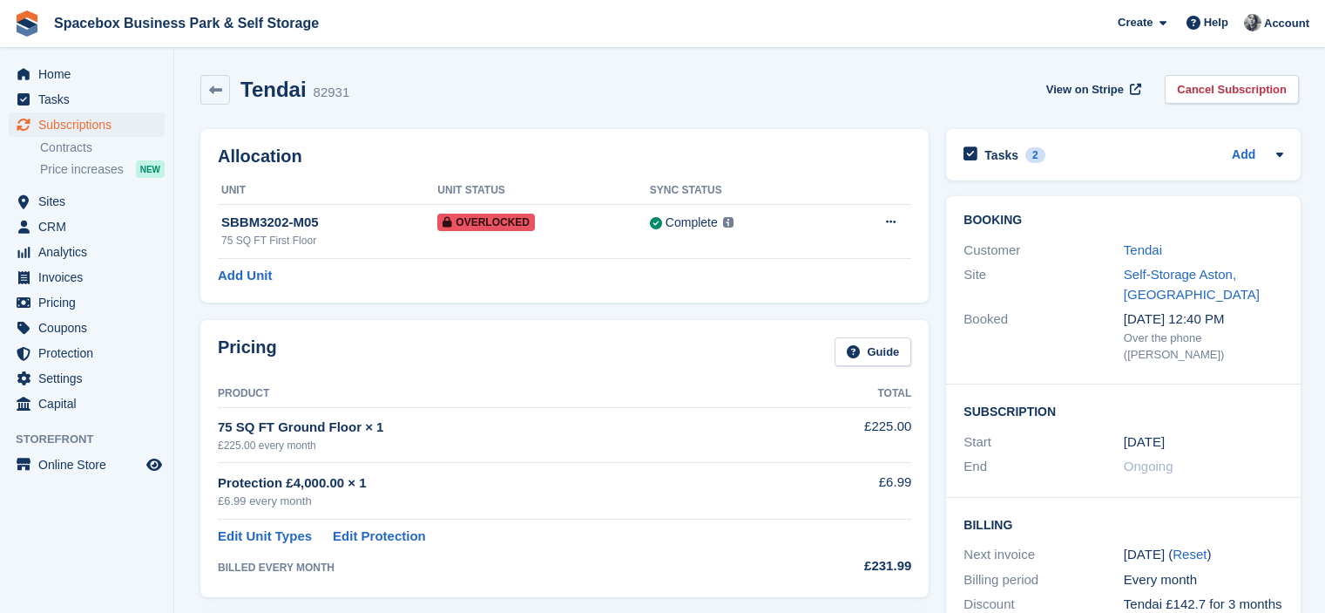
scroll to position [630, 0]
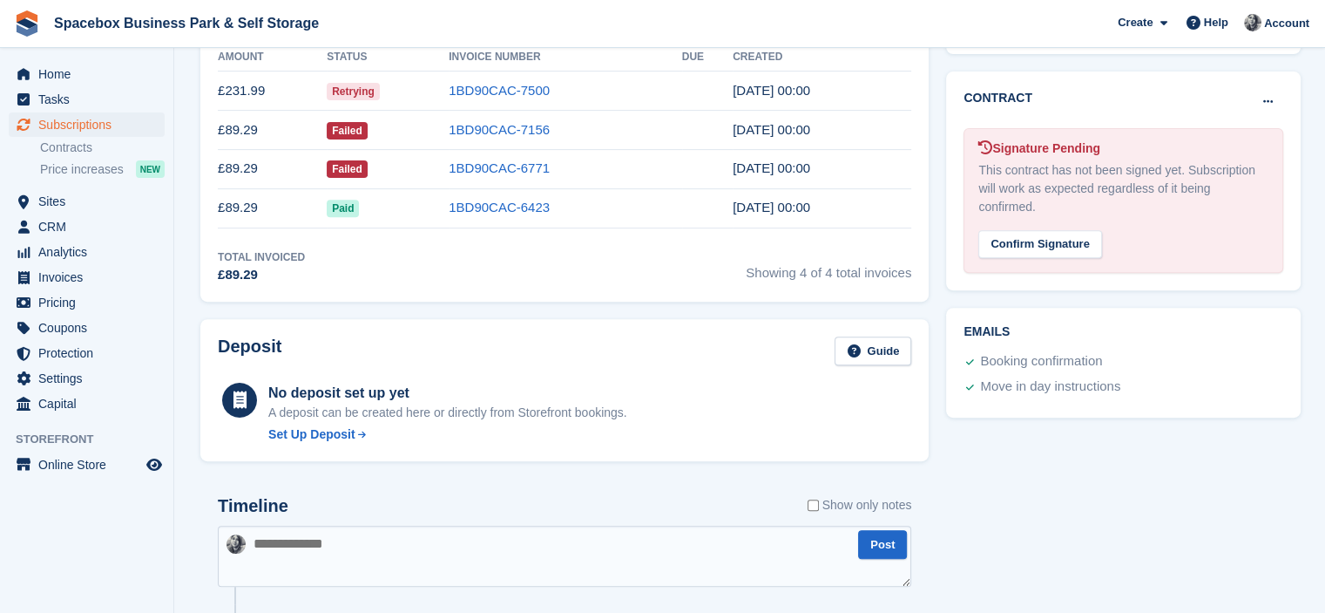
click at [466, 531] on textarea at bounding box center [565, 555] width 694 height 61
type textarea "**********"
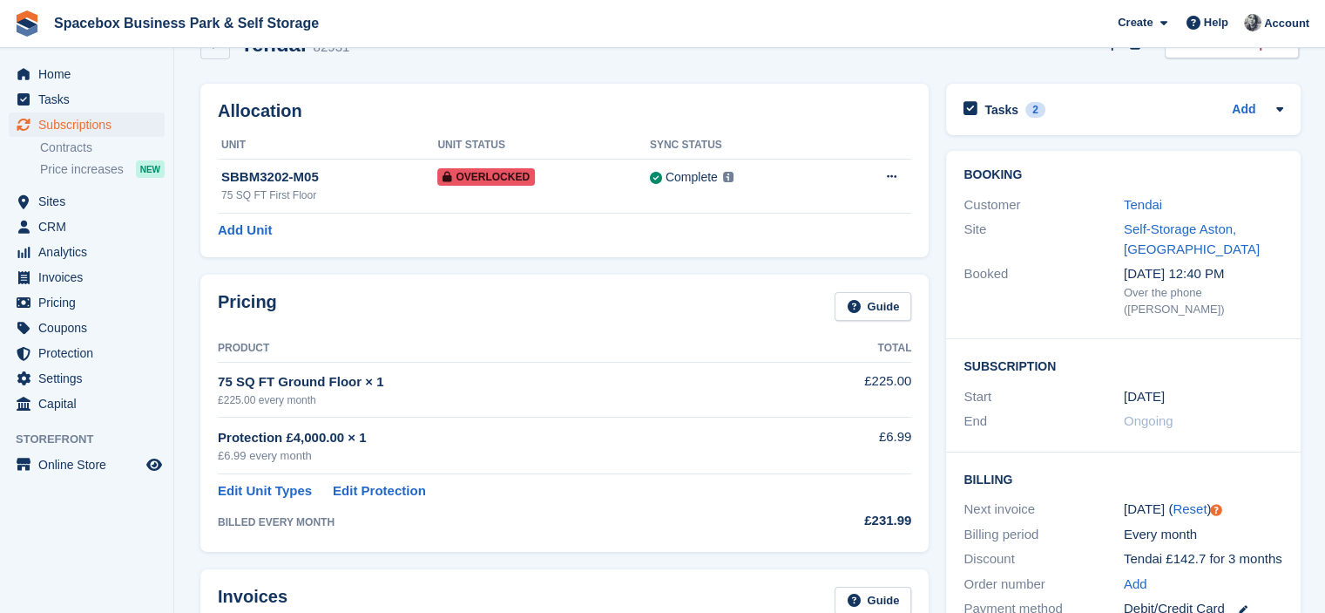
scroll to position [0, 0]
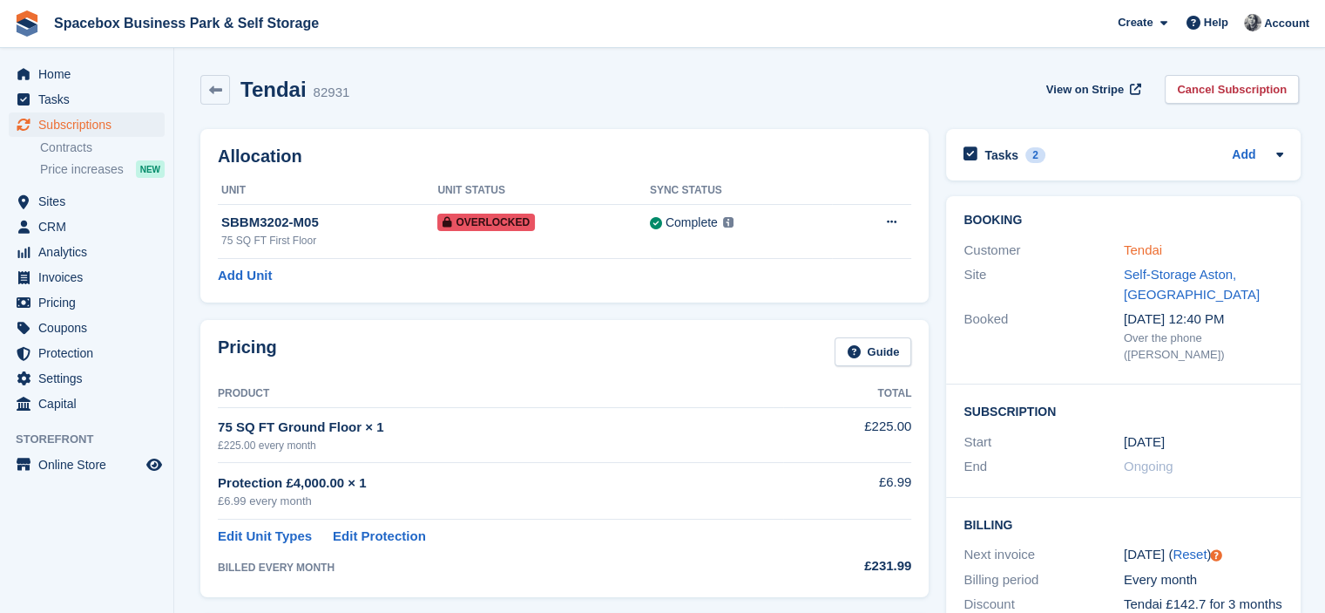
click at [1154, 249] on link "Tendai" at bounding box center [1143, 249] width 38 height 15
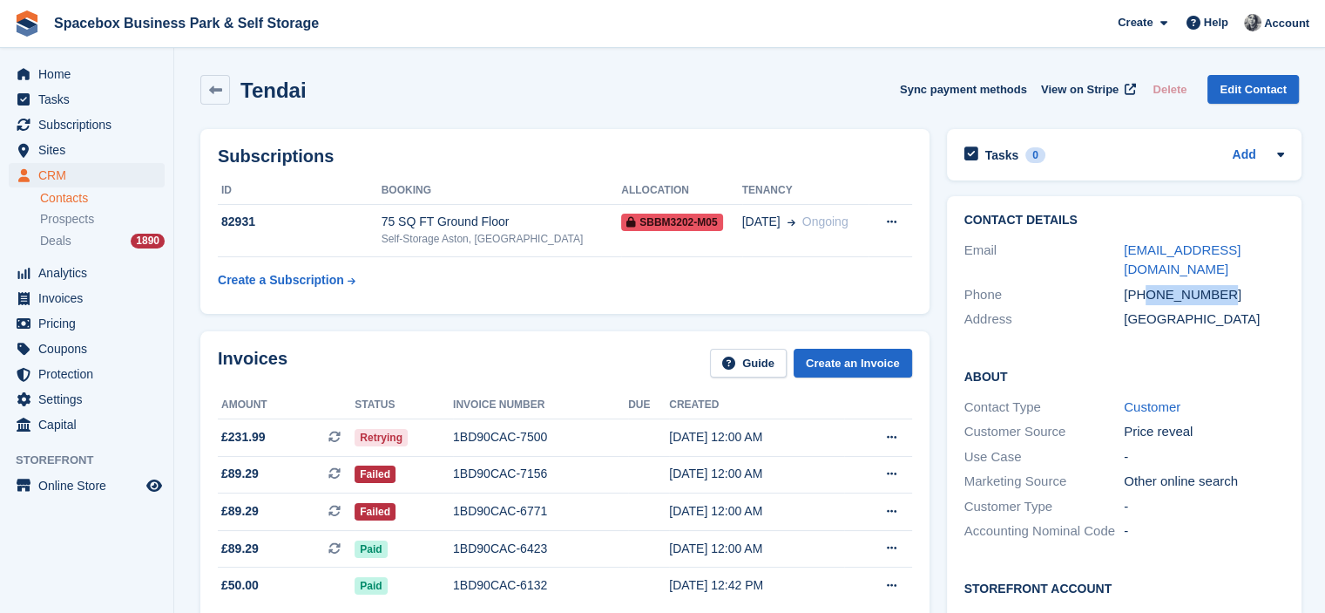
drag, startPoint x: 1143, startPoint y: 271, endPoint x: 1241, endPoint y: 282, distance: 98.3
click at [1241, 285] on div "[PHONE_NUMBER]" at bounding box center [1204, 295] width 160 height 20
copy div "7749879534"
